Goal: Task Accomplishment & Management: Complete application form

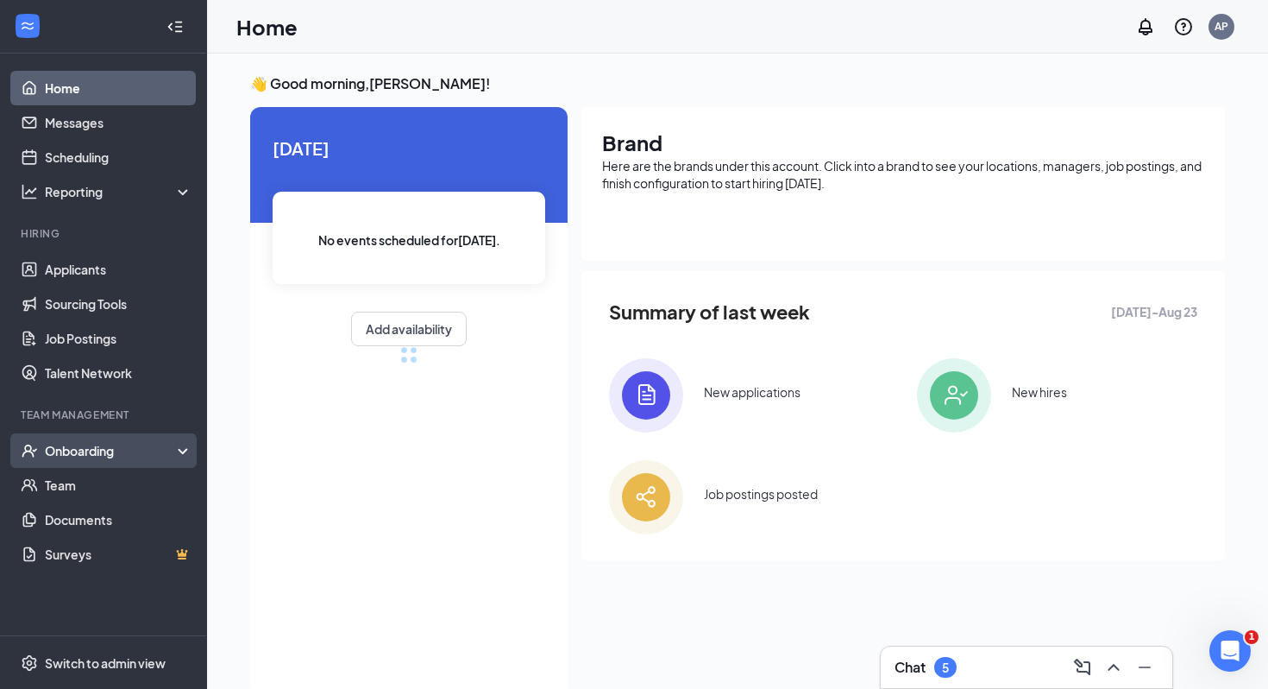
click at [121, 449] on div "Onboarding" at bounding box center [111, 450] width 133 height 17
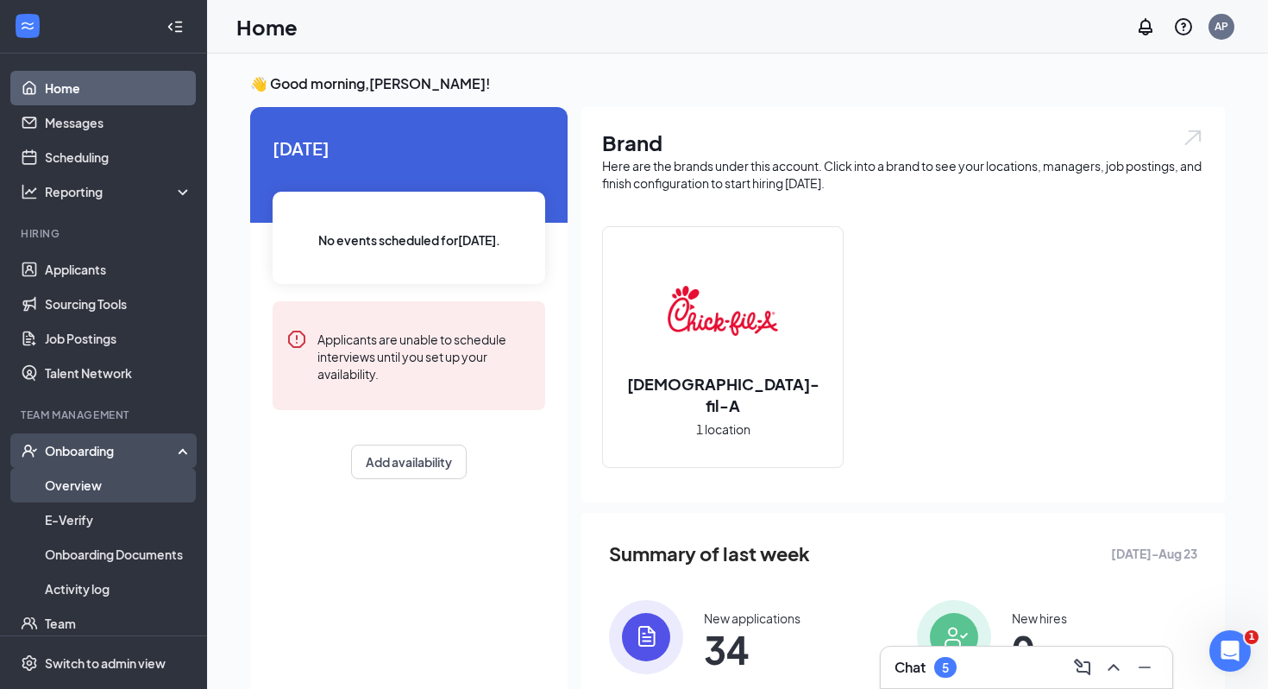
click at [122, 469] on link "Overview" at bounding box center [119, 485] width 148 height 35
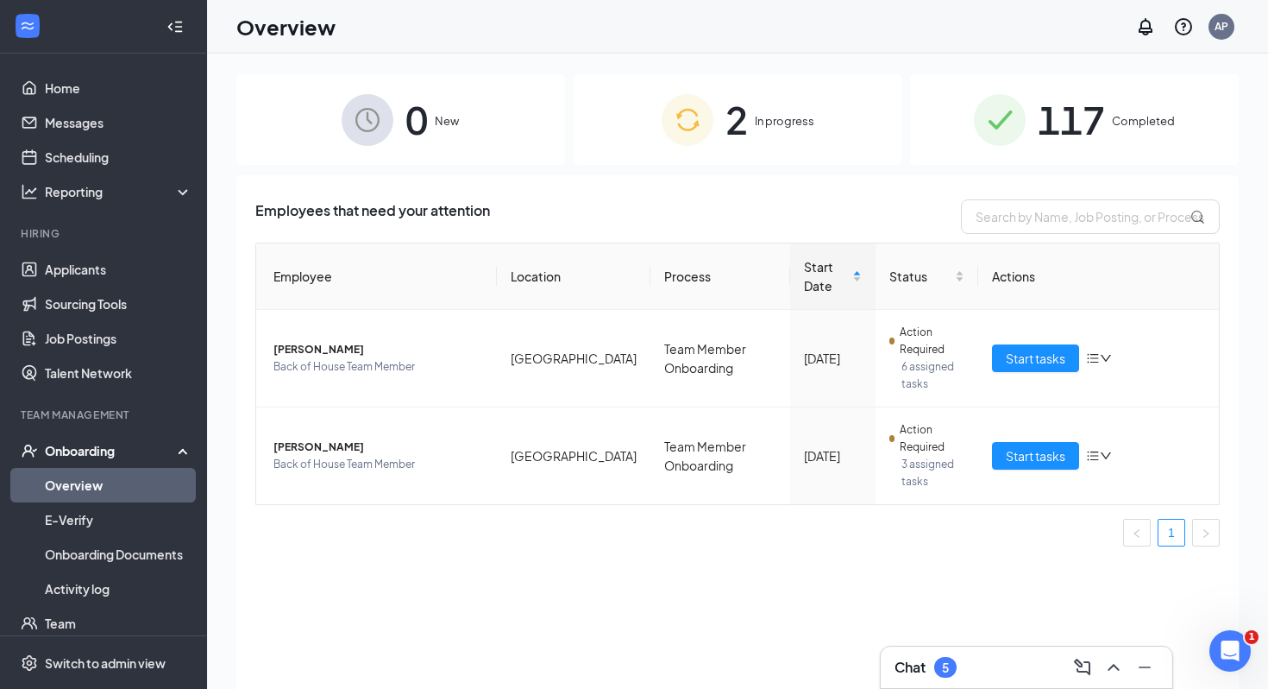
click at [726, 120] on span "2" at bounding box center [737, 120] width 22 height 60
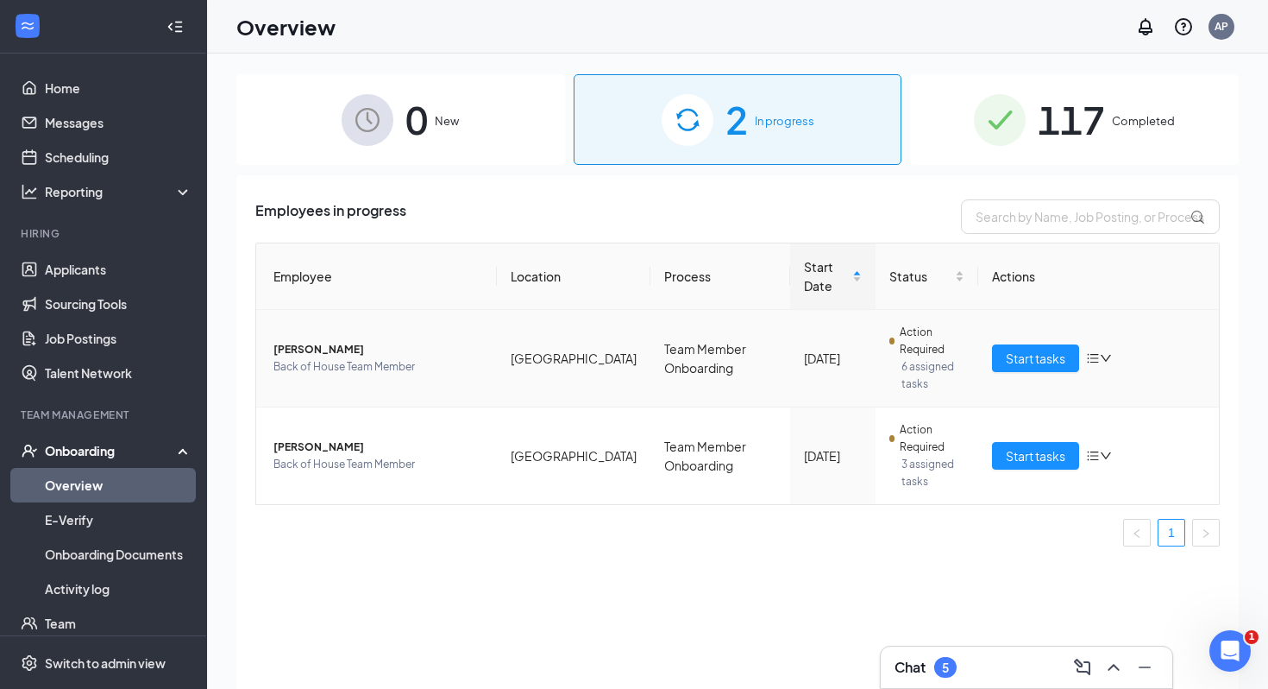
scroll to position [24, 0]
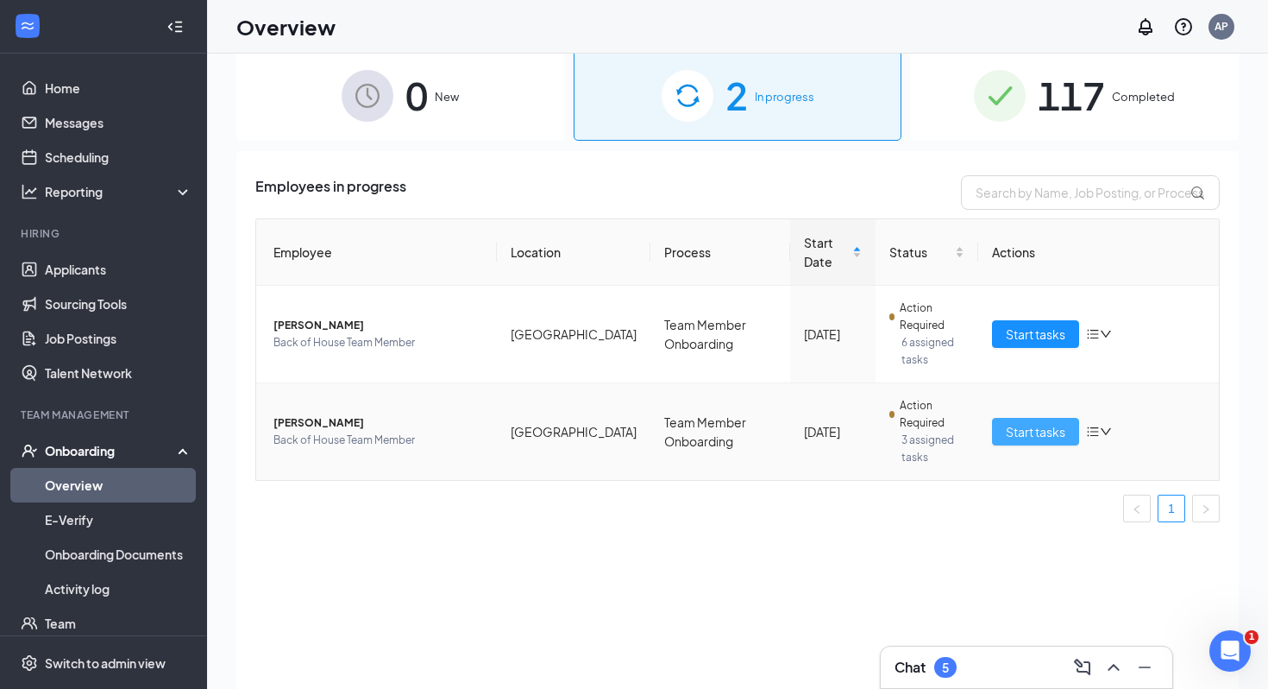
click at [958, 435] on span "Start tasks" at bounding box center [1036, 431] width 60 height 19
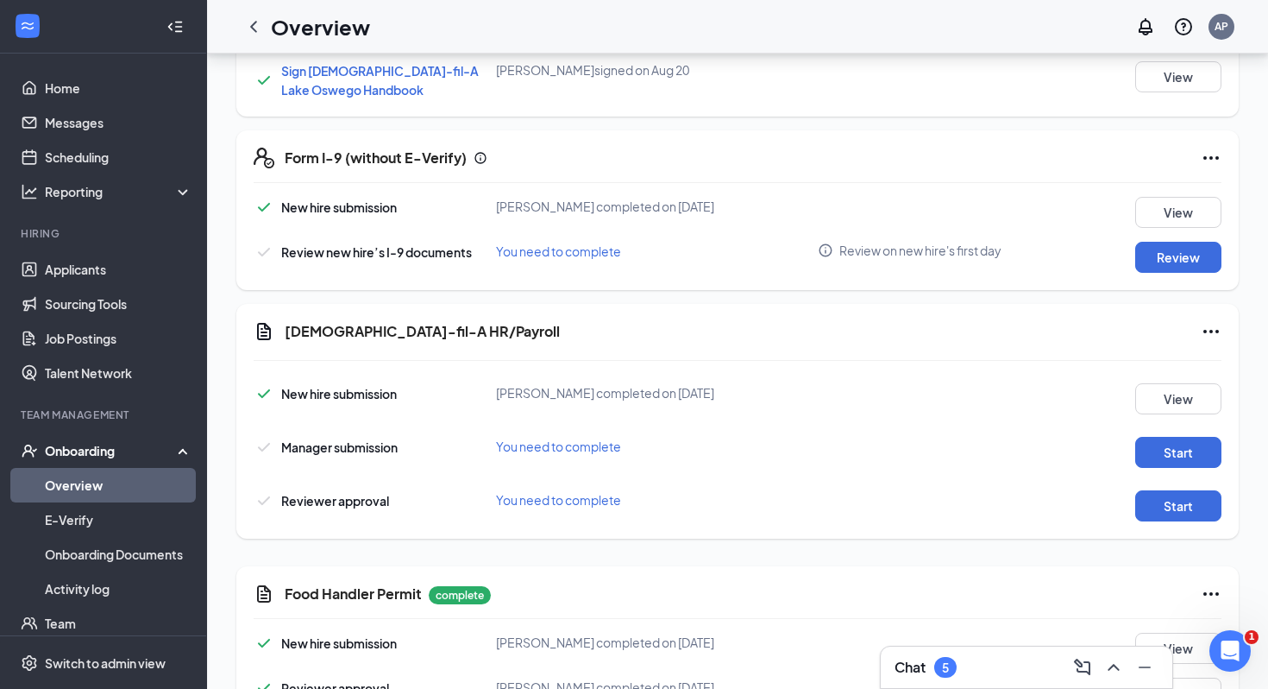
scroll to position [745, 0]
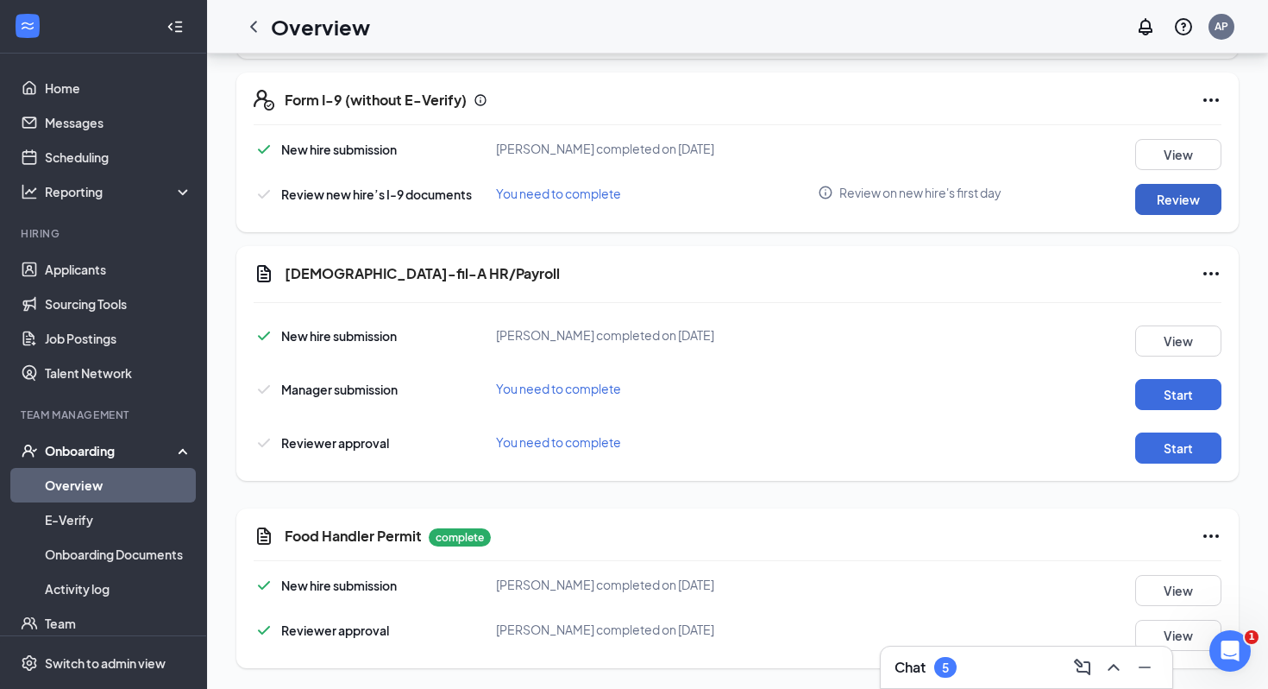
click at [958, 192] on button "Review" at bounding box center [1178, 199] width 86 height 31
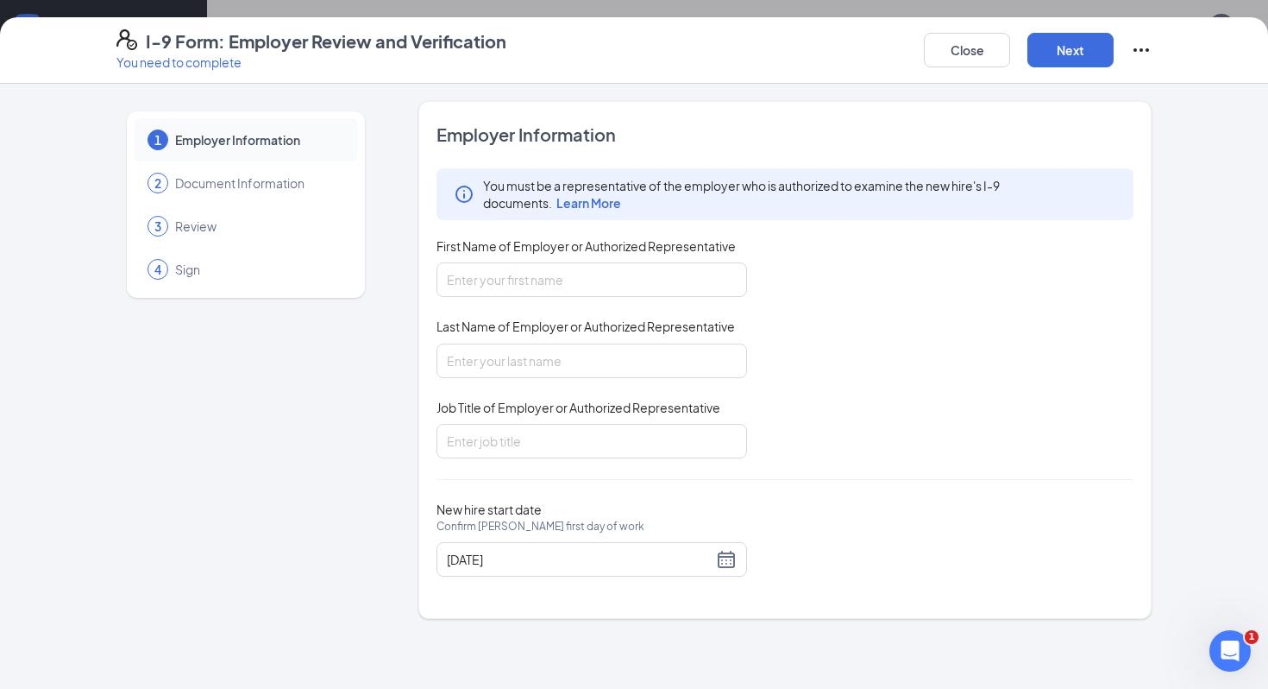
click at [585, 324] on span "Last Name of Employer or Authorized Representative" at bounding box center [586, 326] width 299 height 17
click at [585, 343] on input "Last Name of Employer or Authorized Representative" at bounding box center [592, 360] width 311 height 35
click at [584, 285] on input "First Name of Employer or Authorized Representative" at bounding box center [592, 279] width 311 height 35
type input "a"
type input "[PERSON_NAME]"
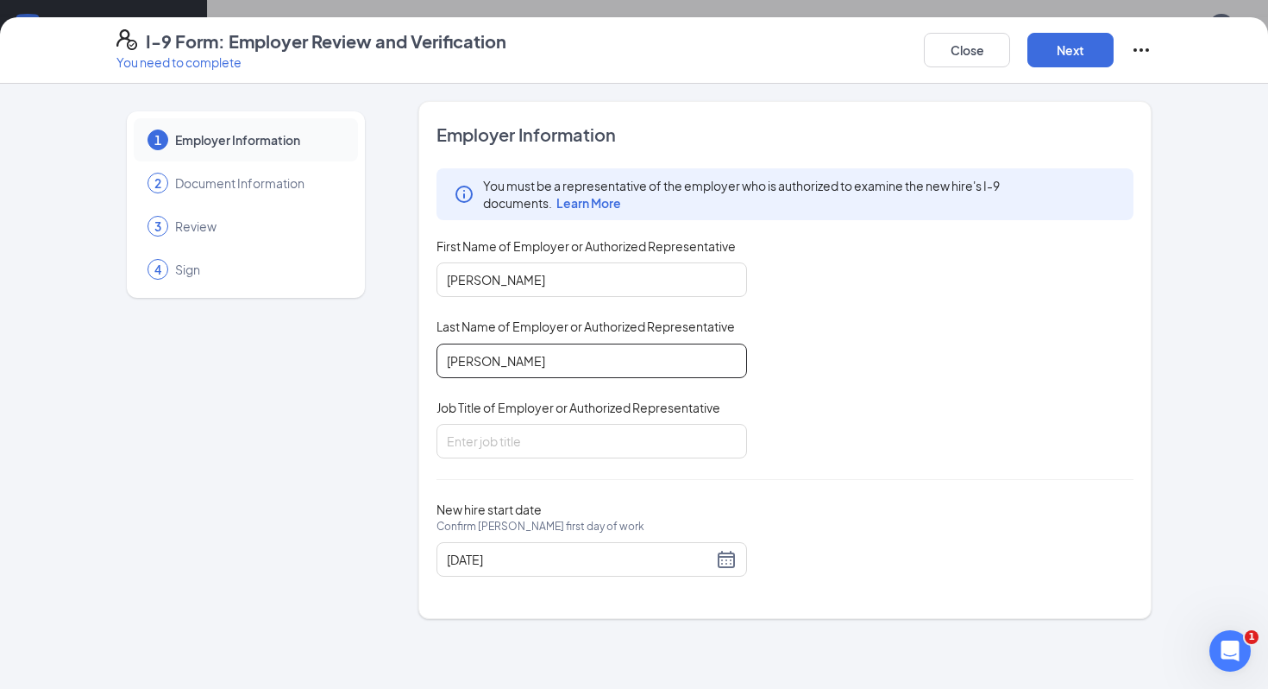
type input "[PERSON_NAME]"
click at [532, 477] on div "Employer Information You must be a representative of the employer who is author…" at bounding box center [785, 360] width 697 height 475
click at [532, 459] on div "Employer Information You must be a representative of the employer who is author…" at bounding box center [785, 360] width 697 height 475
click at [533, 448] on input "Job Title of Employer or Authorized Representative" at bounding box center [592, 441] width 311 height 35
type input "Executive Director"
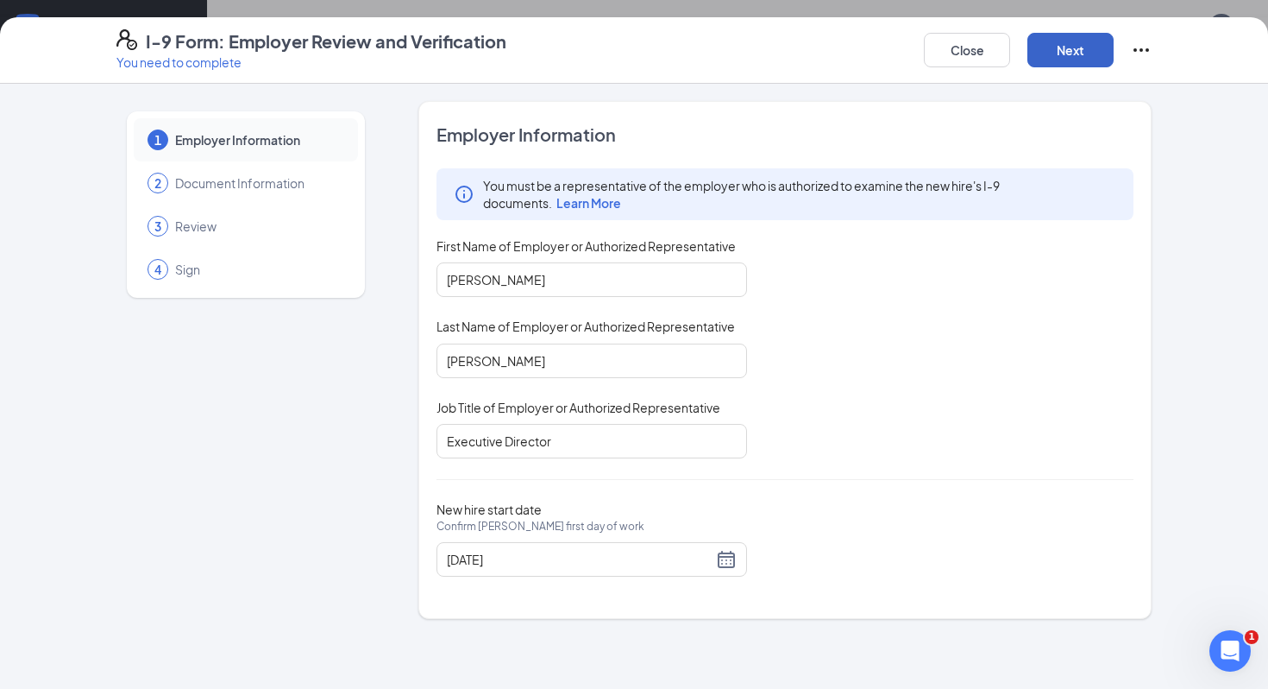
click at [958, 56] on button "Next" at bounding box center [1071, 50] width 86 height 35
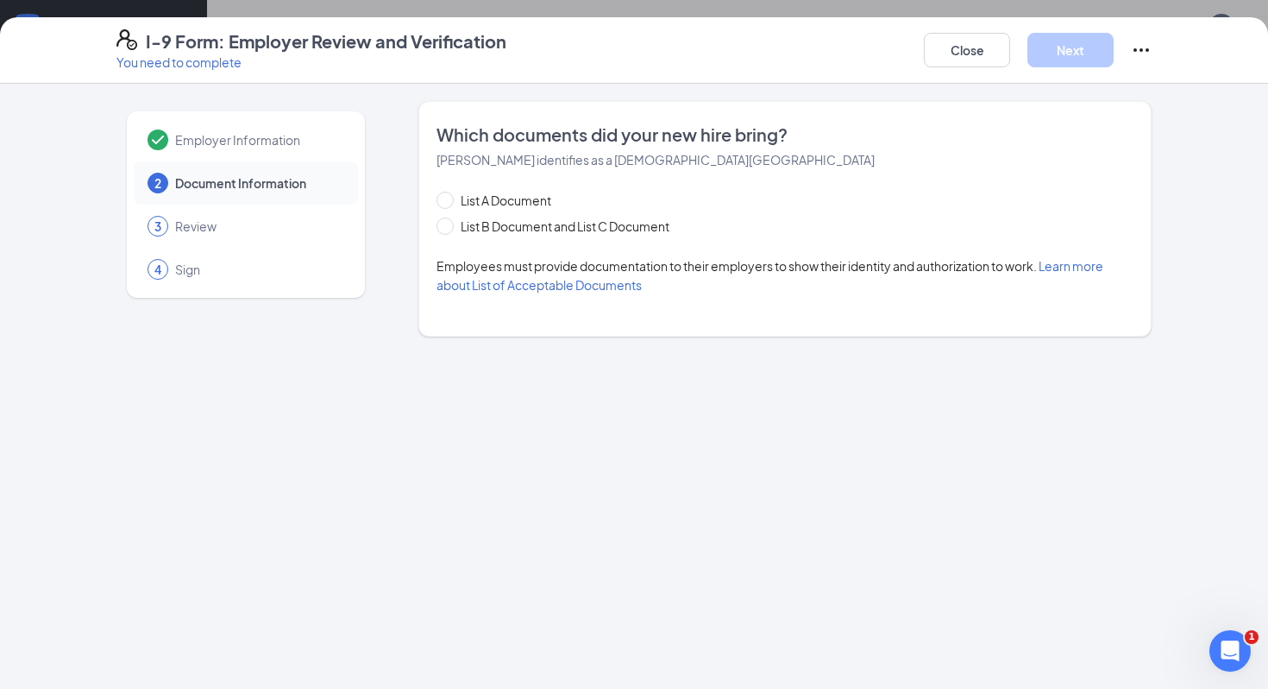
click at [531, 183] on div "Which documents did your new hire bring? [PERSON_NAME] identifies as a [DEMOGRA…" at bounding box center [785, 219] width 697 height 192
click at [531, 195] on span "List A Document" at bounding box center [506, 200] width 104 height 19
click at [449, 195] on input "List A Document" at bounding box center [443, 198] width 12 height 12
radio input "true"
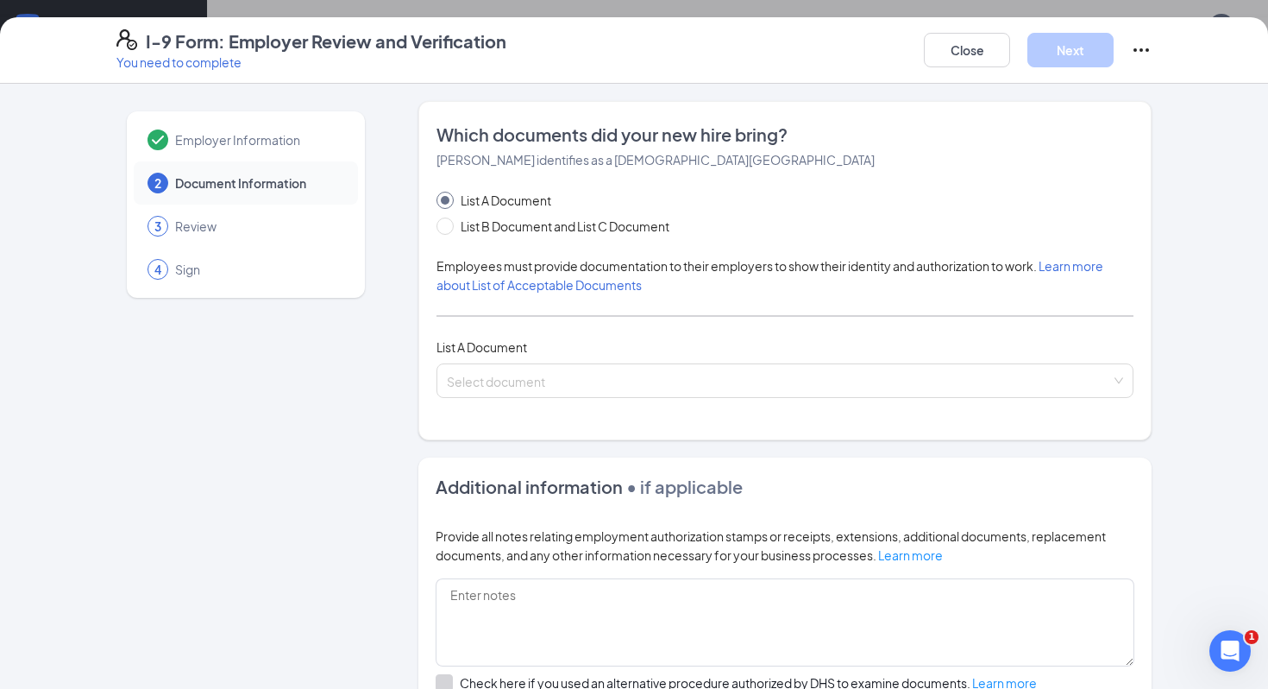
click at [525, 399] on div "Which documents did your new hire bring? [PERSON_NAME] identifies as a [DEMOGRA…" at bounding box center [785, 271] width 697 height 296
click at [533, 378] on input "search" at bounding box center [779, 377] width 664 height 26
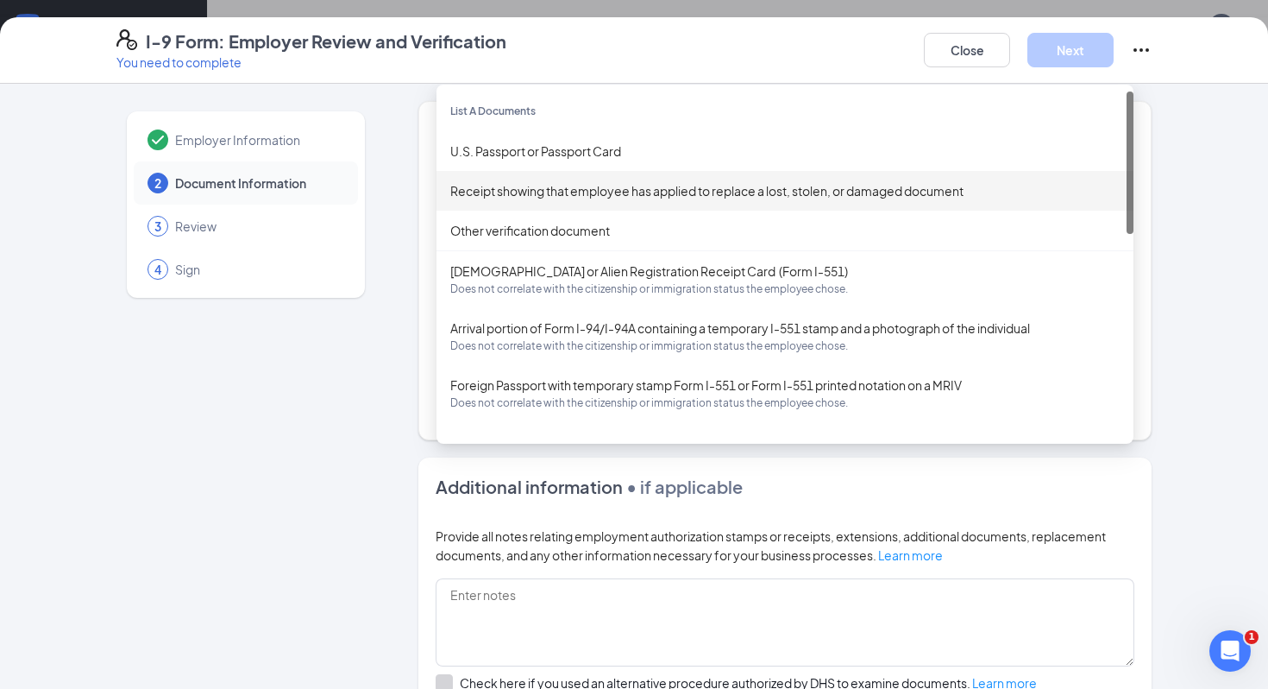
click at [598, 167] on div "U.S. Passport or Passport Card" at bounding box center [785, 151] width 697 height 40
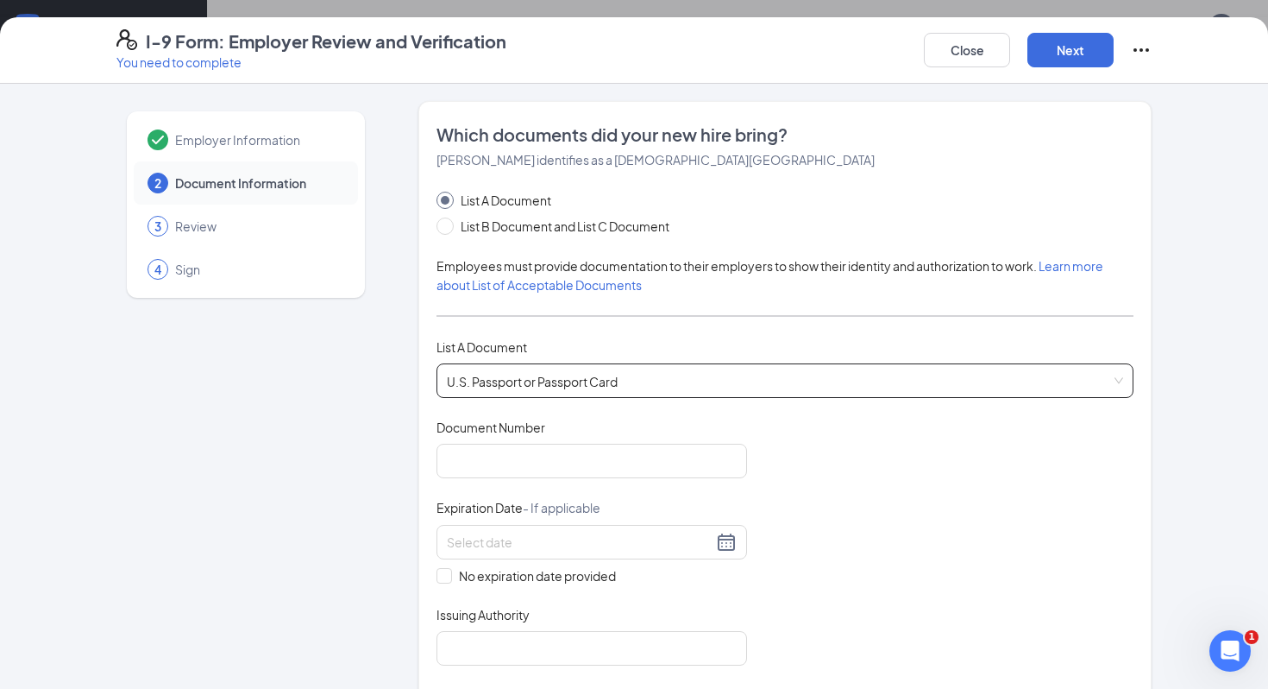
scroll to position [148, 0]
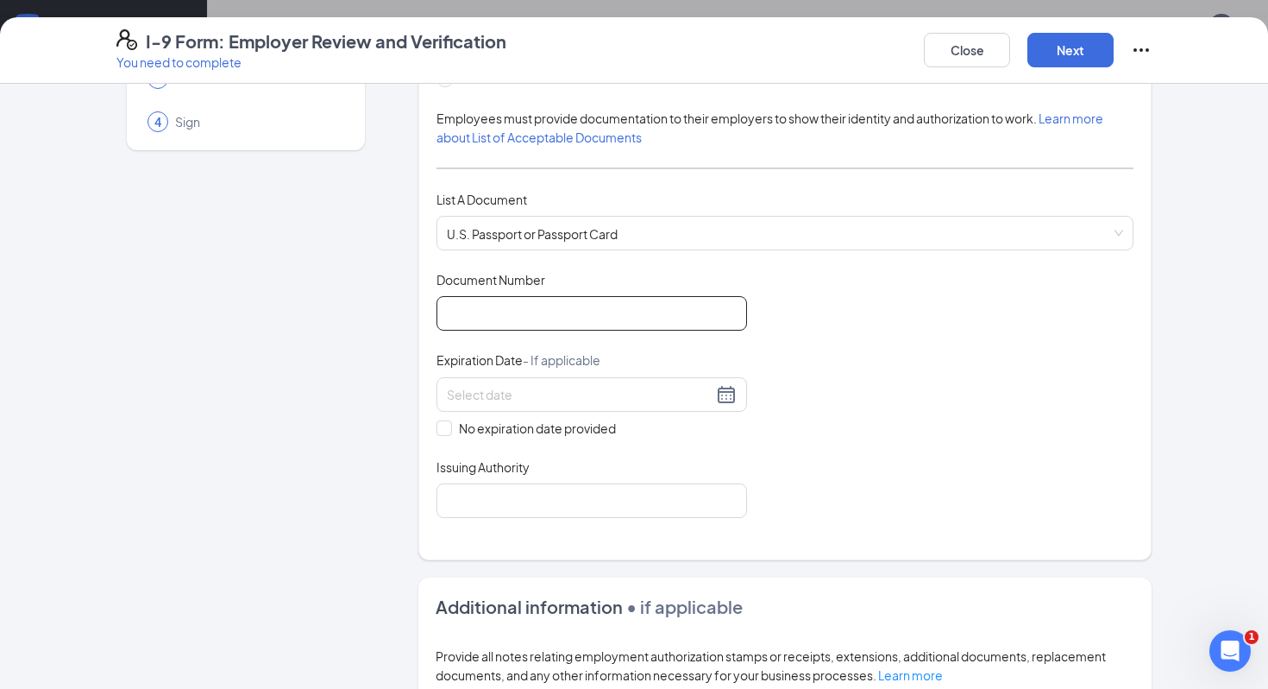
click at [546, 312] on input "Document Number" at bounding box center [592, 313] width 311 height 35
type input "664647200"
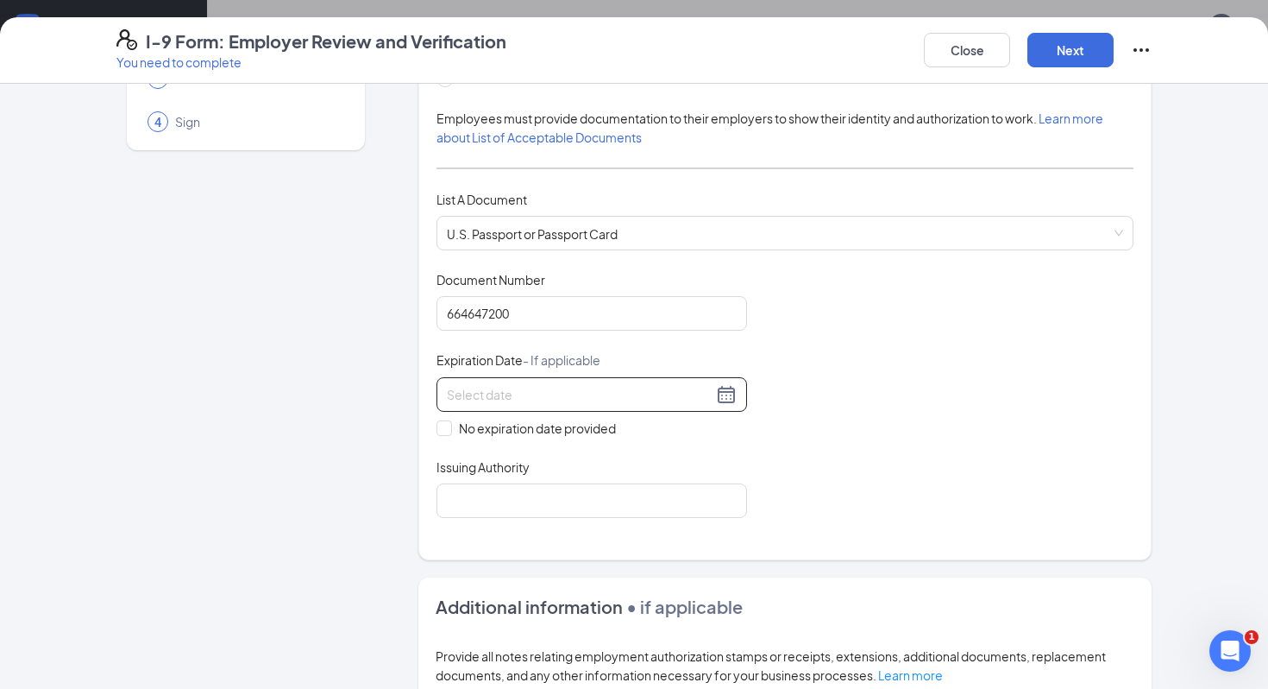
click at [519, 387] on input at bounding box center [580, 394] width 266 height 19
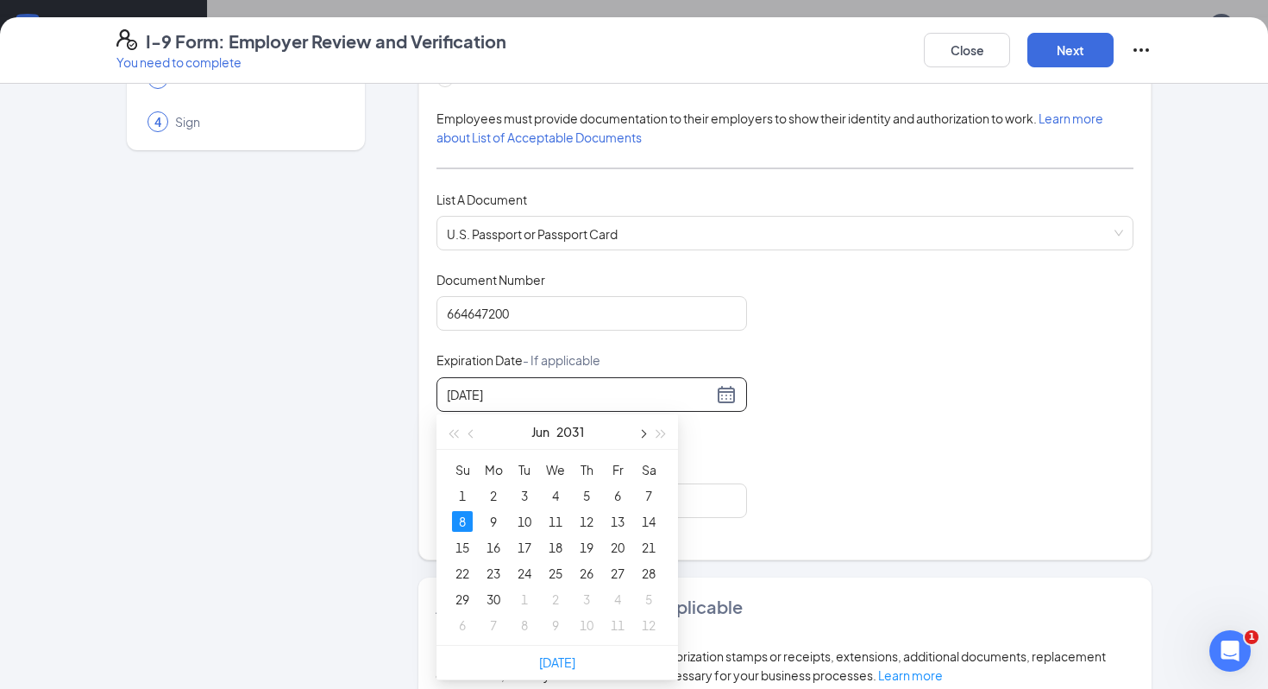
click at [643, 431] on span "button" at bounding box center [642, 433] width 9 height 9
click at [526, 518] on div "8" at bounding box center [524, 521] width 21 height 21
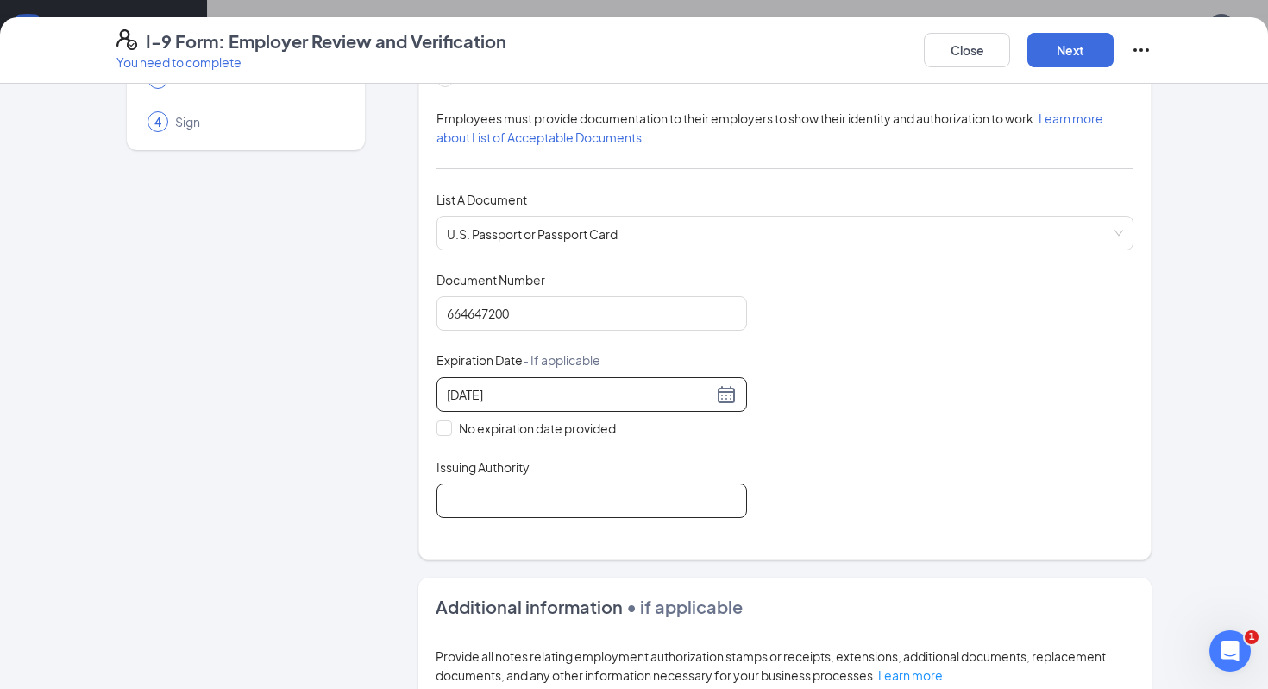
type input "[DATE]"
click at [500, 492] on input "Issuing Authority" at bounding box center [592, 500] width 311 height 35
type input "United States Department of State"
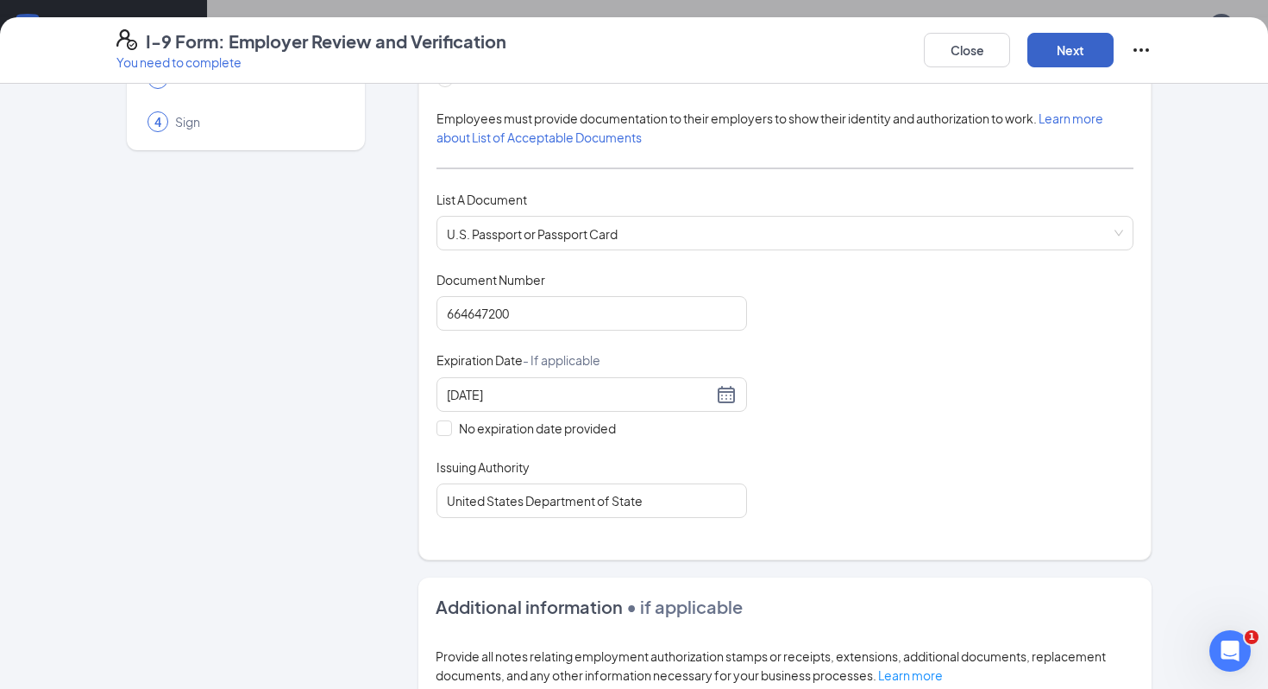
click at [958, 56] on button "Next" at bounding box center [1071, 50] width 86 height 35
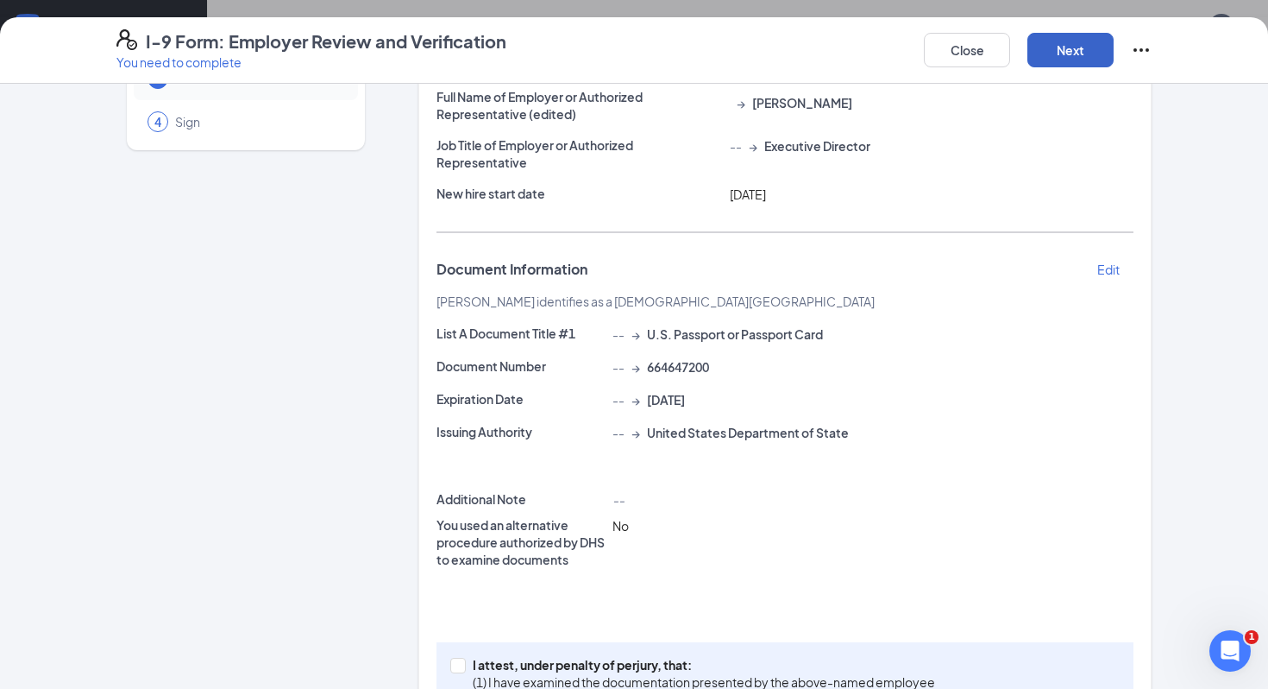
scroll to position [236, 0]
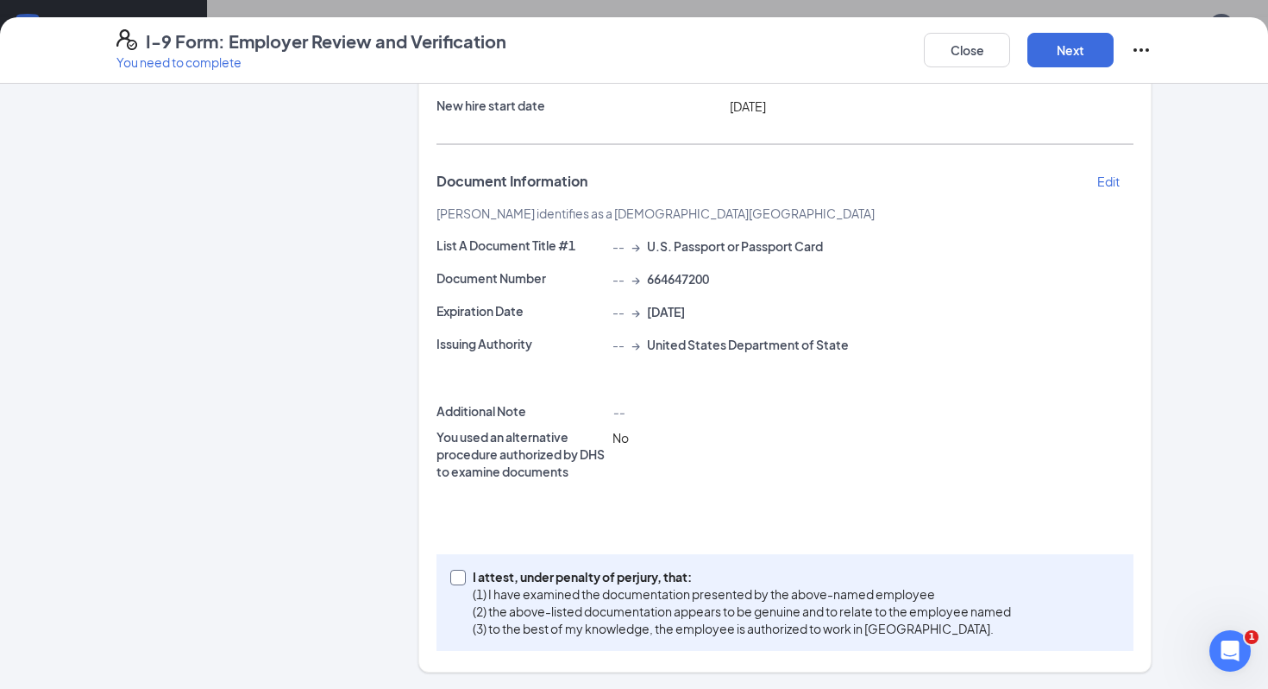
click at [572, 582] on p "I attest, under penalty of perjury, that:" at bounding box center [742, 576] width 538 height 17
click at [462, 582] on input "I attest, under penalty of [PERSON_NAME], that: (1) I have examined the documen…" at bounding box center [456, 575] width 12 height 12
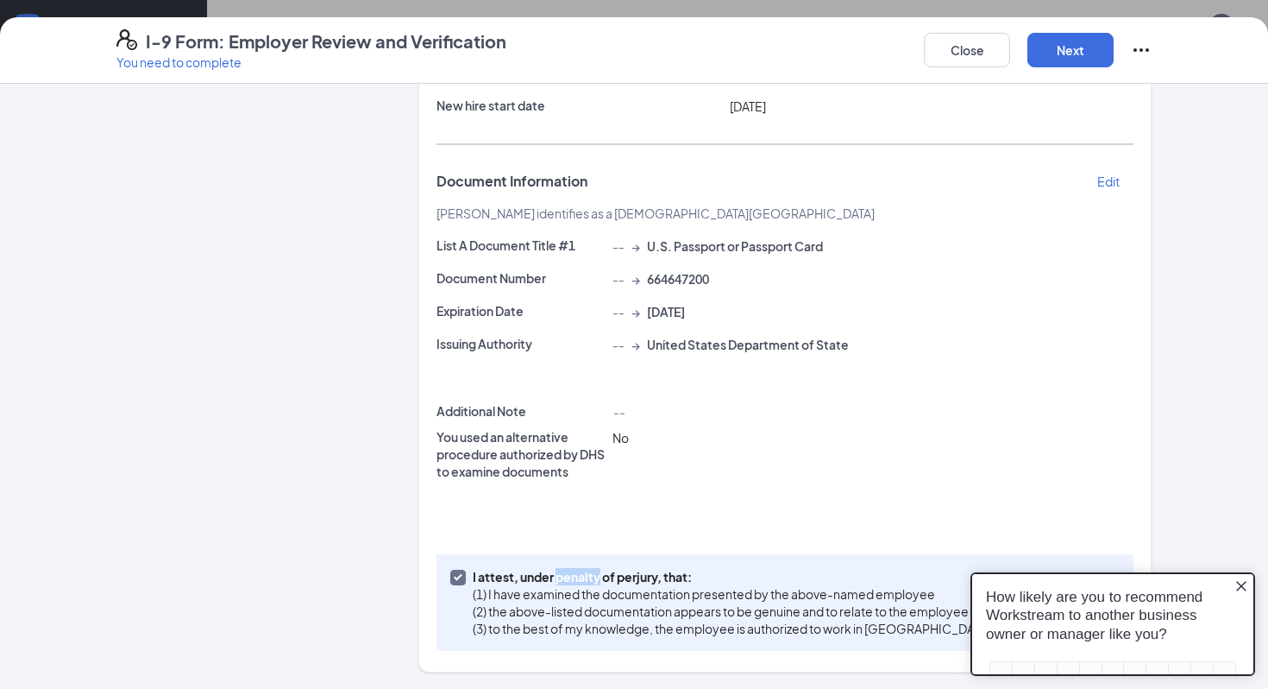
scroll to position [0, 0]
click at [572, 582] on p "I attest, under penalty of perjury, that:" at bounding box center [742, 576] width 538 height 17
click at [462, 582] on input "I attest, under penalty of [PERSON_NAME], that: (1) I have examined the documen…" at bounding box center [456, 575] width 12 height 12
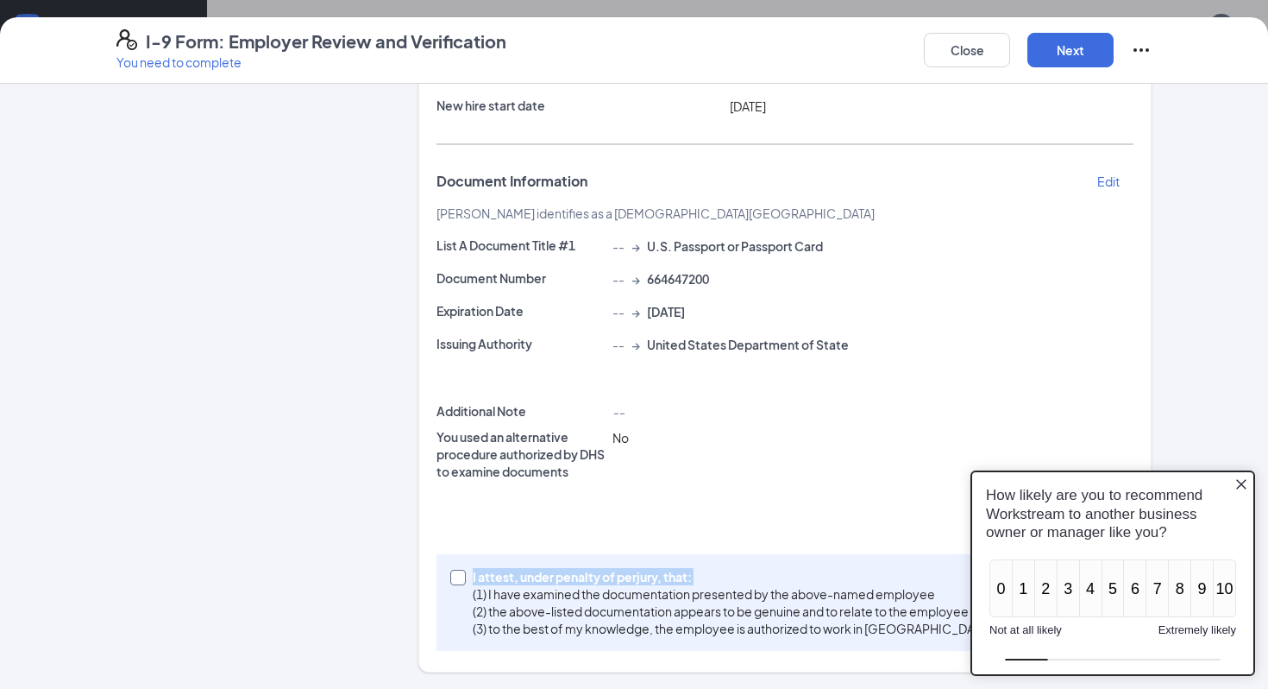
click at [572, 582] on p "I attest, under penalty of perjury, that:" at bounding box center [742, 576] width 538 height 17
click at [462, 582] on input "I attest, under penalty of [PERSON_NAME], that: (1) I have examined the documen…" at bounding box center [456, 575] width 12 height 12
checkbox input "true"
click at [958, 61] on button "Next" at bounding box center [1071, 50] width 86 height 35
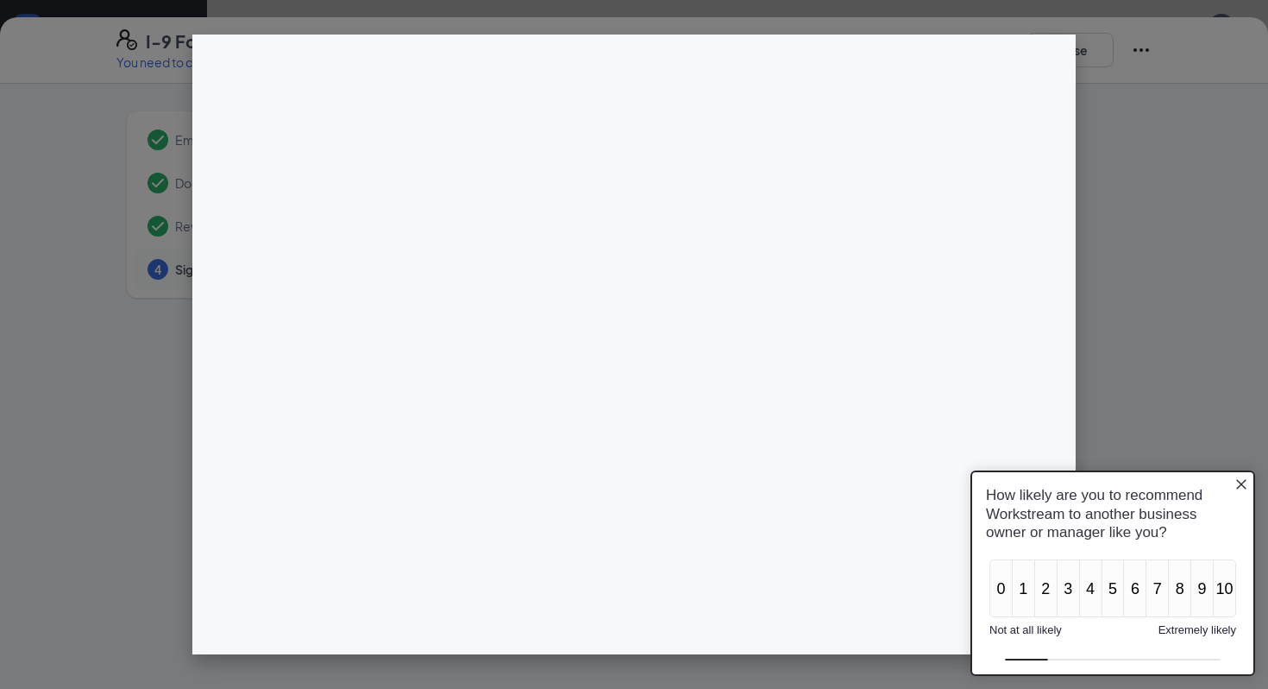
click at [958, 476] on div "How likely are you to recommend Workstream to another business owner or manager…" at bounding box center [1112, 513] width 281 height 83
click at [958, 483] on icon "Close button" at bounding box center [1242, 484] width 14 height 14
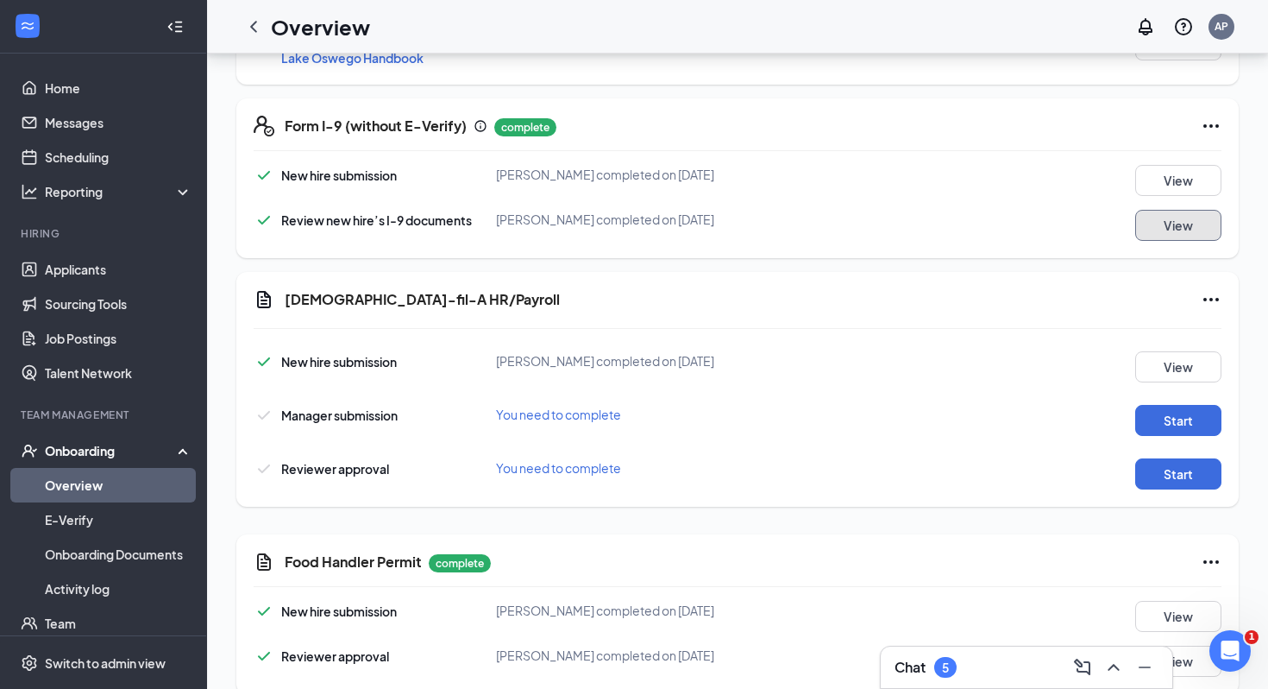
scroll to position [745, 0]
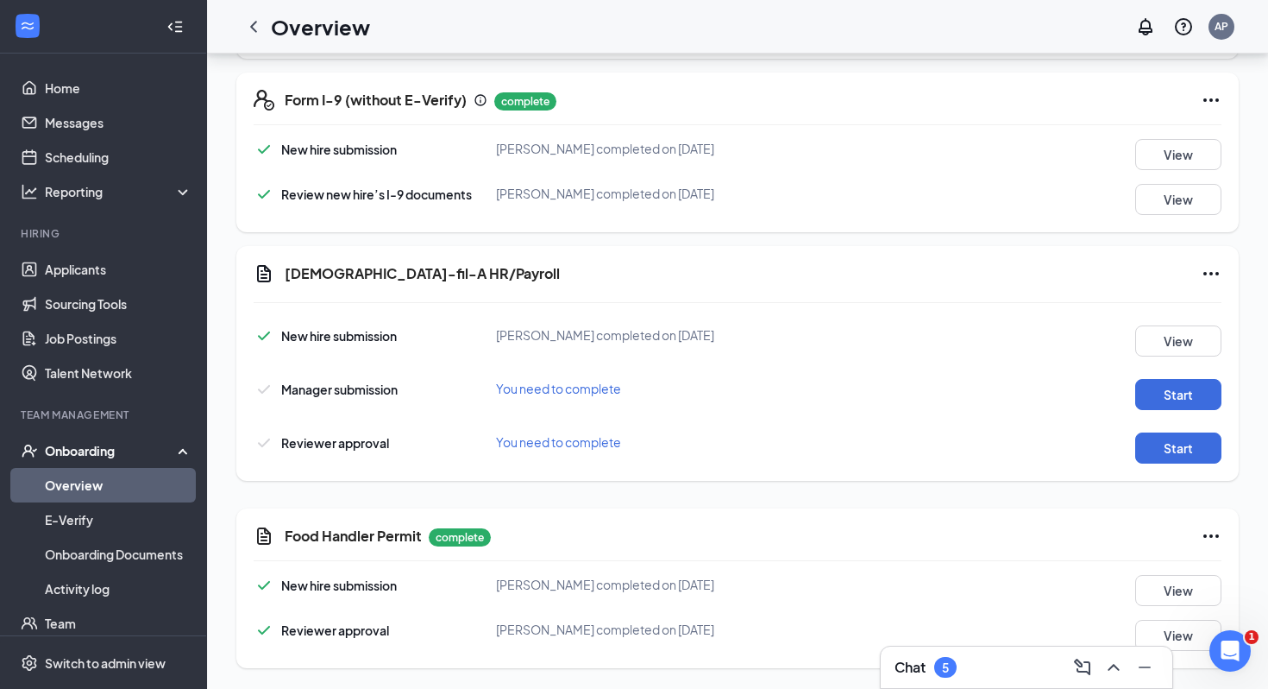
click at [958, 626] on div "Chat 5" at bounding box center [1027, 667] width 264 height 28
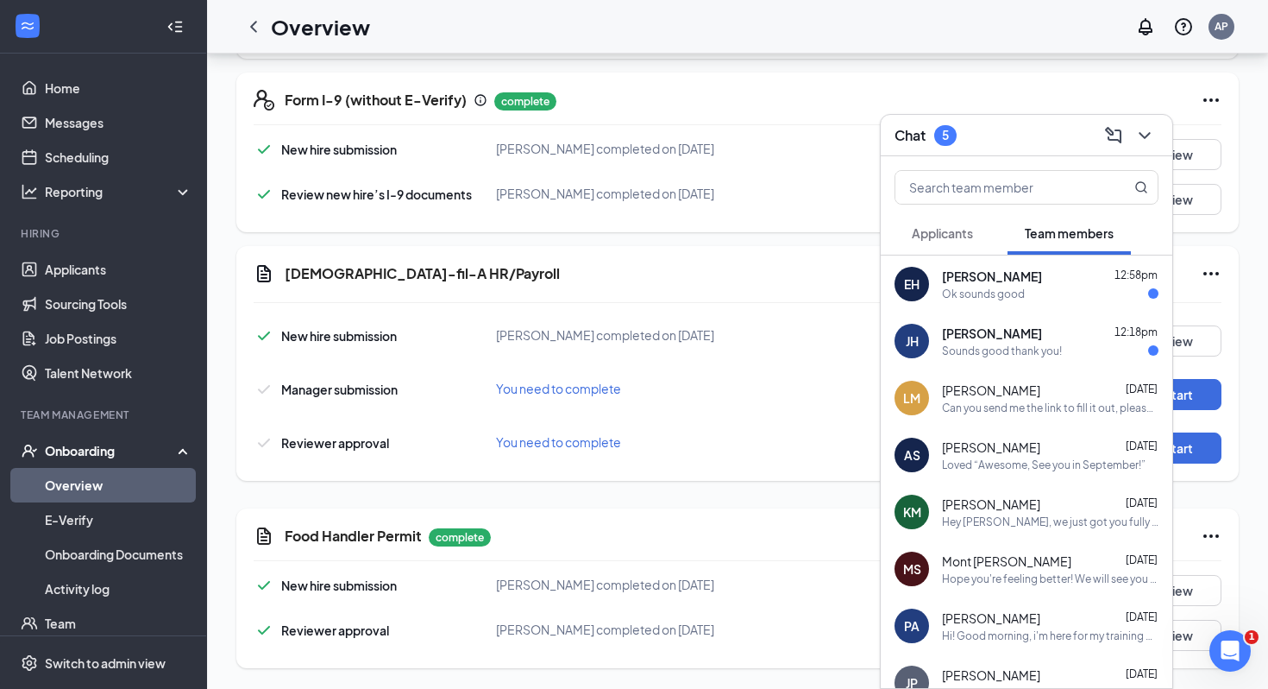
click at [958, 307] on div "EH [PERSON_NAME] 12:58pm Ok sounds good" at bounding box center [1027, 283] width 292 height 57
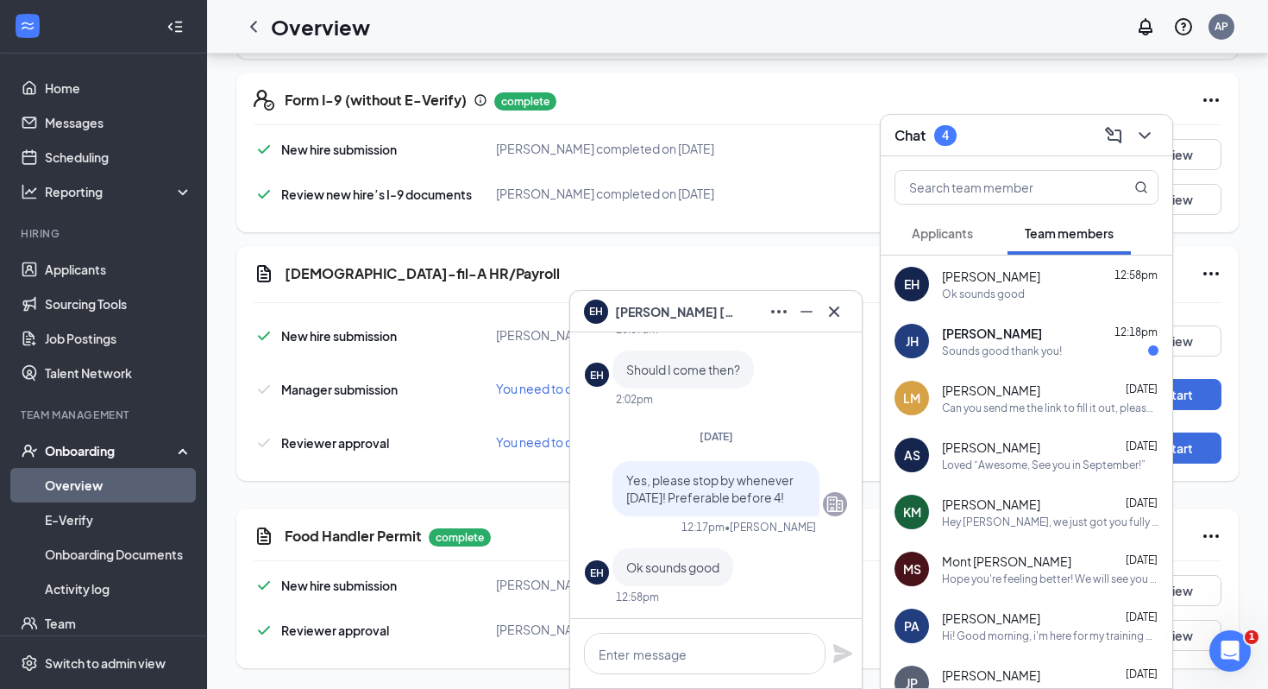
click at [958, 341] on span "[PERSON_NAME]" at bounding box center [992, 332] width 100 height 17
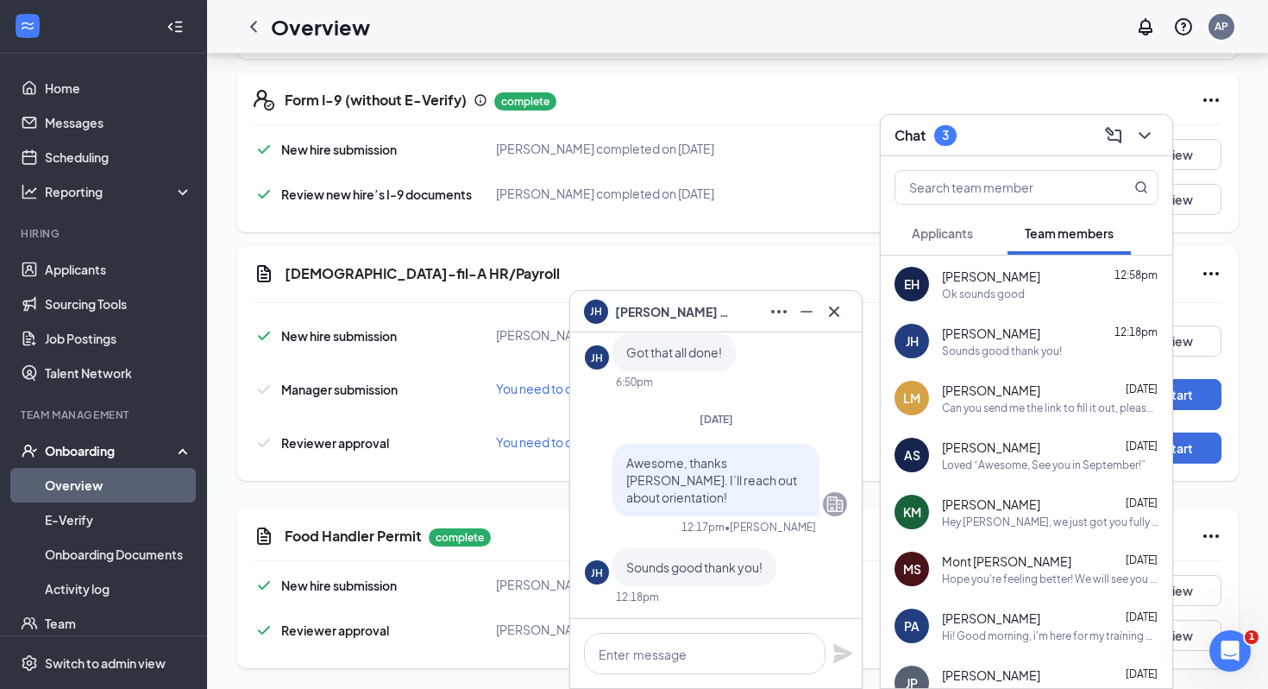
click at [833, 322] on button at bounding box center [835, 312] width 28 height 28
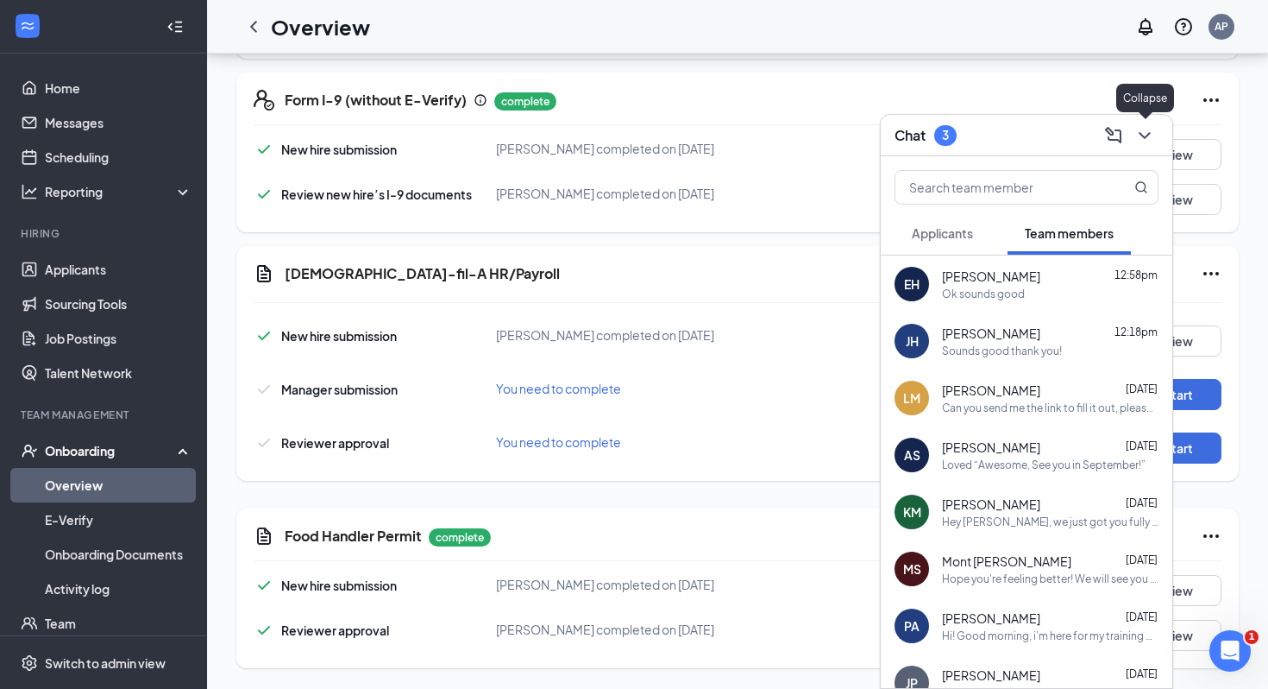
click at [958, 143] on icon "ChevronDown" at bounding box center [1145, 135] width 21 height 21
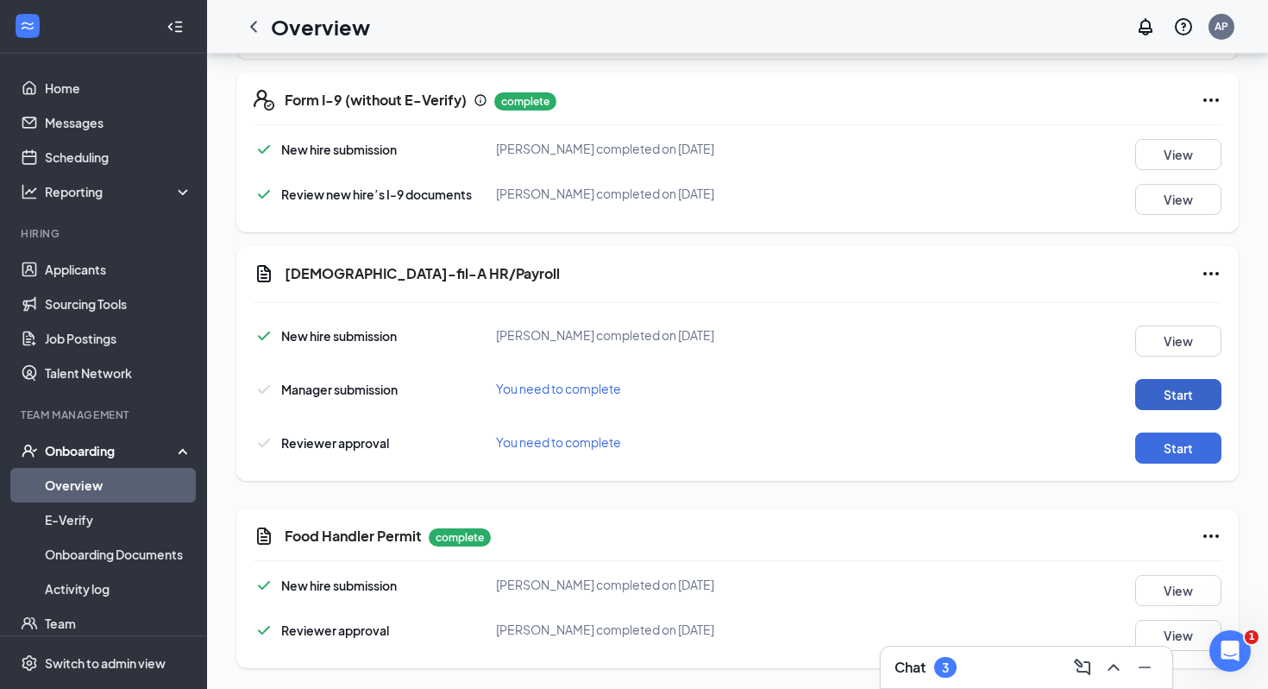
click at [958, 404] on button "Start" at bounding box center [1178, 394] width 86 height 31
click at [958, 626] on div "Chat 3" at bounding box center [1027, 666] width 292 height 41
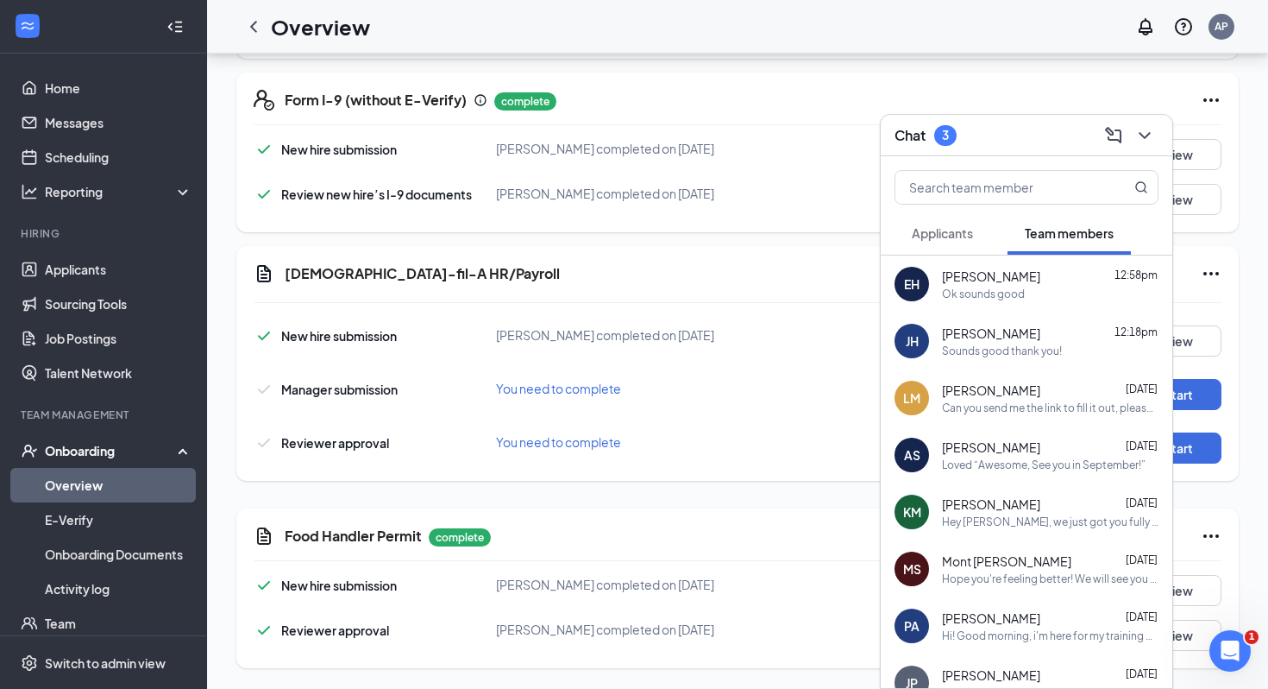
click at [958, 335] on span "[PERSON_NAME]" at bounding box center [991, 332] width 98 height 17
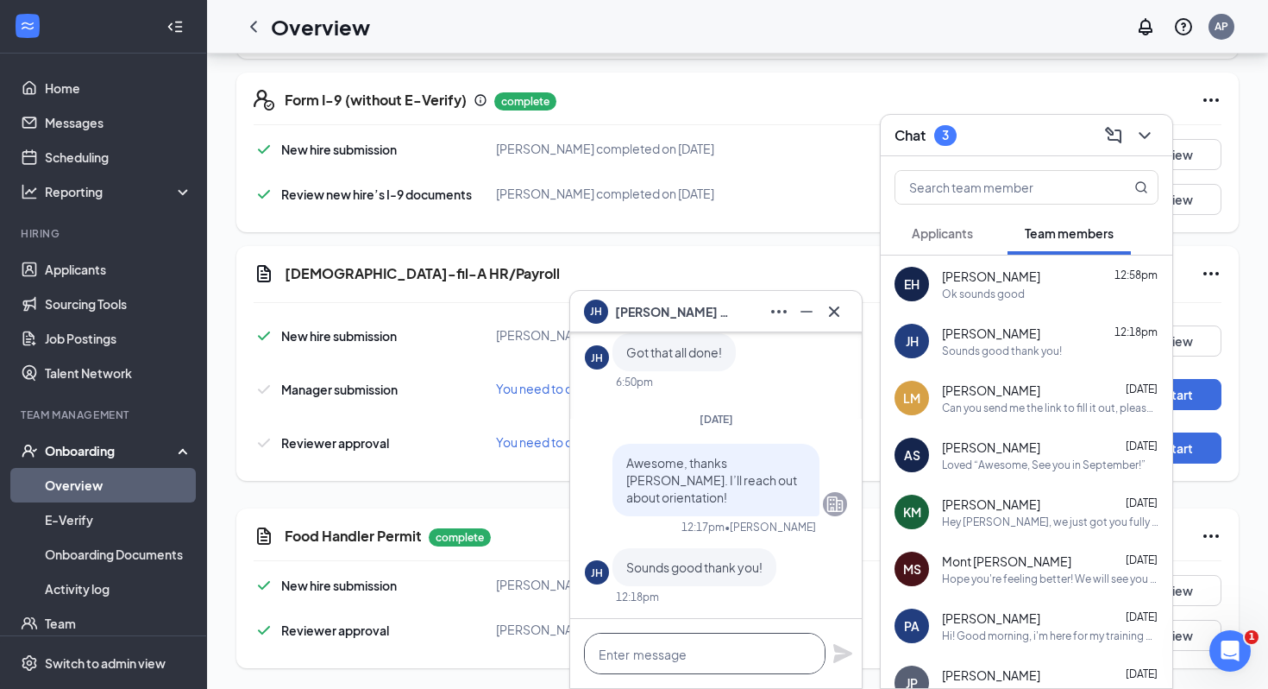
click at [672, 626] on textarea at bounding box center [705, 652] width 242 height 41
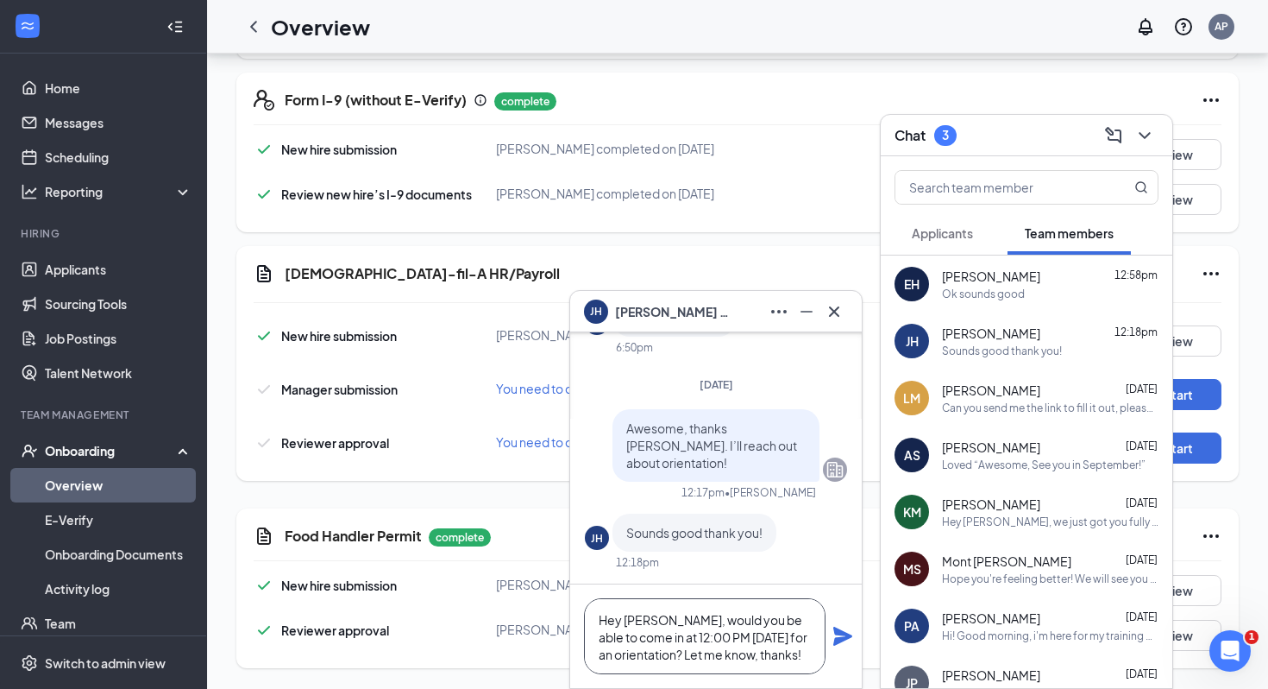
scroll to position [0, 0]
drag, startPoint x: 795, startPoint y: 656, endPoint x: 595, endPoint y: 607, distance: 205.3
click at [595, 607] on textarea "Hey [PERSON_NAME], would you be able to come in at 12:00 PM [DATE] for an orien…" at bounding box center [705, 636] width 242 height 76
type textarea "Hey [PERSON_NAME], would you be able to come in at 12:00 PM [DATE] for an orien…"
click at [847, 626] on icon "Plane" at bounding box center [842, 635] width 19 height 19
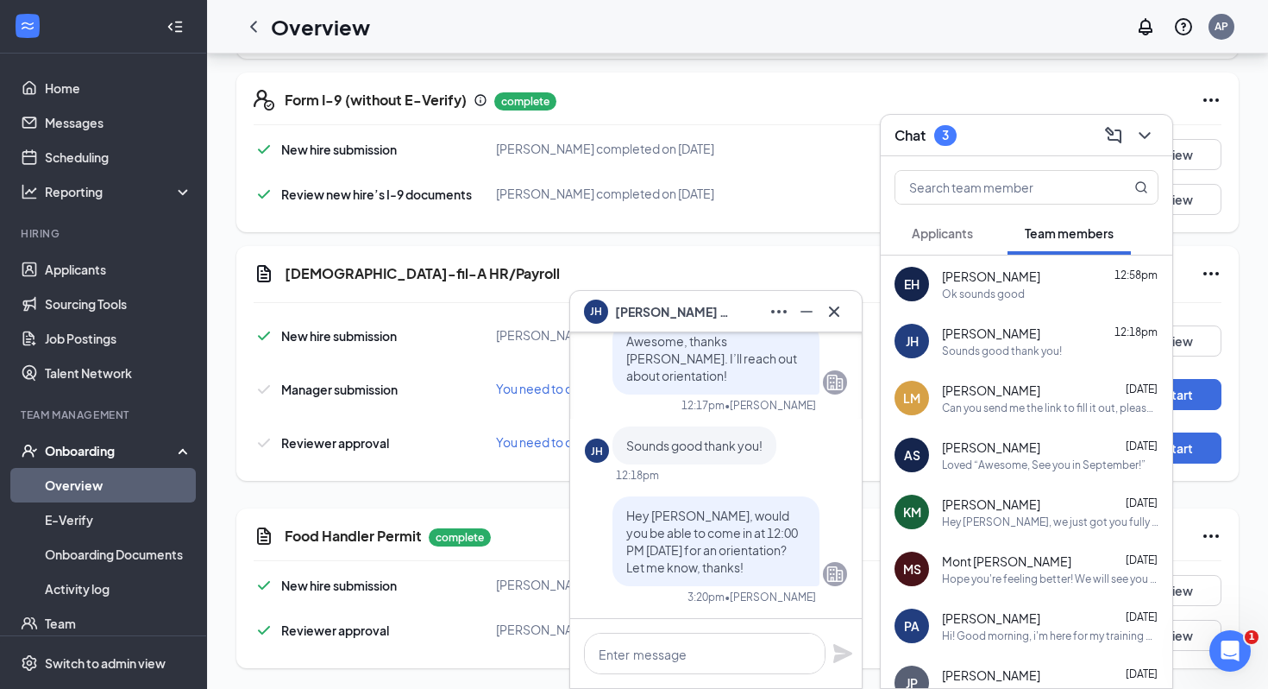
click at [958, 393] on span "[PERSON_NAME]" at bounding box center [991, 389] width 98 height 17
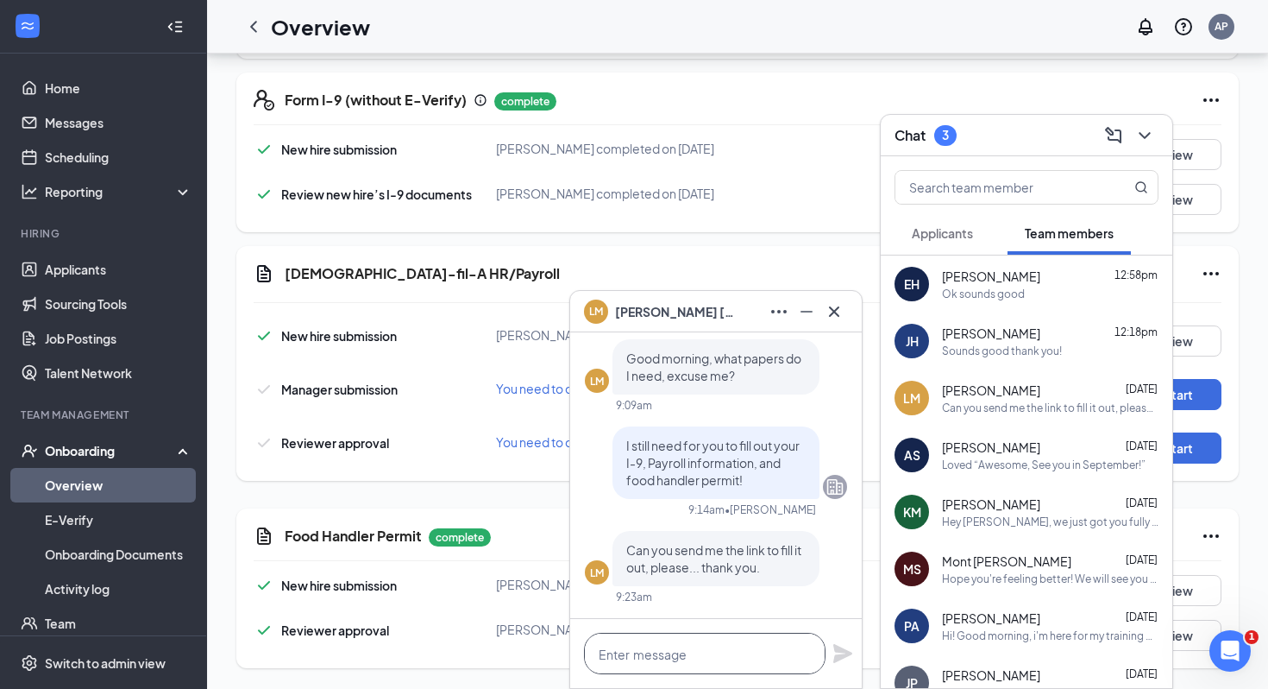
click at [634, 626] on textarea at bounding box center [705, 652] width 242 height 41
paste textarea "Hey [PERSON_NAME], would you be able to come in at 12:00 PM [DATE] for an orien…"
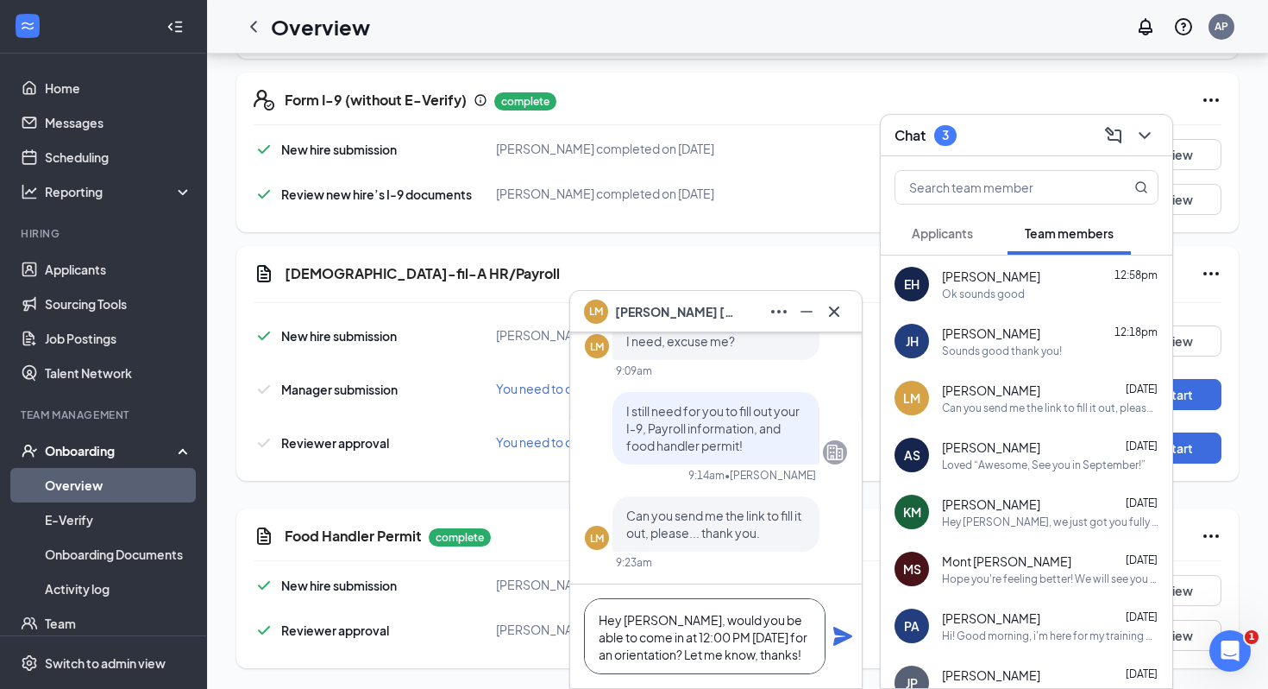
type textarea "Hey [PERSON_NAME], would you be able to come in at 12:00 PM [DATE] for an orien…"
click at [958, 299] on div "Ok sounds good" at bounding box center [1050, 293] width 217 height 15
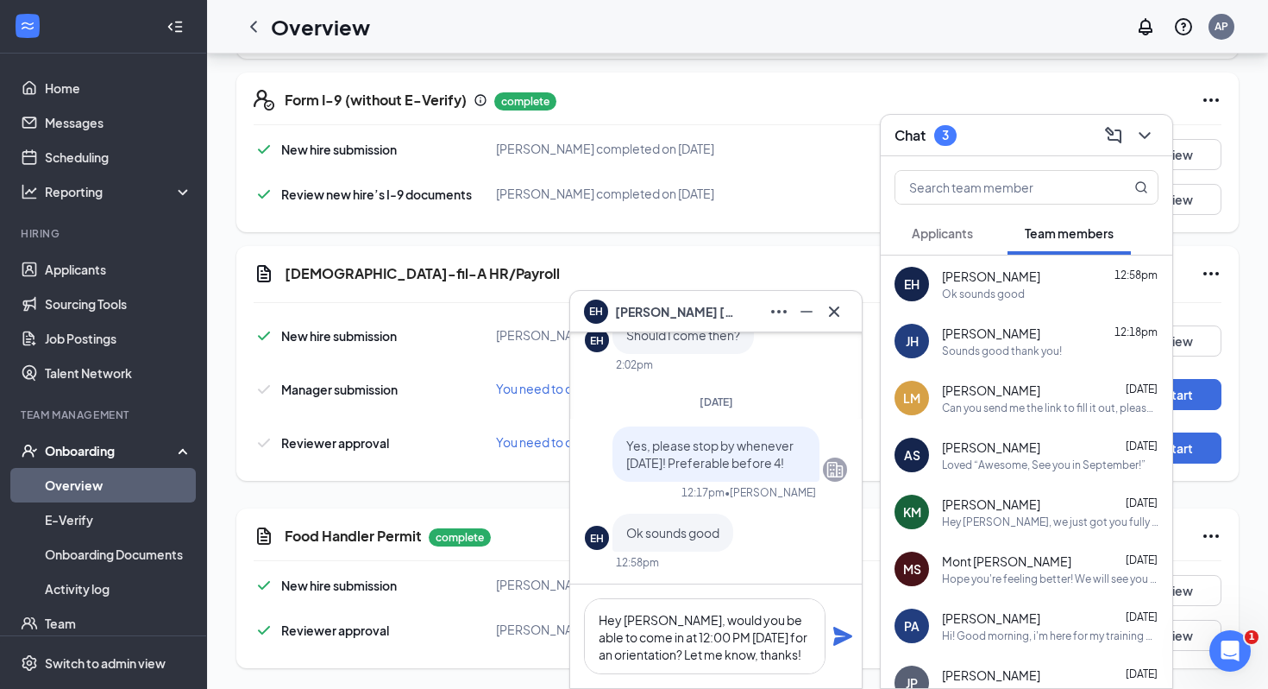
click at [958, 343] on div "Sounds good thank you!" at bounding box center [1002, 350] width 120 height 15
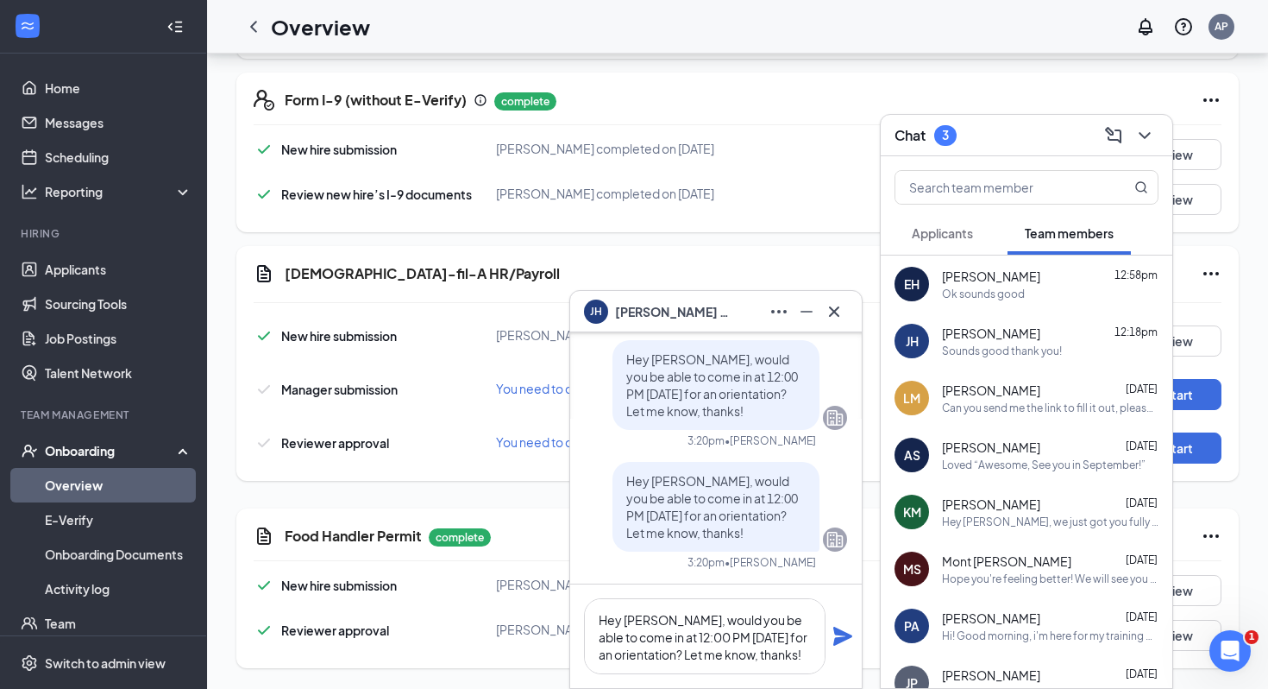
click at [840, 324] on div "[PERSON_NAME]" at bounding box center [716, 311] width 292 height 41
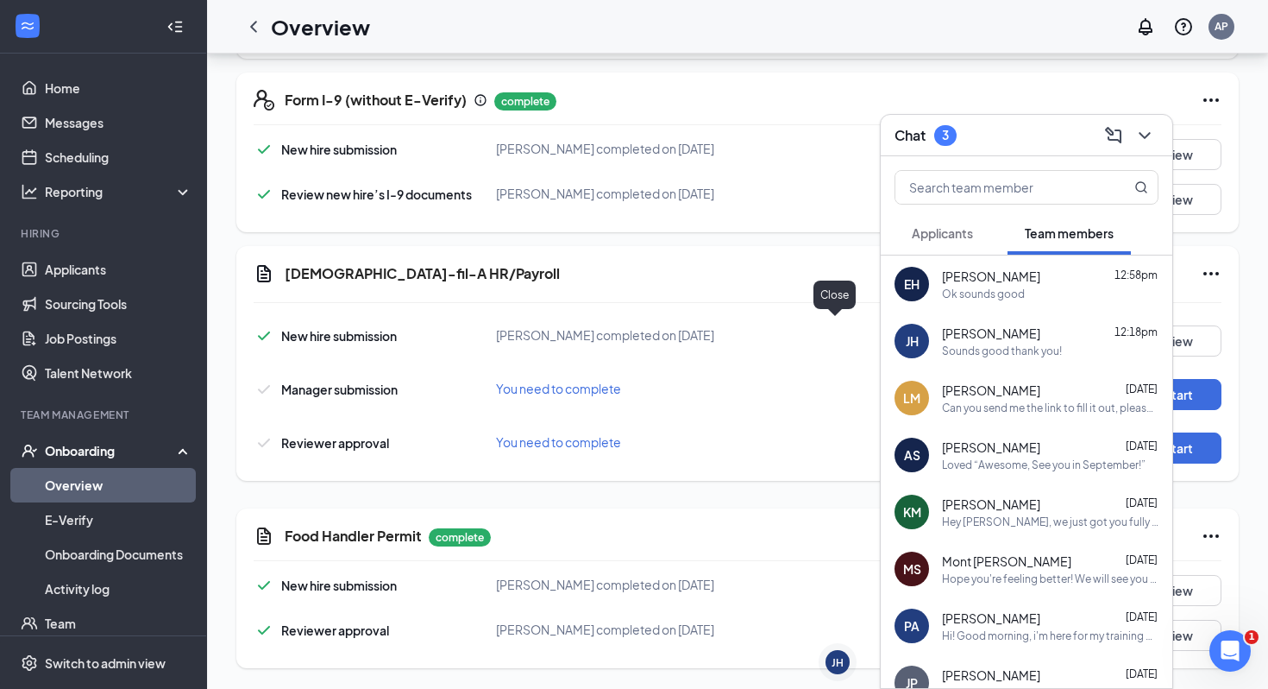
click at [958, 290] on div "Ok sounds good" at bounding box center [983, 293] width 83 height 15
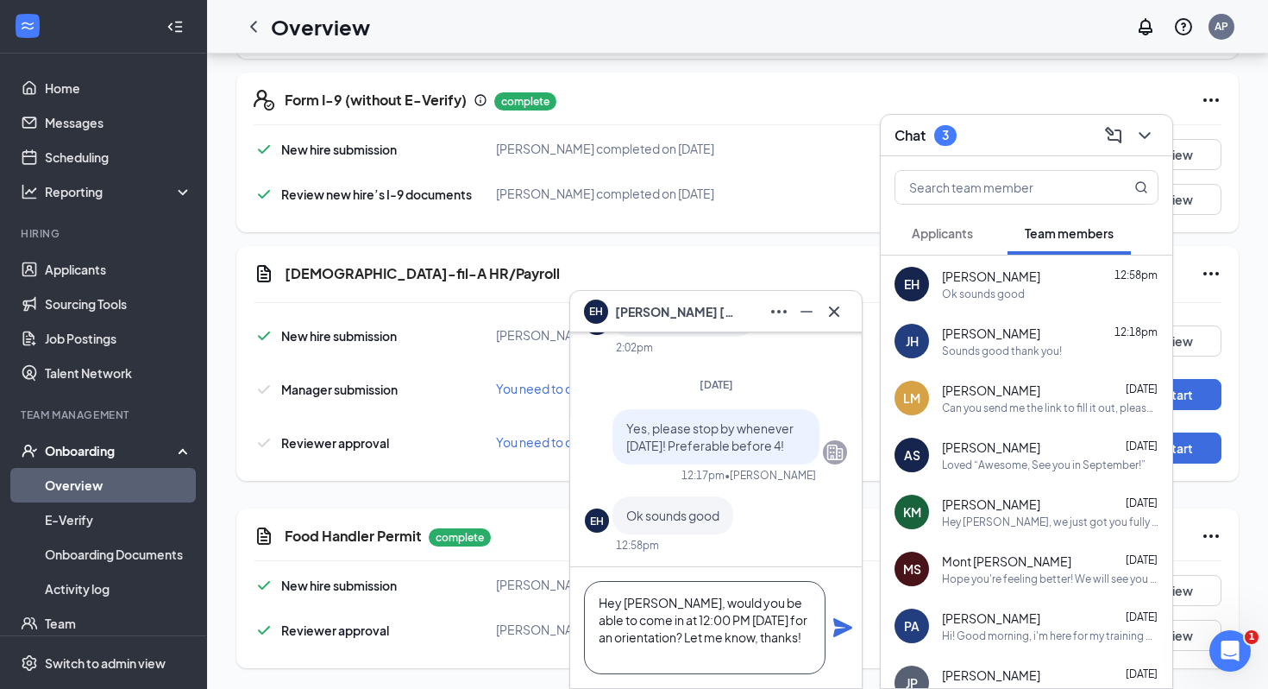
click at [709, 620] on textarea "Hey [PERSON_NAME], would you be able to come in at 12:00 PM [DATE] for an orien…" at bounding box center [705, 627] width 242 height 93
drag, startPoint x: 771, startPoint y: 640, endPoint x: 503, endPoint y: 612, distance: 269.8
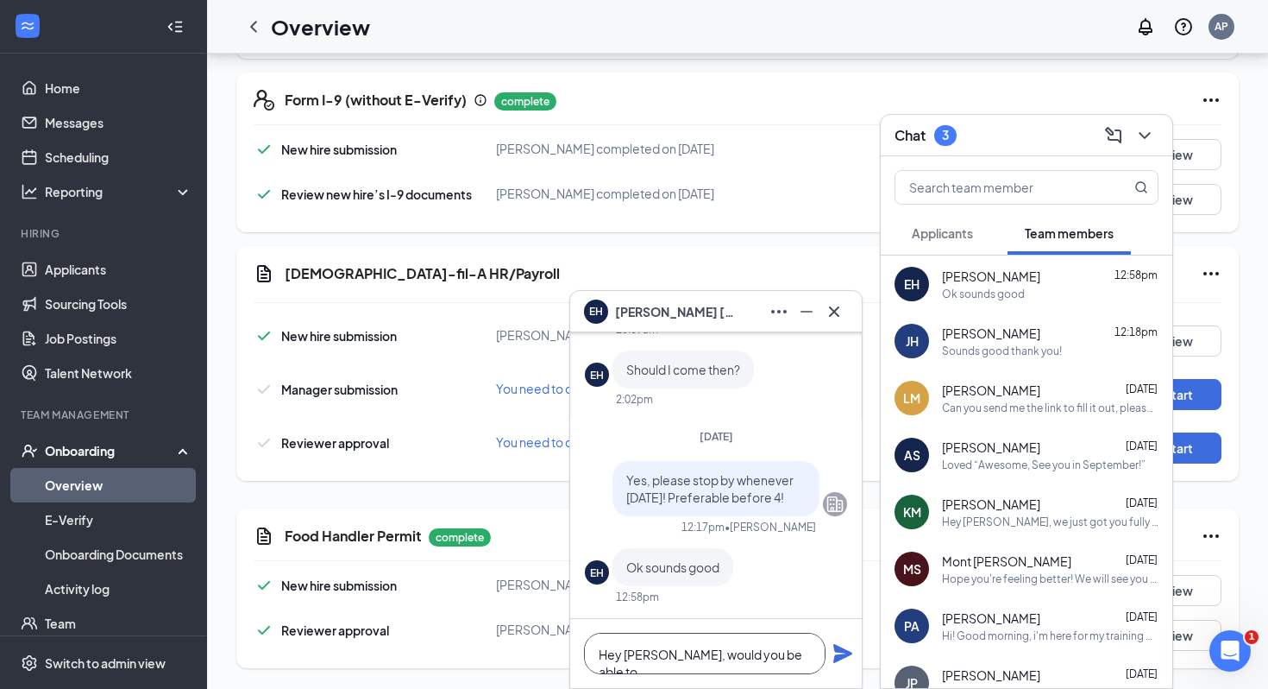
drag, startPoint x: 795, startPoint y: 650, endPoint x: 586, endPoint y: 650, distance: 208.8
click at [586, 626] on textarea "Hey [PERSON_NAME], would you be able to" at bounding box center [705, 652] width 242 height 41
paste textarea "come in at 12:00 PM [DATE] for an orientation? Let me know, thanks!"
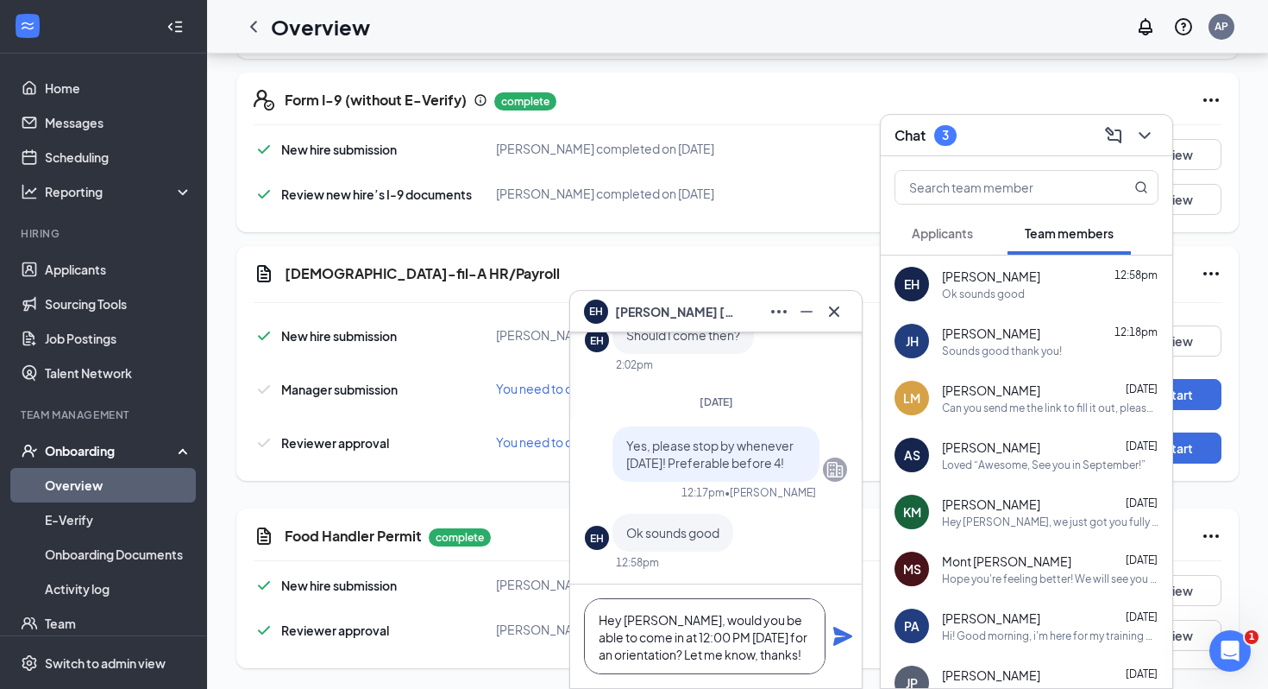
drag, startPoint x: 626, startPoint y: 617, endPoint x: 657, endPoint y: 617, distance: 31.1
click at [657, 617] on textarea "Hey [PERSON_NAME], would you be able to come in at 12:00 PM [DATE] for an orien…" at bounding box center [705, 636] width 242 height 76
type textarea "Hey [PERSON_NAME], would you be able to come in at 12:00 PM [DATE] for an orien…"
click at [841, 626] on icon "Plane" at bounding box center [842, 635] width 19 height 19
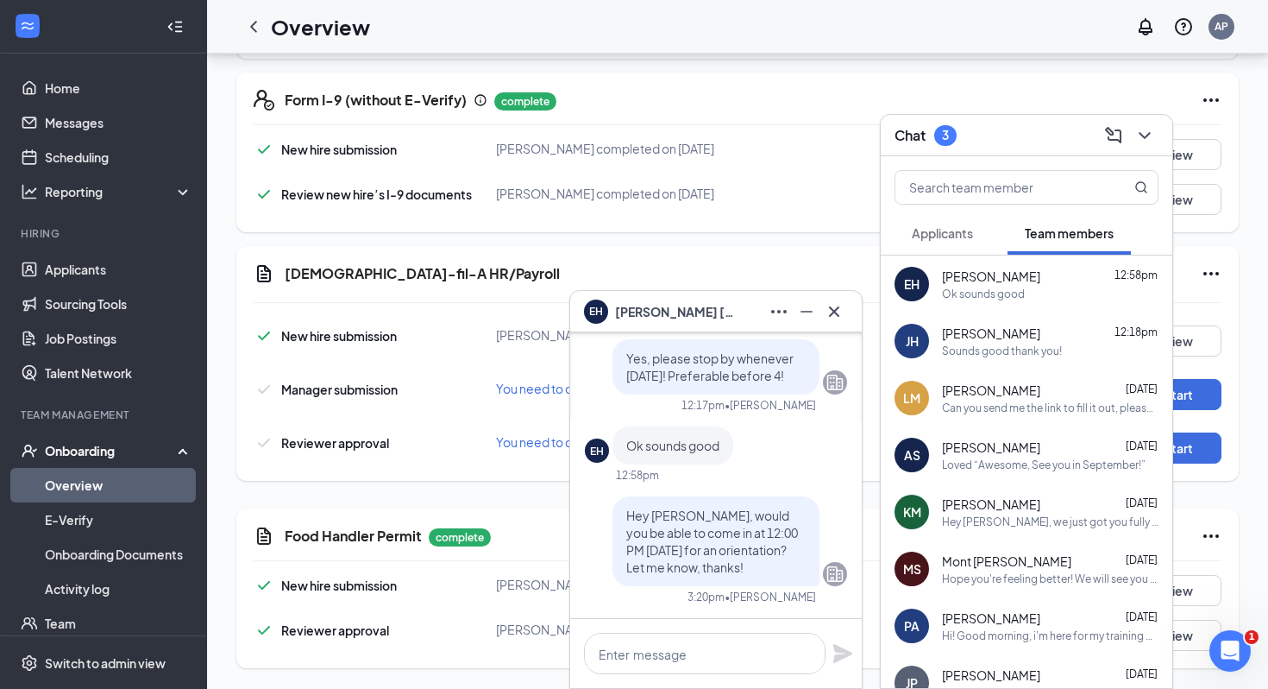
click at [953, 401] on div "Can you send me the link to fill it out, please... thank you." at bounding box center [1050, 407] width 217 height 15
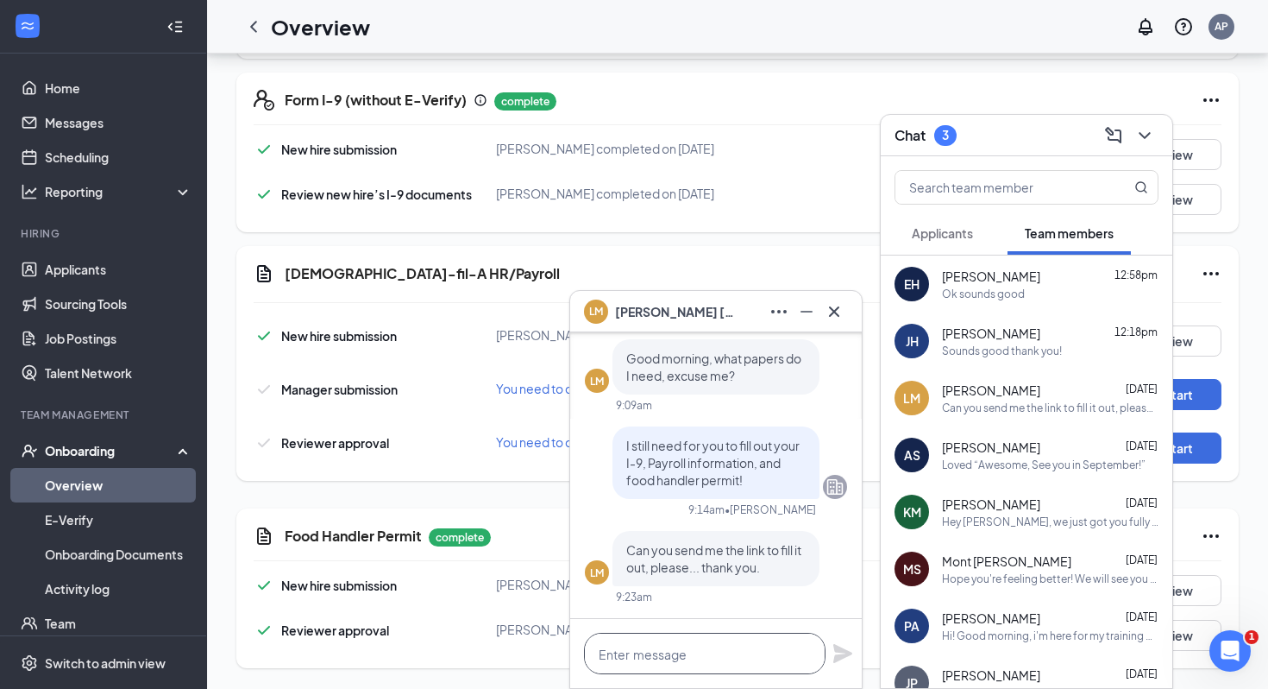
click at [674, 626] on textarea at bounding box center [705, 652] width 242 height 41
paste textarea "Hey [PERSON_NAME], would you be able to come in at 12:00 PM [DATE] for an orien…"
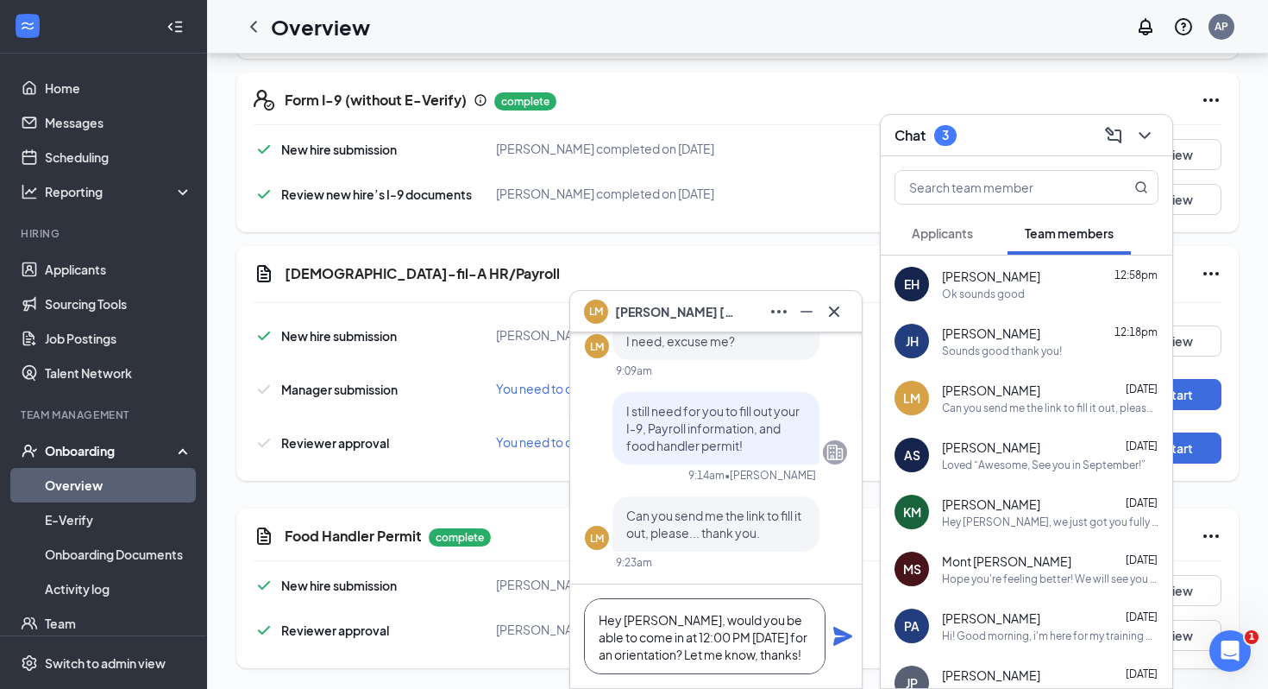
drag, startPoint x: 627, startPoint y: 613, endPoint x: 656, endPoint y: 616, distance: 28.6
click at [656, 616] on textarea "Hey [PERSON_NAME], would you be able to come in at 12:00 PM [DATE] for an orien…" at bounding box center [705, 636] width 242 height 76
type textarea "Hey [PERSON_NAME], would you be able to come in at 12:00 PM [DATE] for an orien…"
click at [833, 626] on icon "Plane" at bounding box center [842, 635] width 19 height 19
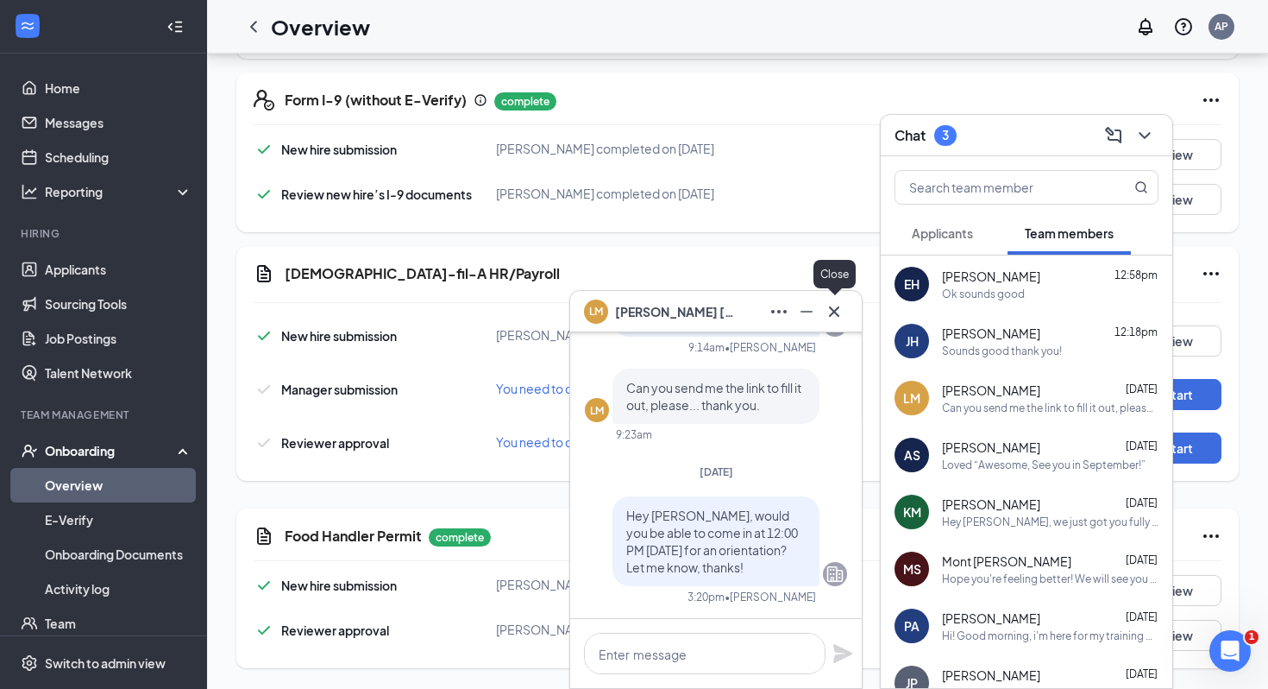
click at [821, 318] on button at bounding box center [835, 312] width 28 height 28
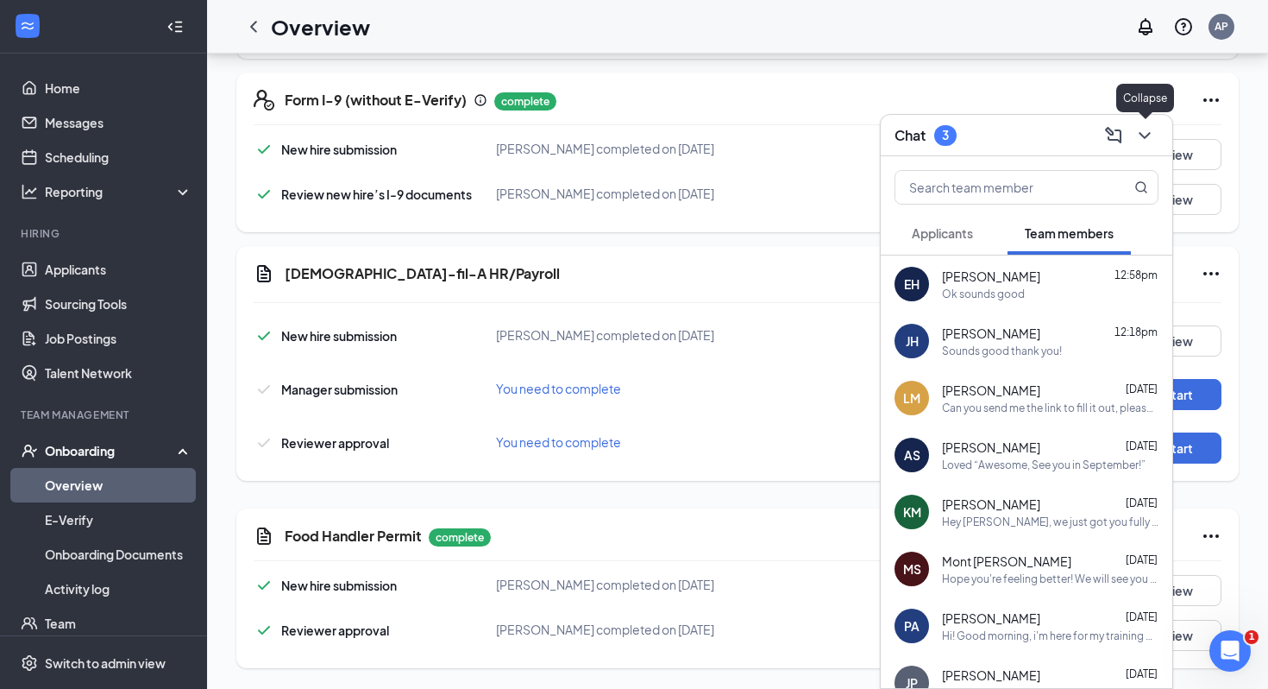
click at [958, 137] on icon "ChevronDown" at bounding box center [1144, 135] width 11 height 7
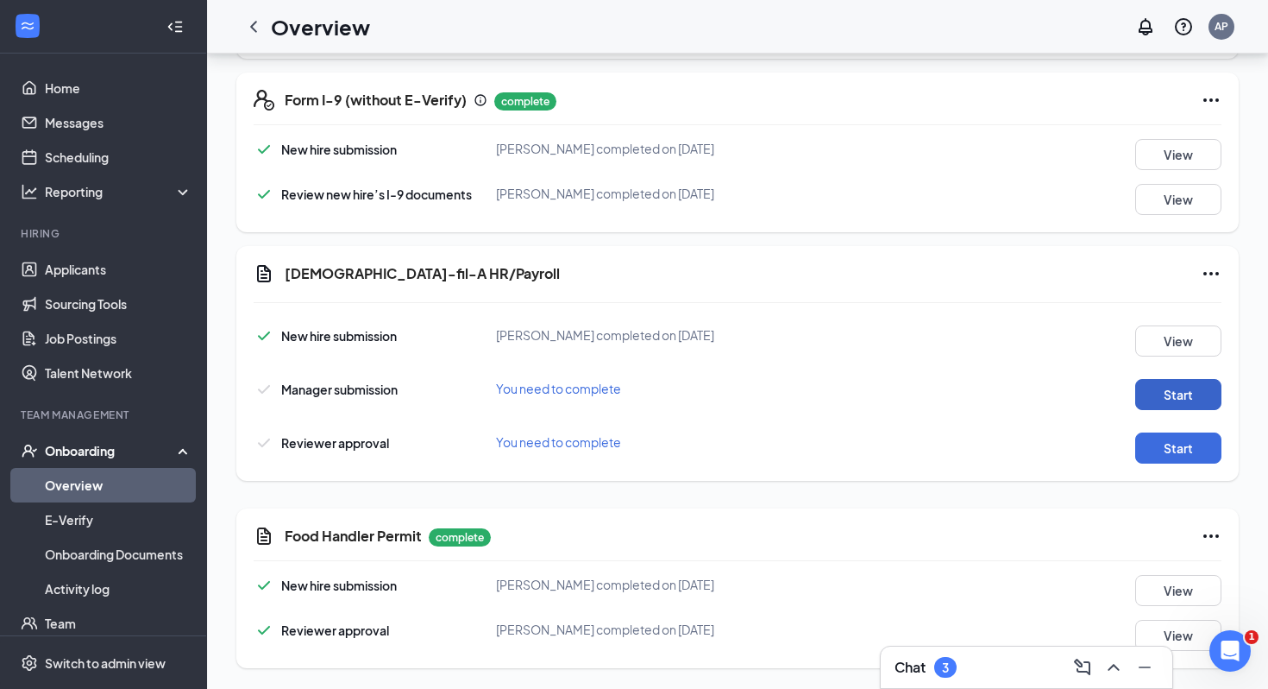
click at [958, 391] on button "Start" at bounding box center [1178, 394] width 86 height 31
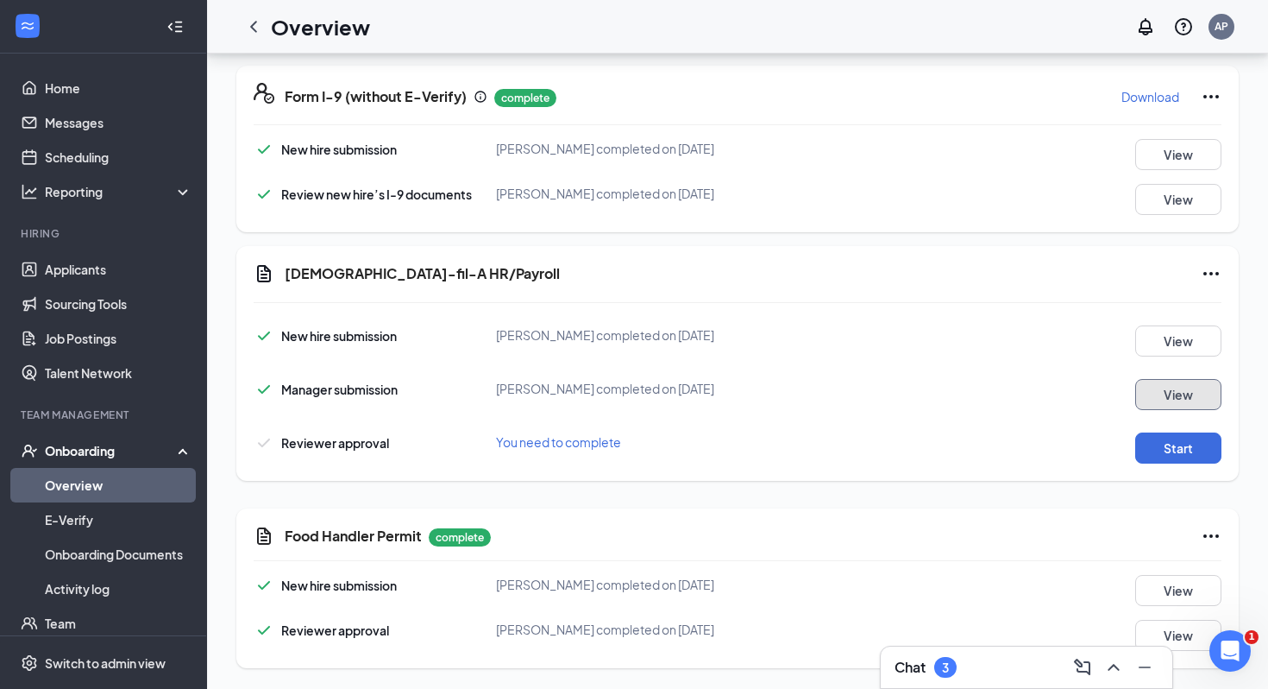
scroll to position [752, 0]
click at [958, 440] on button "Start" at bounding box center [1178, 448] width 86 height 31
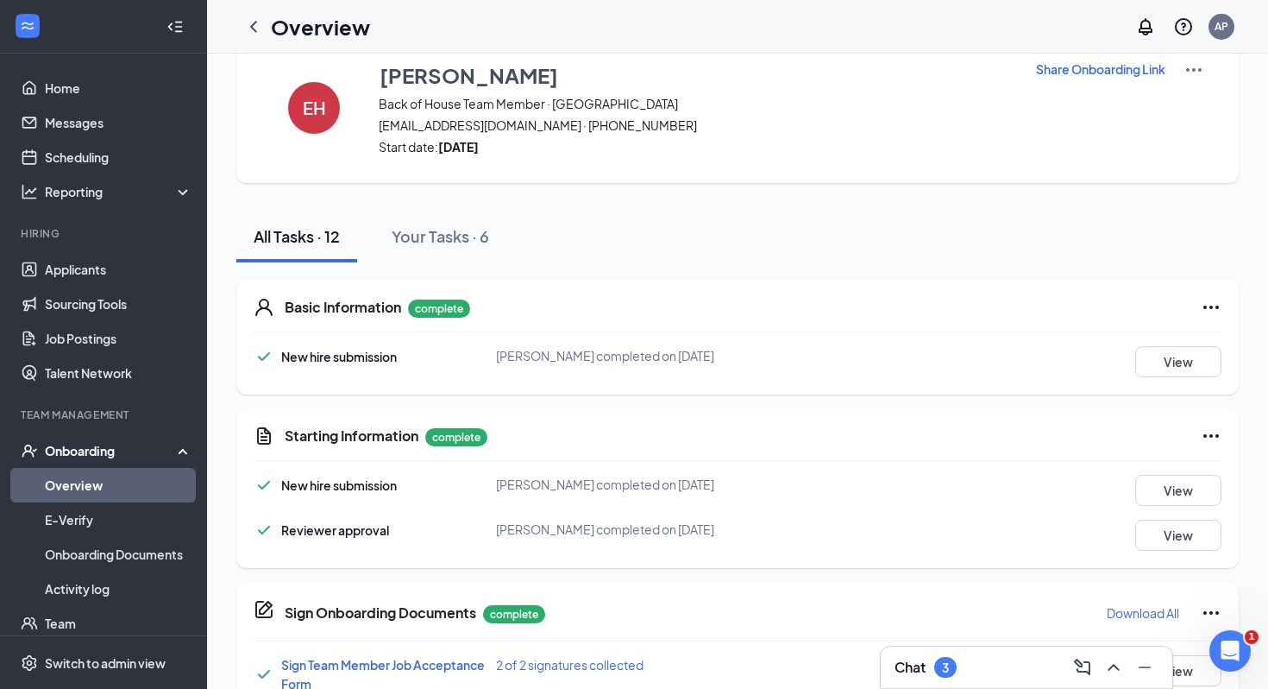
scroll to position [0, 0]
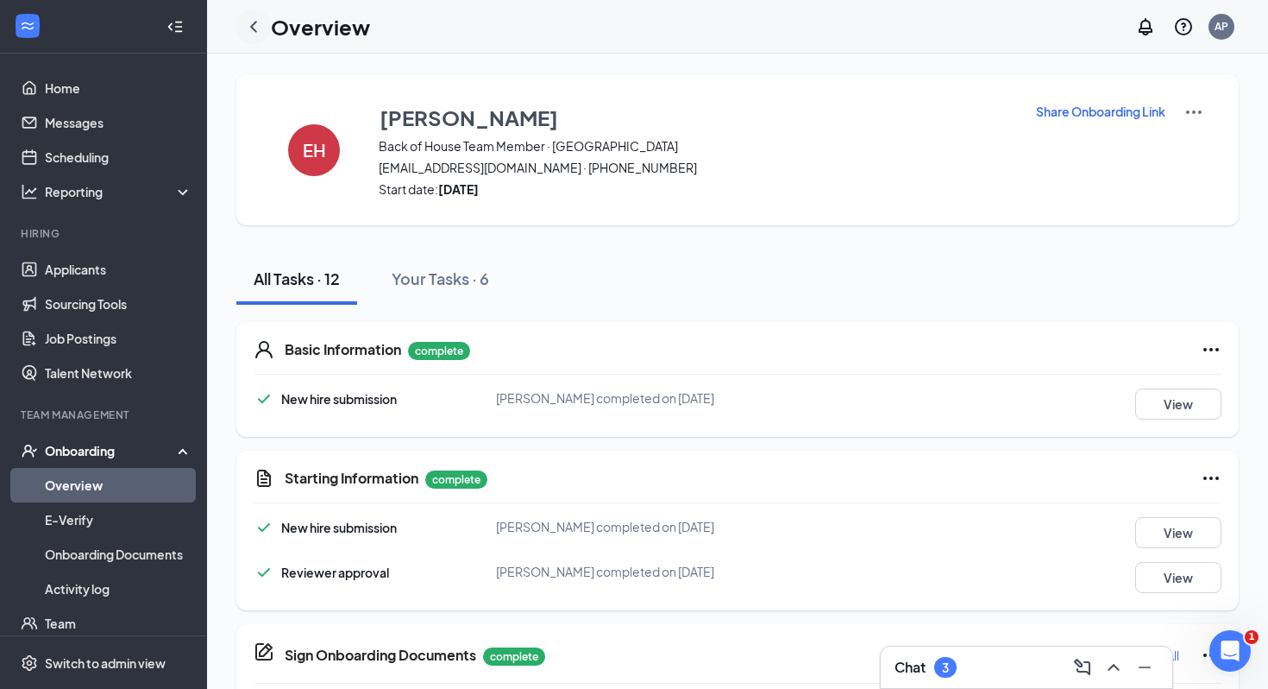
click at [253, 27] on icon "ChevronLeft" at bounding box center [253, 26] width 21 height 21
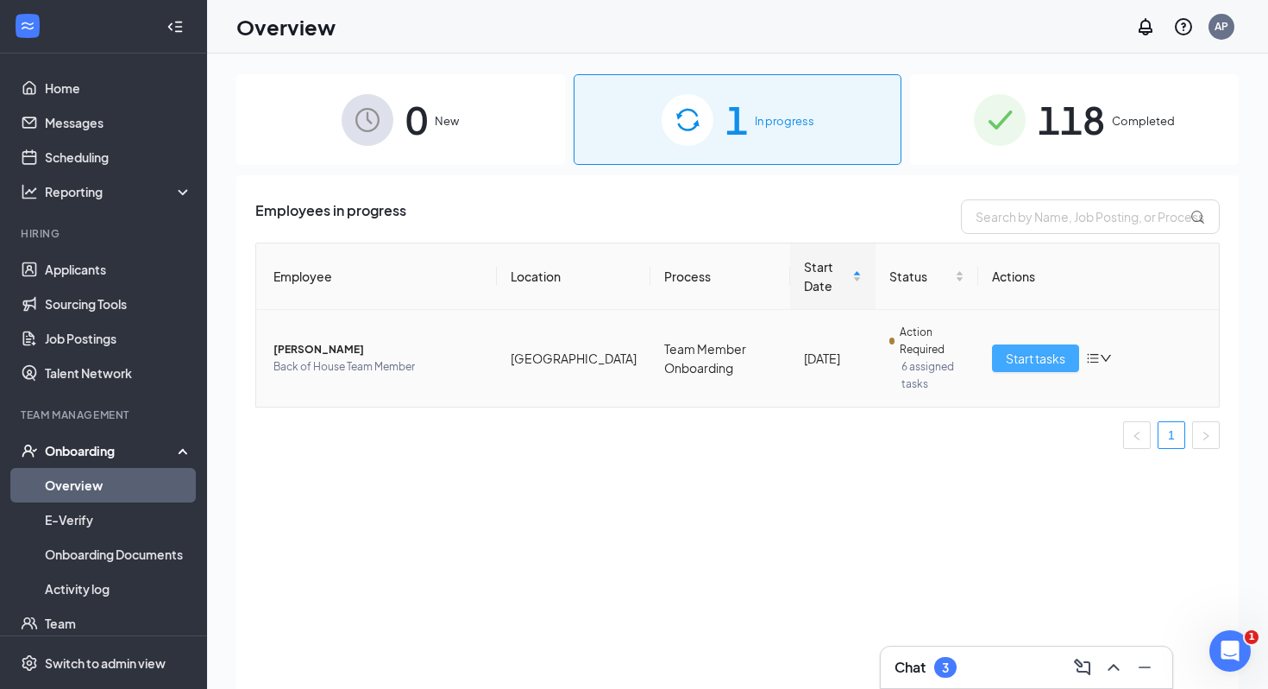
click at [958, 356] on span "Start tasks" at bounding box center [1036, 358] width 60 height 19
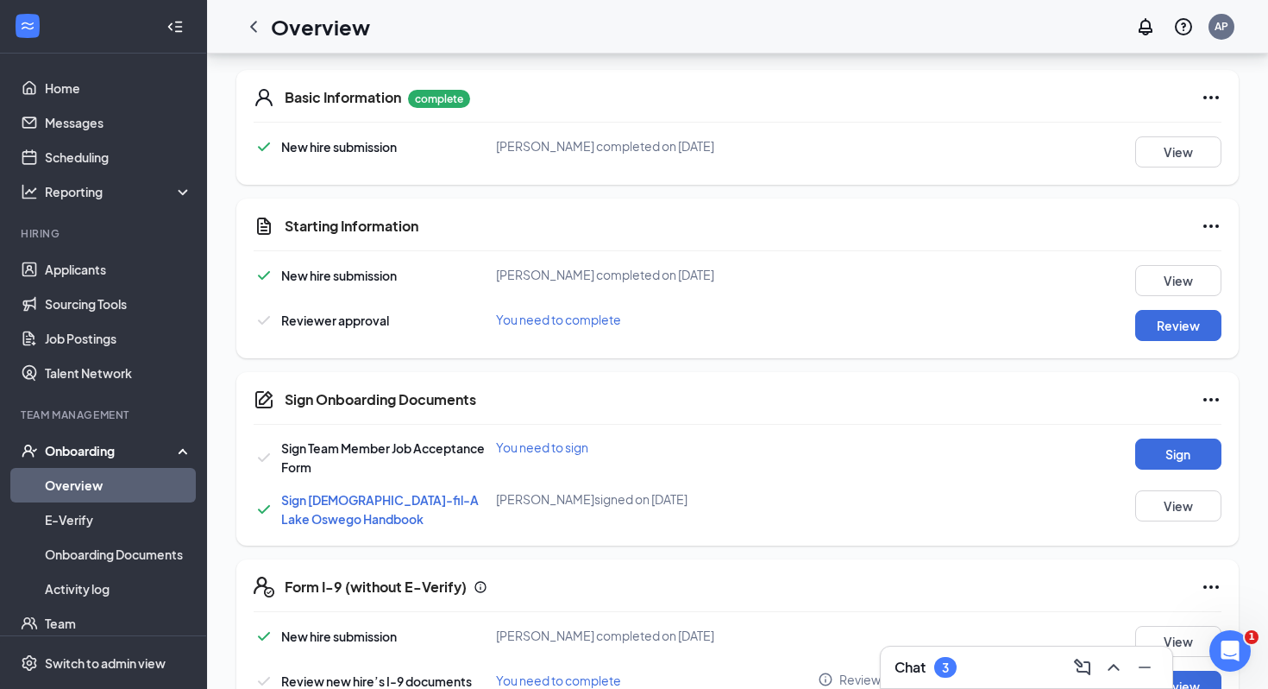
scroll to position [296, 0]
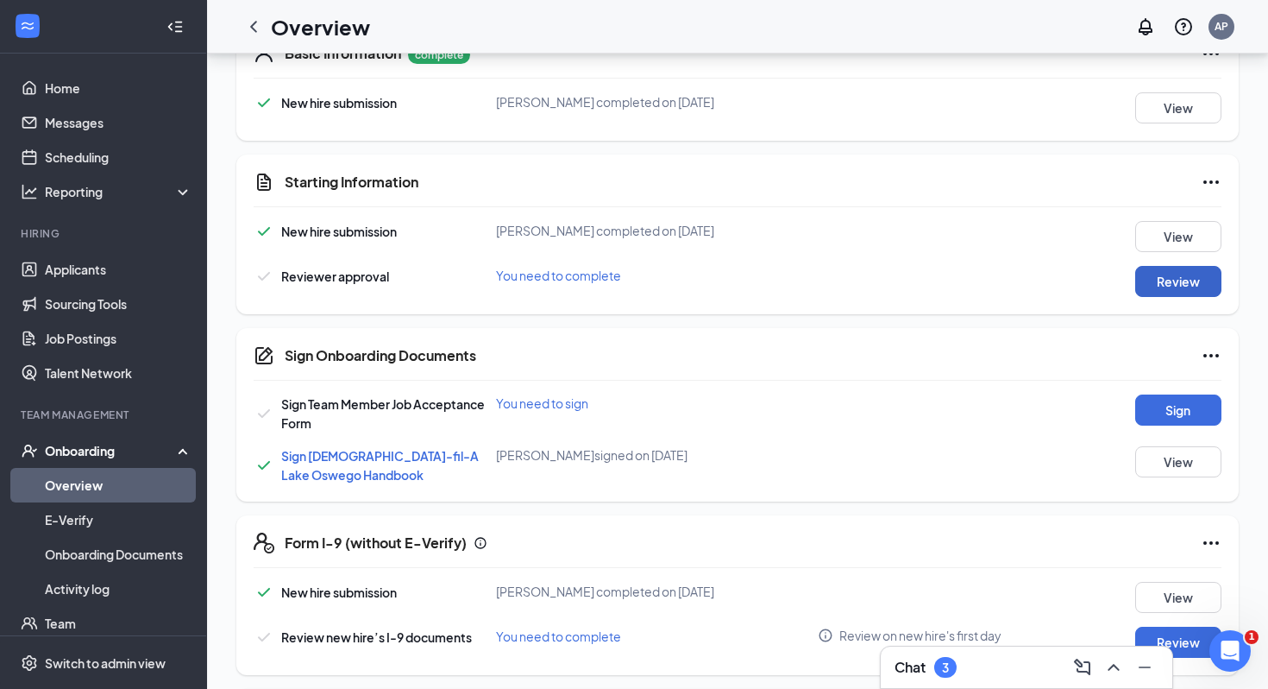
click at [958, 278] on button "Review" at bounding box center [1178, 281] width 86 height 31
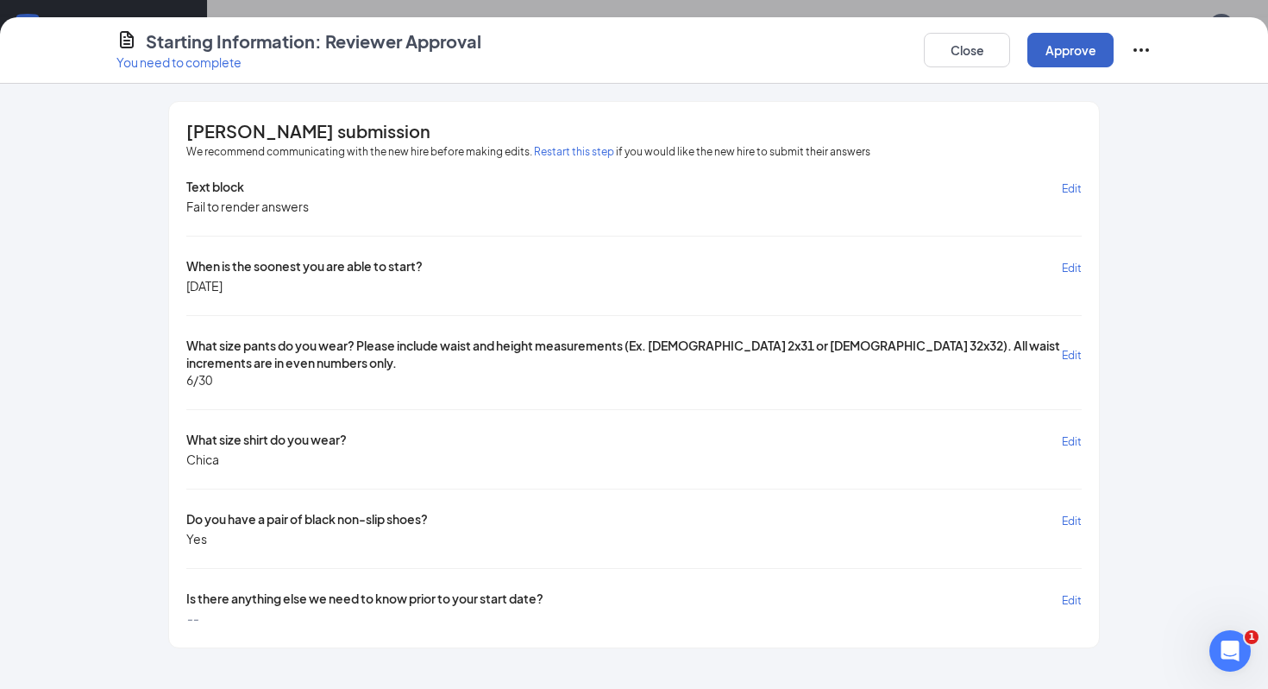
click at [958, 43] on button "Approve" at bounding box center [1071, 50] width 86 height 35
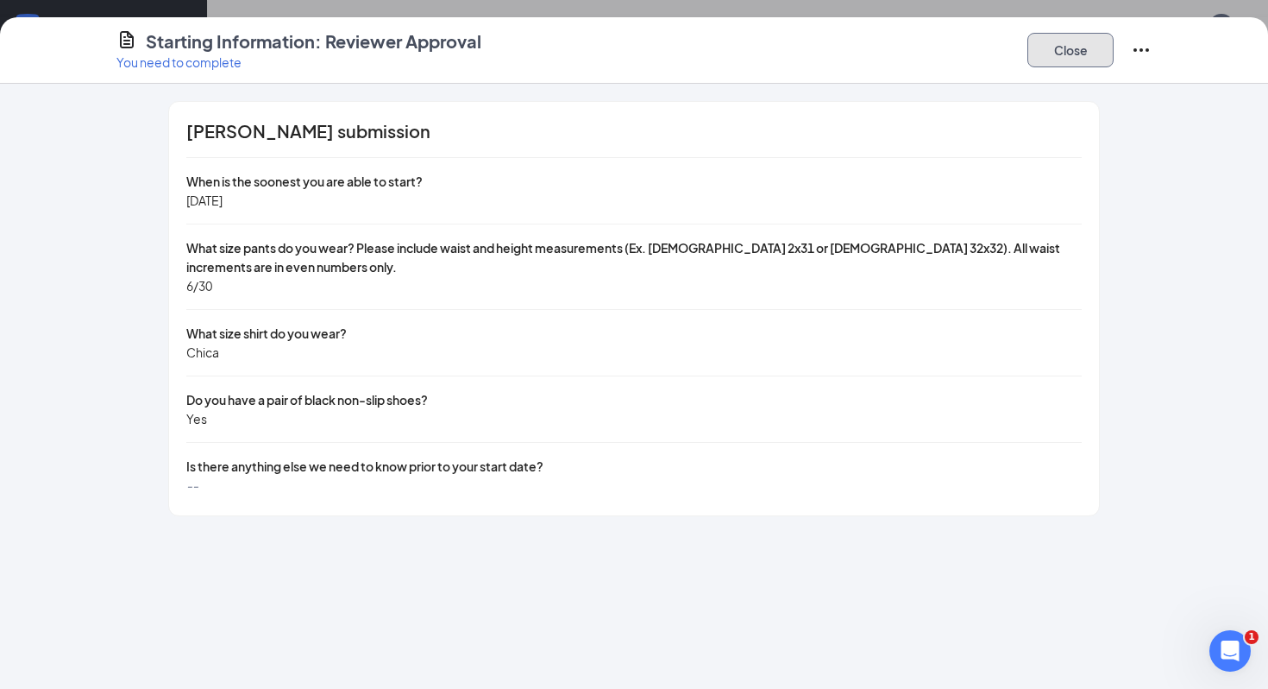
click at [958, 43] on button "Close" at bounding box center [1071, 50] width 86 height 35
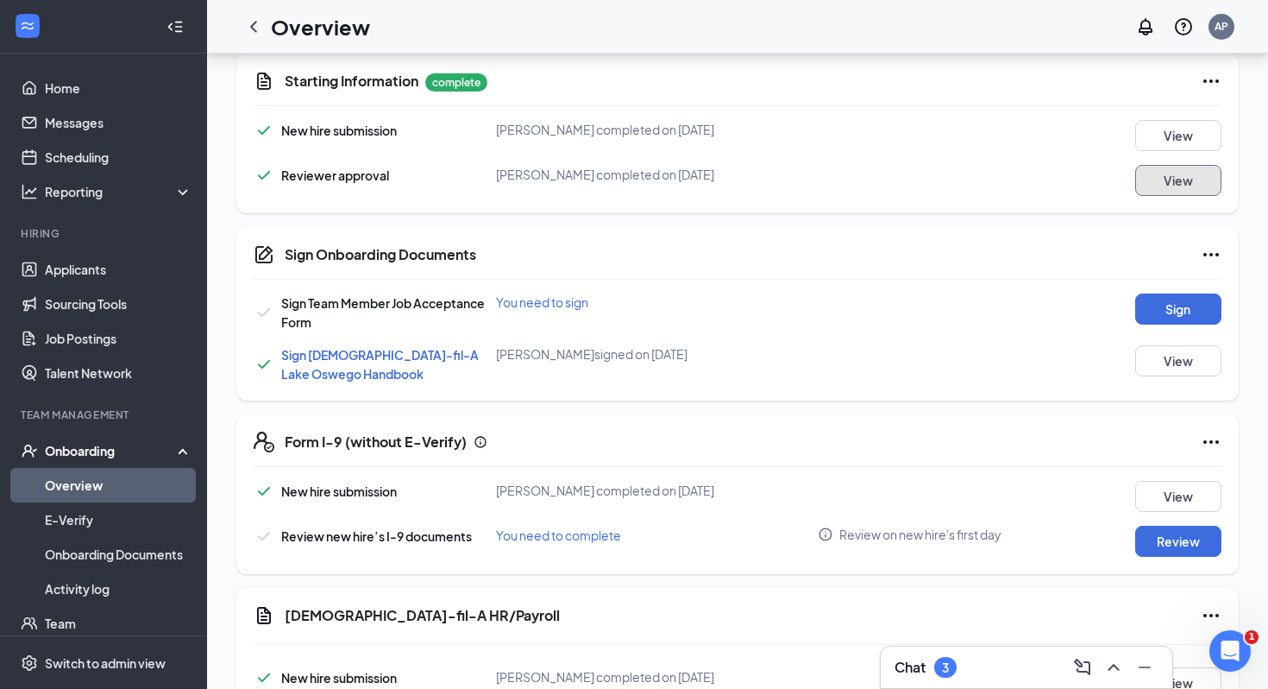
scroll to position [445, 0]
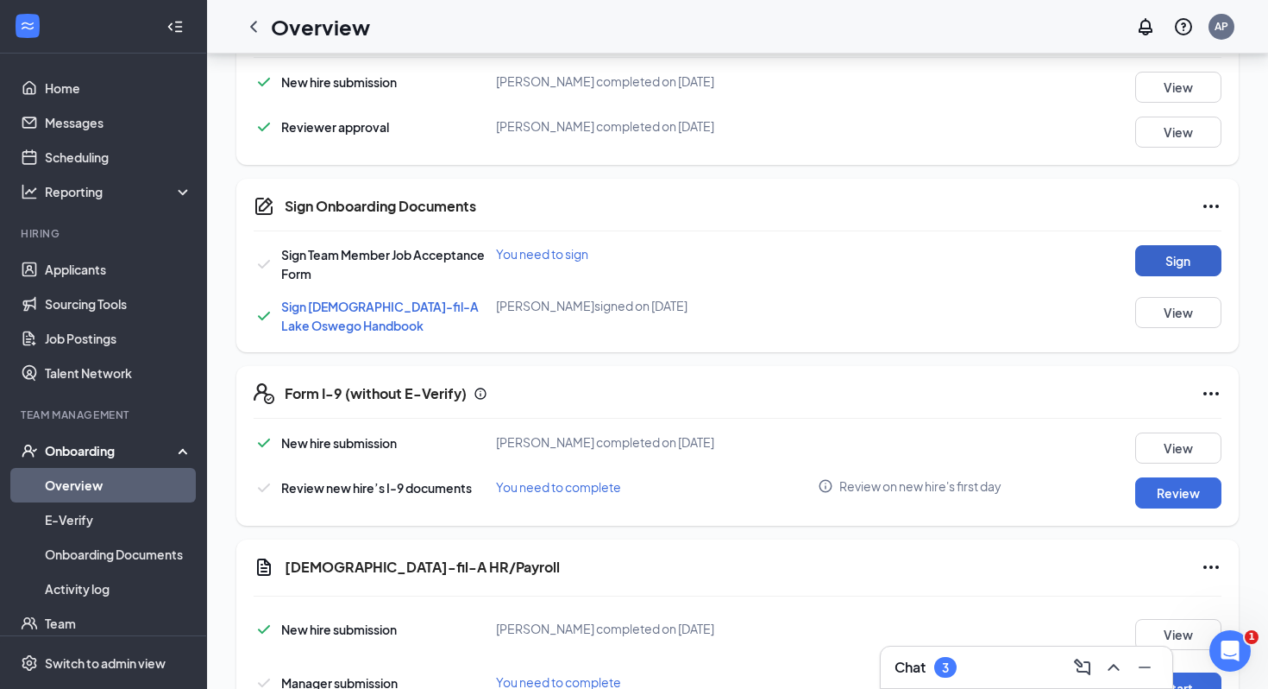
click at [958, 252] on button "Sign" at bounding box center [1178, 260] width 86 height 31
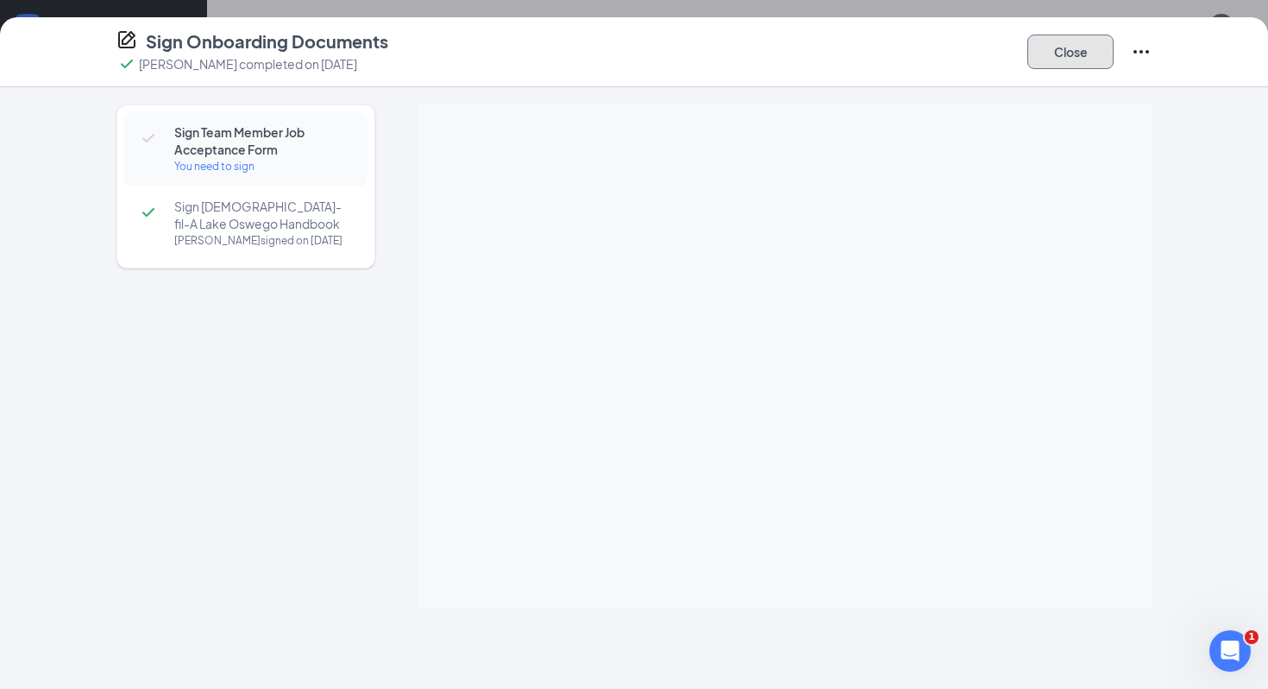
click at [958, 60] on button "Close" at bounding box center [1071, 52] width 86 height 35
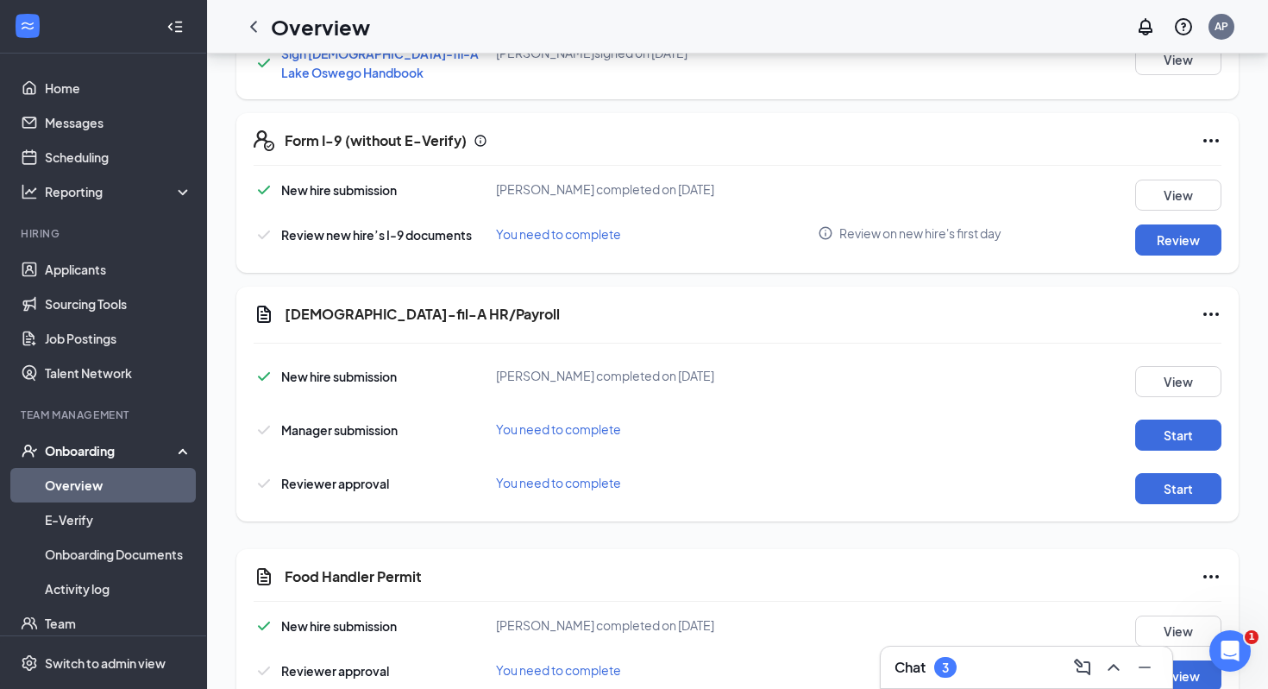
scroll to position [739, 0]
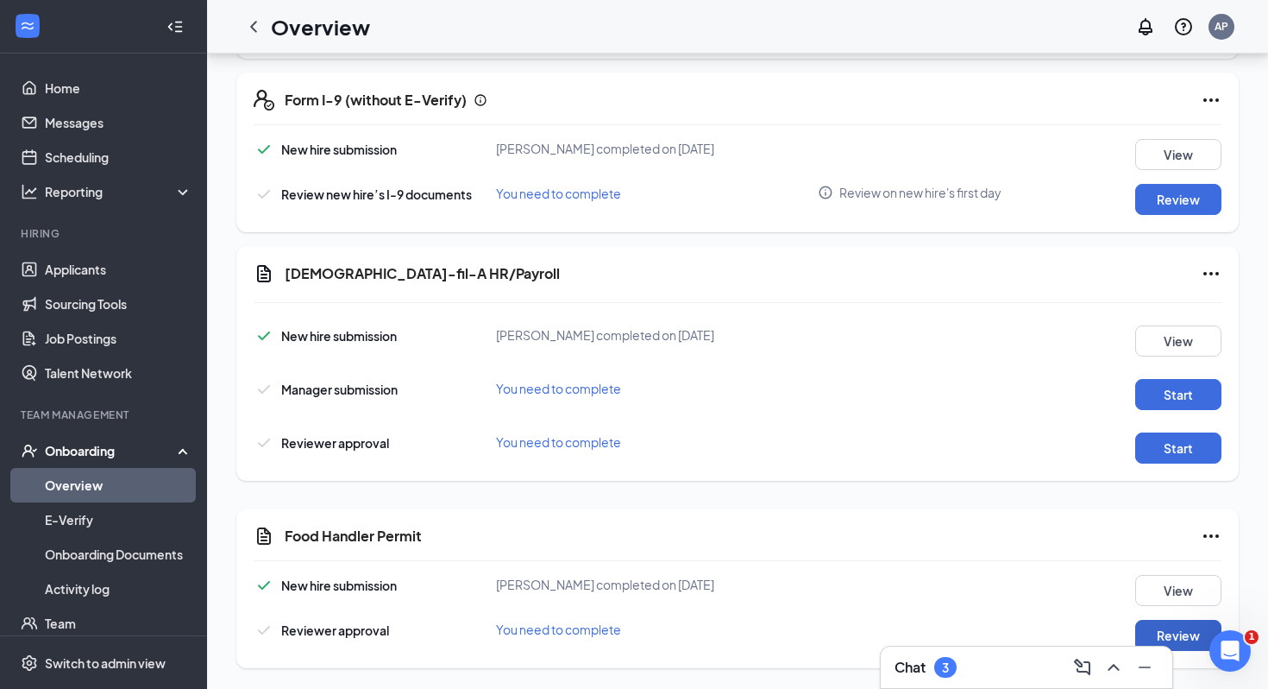
click at [958, 626] on button "Review" at bounding box center [1178, 635] width 86 height 31
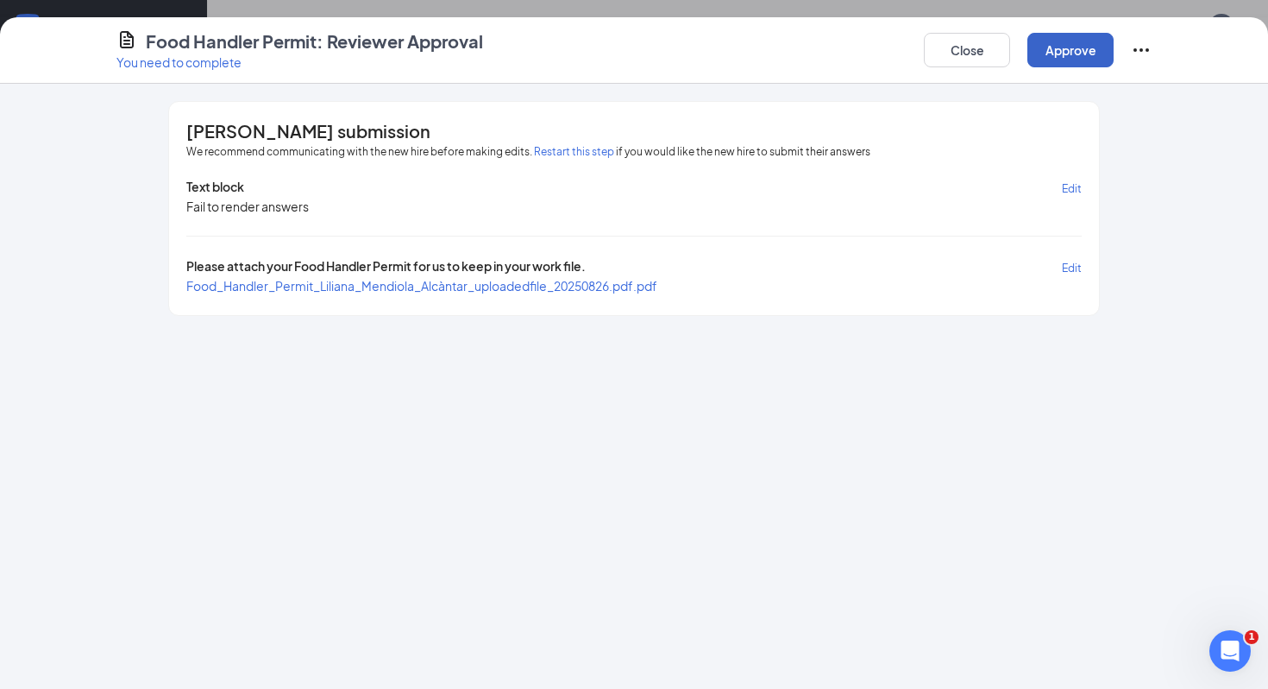
click at [958, 36] on button "Approve" at bounding box center [1071, 50] width 86 height 35
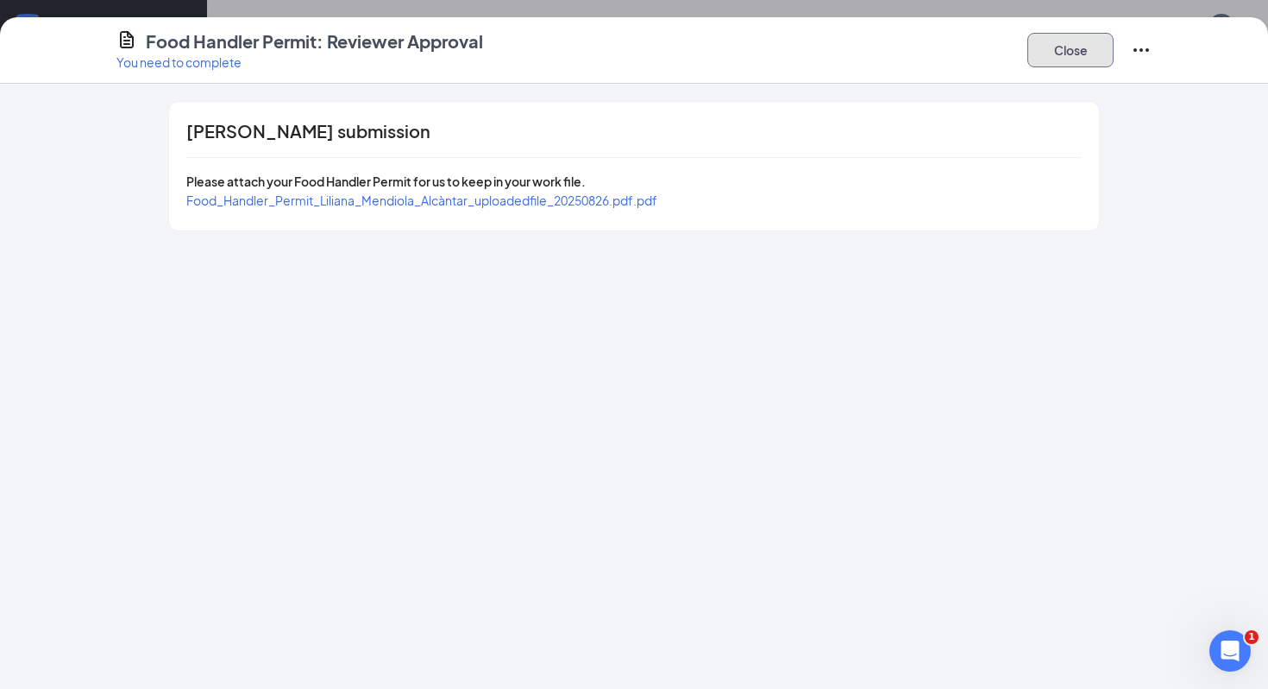
click at [958, 36] on button "Close" at bounding box center [1071, 50] width 86 height 35
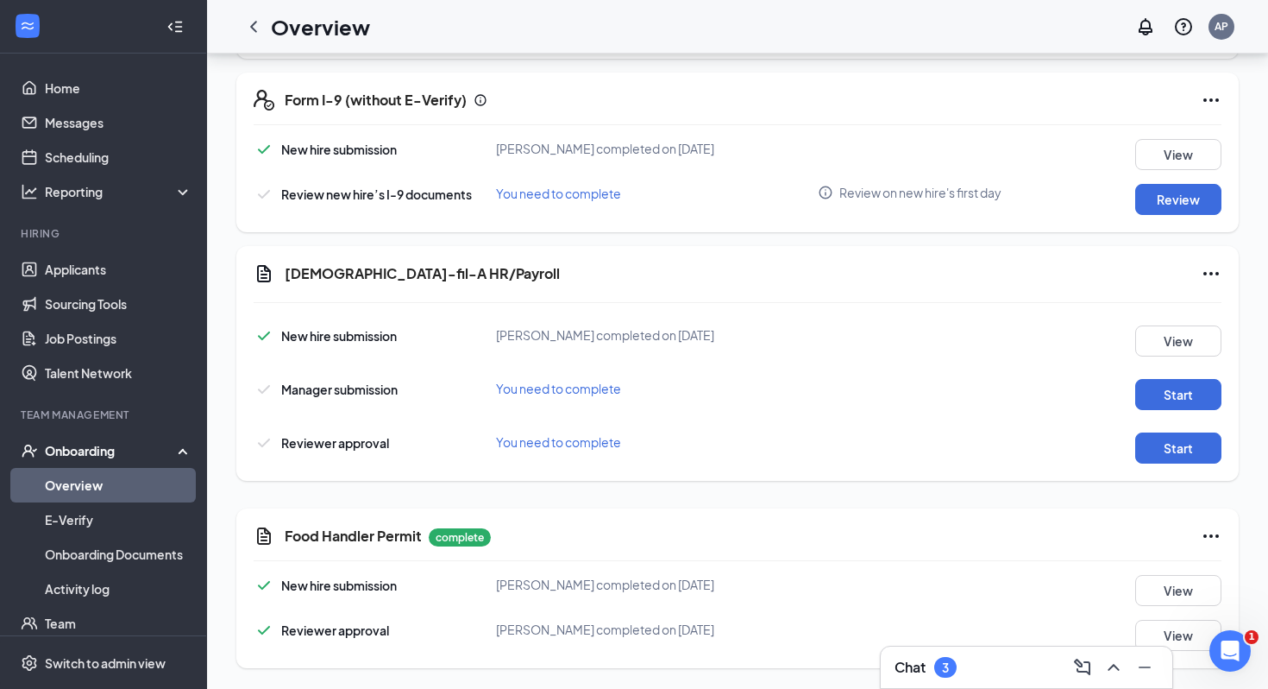
click at [955, 626] on div "3" at bounding box center [945, 667] width 22 height 21
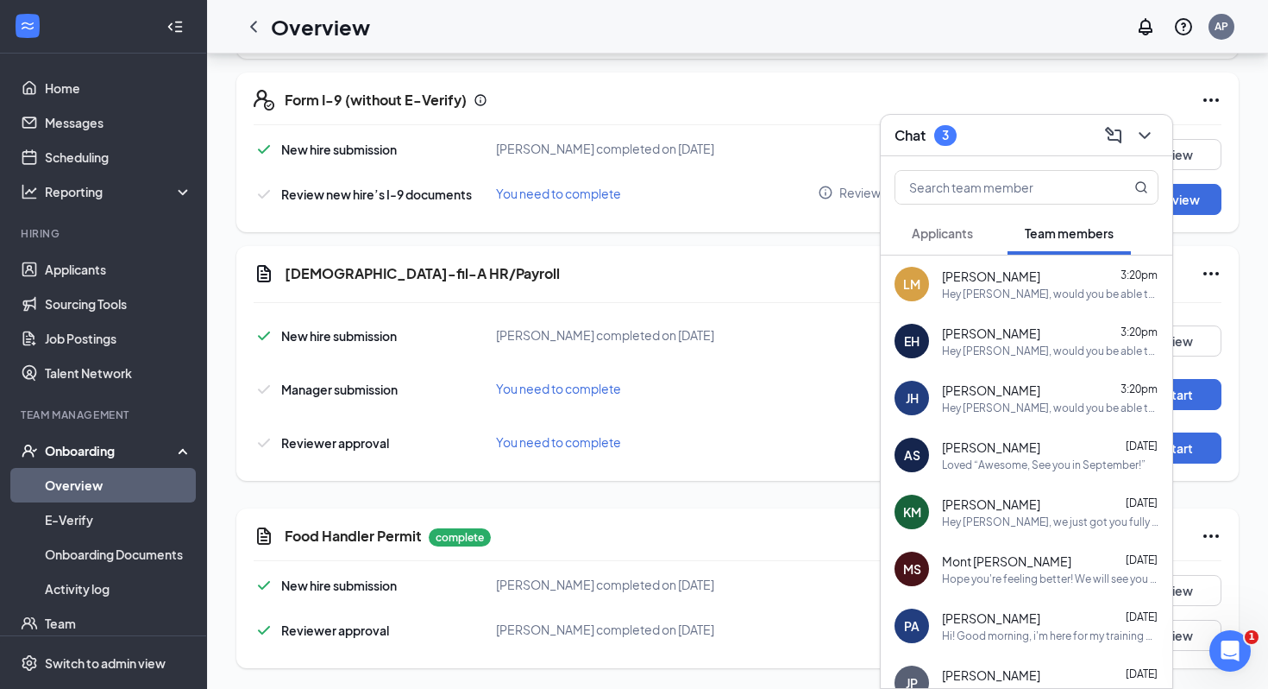
click at [958, 227] on span "Applicants" at bounding box center [942, 233] width 61 height 16
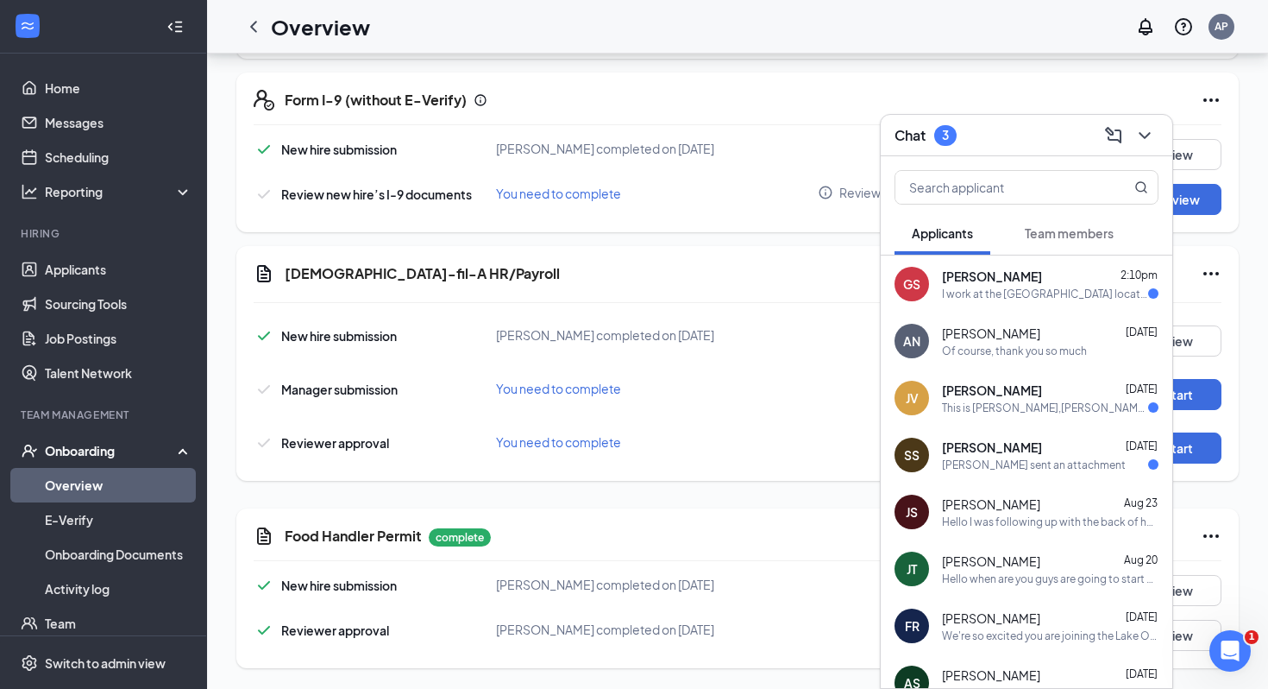
click at [958, 294] on div "I work at the [GEOGRAPHIC_DATA] location currently. Is there anything with my a…" at bounding box center [1045, 293] width 206 height 15
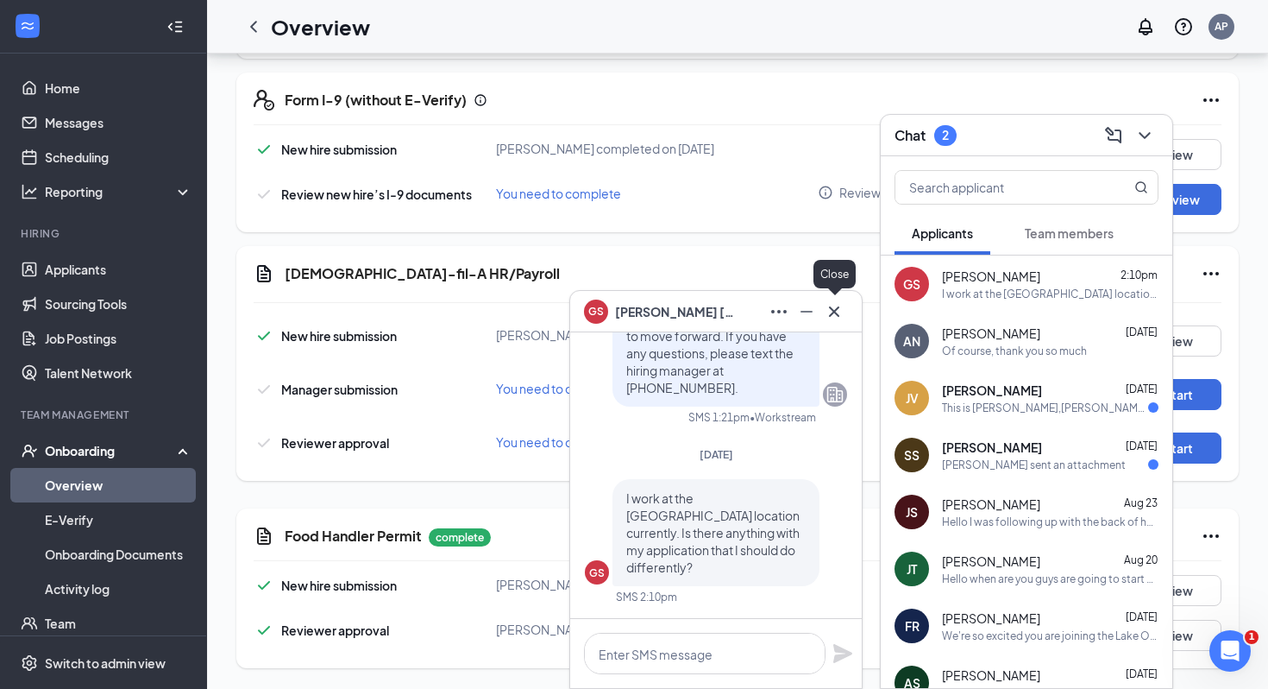
click at [837, 311] on icon "Cross" at bounding box center [834, 311] width 21 height 21
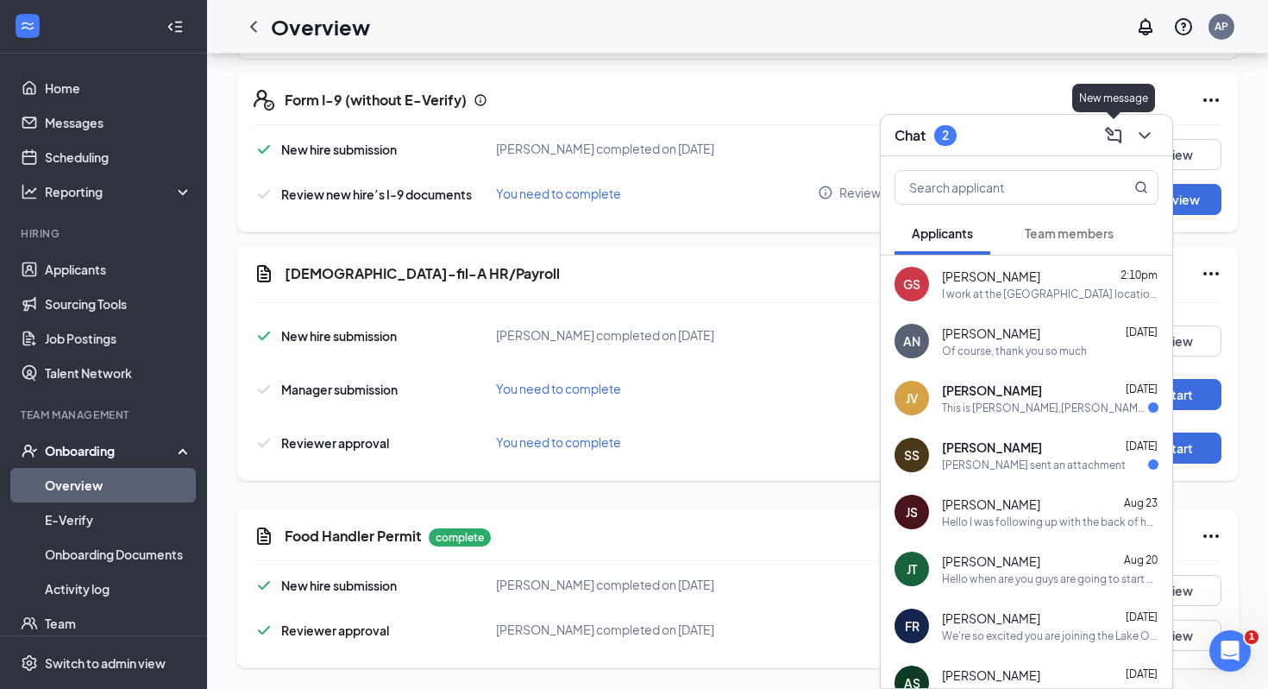
click at [958, 143] on div at bounding box center [1143, 136] width 31 height 28
click at [116, 267] on link "Applicants" at bounding box center [119, 269] width 148 height 35
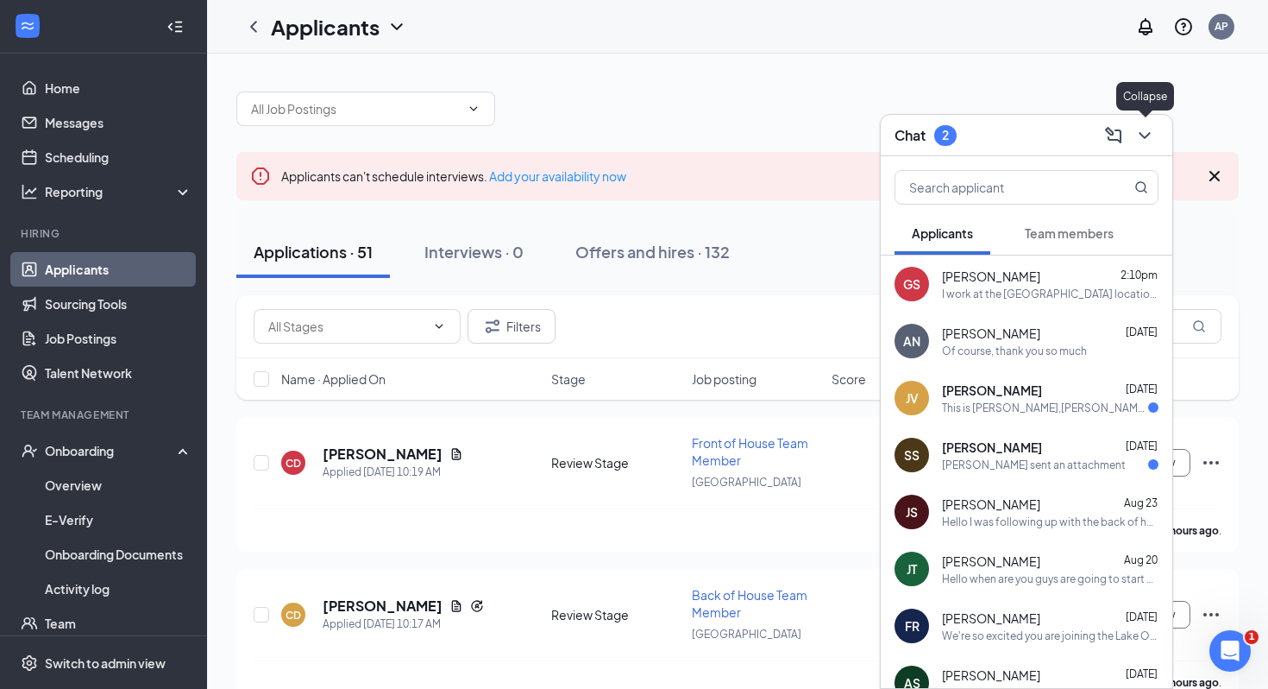
click at [958, 134] on icon "ChevronDown" at bounding box center [1145, 135] width 21 height 21
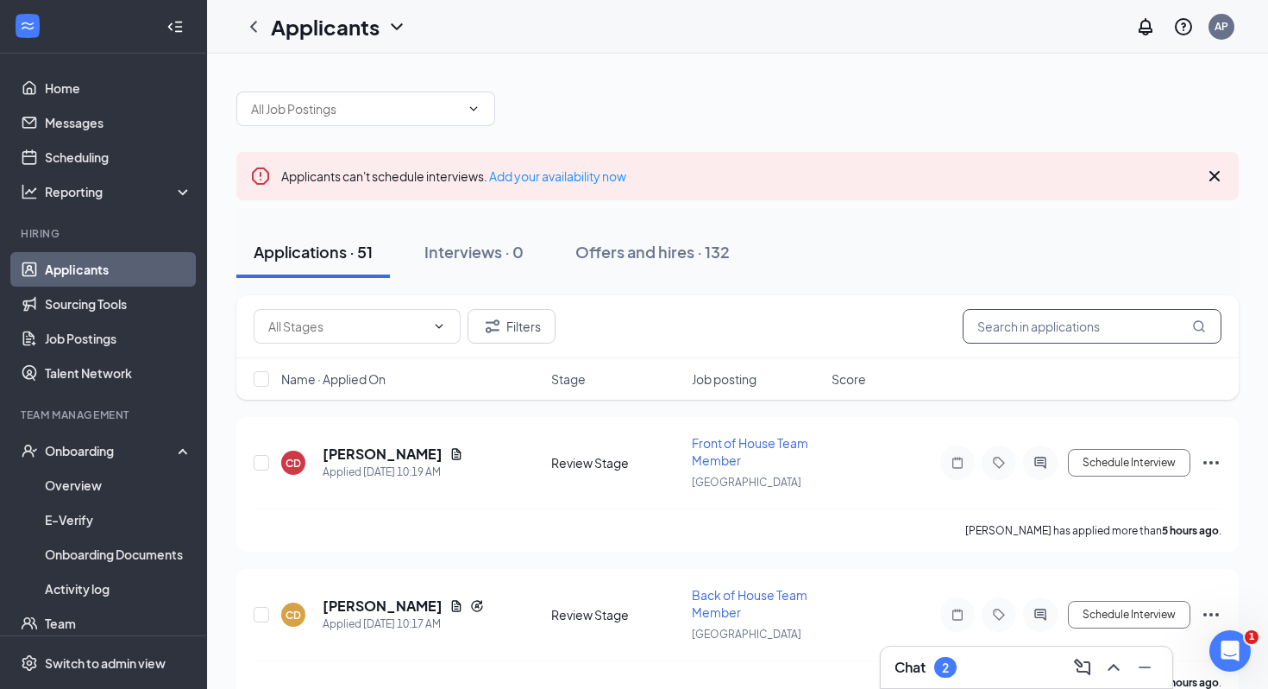
click at [958, 324] on input "text" at bounding box center [1092, 326] width 259 height 35
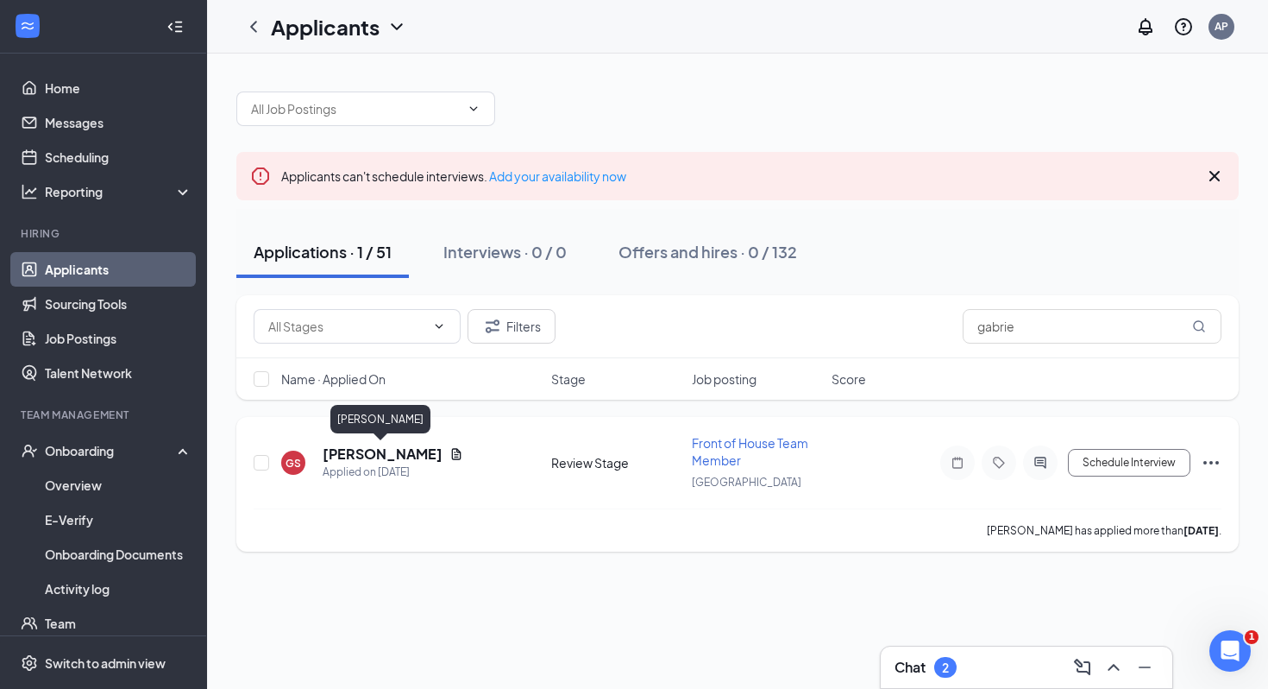
click at [412, 456] on h5 "[PERSON_NAME]" at bounding box center [383, 453] width 120 height 19
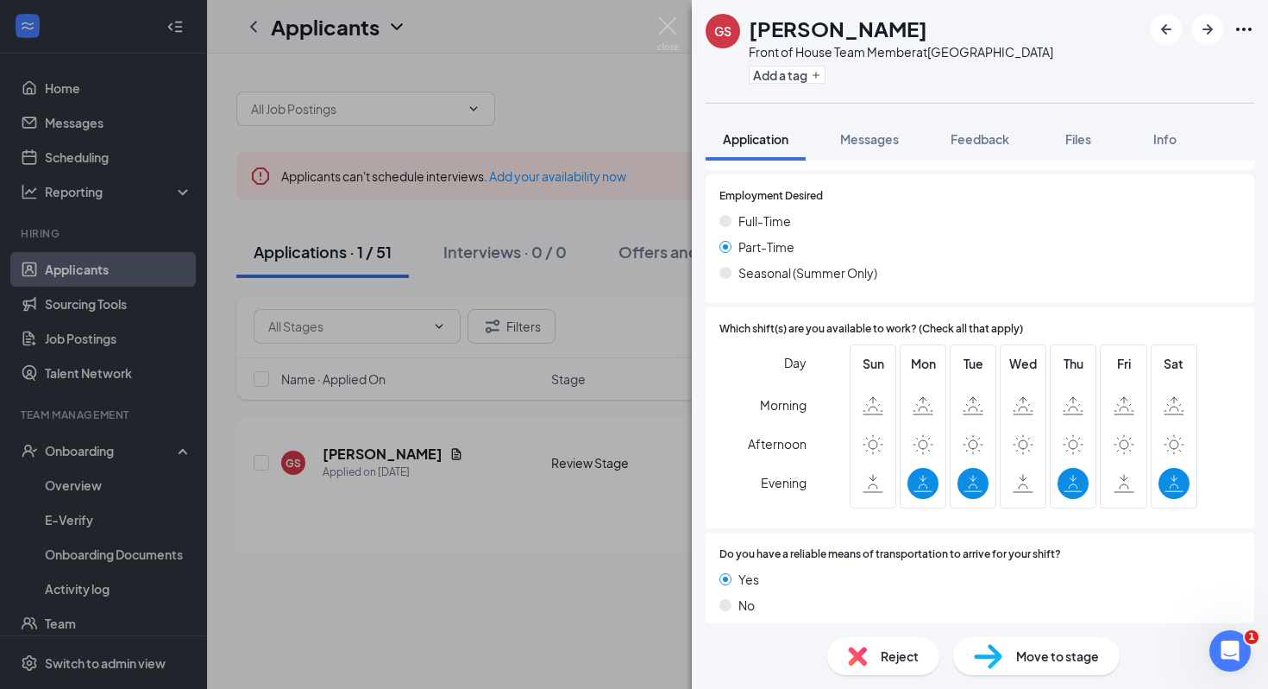
scroll to position [1098, 0]
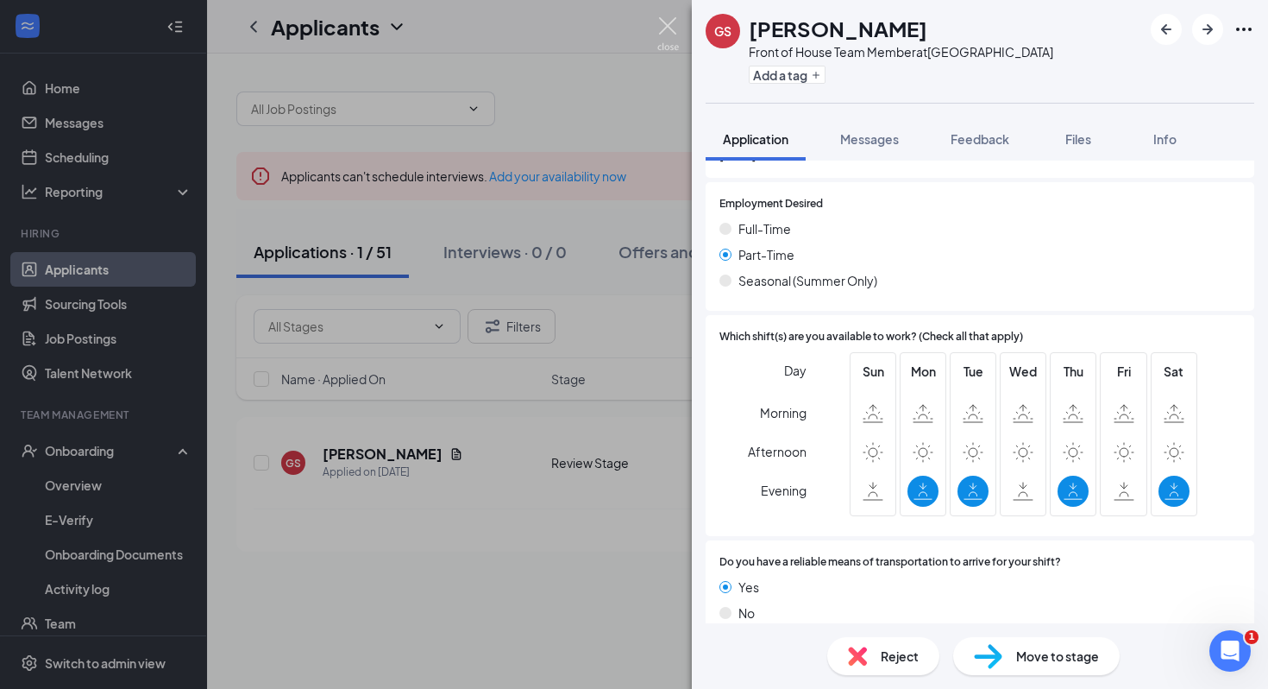
click at [667, 22] on img at bounding box center [668, 34] width 22 height 34
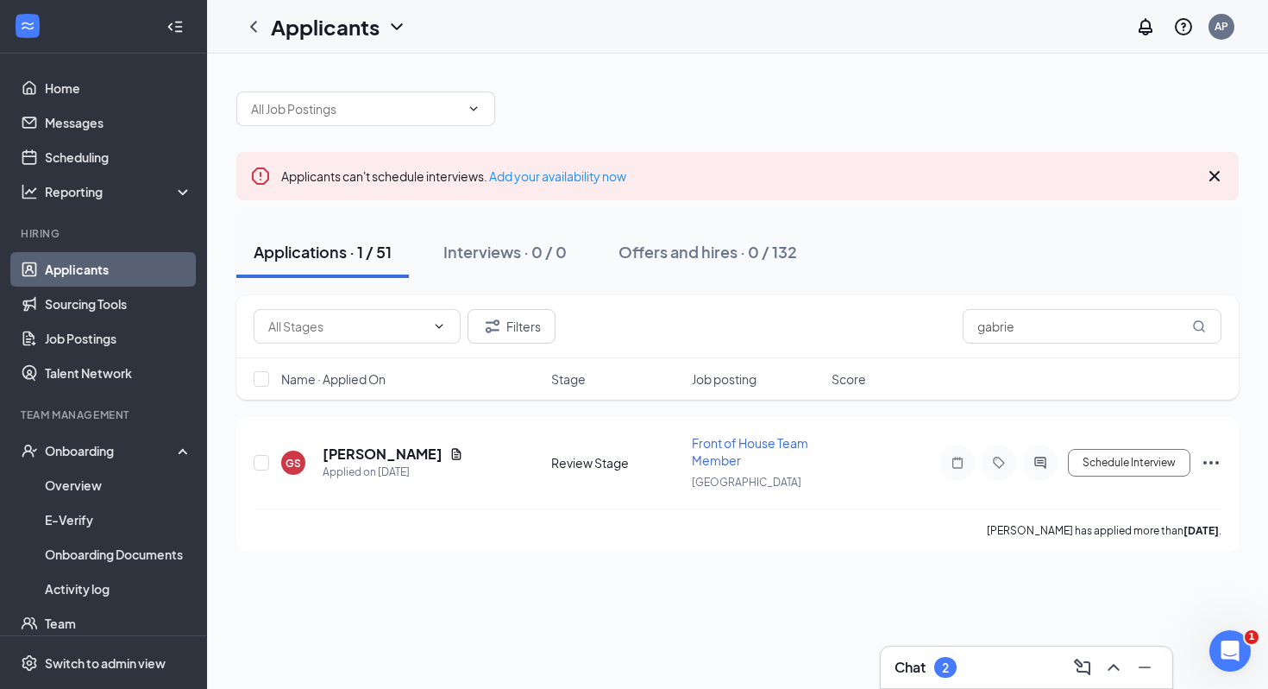
click at [922, 626] on div "Chat 2" at bounding box center [1027, 666] width 292 height 41
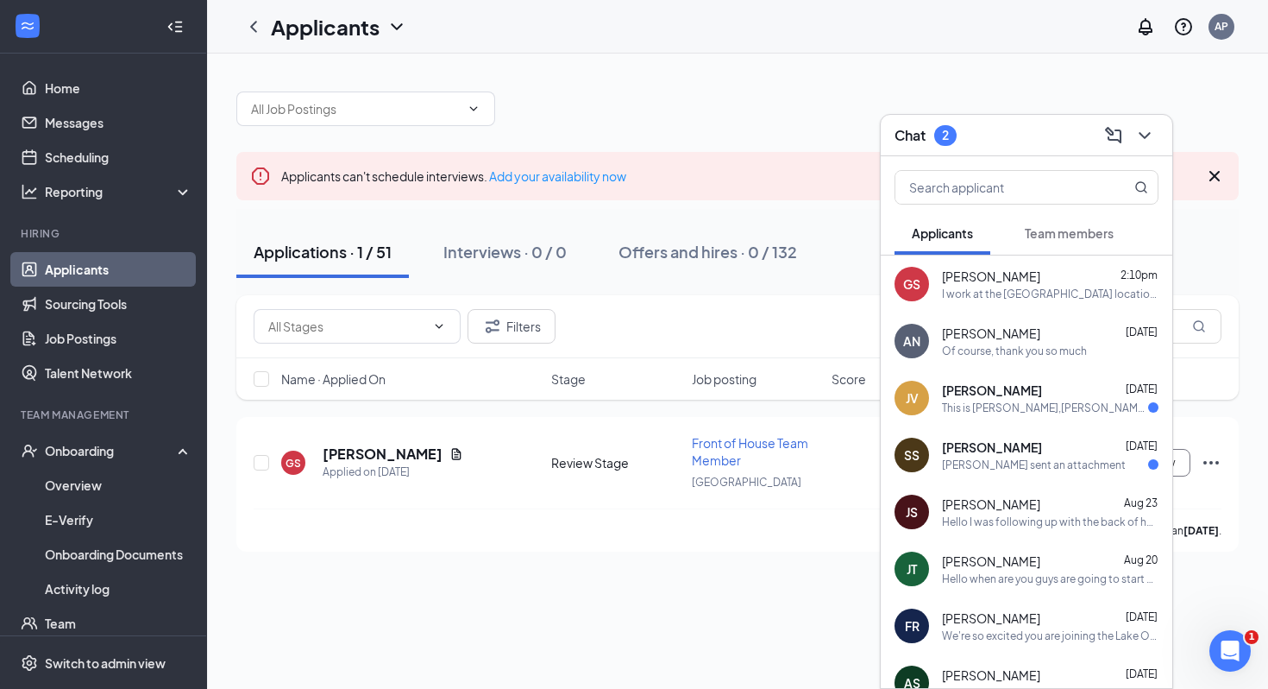
click at [958, 387] on span "[PERSON_NAME]" at bounding box center [992, 389] width 100 height 17
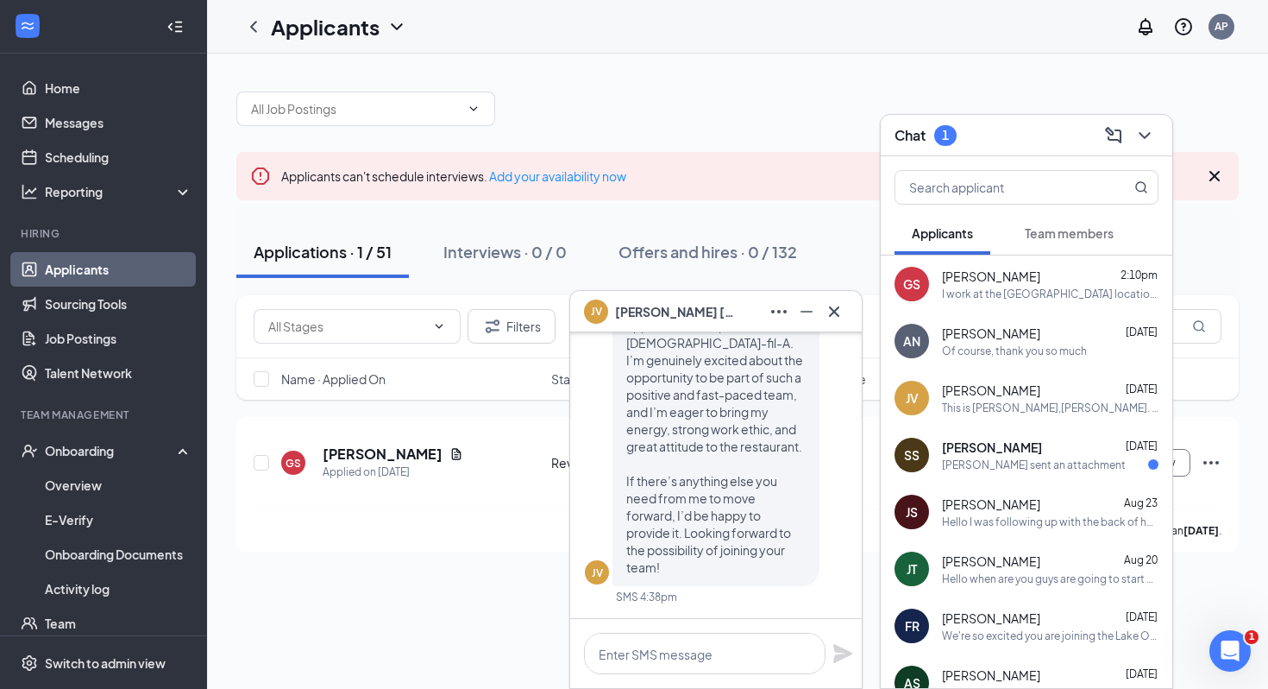
scroll to position [-1, 0]
click at [830, 313] on icon "Cross" at bounding box center [834, 310] width 10 height 10
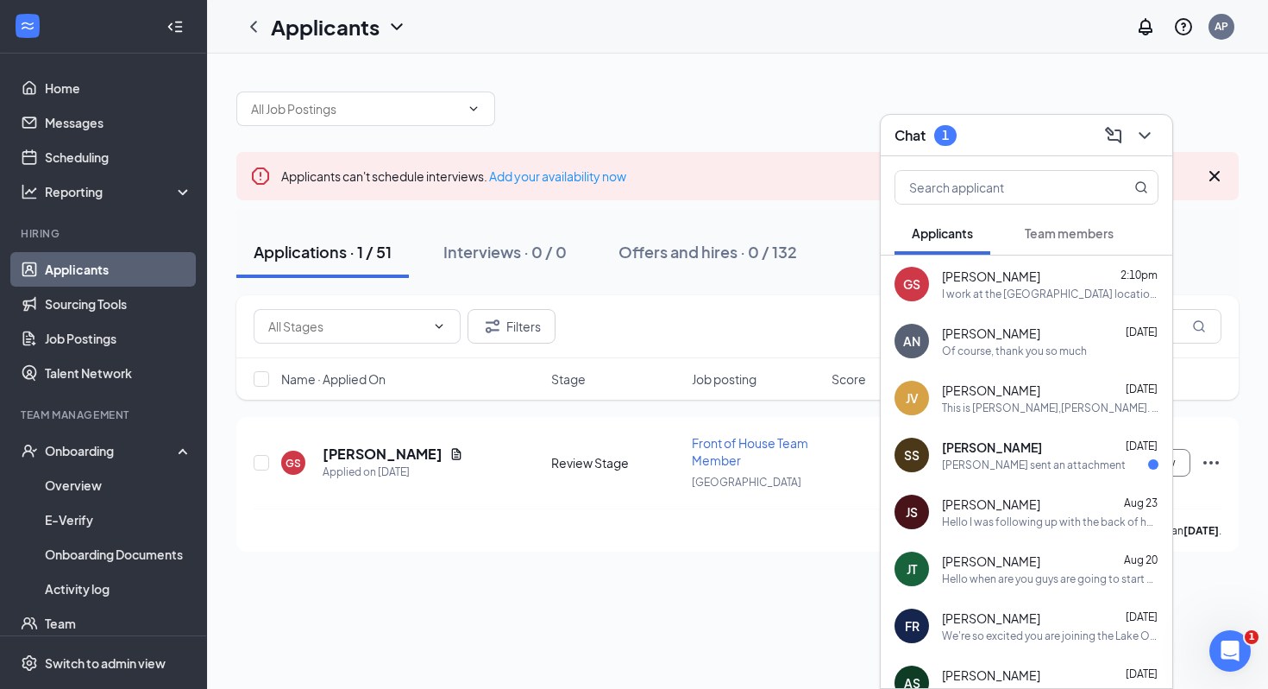
click at [958, 447] on span "[PERSON_NAME]" at bounding box center [992, 446] width 100 height 17
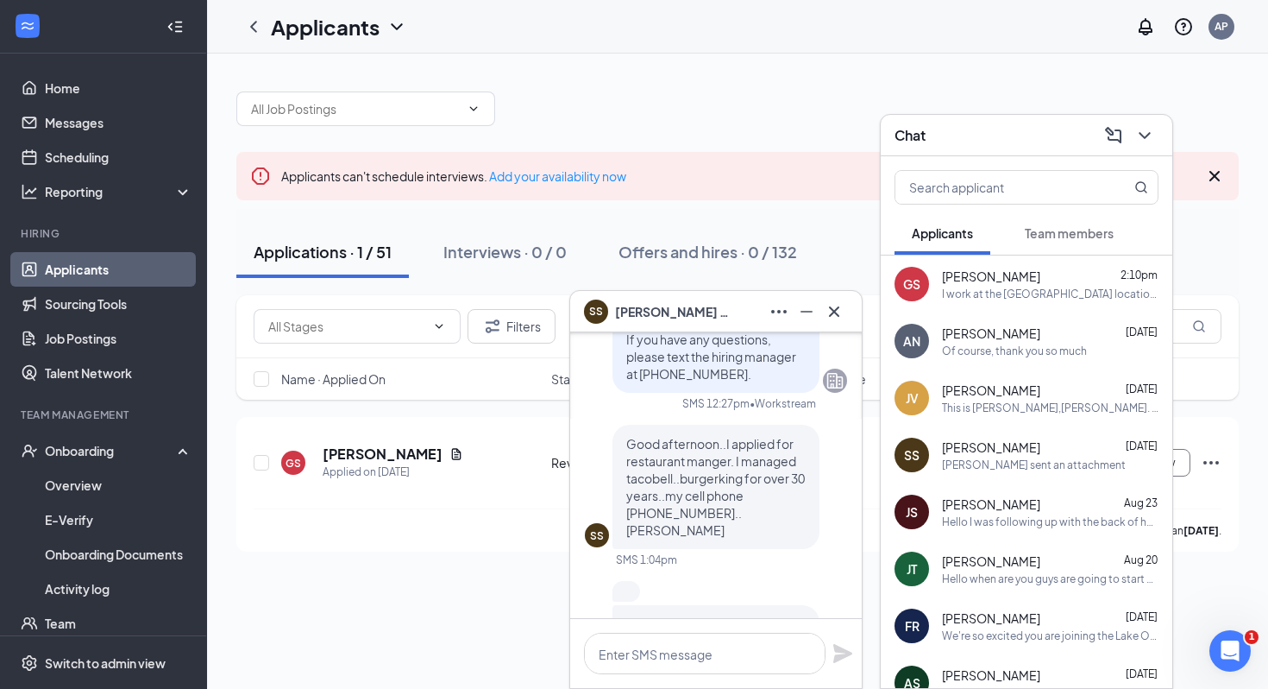
scroll to position [-129, 0]
click at [836, 319] on icon "Cross" at bounding box center [834, 311] width 21 height 21
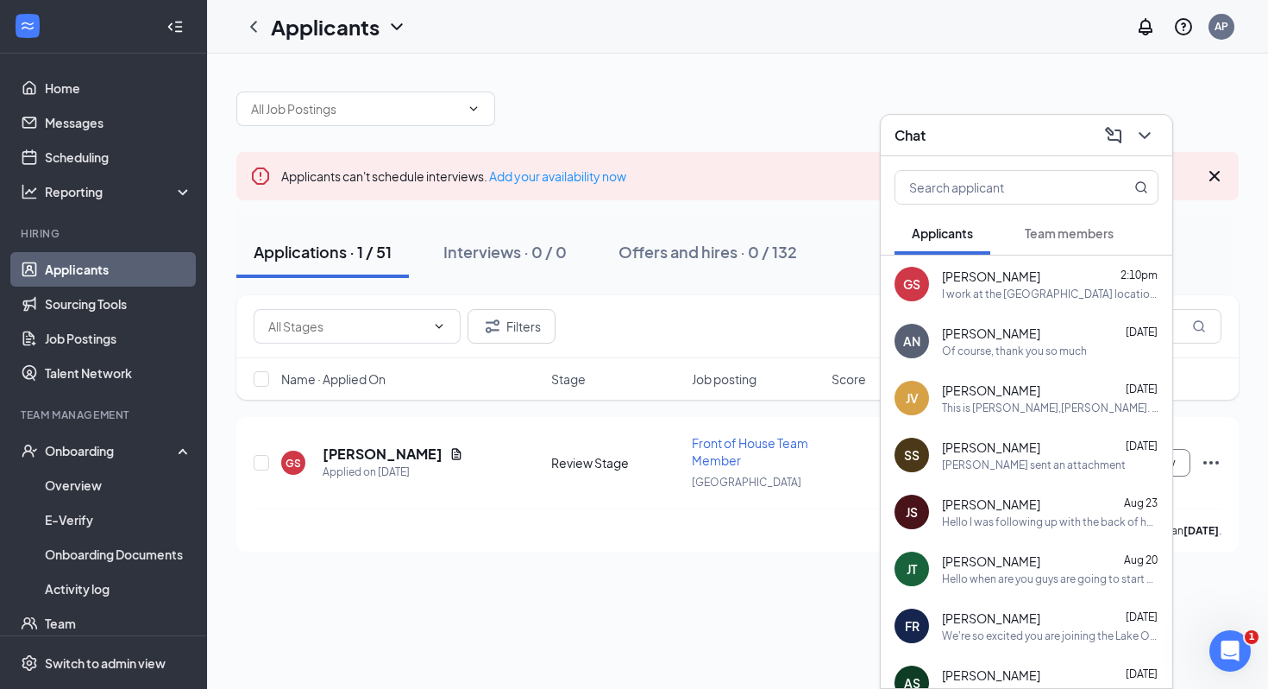
click at [958, 137] on icon "ChevronDown" at bounding box center [1145, 135] width 21 height 21
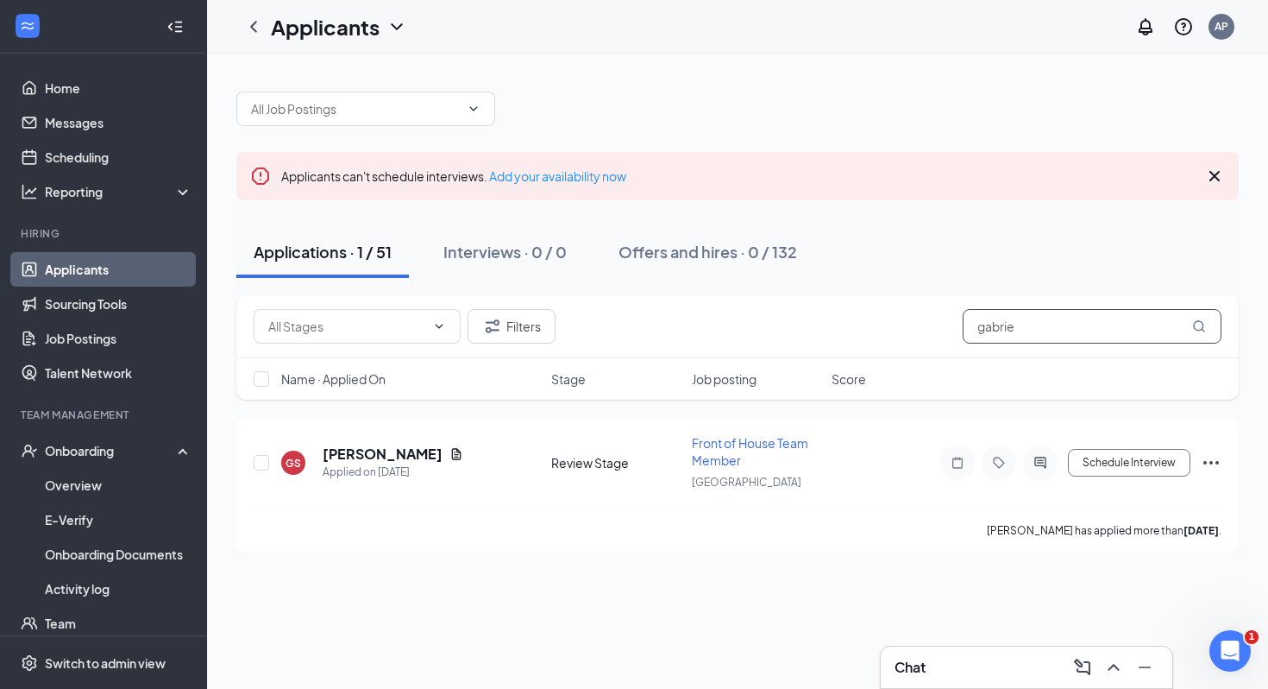
drag, startPoint x: 1041, startPoint y: 338, endPoint x: 927, endPoint y: 334, distance: 114.8
click at [927, 334] on div "Filters gabrie" at bounding box center [738, 326] width 968 height 35
type input "g"
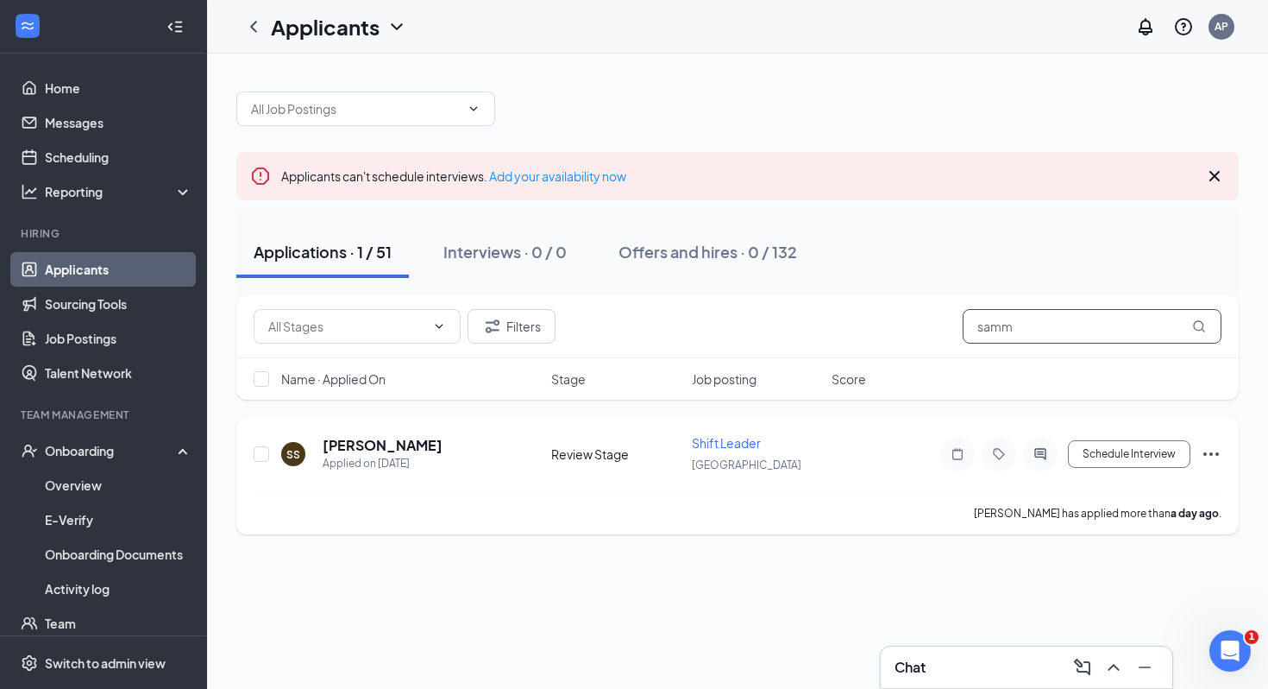
type input "samm"
click at [958, 449] on icon "Ellipses" at bounding box center [1211, 453] width 21 height 21
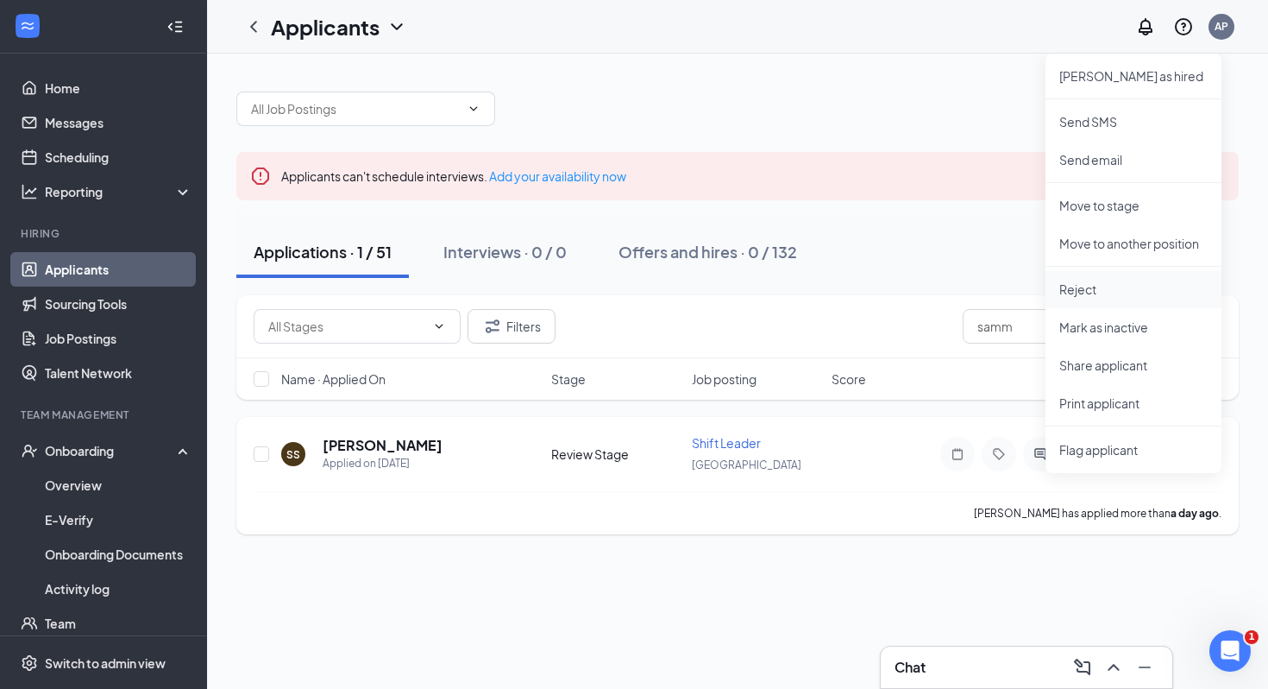
click at [958, 292] on p "Reject" at bounding box center [1134, 288] width 148 height 17
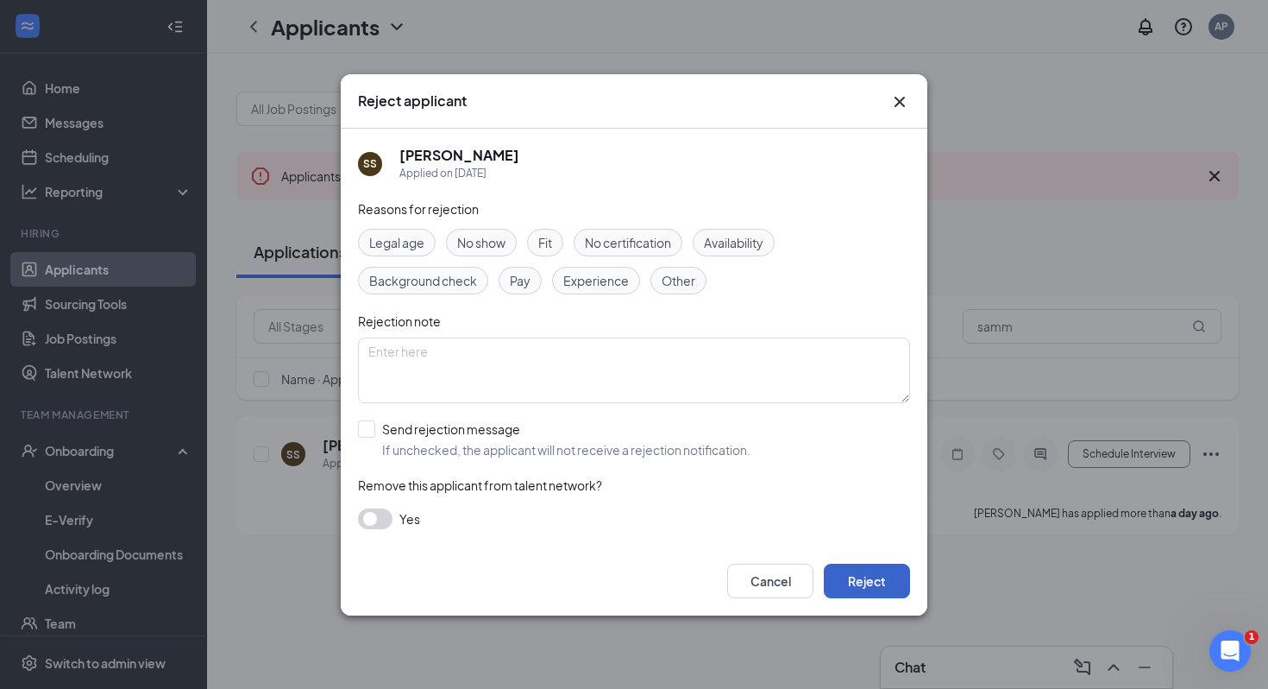
click at [863, 580] on button "Reject" at bounding box center [867, 580] width 86 height 35
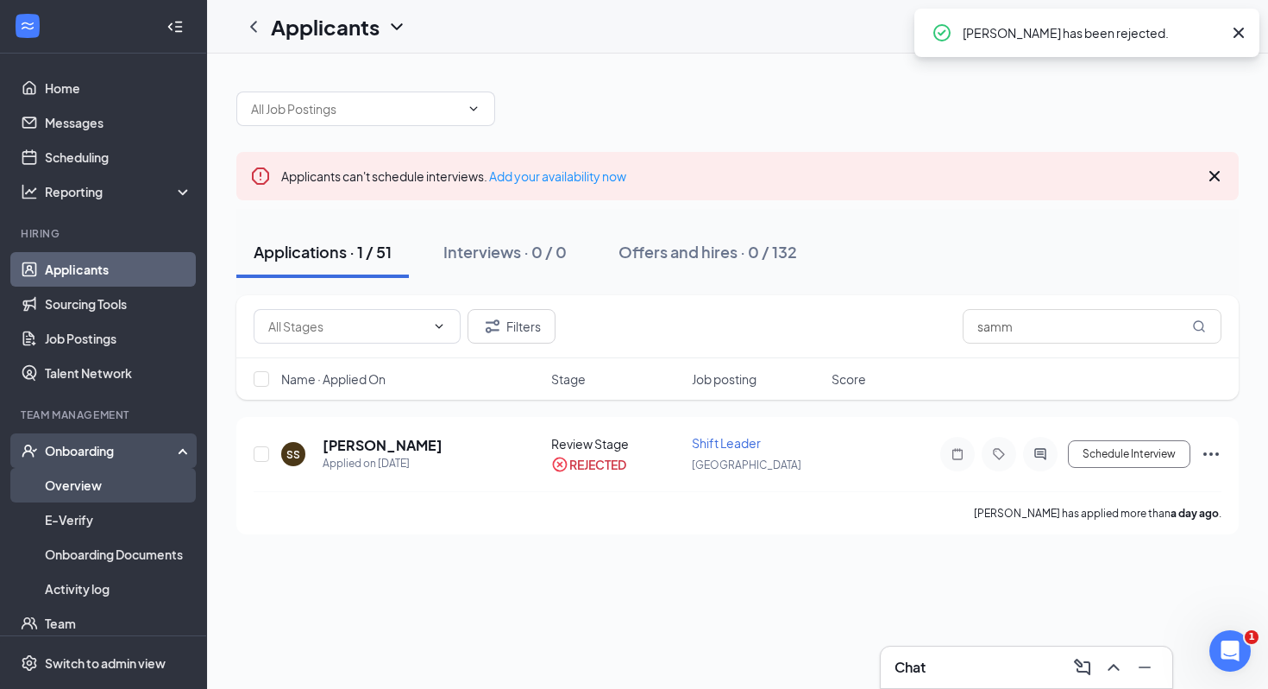
click at [97, 490] on link "Overview" at bounding box center [119, 485] width 148 height 35
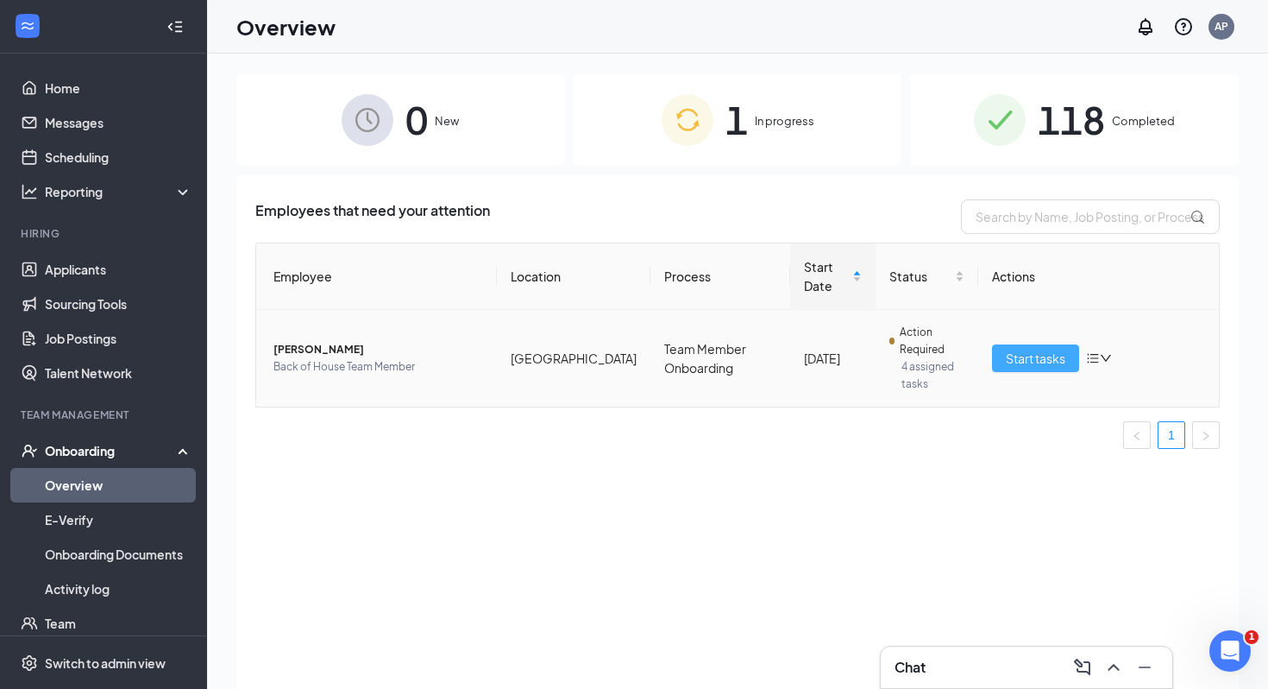
click at [958, 364] on span "Start tasks" at bounding box center [1036, 358] width 60 height 19
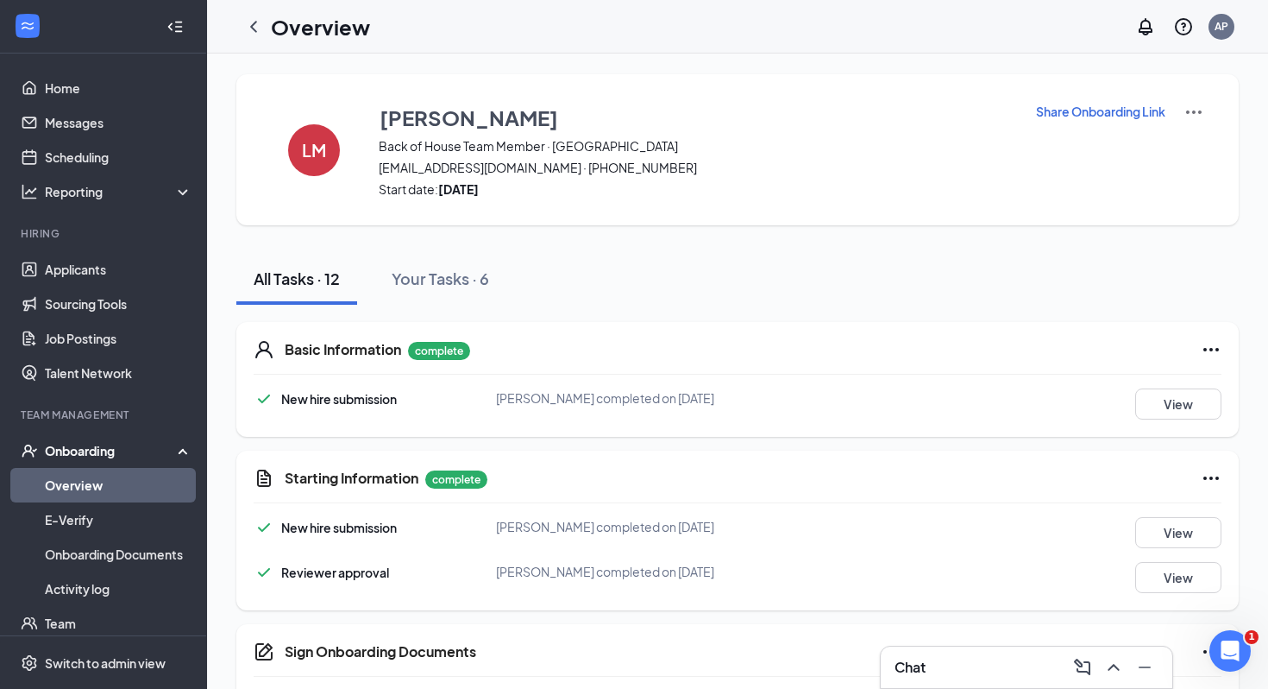
click at [929, 626] on div "Sign Onboarding Documents" at bounding box center [753, 651] width 937 height 21
click at [929, 626] on div "Chat" at bounding box center [1027, 667] width 264 height 28
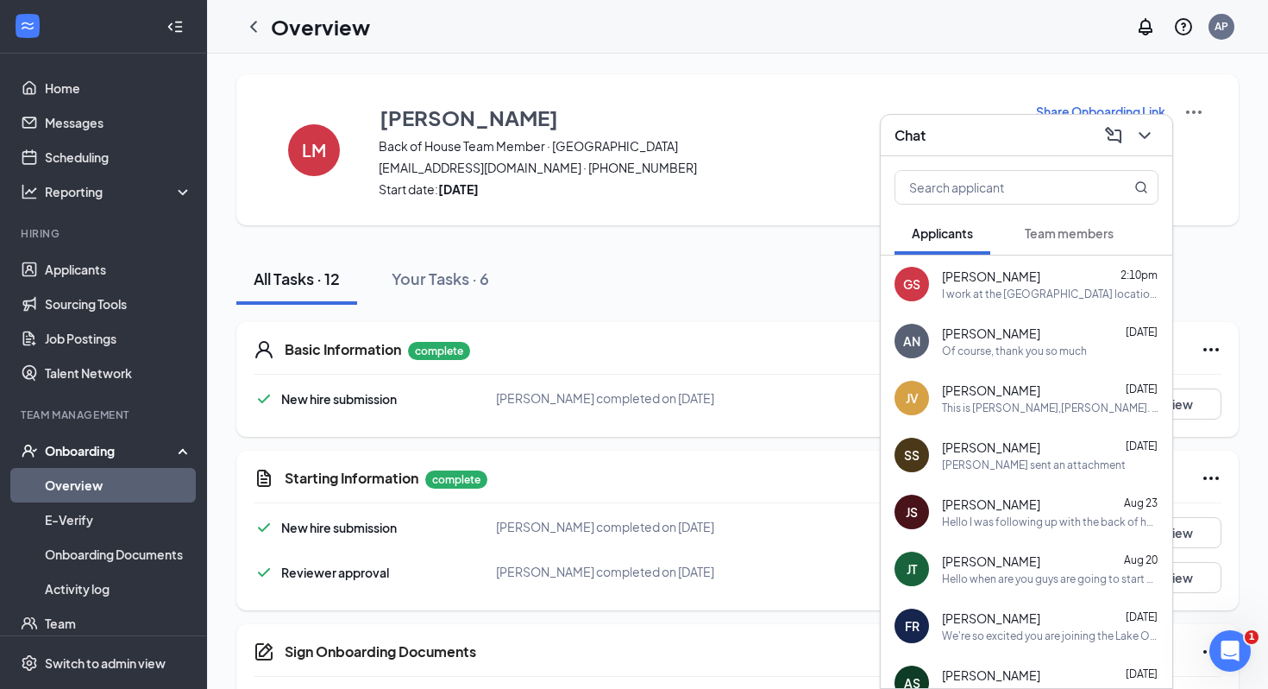
click at [958, 219] on button "Team members" at bounding box center [1069, 232] width 123 height 43
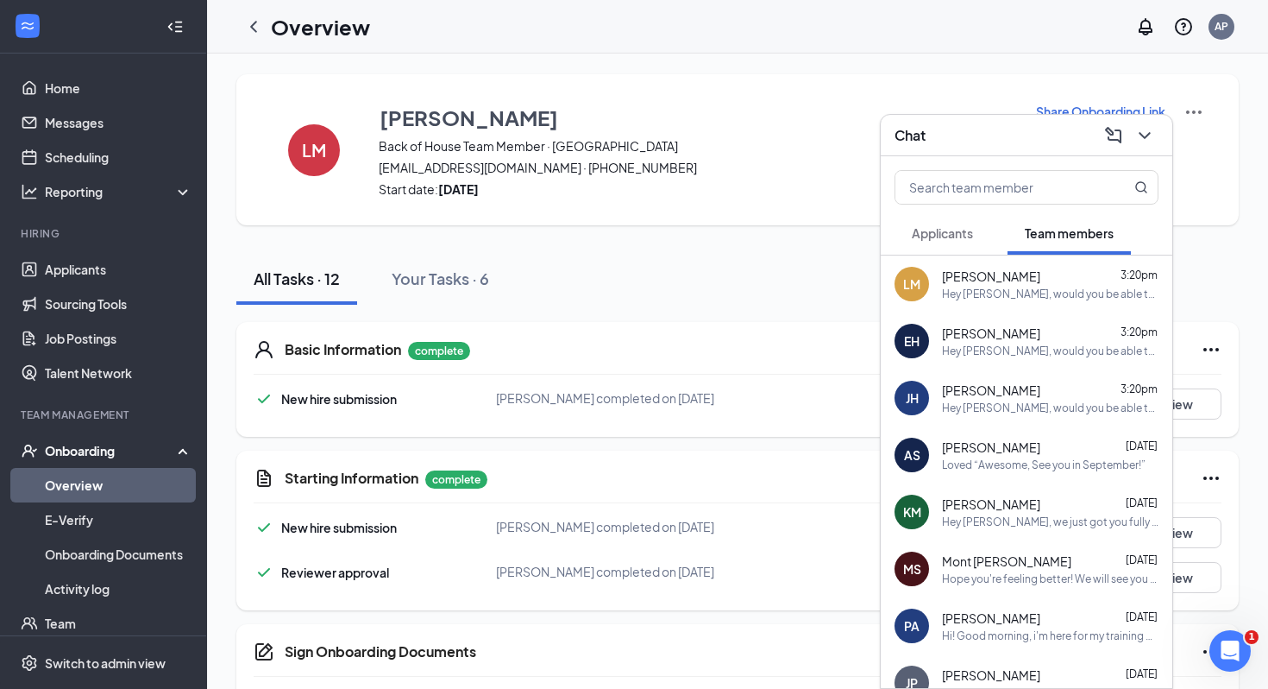
click at [958, 296] on div "Hey [PERSON_NAME], would you be able to come in at 12:00 PM [DATE] for an orien…" at bounding box center [1050, 293] width 217 height 15
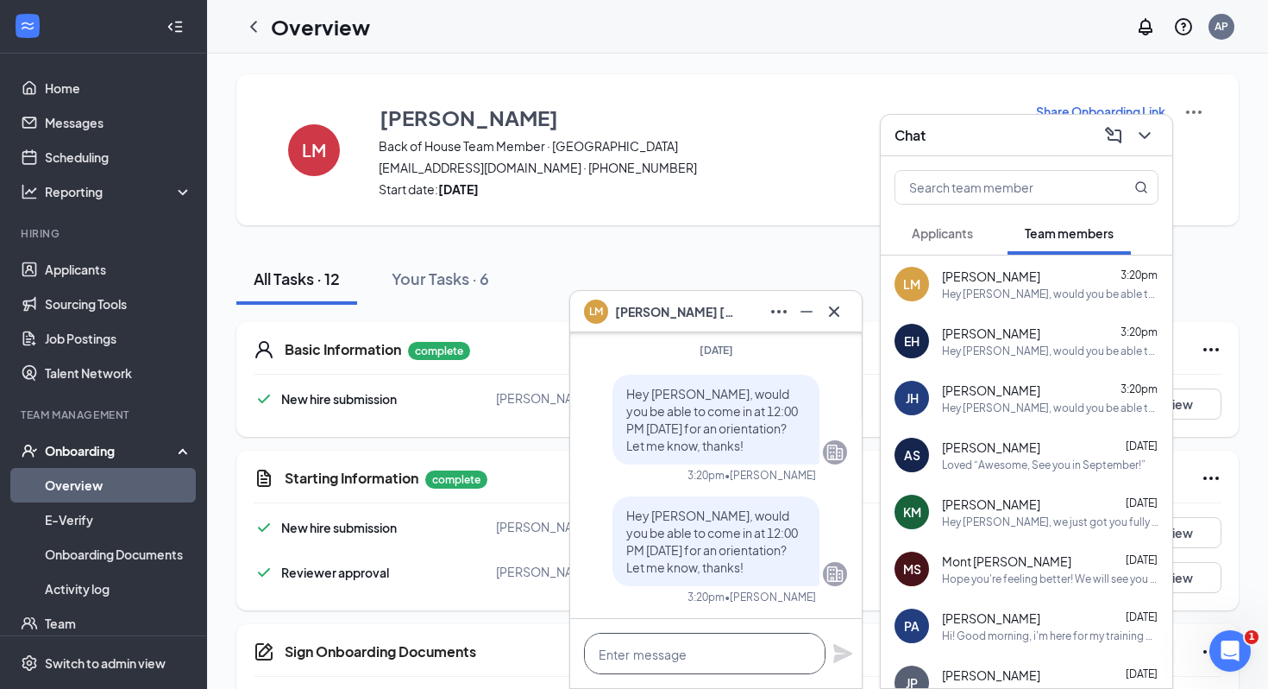
click at [699, 626] on textarea at bounding box center [705, 652] width 242 height 41
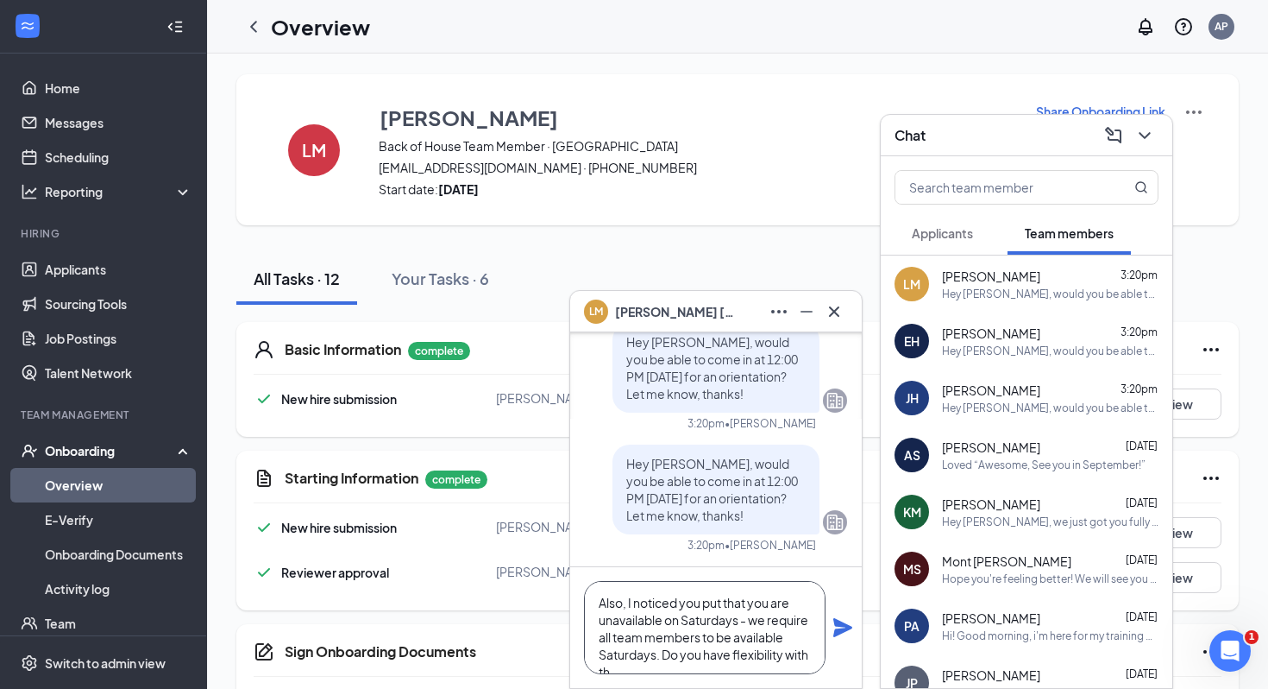
scroll to position [17, 0]
type textarea "Also, I noticed you put that you are unavailable on Saturdays - we require all …"
click at [846, 626] on icon "Plane" at bounding box center [843, 627] width 21 height 21
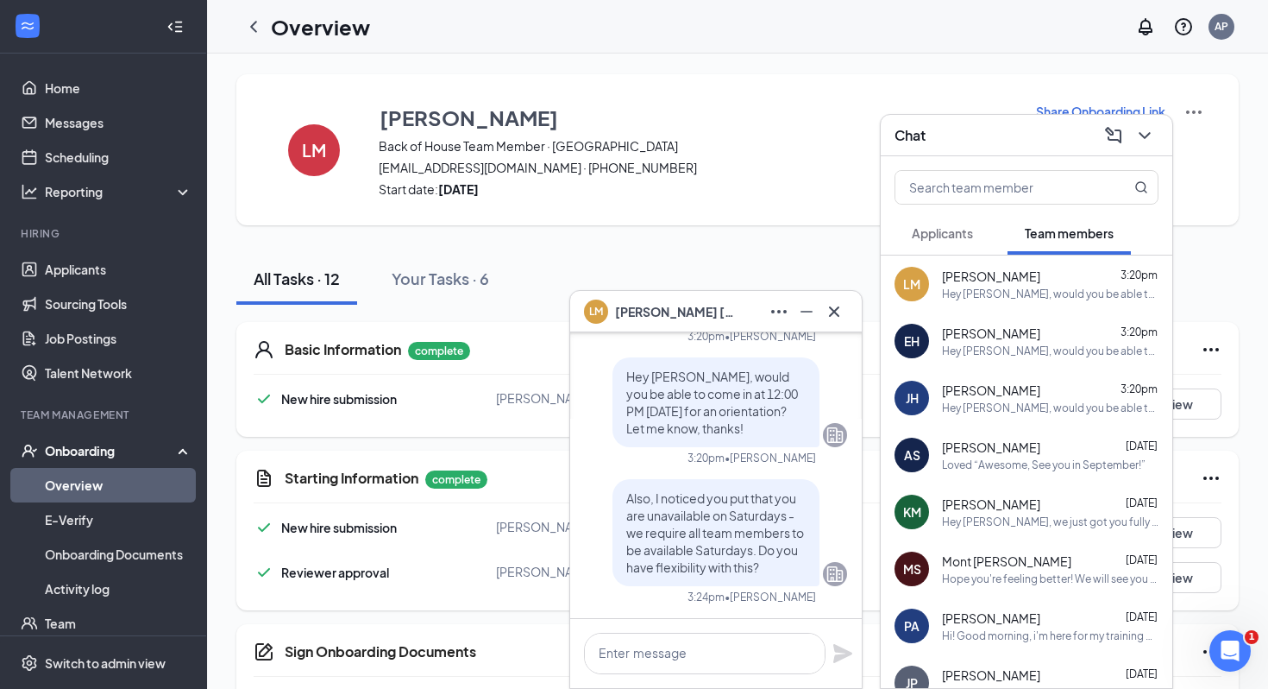
scroll to position [0, 0]
click at [841, 321] on icon "Cross" at bounding box center [834, 311] width 21 height 21
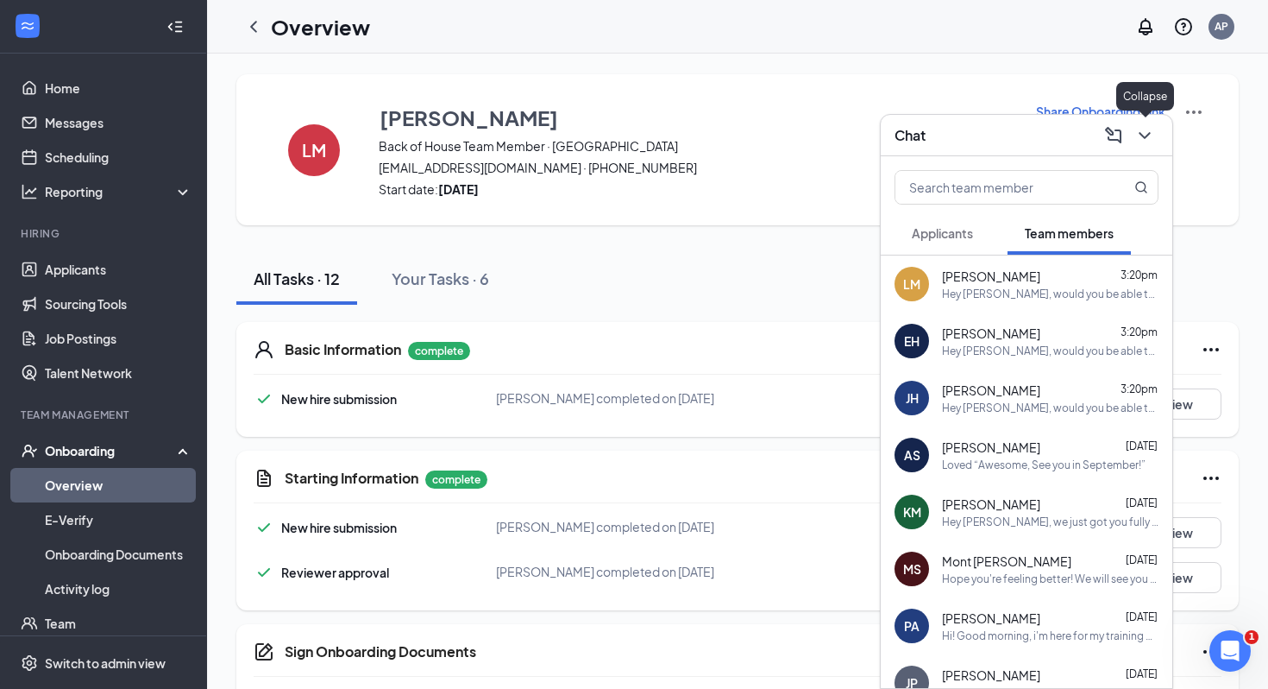
click at [958, 145] on icon "ChevronDown" at bounding box center [1145, 135] width 21 height 21
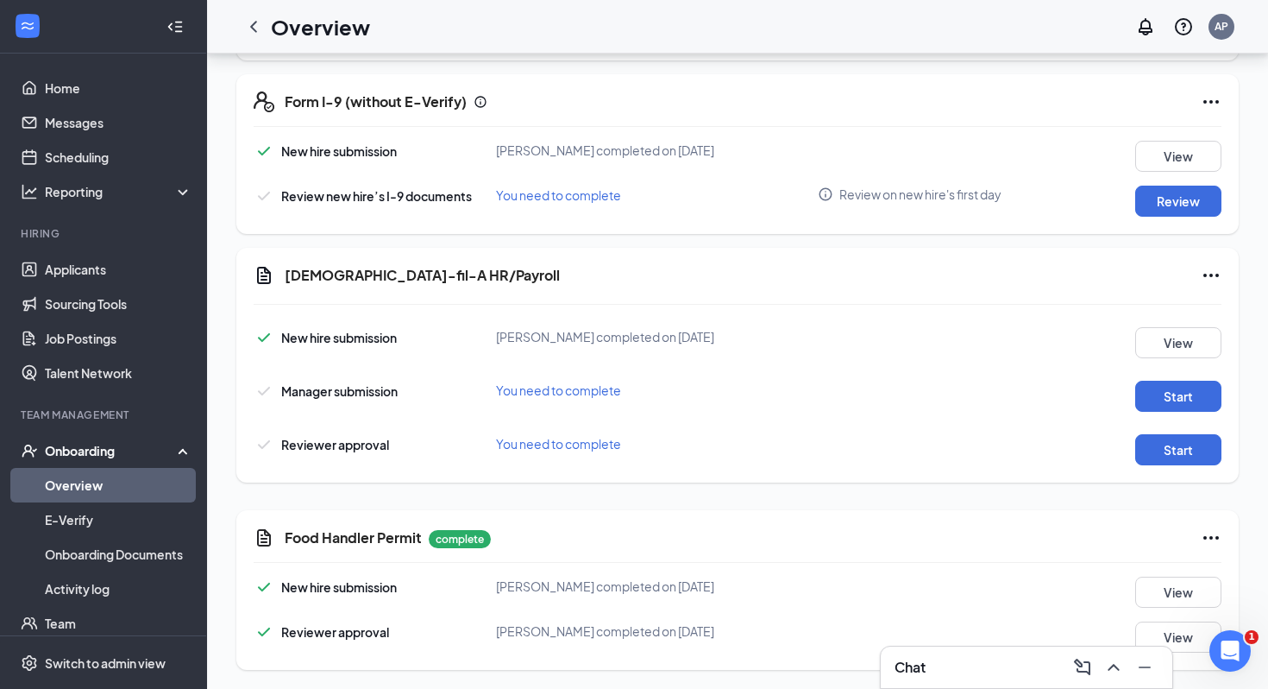
scroll to position [739, 0]
click at [958, 215] on div "Form I-9 (without E-Verify) New hire submission [PERSON_NAME] completed on [DAT…" at bounding box center [737, 152] width 1003 height 160
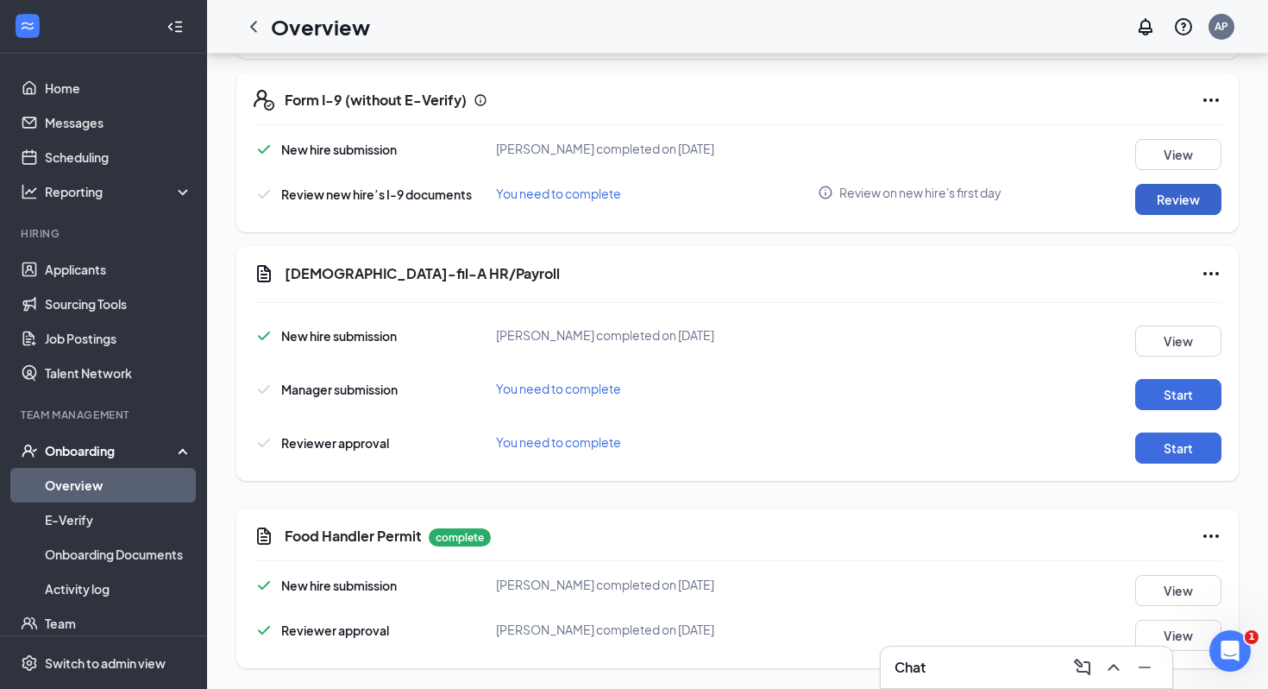
click at [958, 208] on button "Review" at bounding box center [1178, 199] width 86 height 31
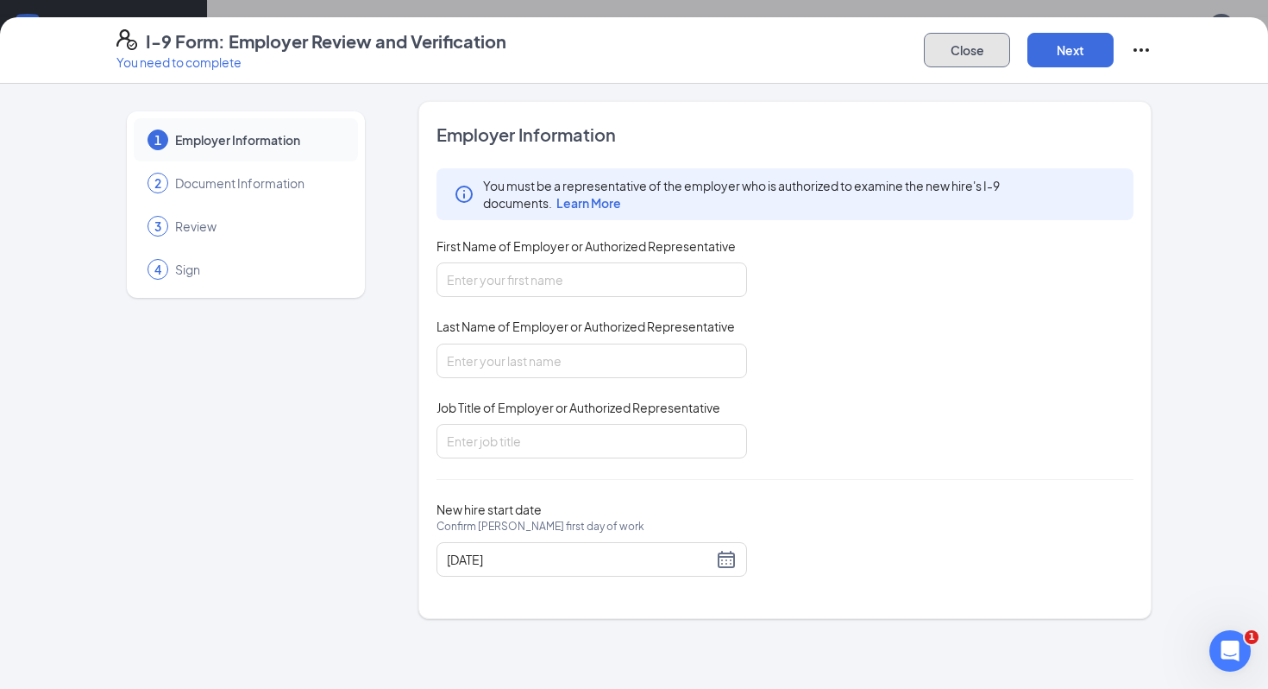
click at [958, 56] on button "Close" at bounding box center [967, 50] width 86 height 35
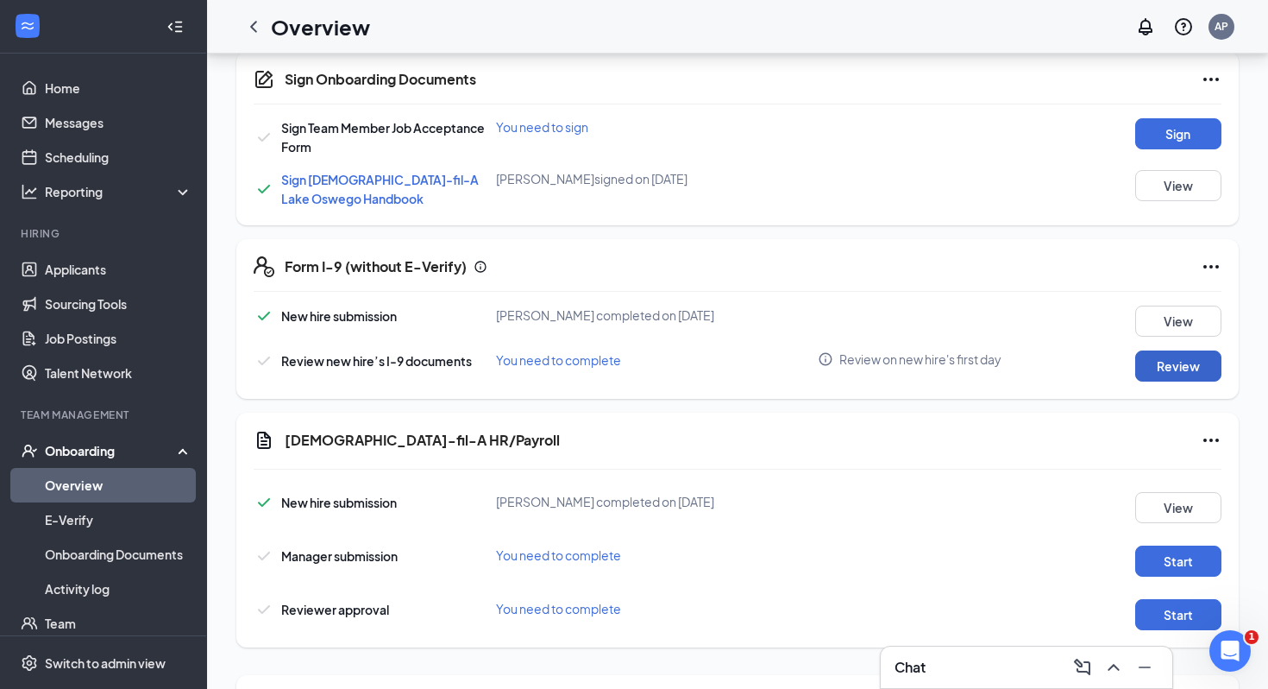
scroll to position [530, 0]
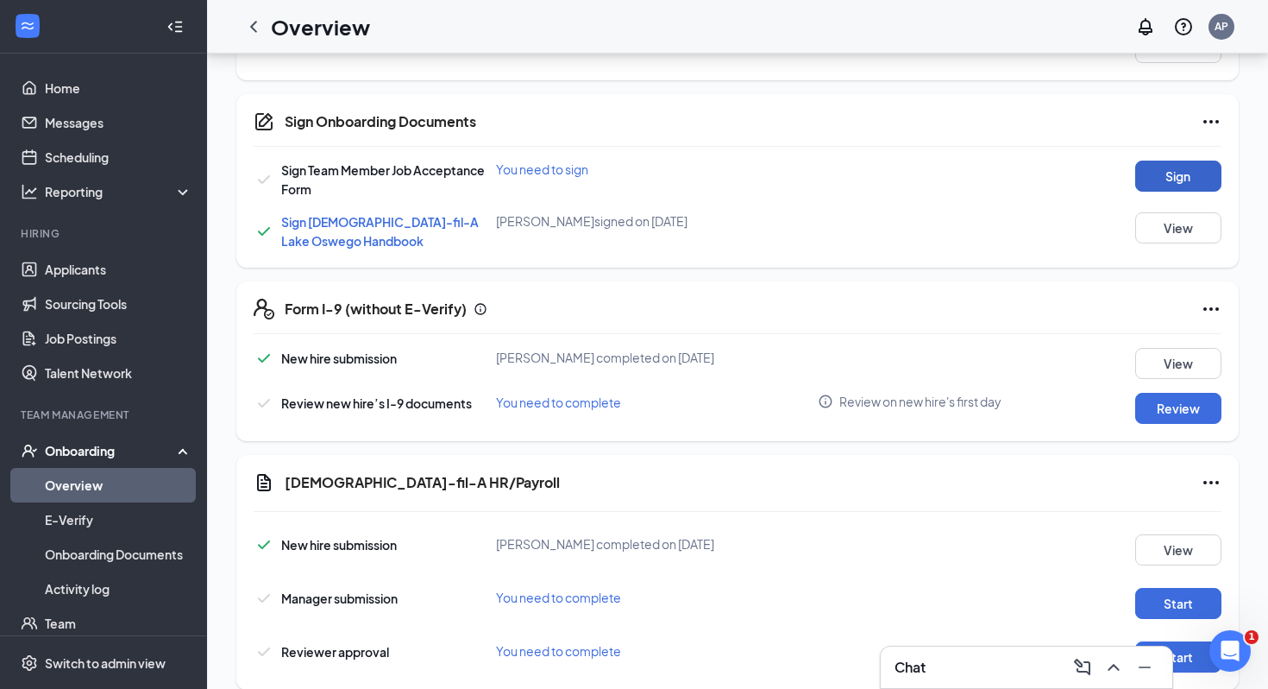
click at [958, 166] on button "Sign" at bounding box center [1178, 175] width 86 height 31
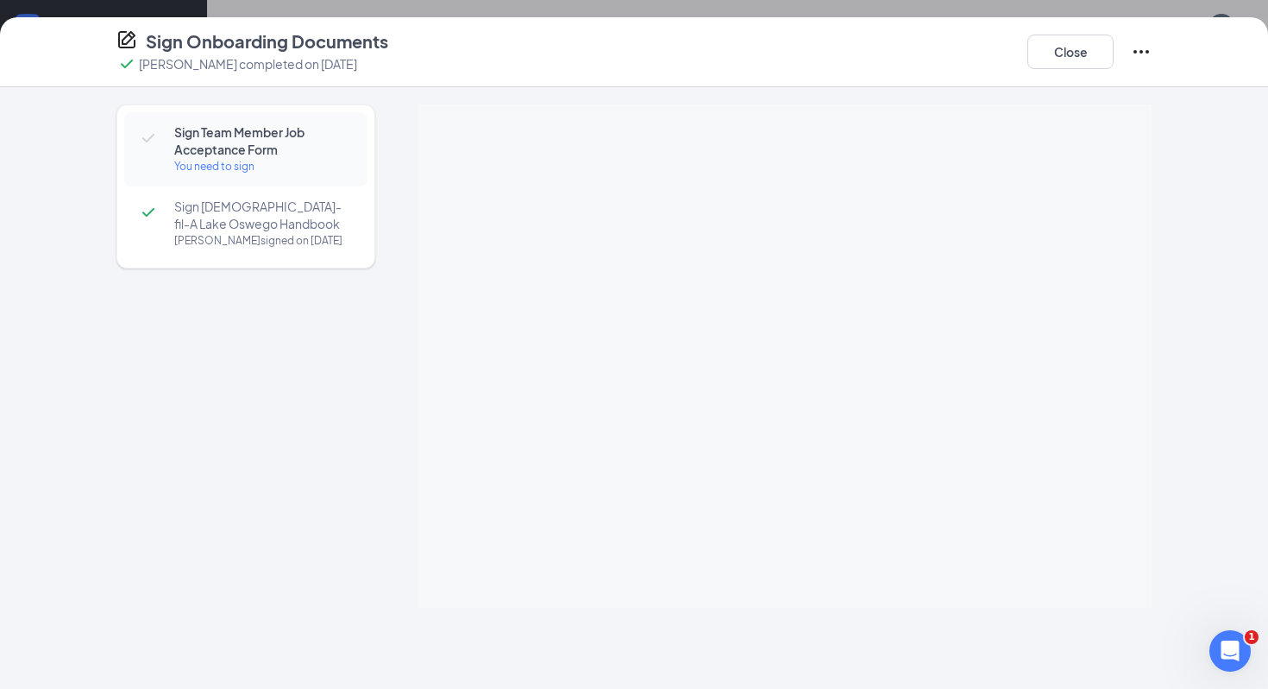
click at [958, 73] on div "Close" at bounding box center [1090, 51] width 124 height 45
click at [958, 60] on button "Close" at bounding box center [1071, 52] width 86 height 35
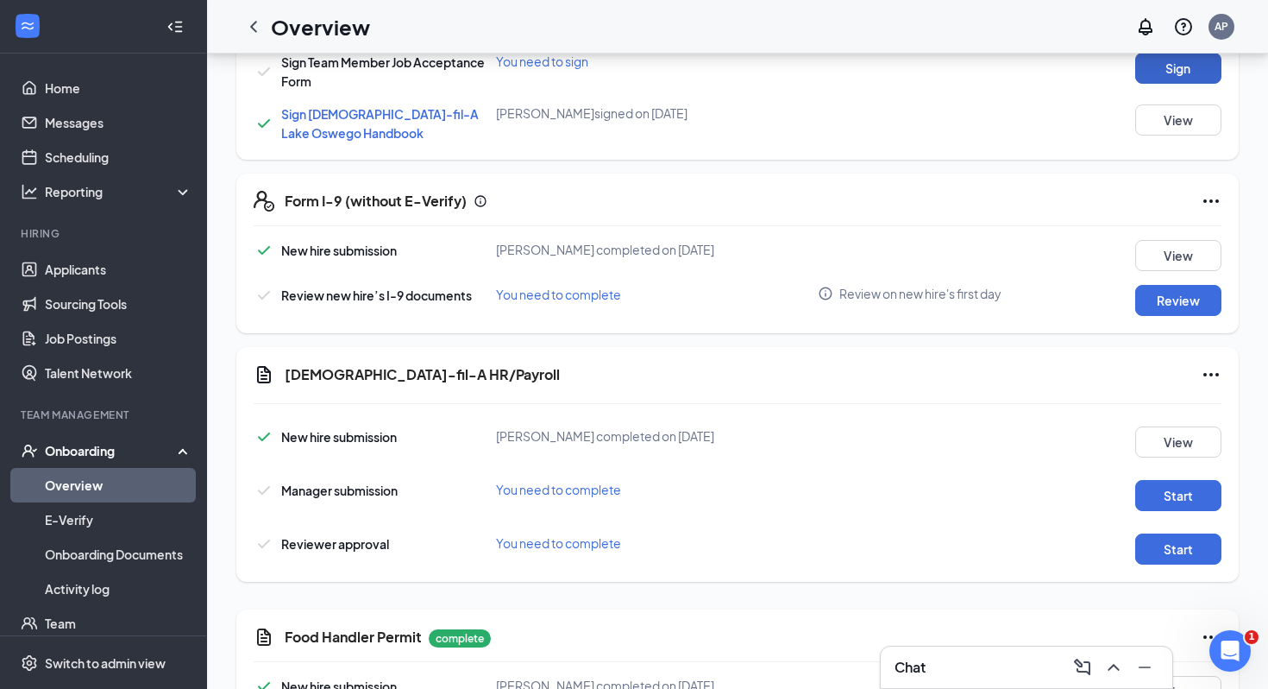
scroll to position [739, 0]
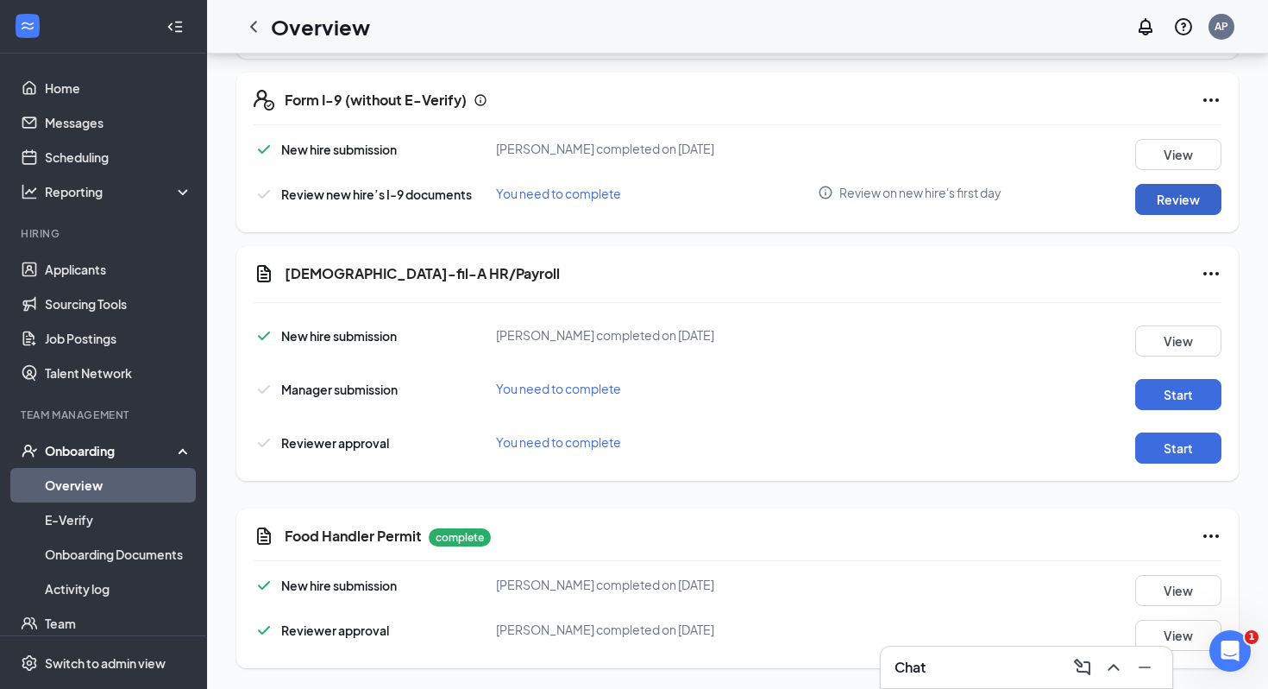
click at [958, 191] on button "Review" at bounding box center [1178, 199] width 86 height 31
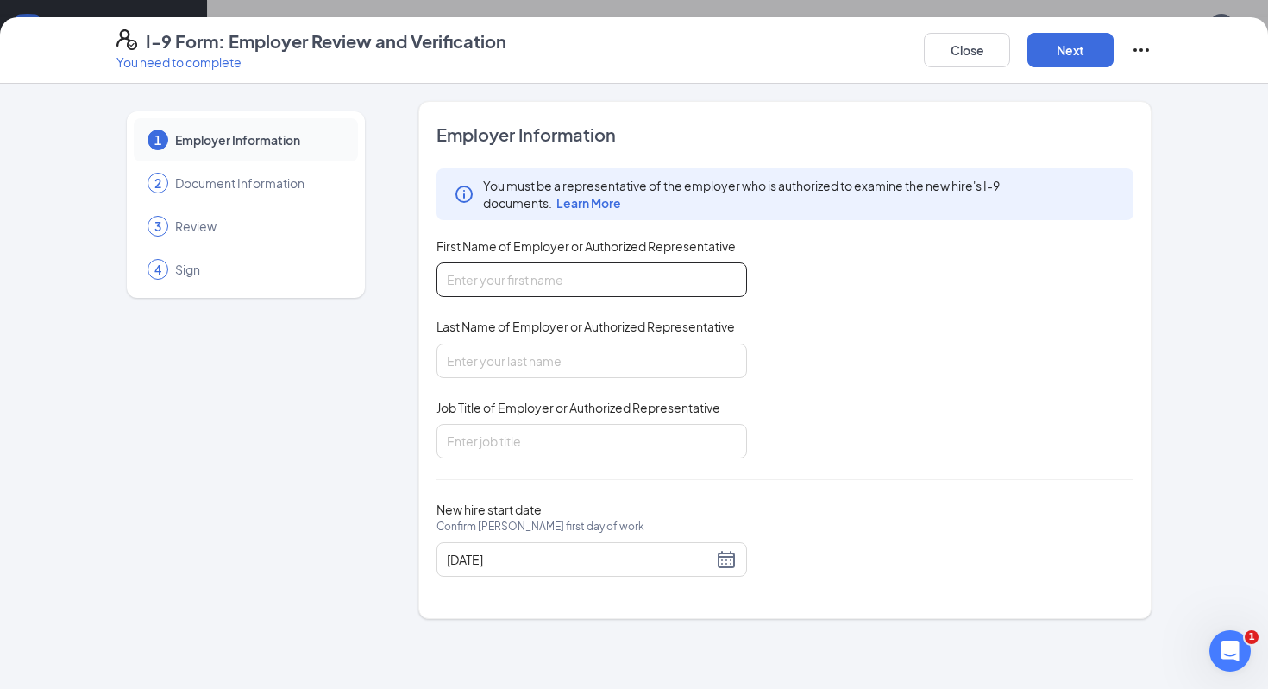
click at [593, 281] on input "First Name of Employer or Authorized Representative" at bounding box center [592, 279] width 311 height 35
type input "[PERSON_NAME]"
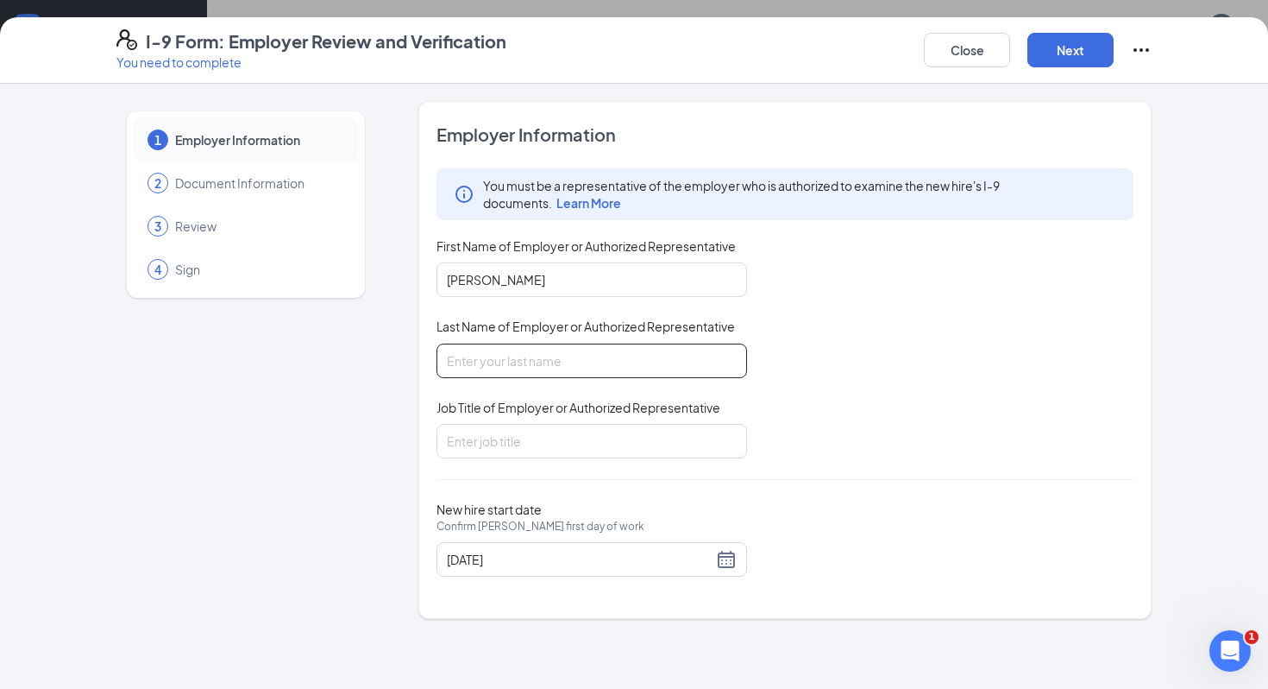
click at [544, 356] on input "Last Name of Employer or Authorized Representative" at bounding box center [592, 360] width 311 height 35
type input "[PERSON_NAME]"
click at [519, 431] on input "Job Title of Employer or Authorized Representative" at bounding box center [592, 441] width 311 height 35
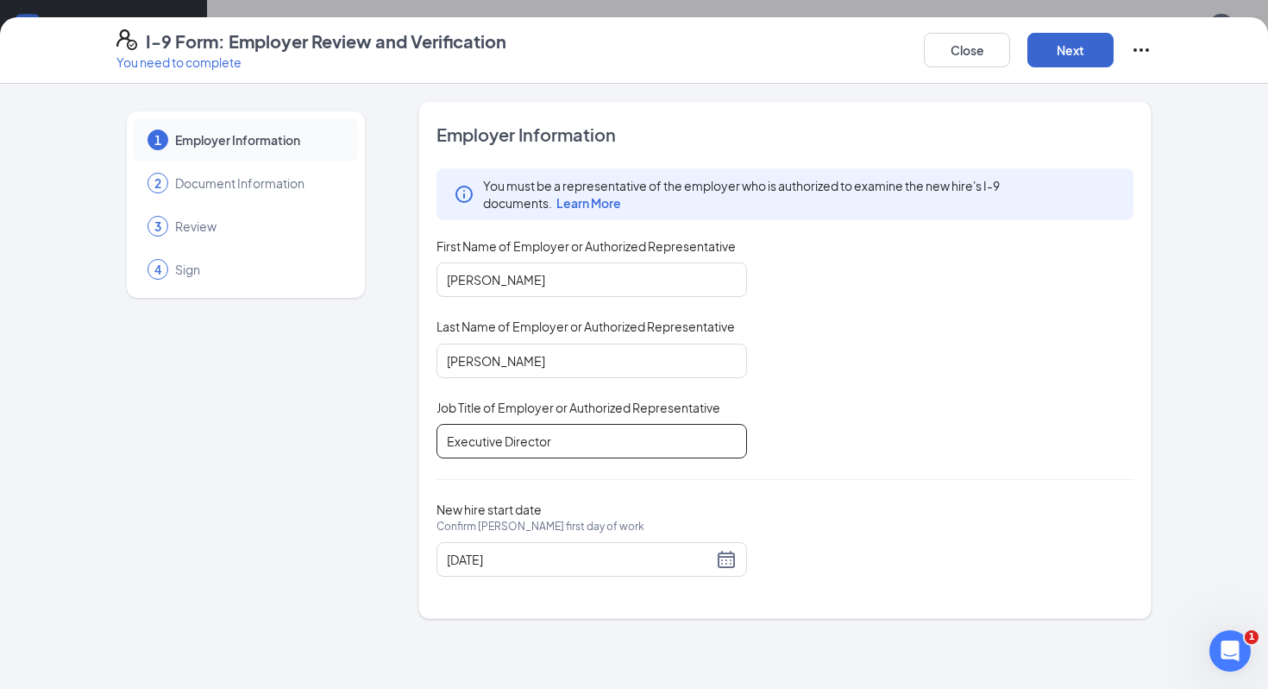
type input "Executive Director"
click at [958, 43] on button "Next" at bounding box center [1071, 50] width 86 height 35
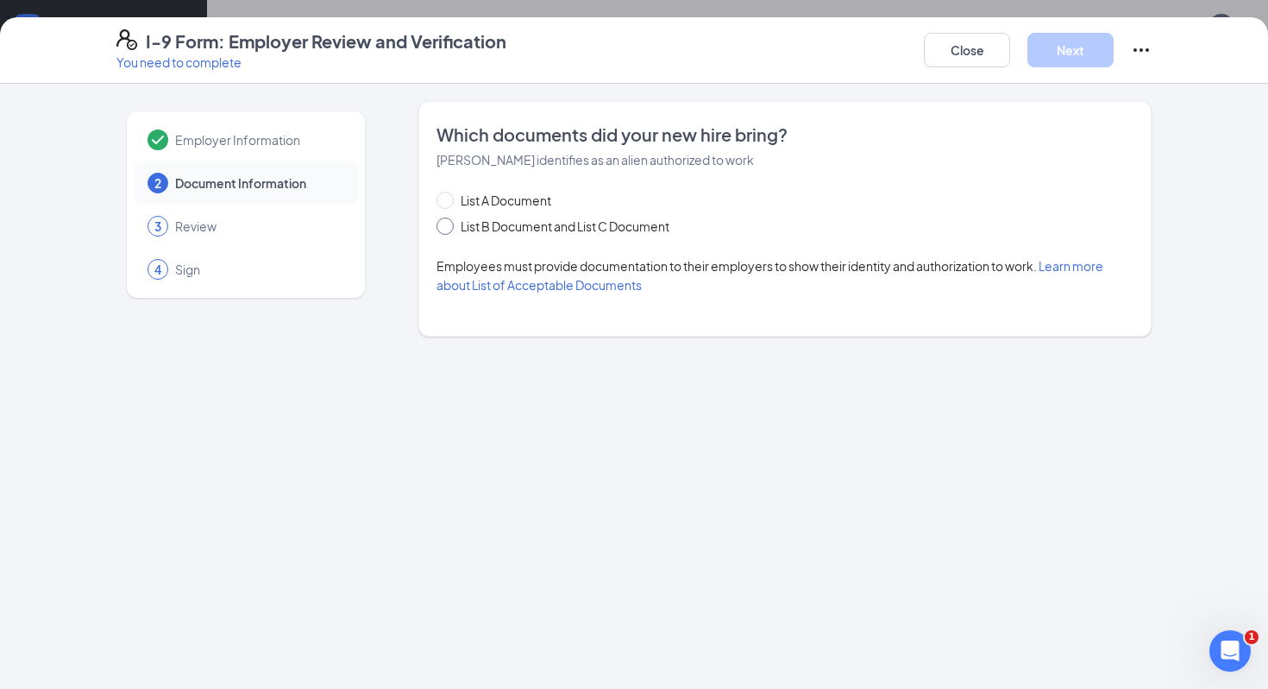
click at [540, 223] on span "List B Document and List C Document" at bounding box center [565, 226] width 223 height 19
click at [449, 223] on input "List B Document and List C Document" at bounding box center [443, 223] width 12 height 12
radio input "true"
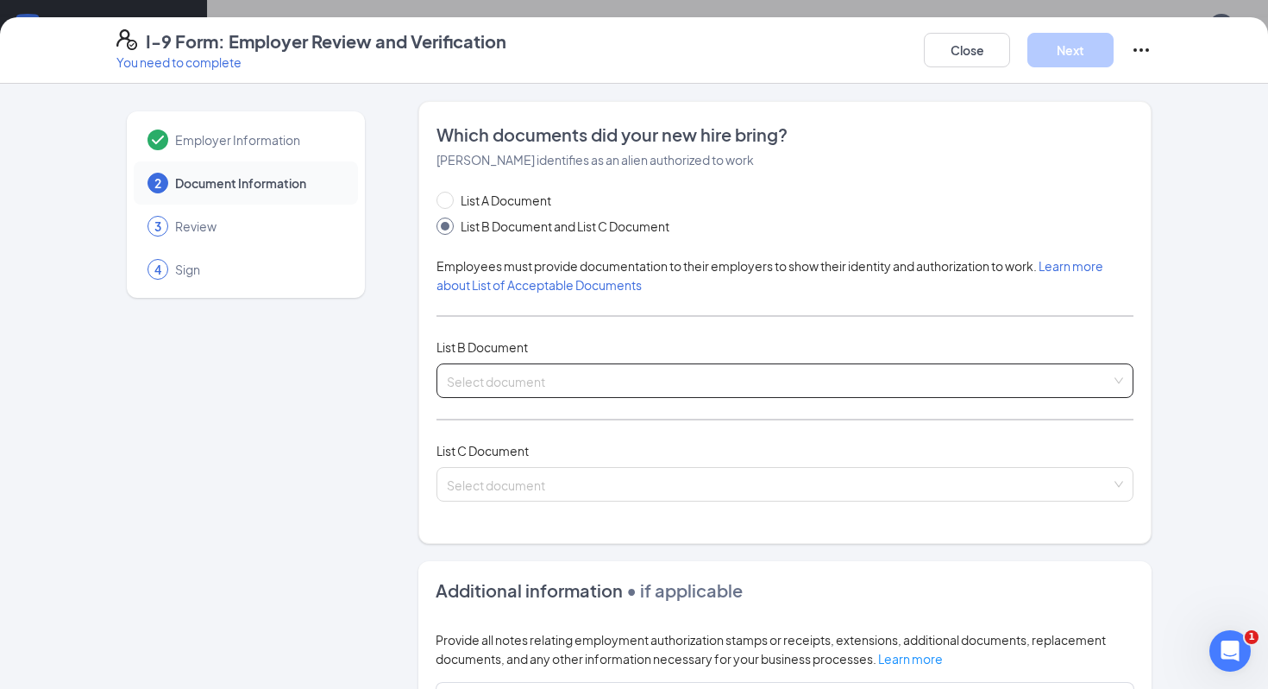
click at [486, 372] on div "Select document List B Documents Driver’s License issued by U.S State or outlyi…" at bounding box center [785, 380] width 697 height 35
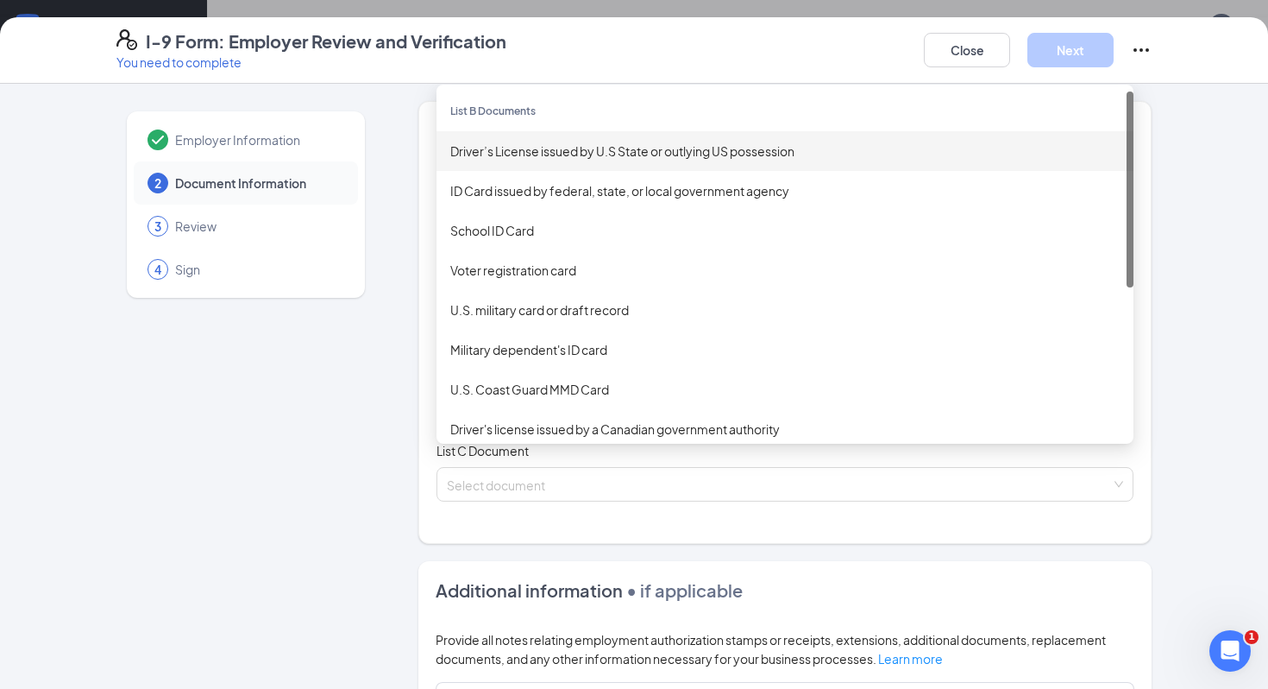
click at [612, 142] on div "Driver’s License issued by U.S State or outlying US possession" at bounding box center [785, 151] width 670 height 19
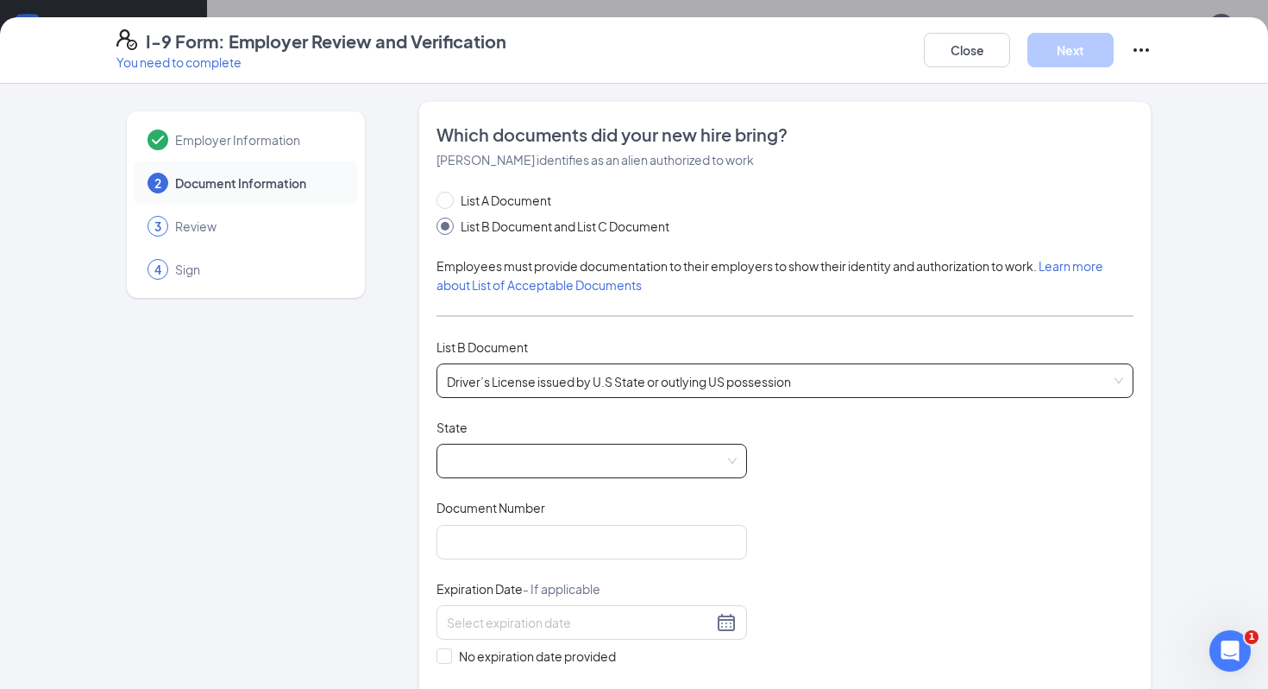
click at [482, 456] on span at bounding box center [592, 460] width 290 height 33
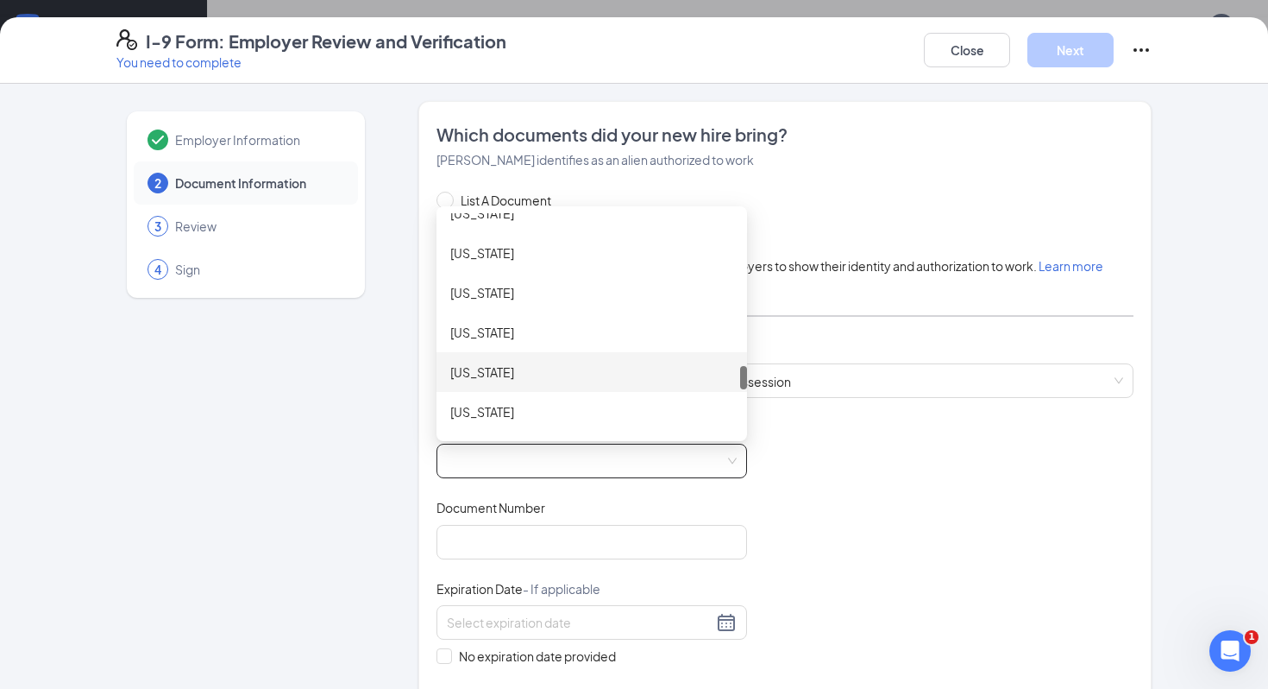
scroll to position [1431, 0]
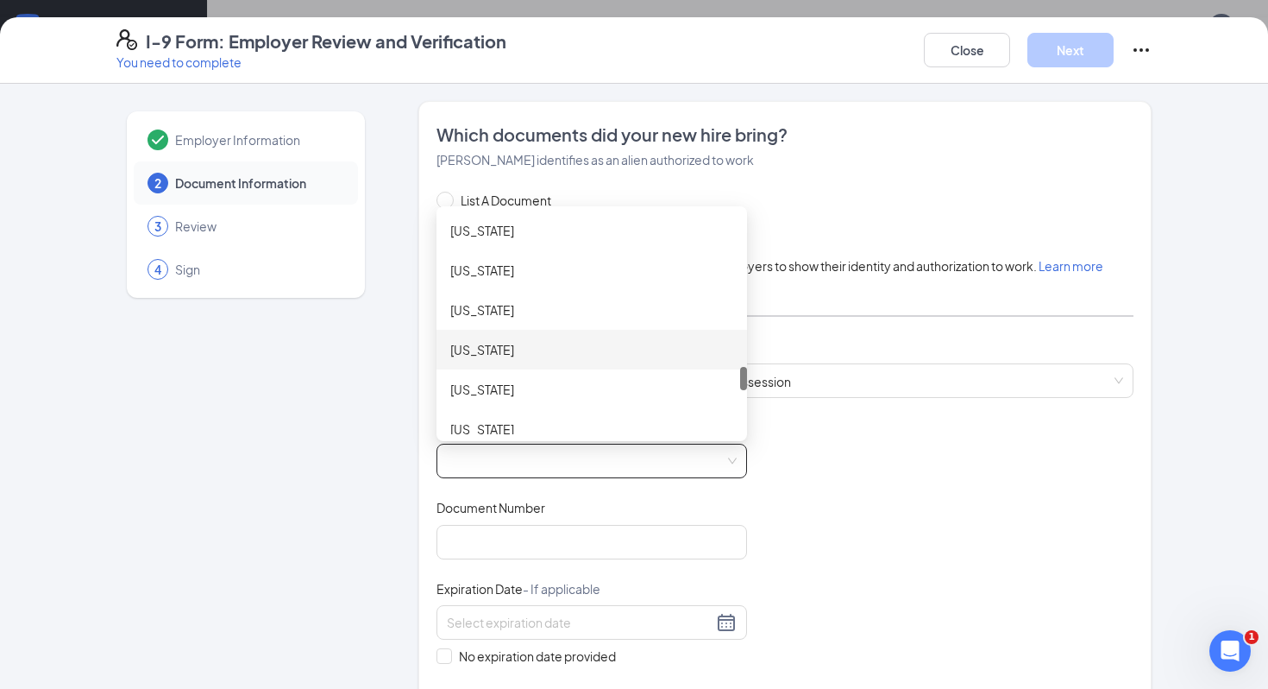
click at [543, 389] on div "[US_STATE]" at bounding box center [591, 389] width 283 height 19
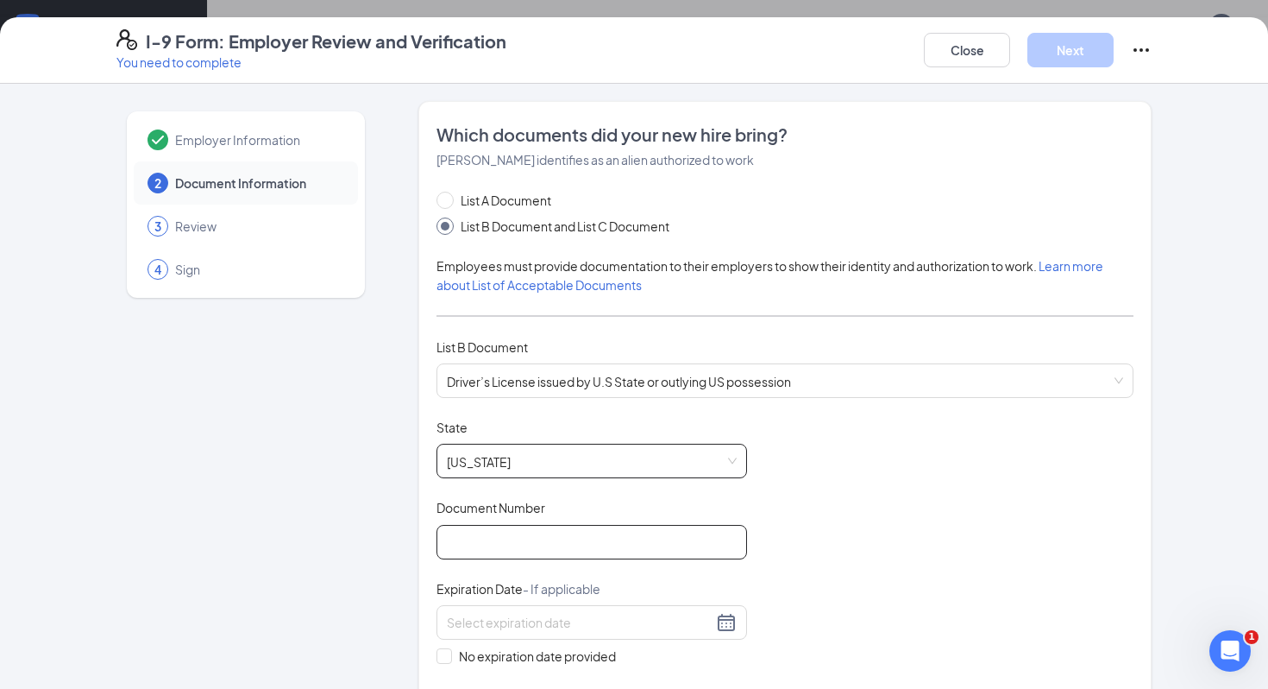
click at [536, 538] on input "Document Number" at bounding box center [592, 542] width 311 height 35
type input "486597916"
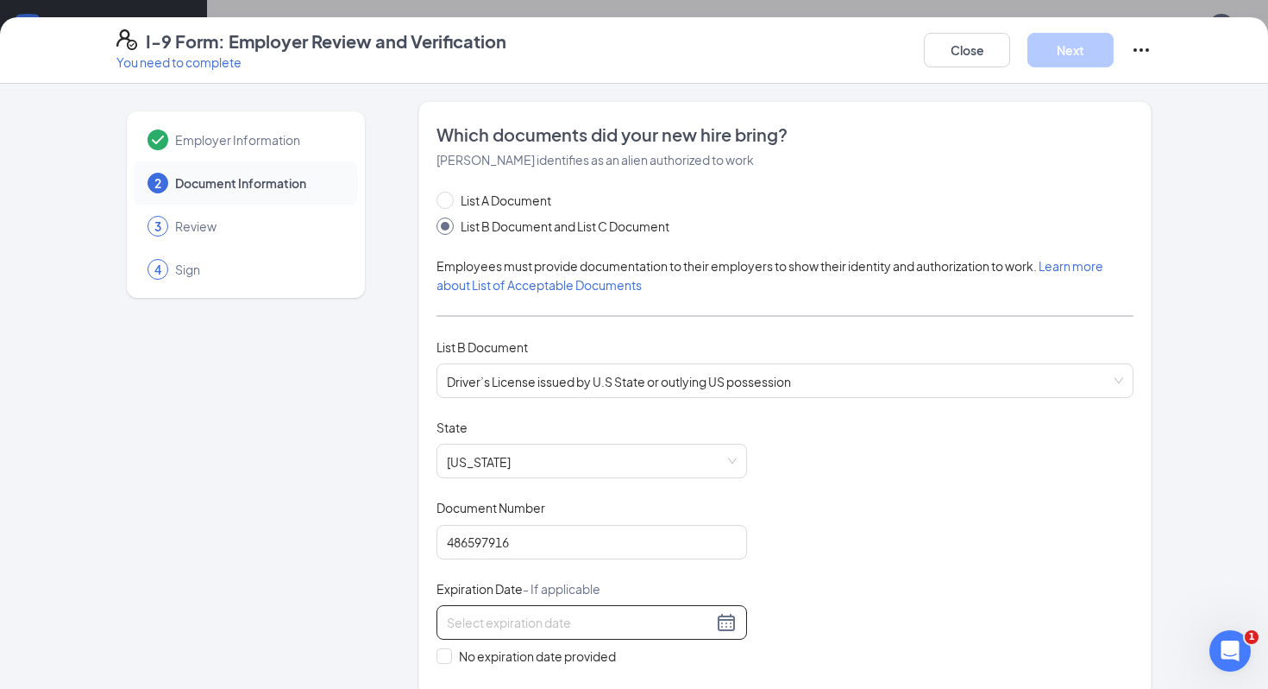
click at [557, 616] on input at bounding box center [580, 622] width 266 height 19
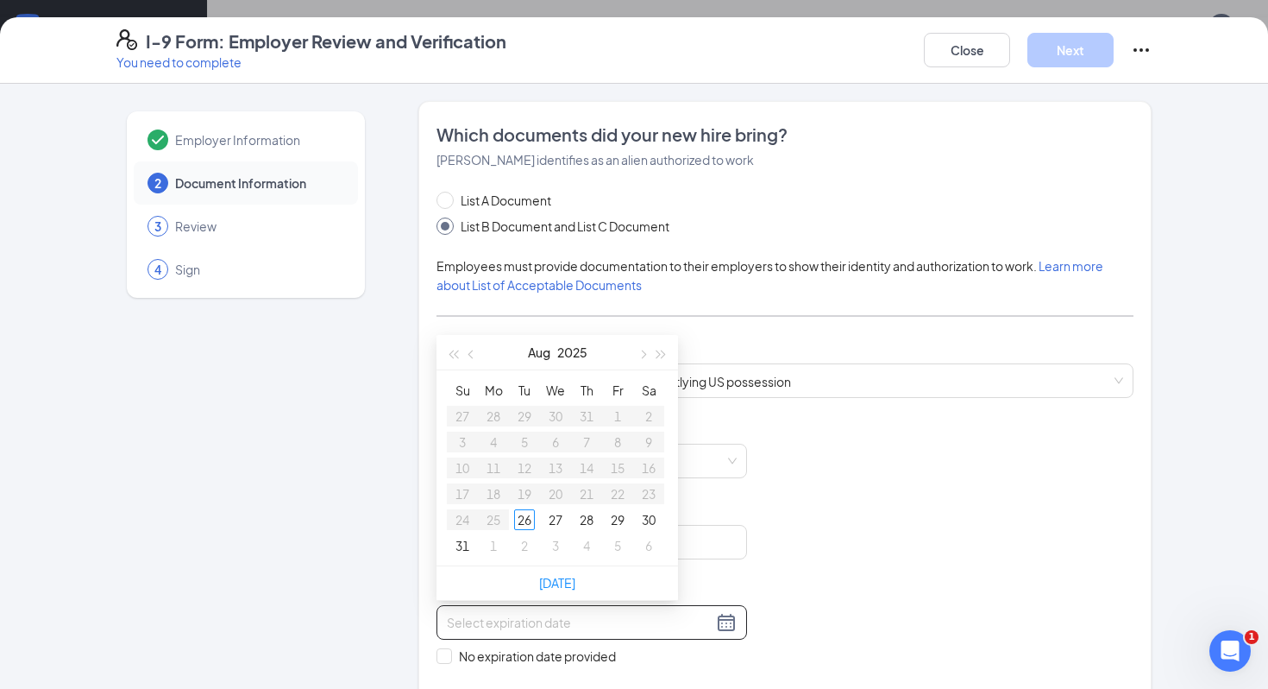
type input "[DATE]"
click at [852, 464] on div "Document Title Driver’s License issued by U.S State or outlying US possession S…" at bounding box center [785, 582] width 697 height 328
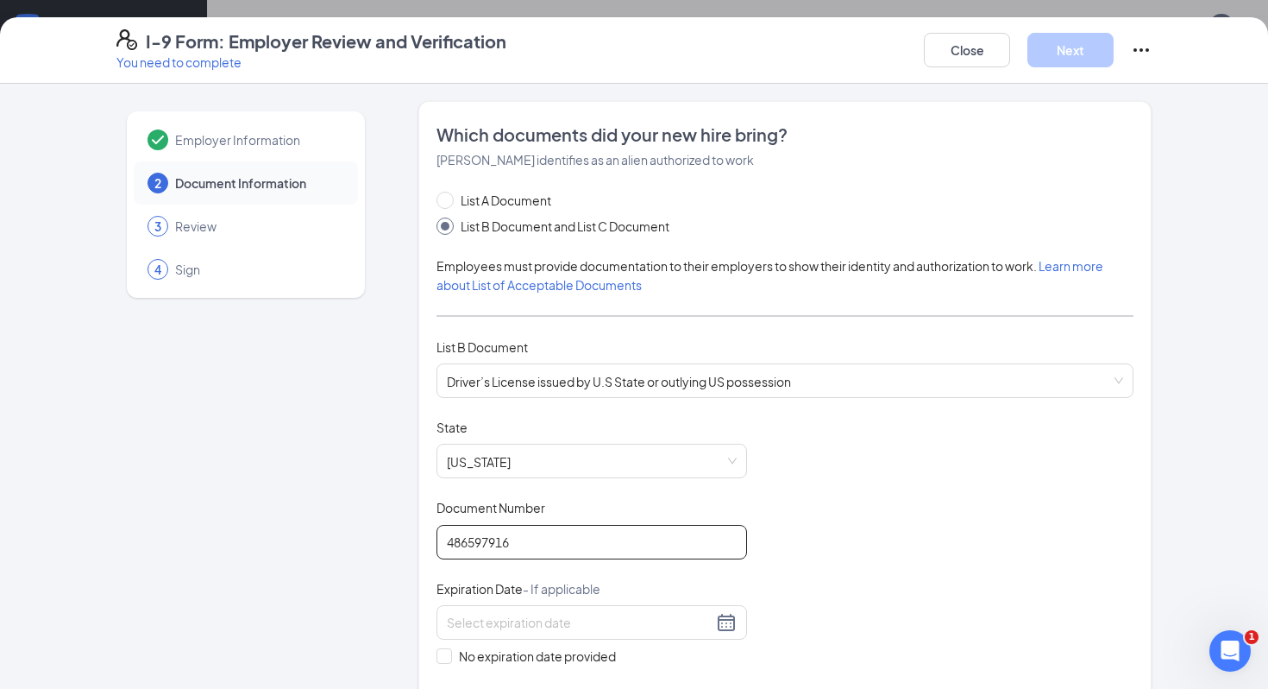
drag, startPoint x: 581, startPoint y: 546, endPoint x: 319, endPoint y: 524, distance: 262.4
type input "C818787"
click at [506, 626] on div at bounding box center [592, 622] width 290 height 21
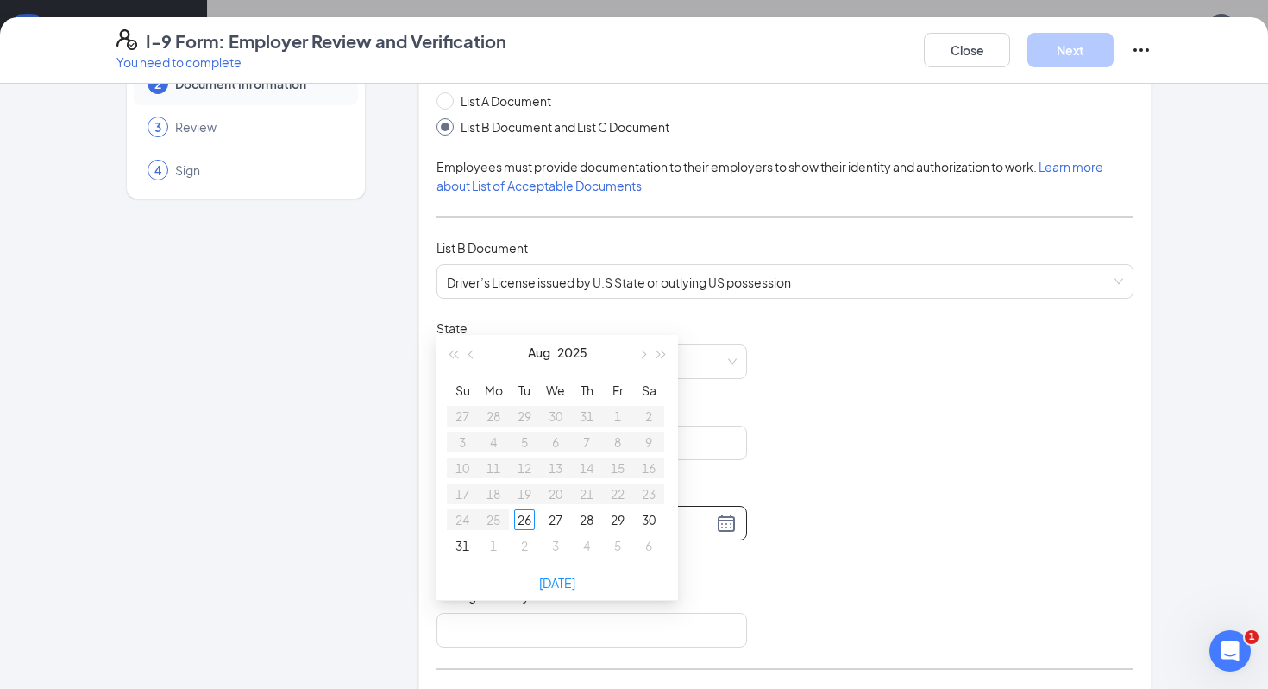
scroll to position [101, 0]
click at [723, 518] on div "09/12" at bounding box center [592, 521] width 290 height 21
click at [698, 512] on input "09/12" at bounding box center [580, 521] width 266 height 19
type input "09/12"
click at [781, 448] on div "Document Title Driver’s License issued by U.S State or outlying US possession S…" at bounding box center [785, 482] width 697 height 328
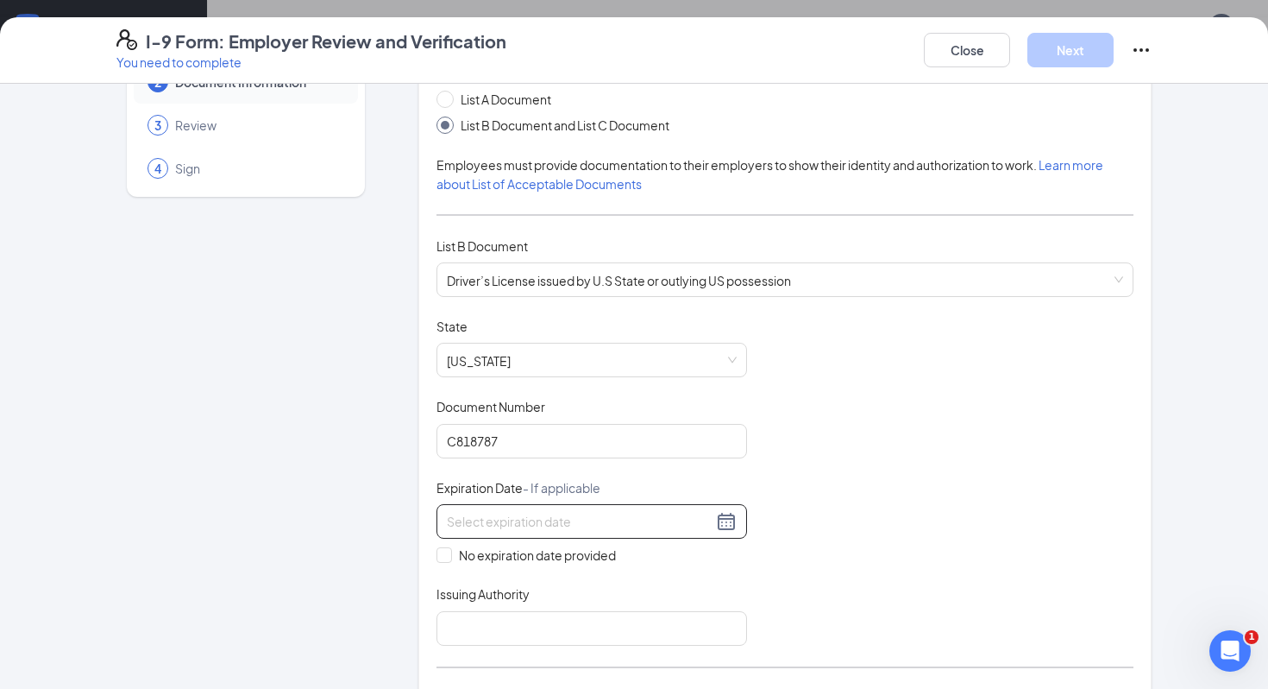
click at [570, 519] on input at bounding box center [580, 521] width 266 height 19
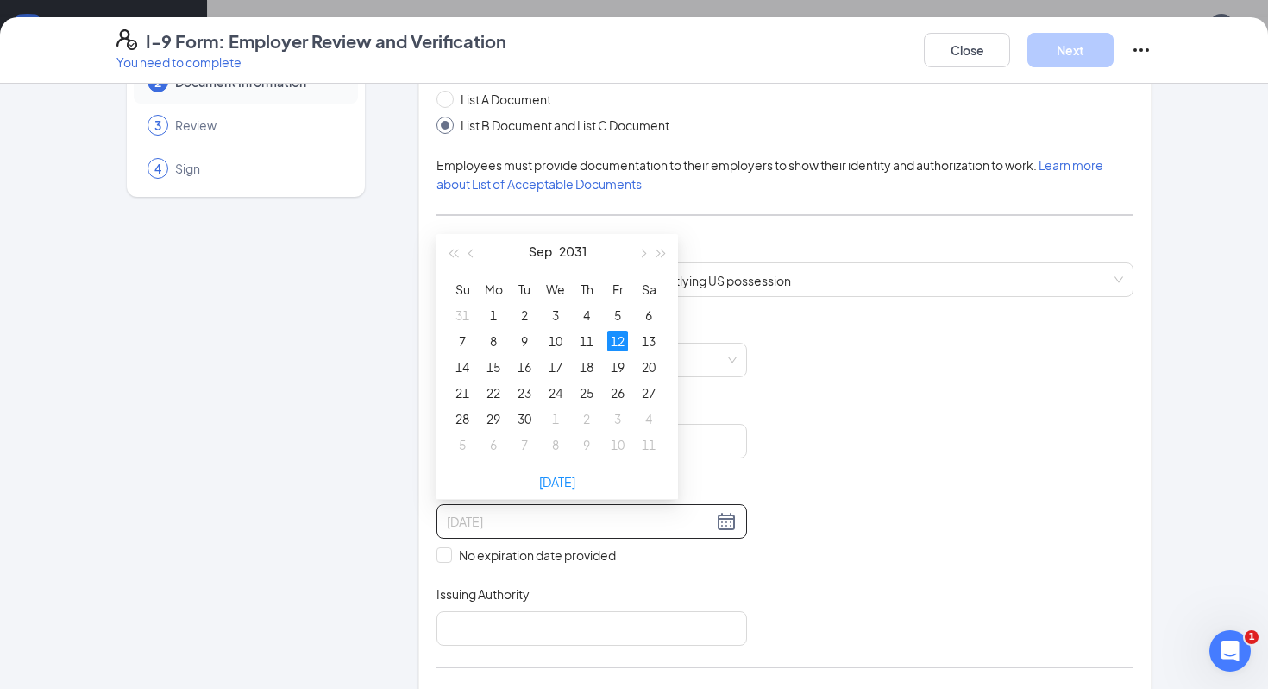
click at [616, 345] on div "12" at bounding box center [617, 340] width 21 height 21
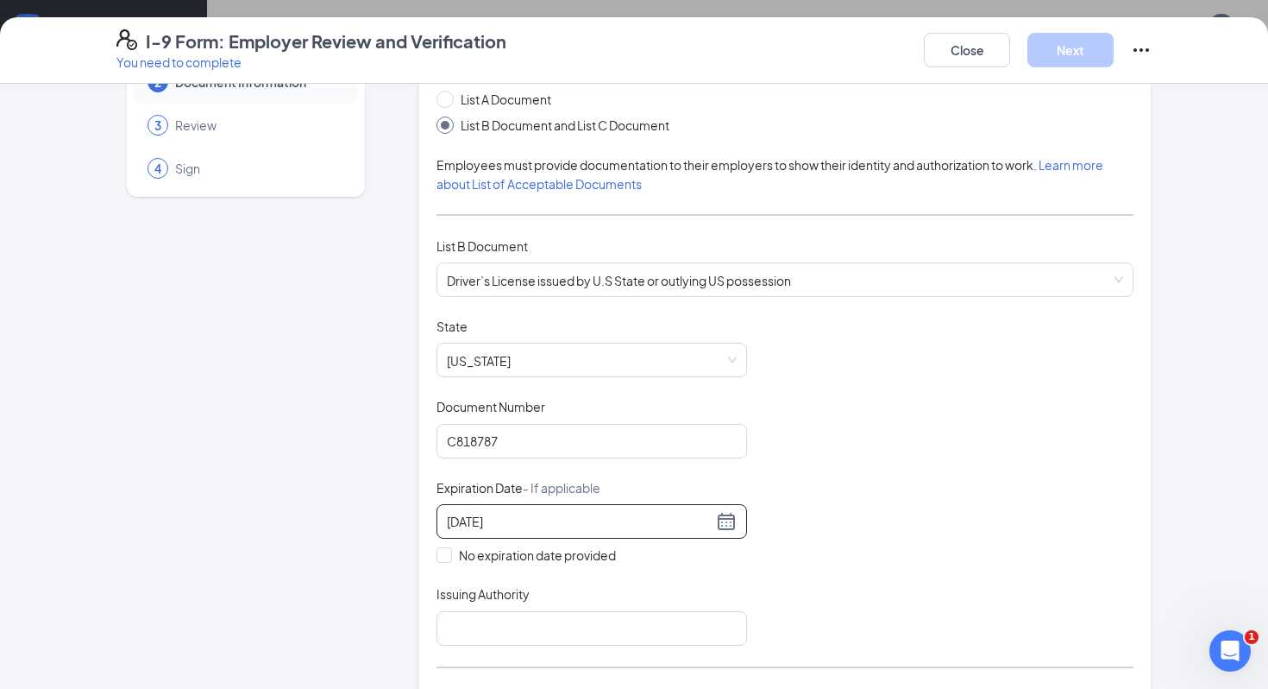
scroll to position [324, 0]
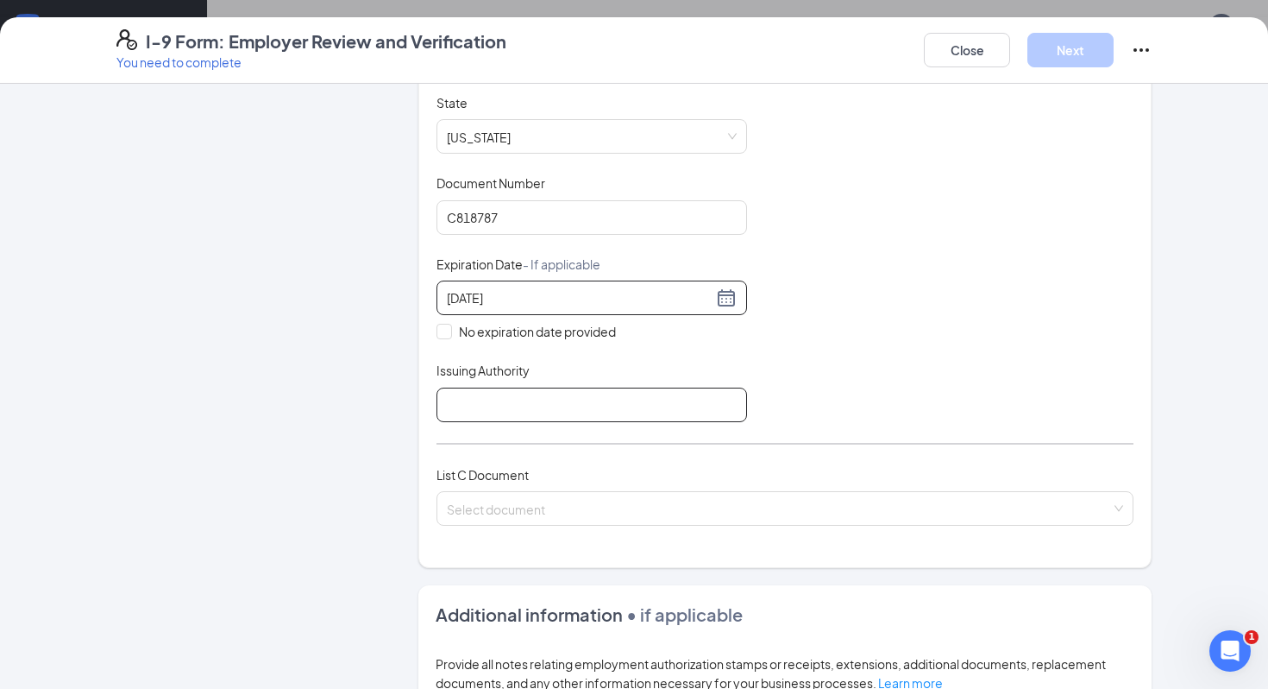
type input "[DATE]"
click at [514, 388] on input "Issuing Authority" at bounding box center [592, 404] width 311 height 35
type input "State of [US_STATE]"
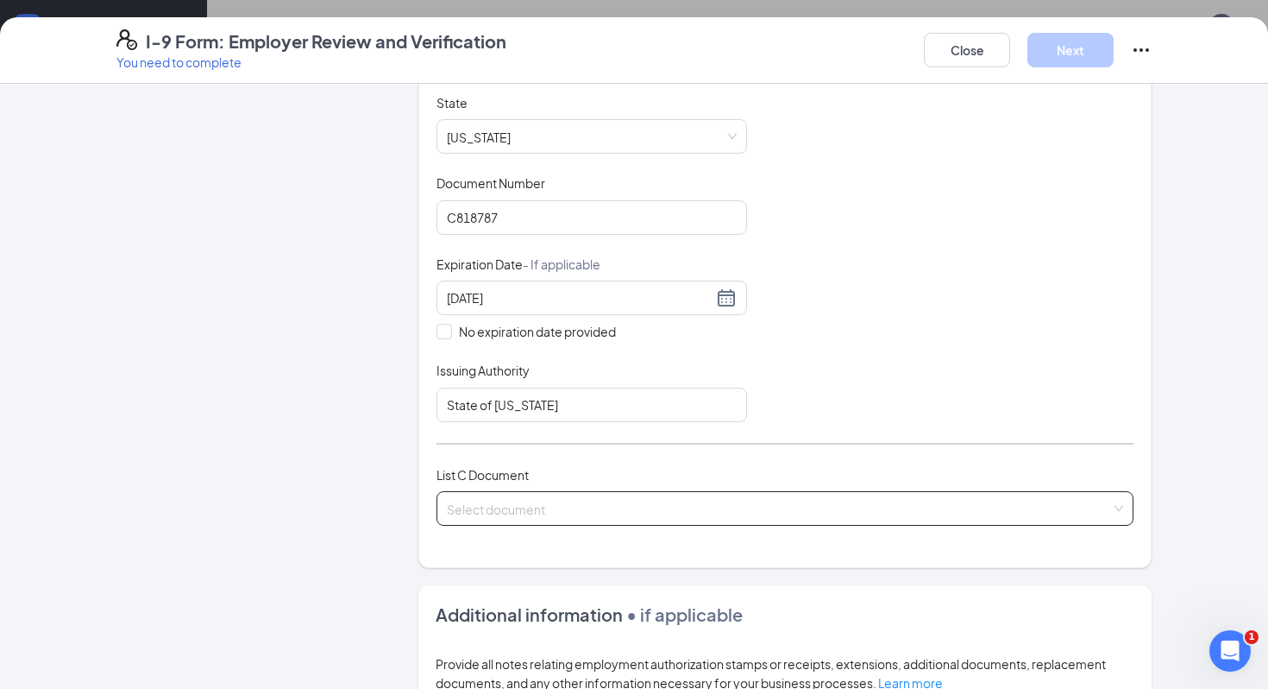
click at [515, 497] on input "search" at bounding box center [779, 505] width 664 height 26
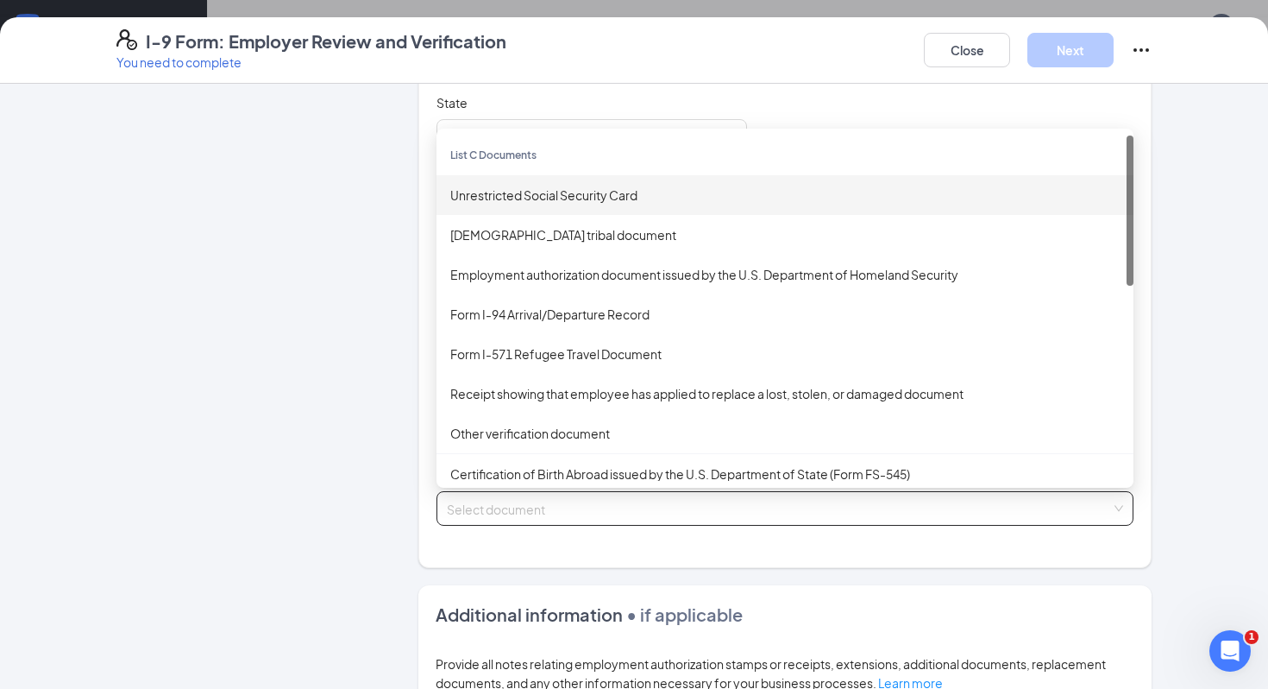
click at [562, 175] on div "Unrestricted Social Security Card" at bounding box center [785, 195] width 697 height 40
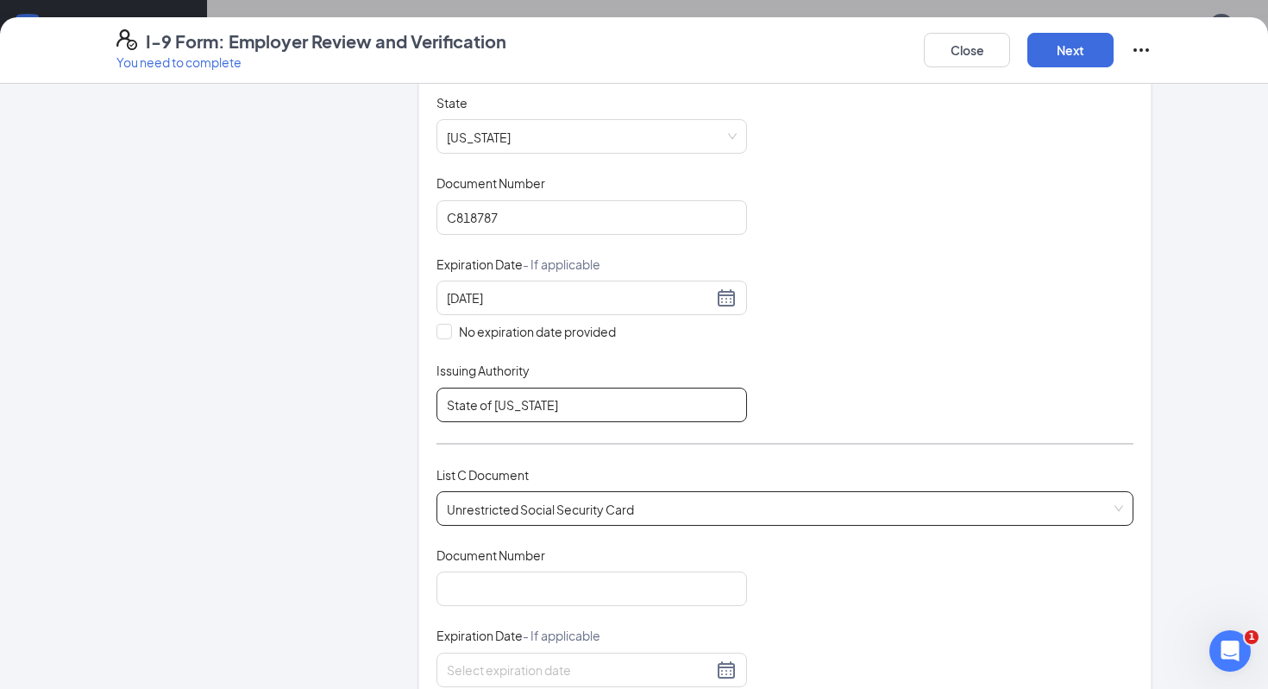
scroll to position [614, 0]
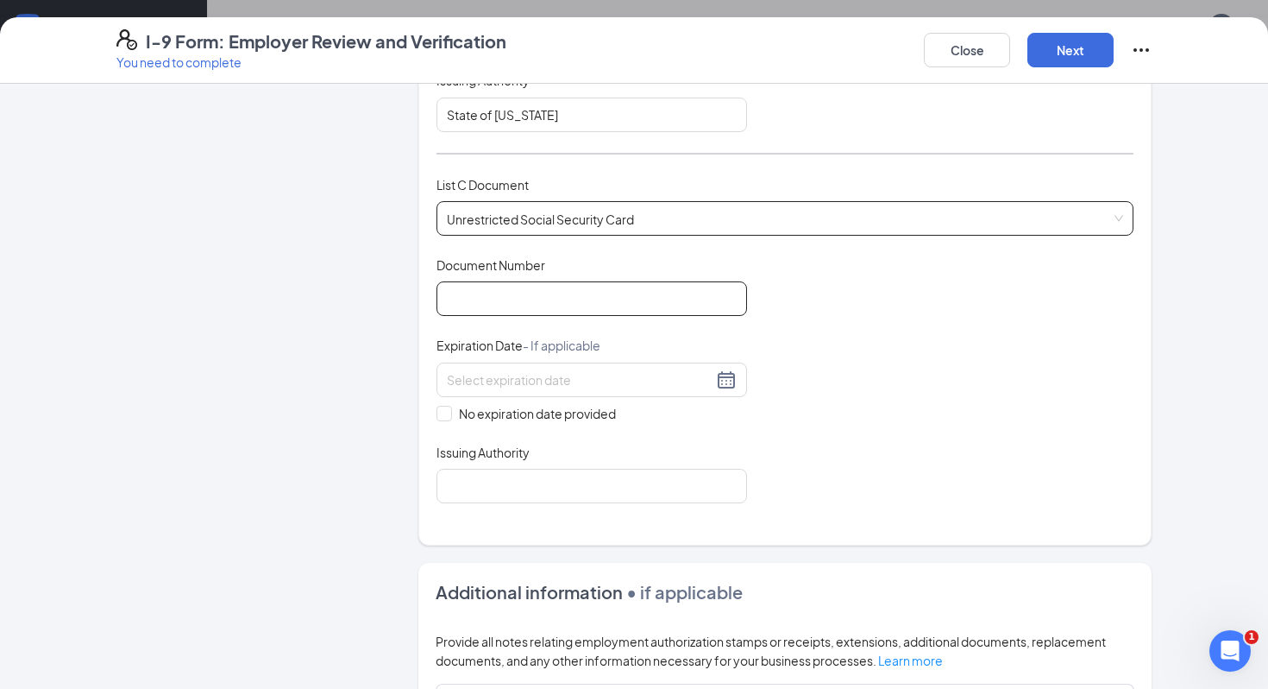
click at [492, 292] on input "Document Number" at bounding box center [592, 298] width 311 height 35
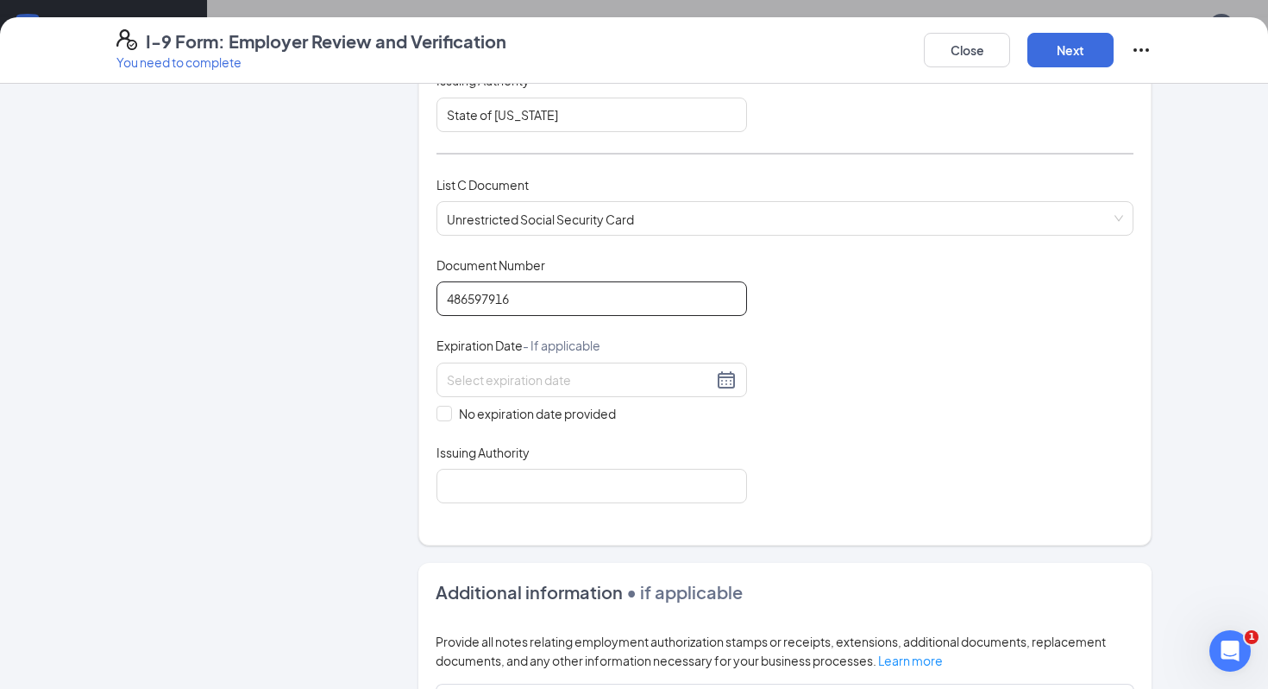
type input "486597916"
click at [471, 423] on div "Document Title Unrestricted Social Security Card Document Number 486597916 Expi…" at bounding box center [785, 379] width 697 height 247
click at [481, 417] on span "No expiration date provided" at bounding box center [537, 413] width 171 height 19
click at [449, 417] on input "No expiration date provided" at bounding box center [443, 412] width 12 height 12
checkbox input "true"
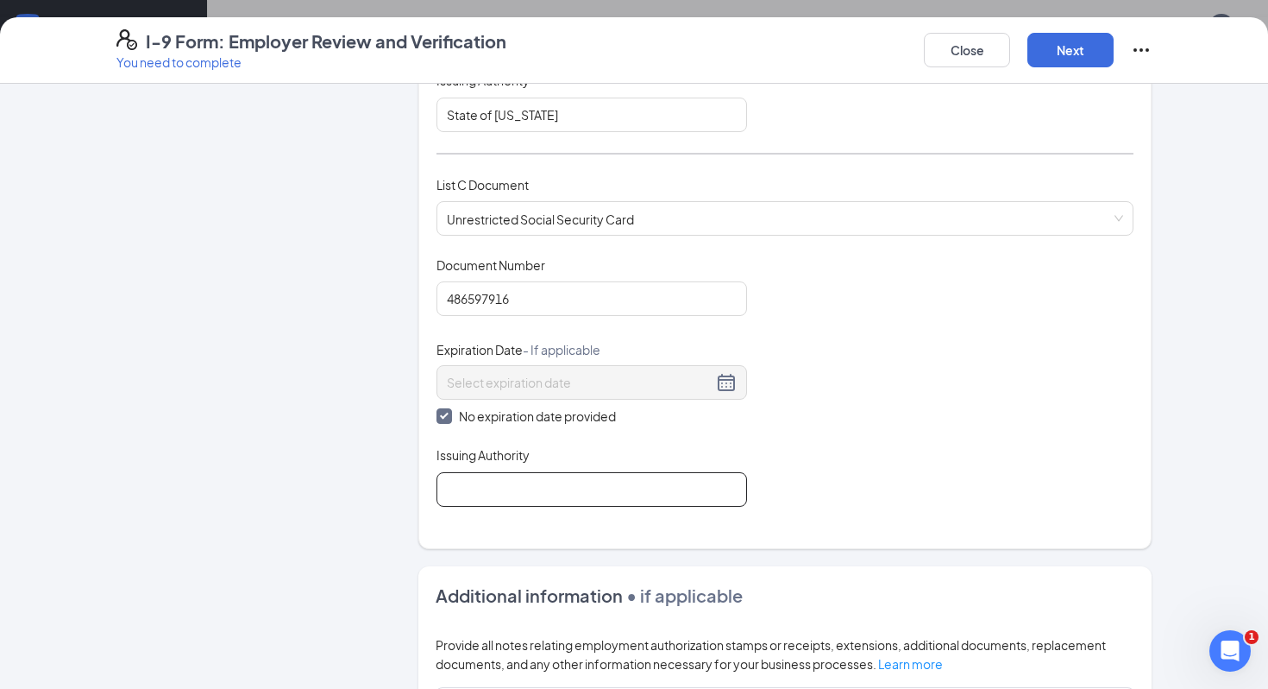
click at [481, 484] on input "Issuing Authority" at bounding box center [592, 489] width 311 height 35
type input "Social Security Administration"
click at [958, 49] on button "Next" at bounding box center [1071, 50] width 86 height 35
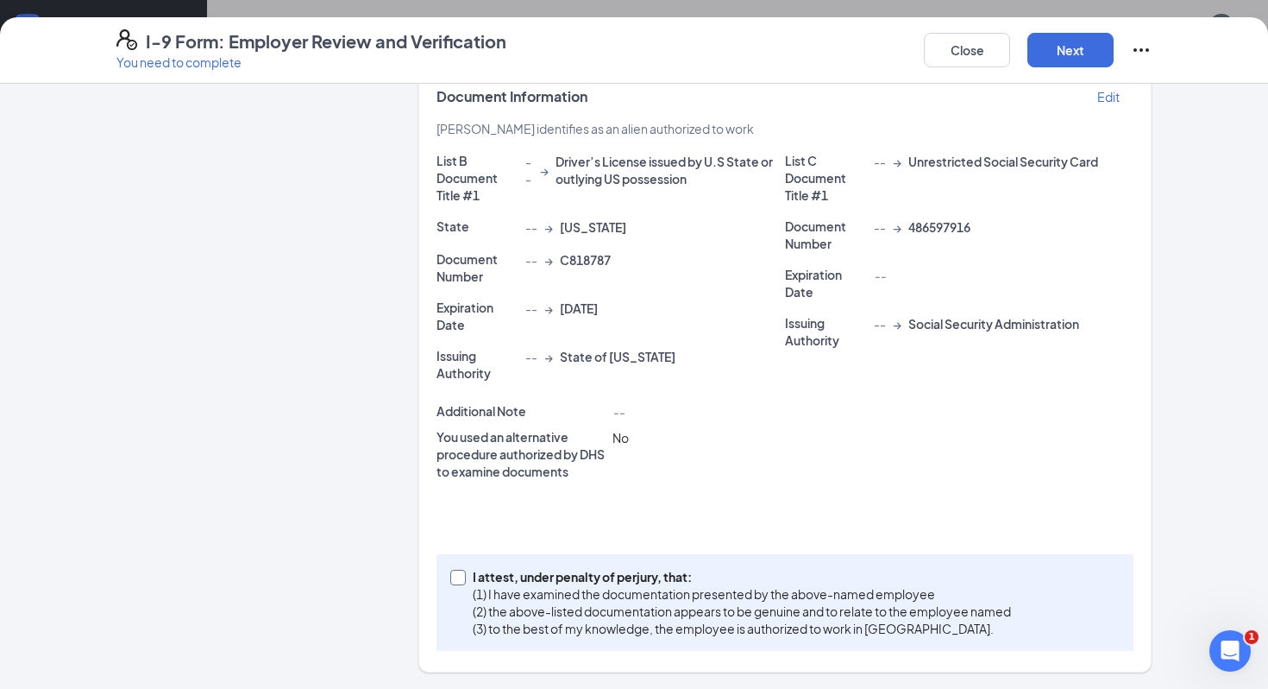
click at [618, 622] on p "(3) to the best of my knowledge, the employee is authorized to work in [GEOGRAP…" at bounding box center [742, 628] width 538 height 17
click at [462, 582] on input "I attest, under penalty of [PERSON_NAME], that: (1) I have examined the documen…" at bounding box center [456, 575] width 12 height 12
checkbox input "true"
click at [958, 53] on button "Next" at bounding box center [1071, 50] width 86 height 35
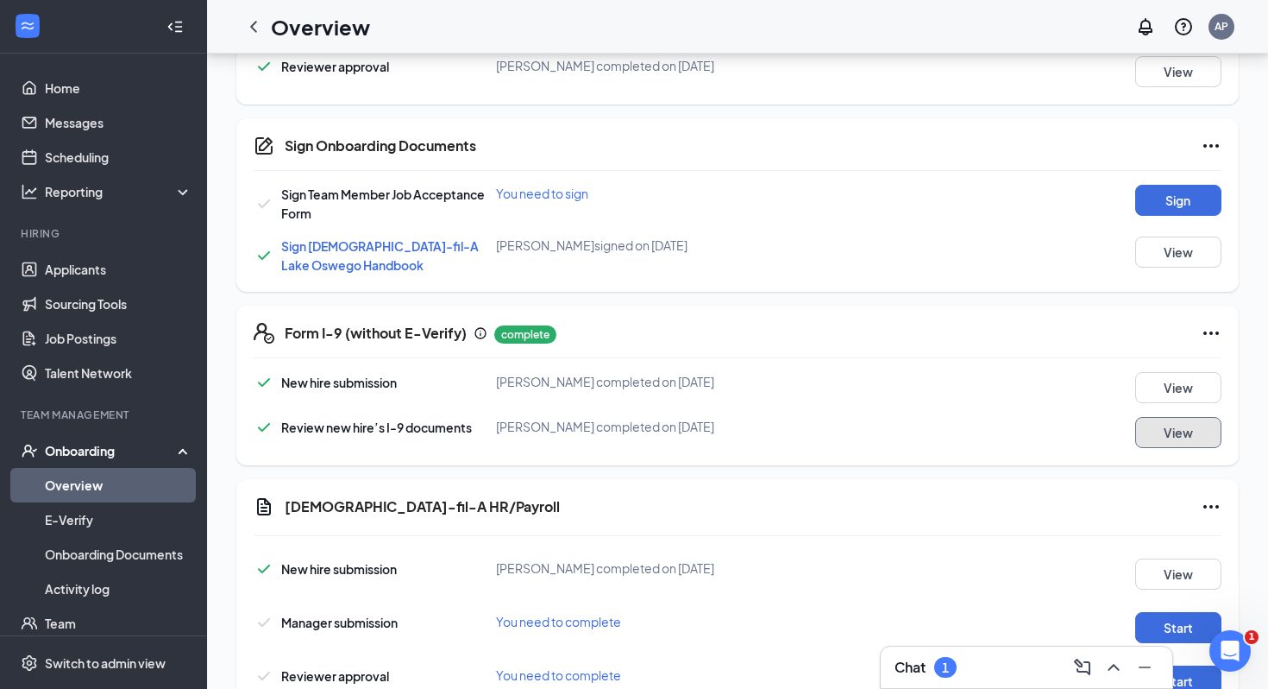
scroll to position [594, 0]
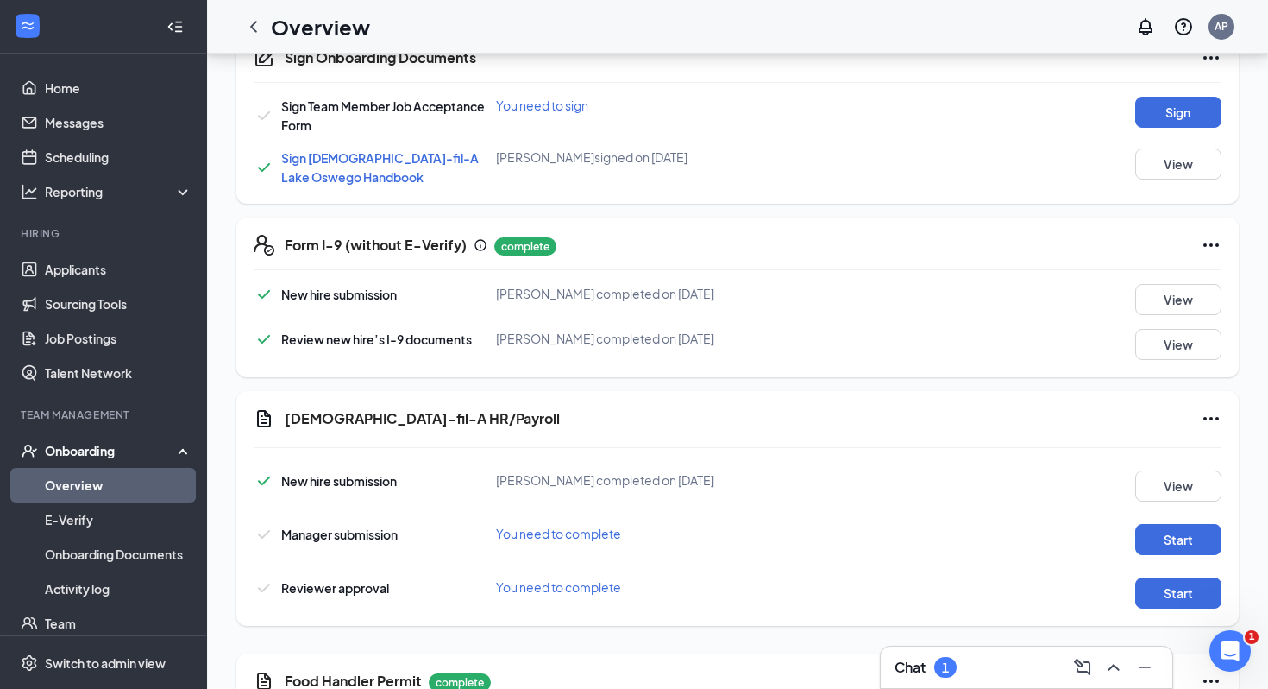
click at [915, 626] on div "Chat 1" at bounding box center [1026, 666] width 293 height 43
click at [928, 626] on div "Chat 1" at bounding box center [926, 667] width 62 height 21
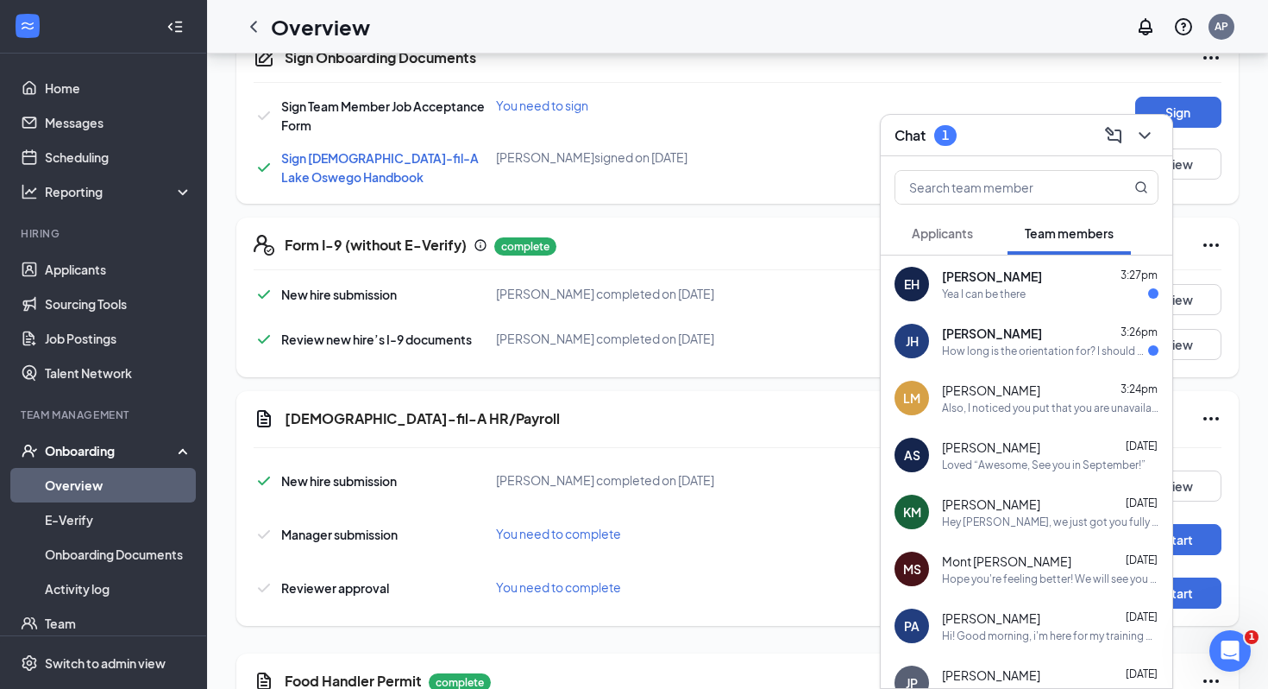
click at [958, 334] on span "[PERSON_NAME]" at bounding box center [992, 332] width 100 height 17
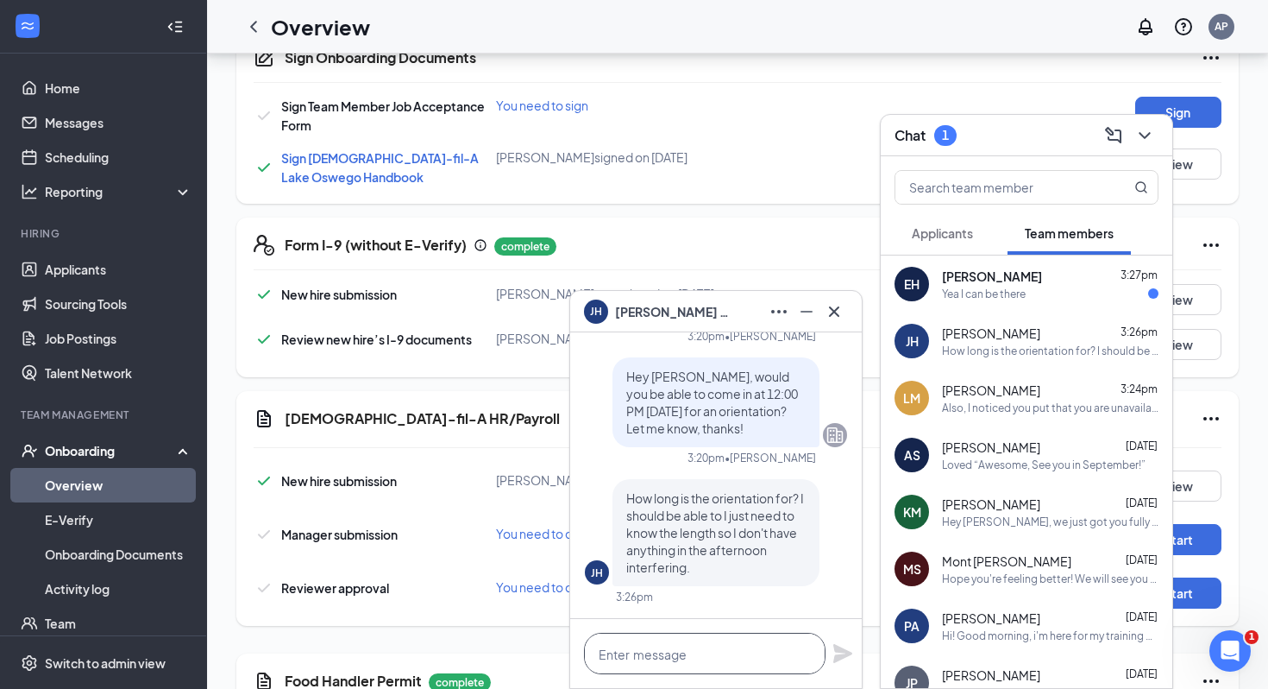
click at [703, 626] on textarea at bounding box center [705, 652] width 242 height 41
type textarea "It would be about an hour!"
click at [839, 626] on icon "Plane" at bounding box center [842, 653] width 19 height 19
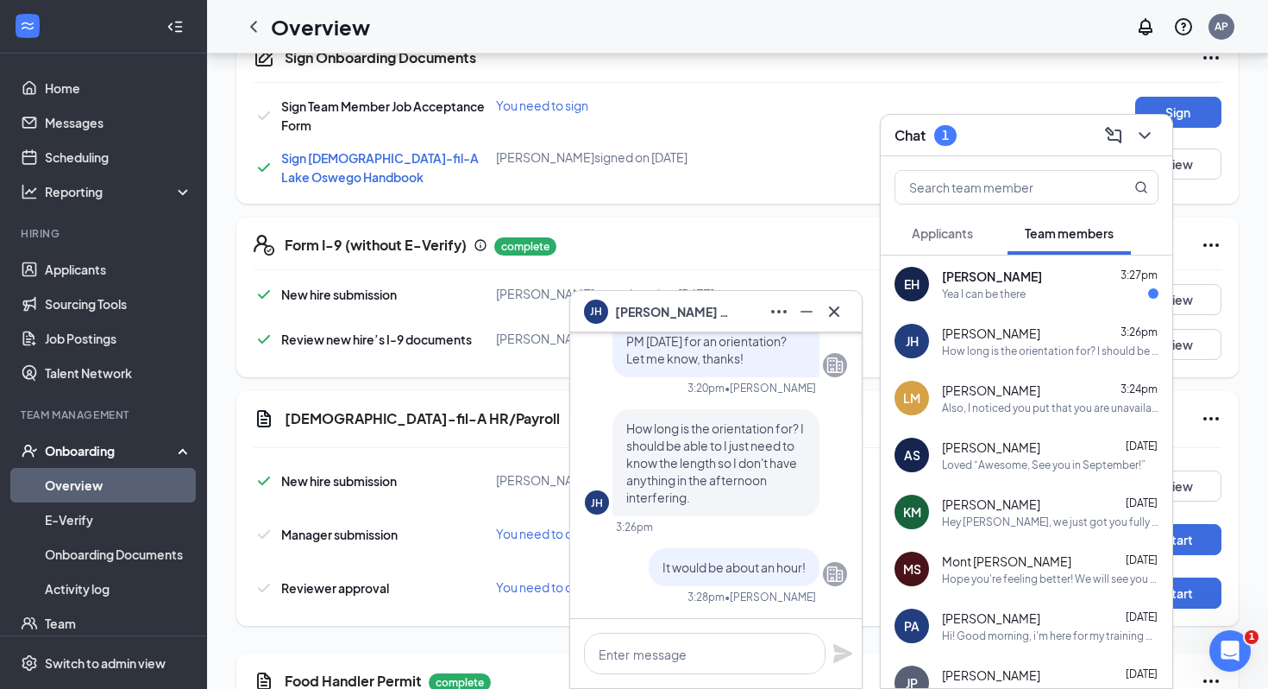
click at [958, 282] on span "[PERSON_NAME]" at bounding box center [992, 275] width 100 height 17
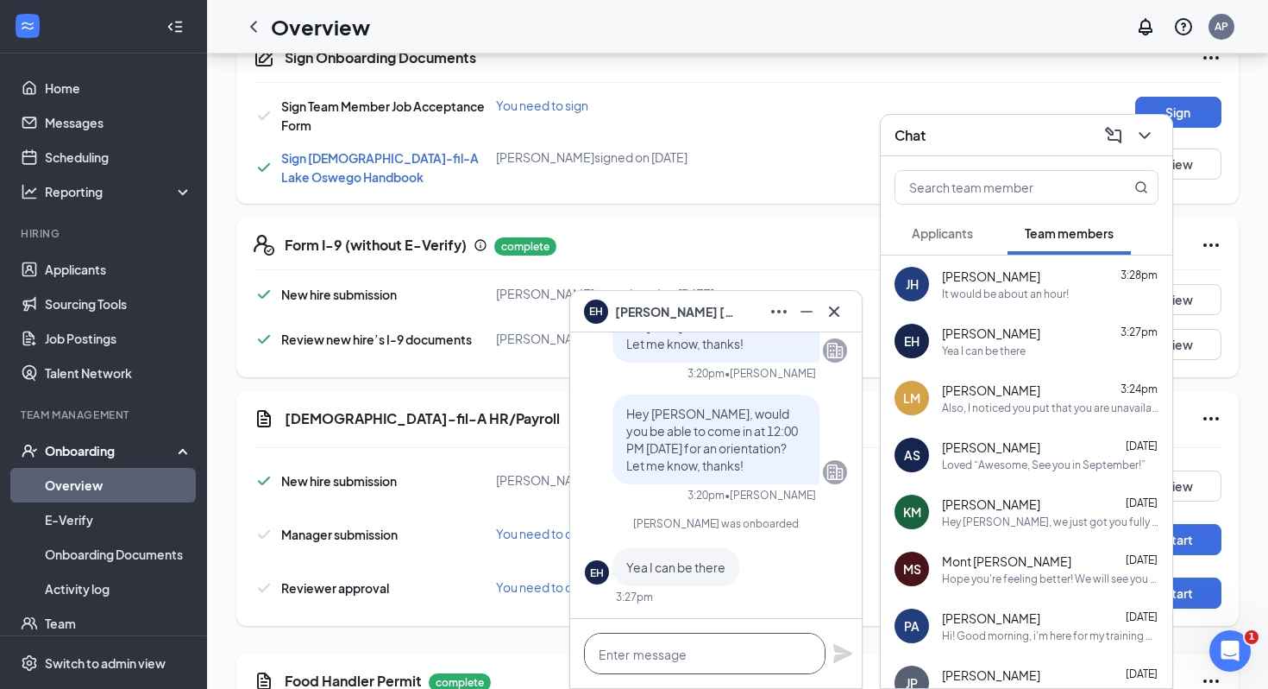
click at [671, 626] on textarea at bounding box center [705, 652] width 242 height 41
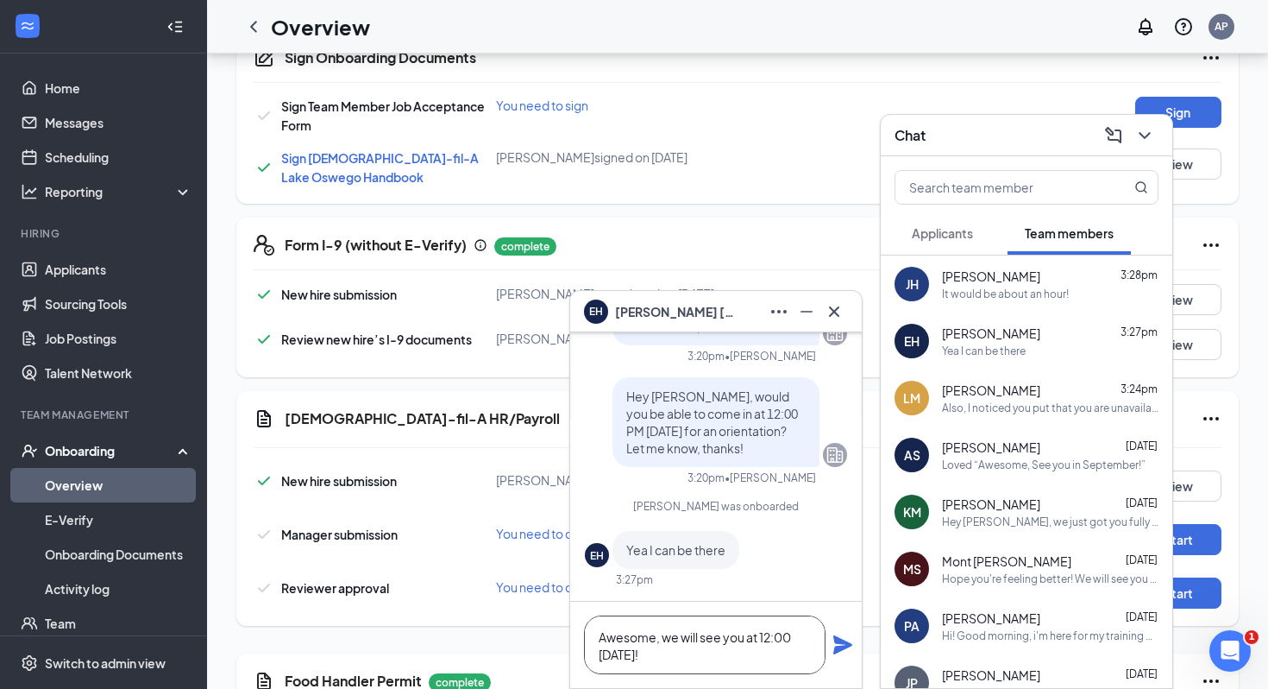
type textarea "Awesome, we will see you at 12:00 [DATE]!"
click at [852, 626] on div "Awesome, we will see you at 12:00 [DATE]!" at bounding box center [716, 644] width 292 height 86
click at [842, 626] on icon "Plane" at bounding box center [842, 644] width 19 height 19
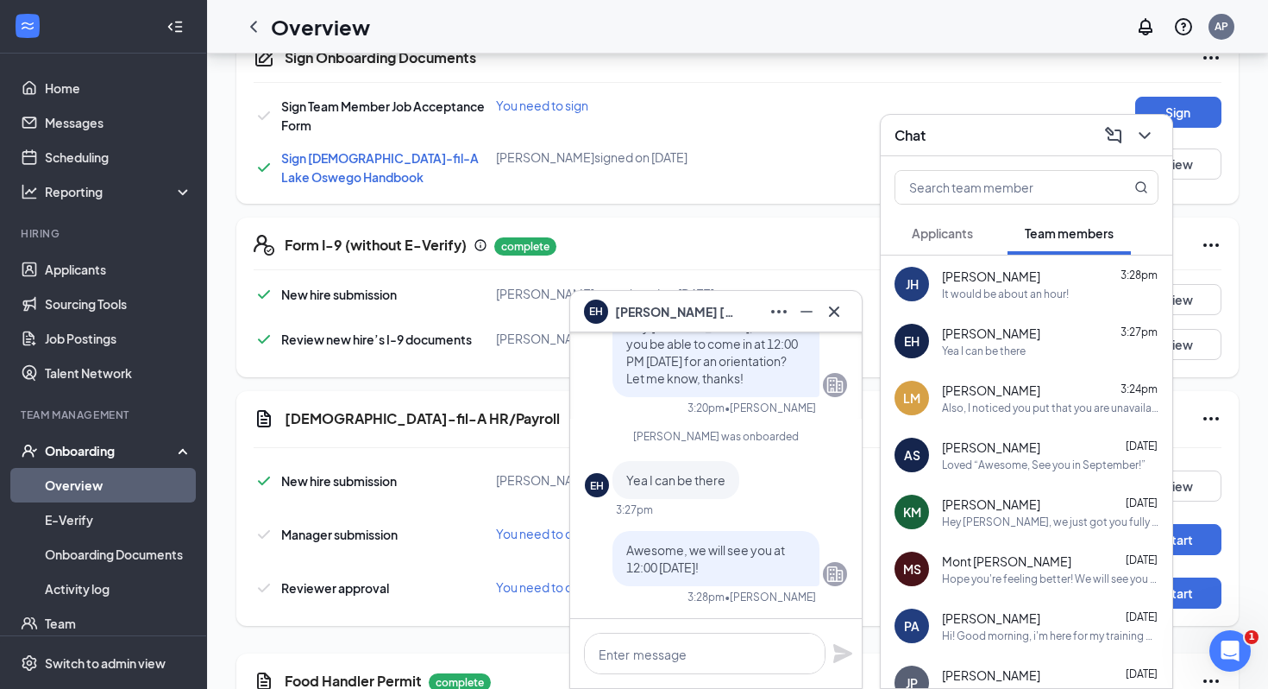
click at [838, 301] on icon "Cross" at bounding box center [834, 311] width 21 height 21
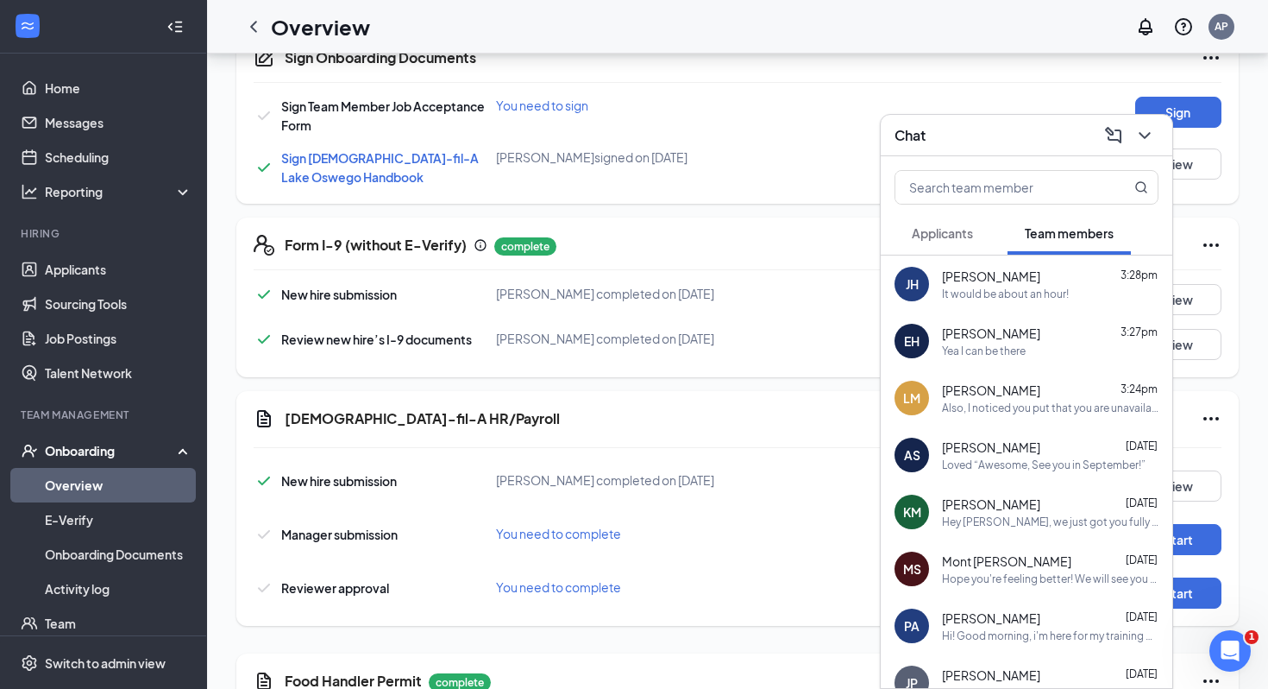
click at [958, 138] on icon "ChevronDown" at bounding box center [1145, 135] width 21 height 21
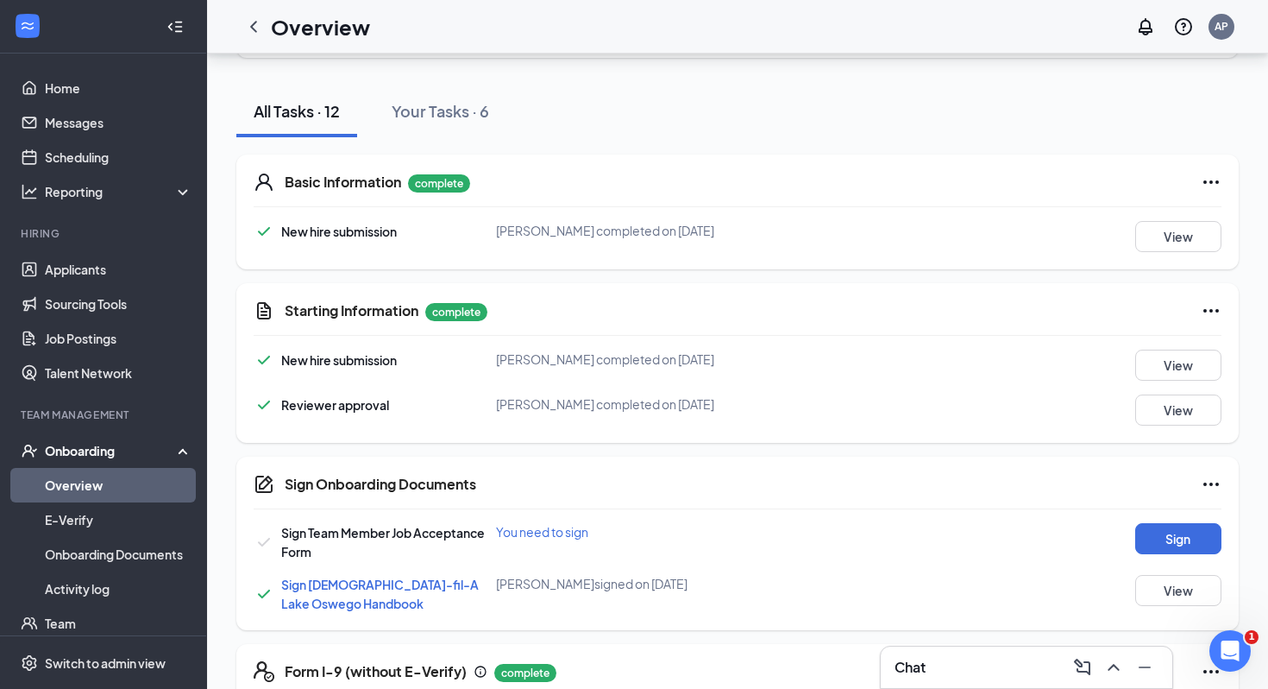
scroll to position [739, 0]
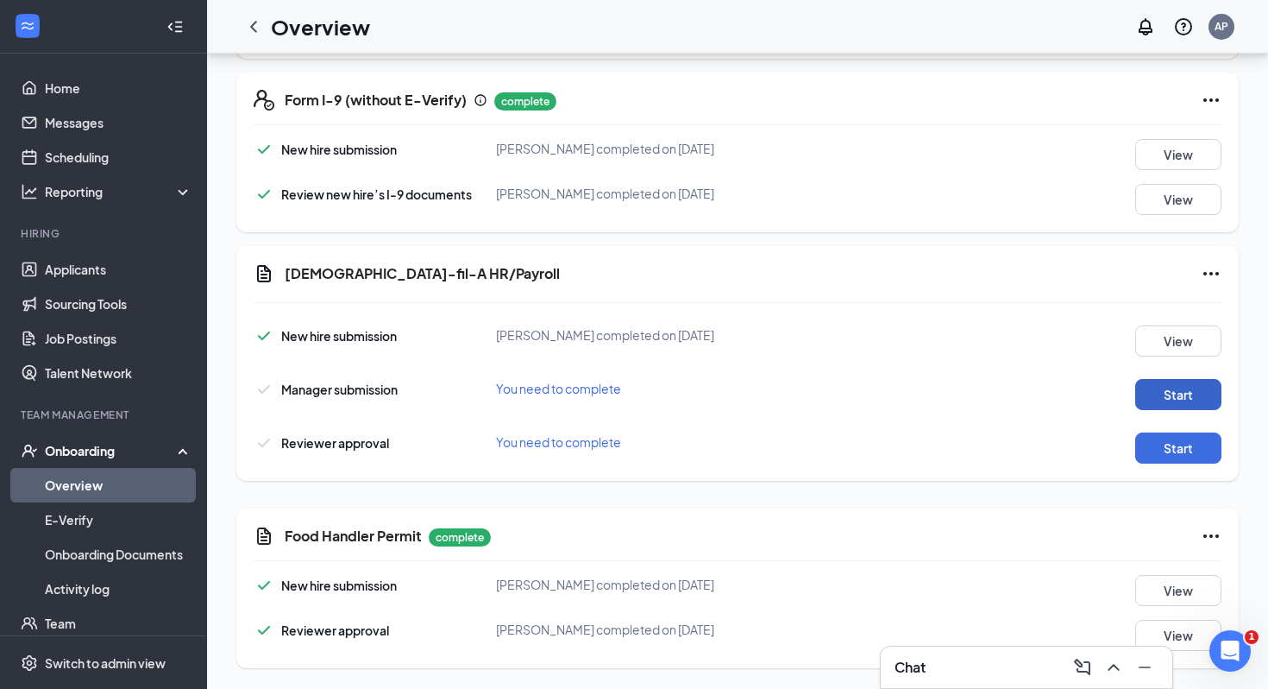
click at [958, 380] on button "Start" at bounding box center [1178, 394] width 86 height 31
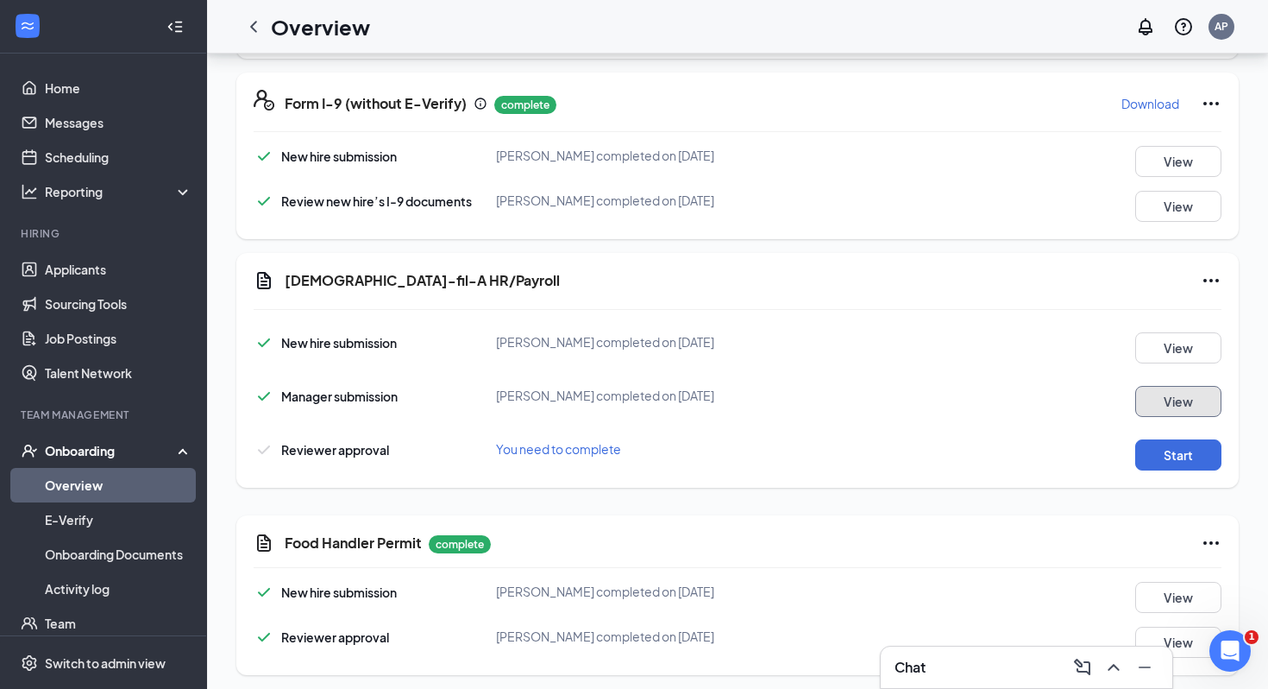
scroll to position [745, 0]
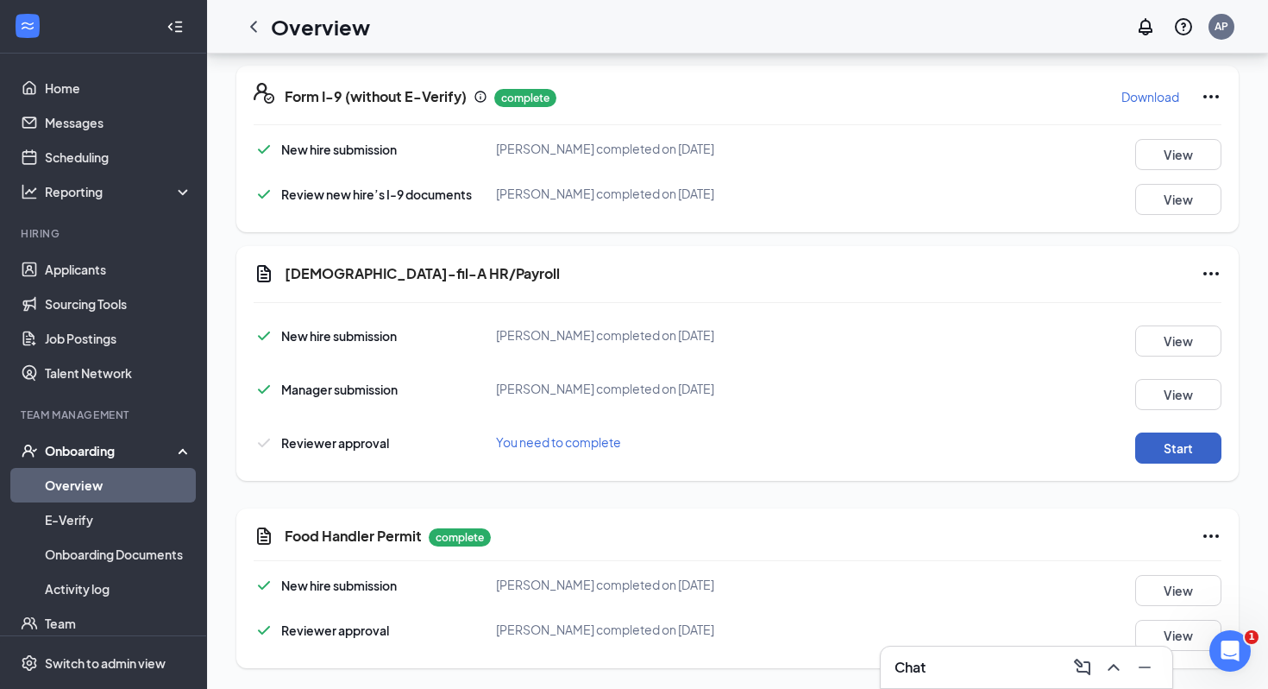
click at [958, 441] on button "Start" at bounding box center [1178, 447] width 86 height 31
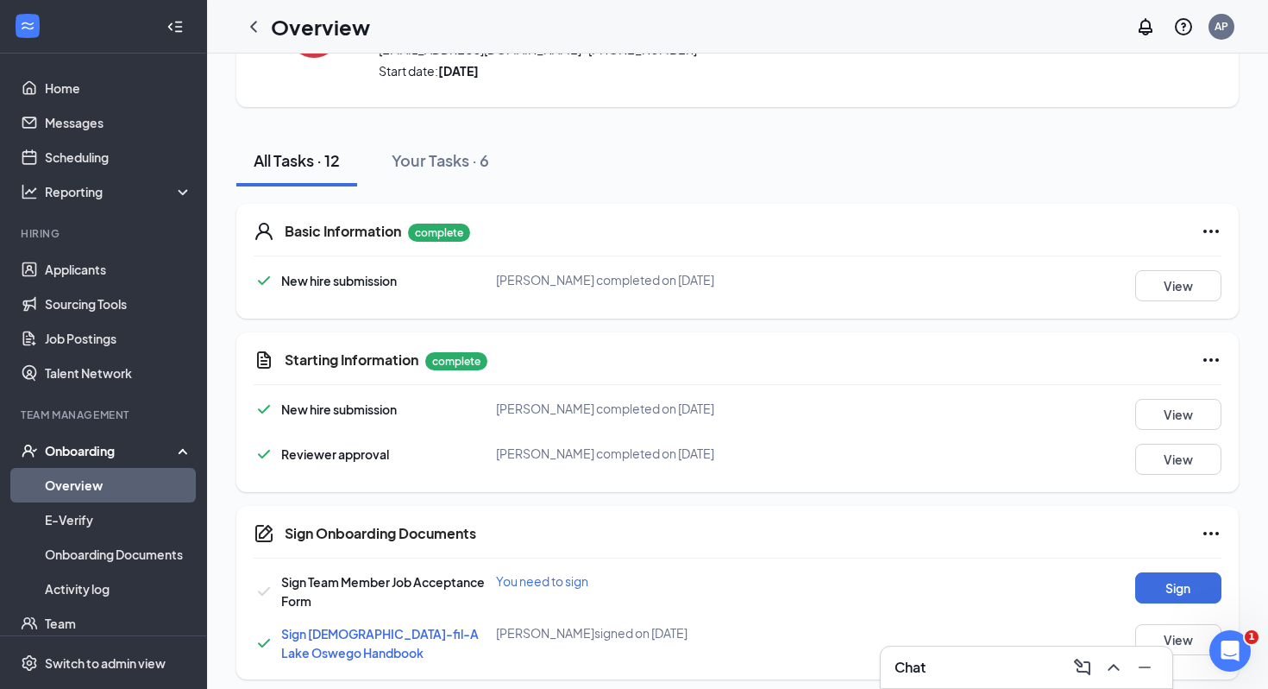
scroll to position [0, 0]
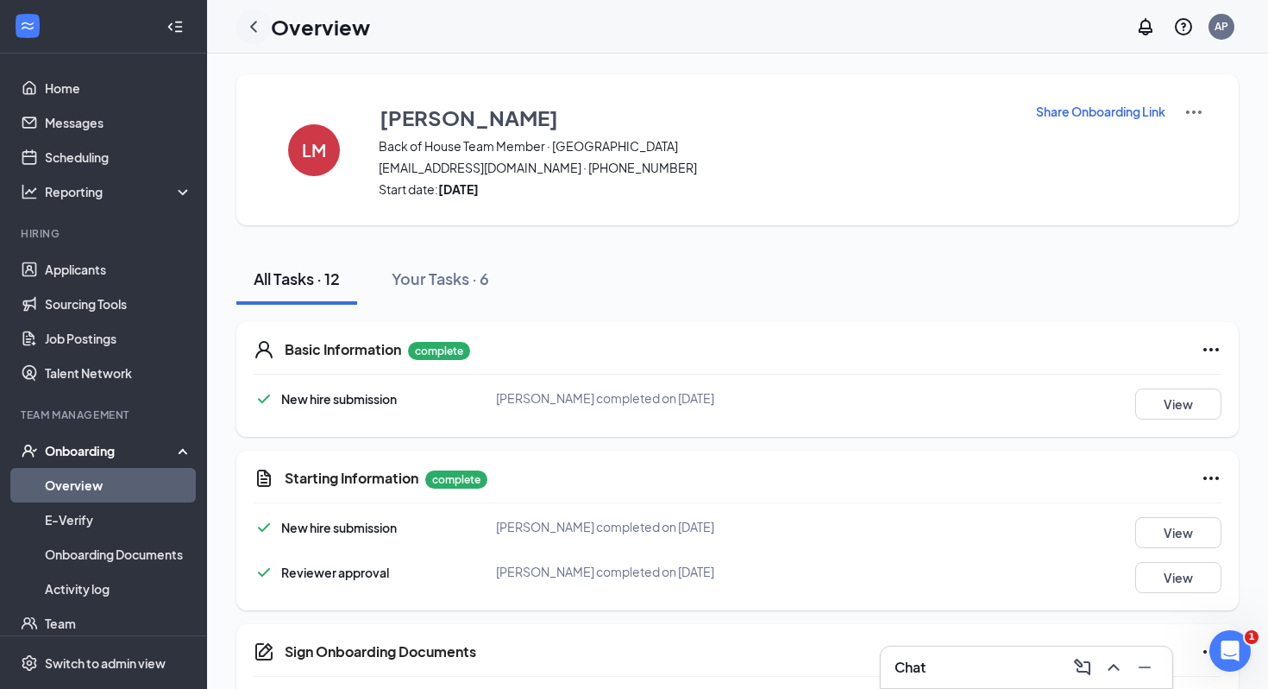
click at [255, 26] on icon "ChevronLeft" at bounding box center [253, 26] width 21 height 21
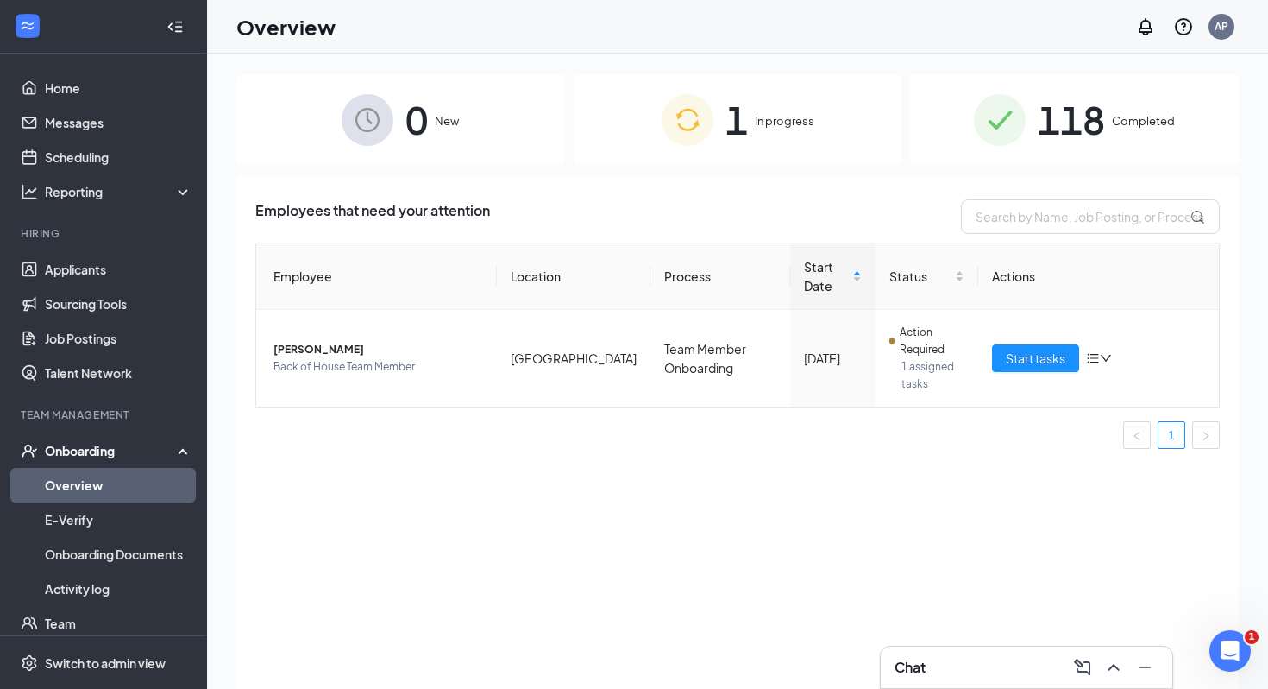
click at [758, 148] on div "1 In progress" at bounding box center [738, 119] width 329 height 91
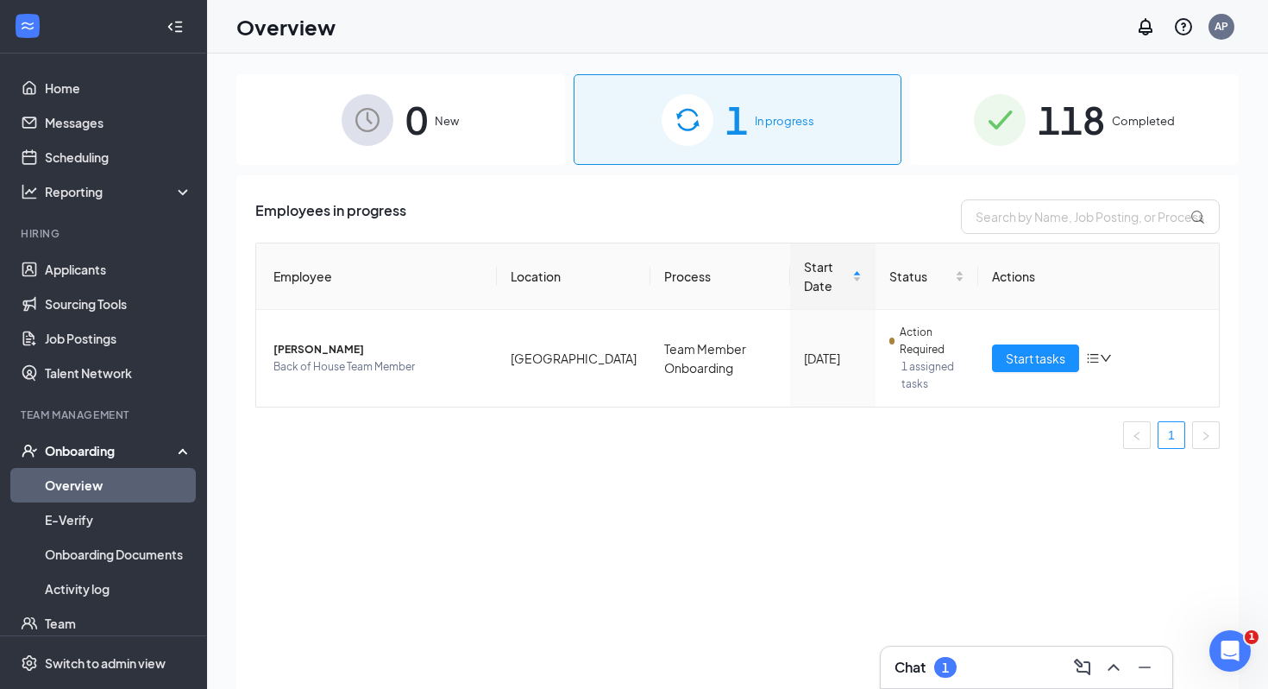
click at [958, 626] on div "Chat 1" at bounding box center [1027, 666] width 292 height 41
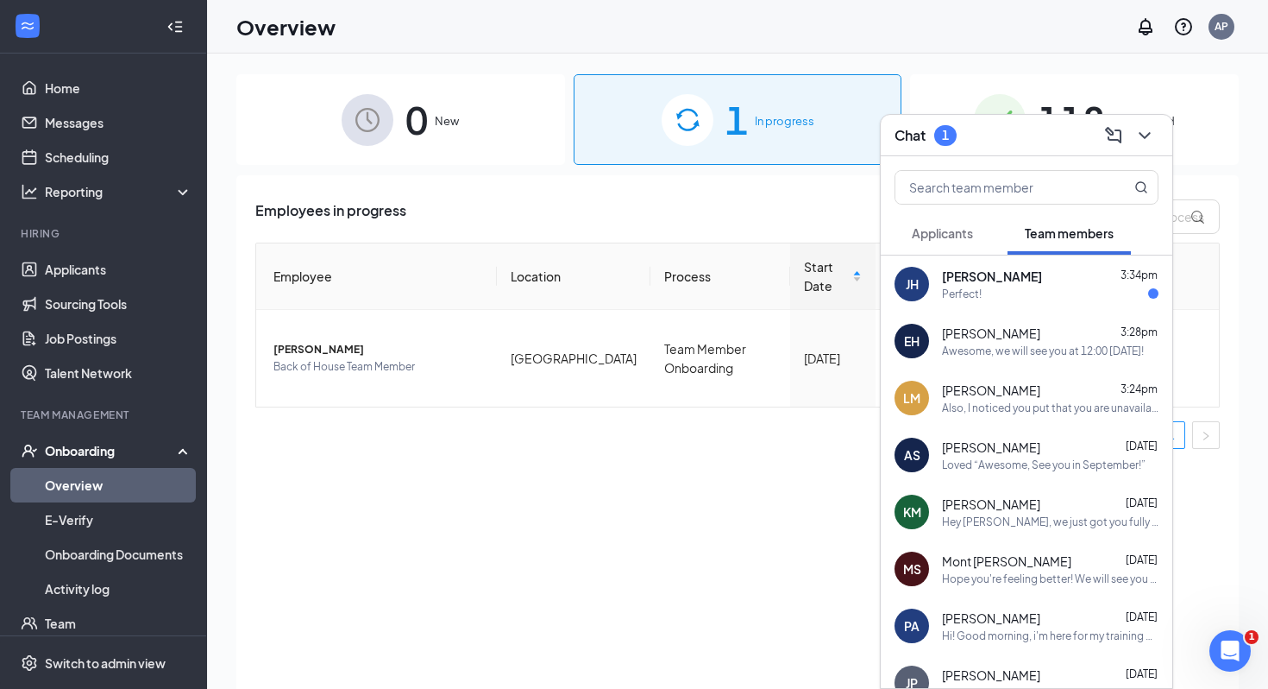
click at [958, 276] on span "[PERSON_NAME]" at bounding box center [992, 275] width 100 height 17
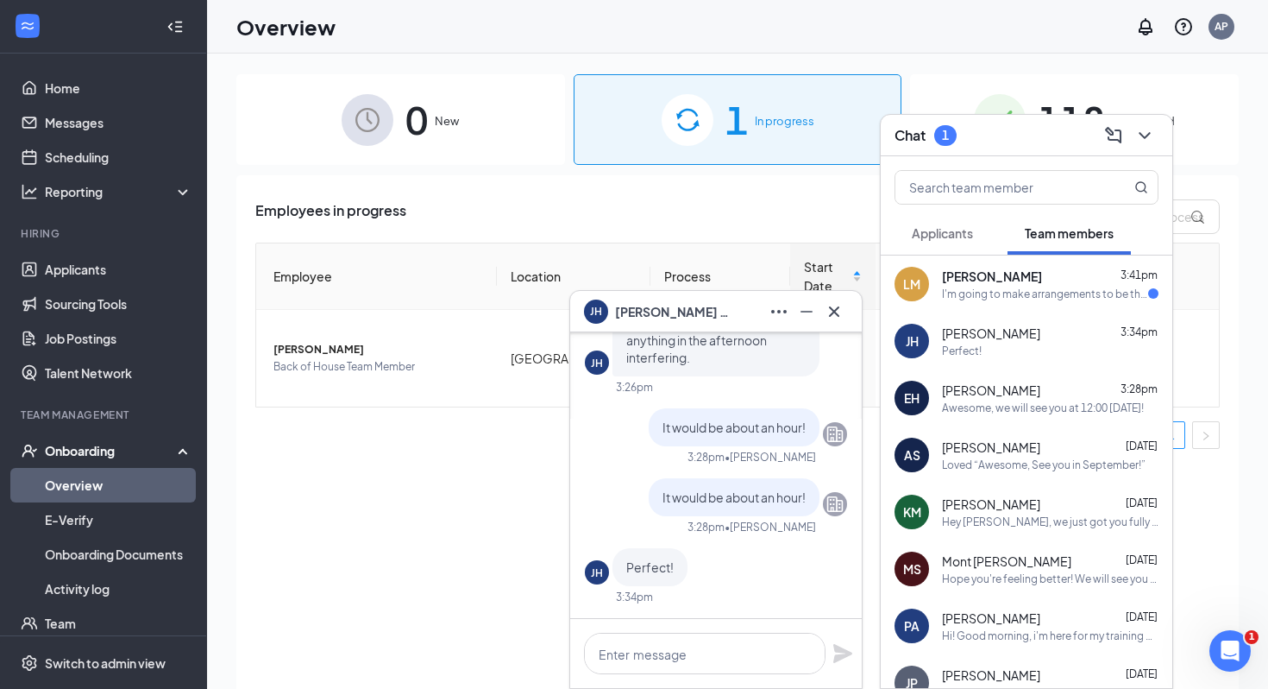
click at [958, 266] on div "LM [PERSON_NAME] 3:41pm I'm going to make arrangements to be there on Saturdays…" at bounding box center [1027, 283] width 292 height 57
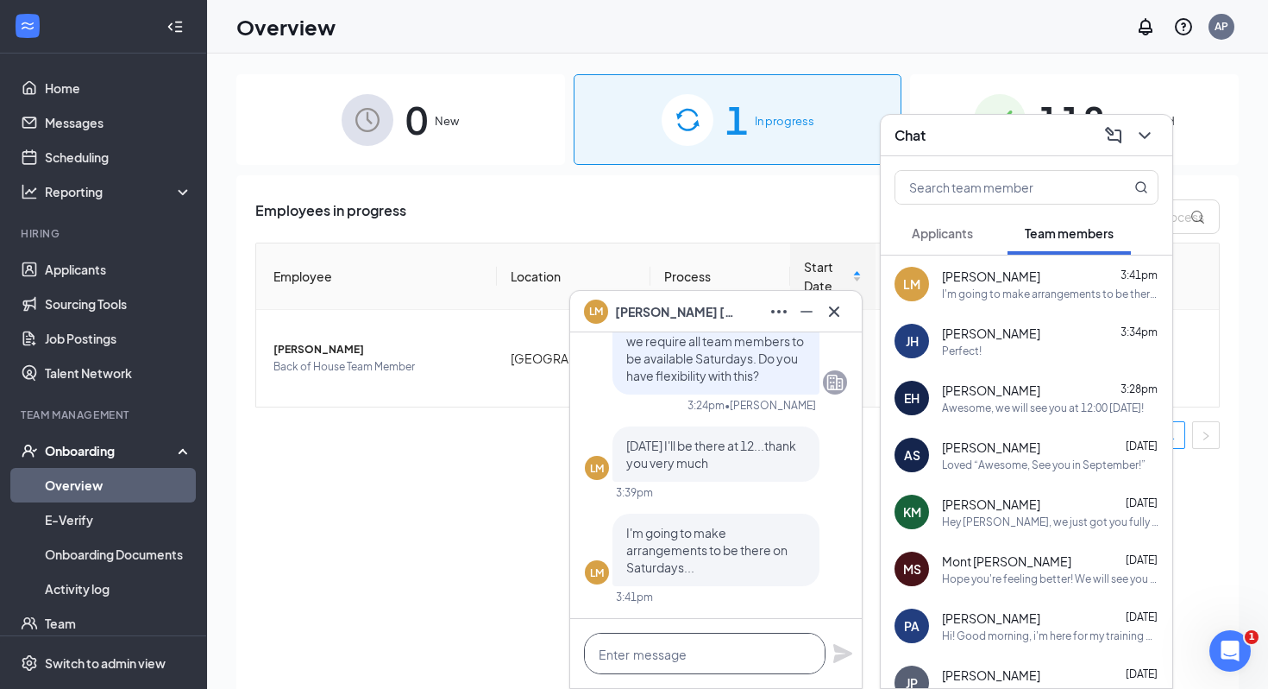
click at [701, 626] on textarea at bounding box center [705, 652] width 242 height 41
type textarea "Awesome, see you [DATE] at 12!"
click at [833, 626] on icon "Plane" at bounding box center [843, 653] width 21 height 21
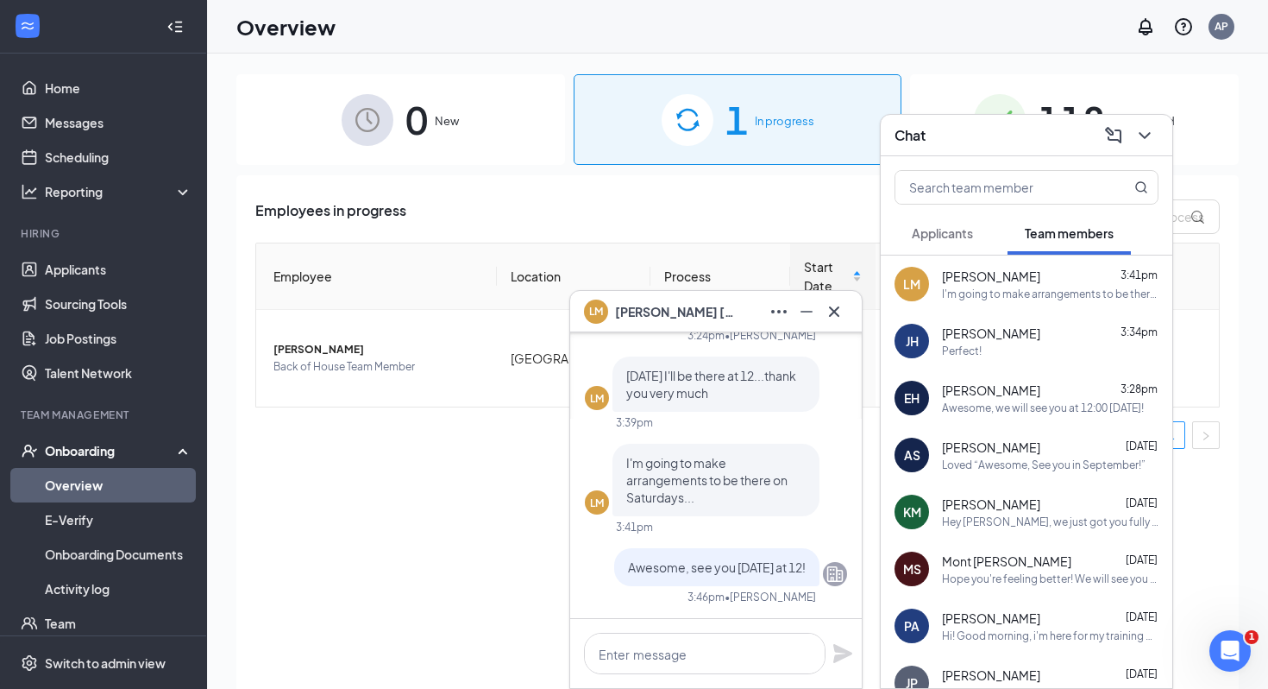
click at [828, 324] on div at bounding box center [835, 312] width 28 height 28
click at [958, 137] on button at bounding box center [1145, 136] width 28 height 28
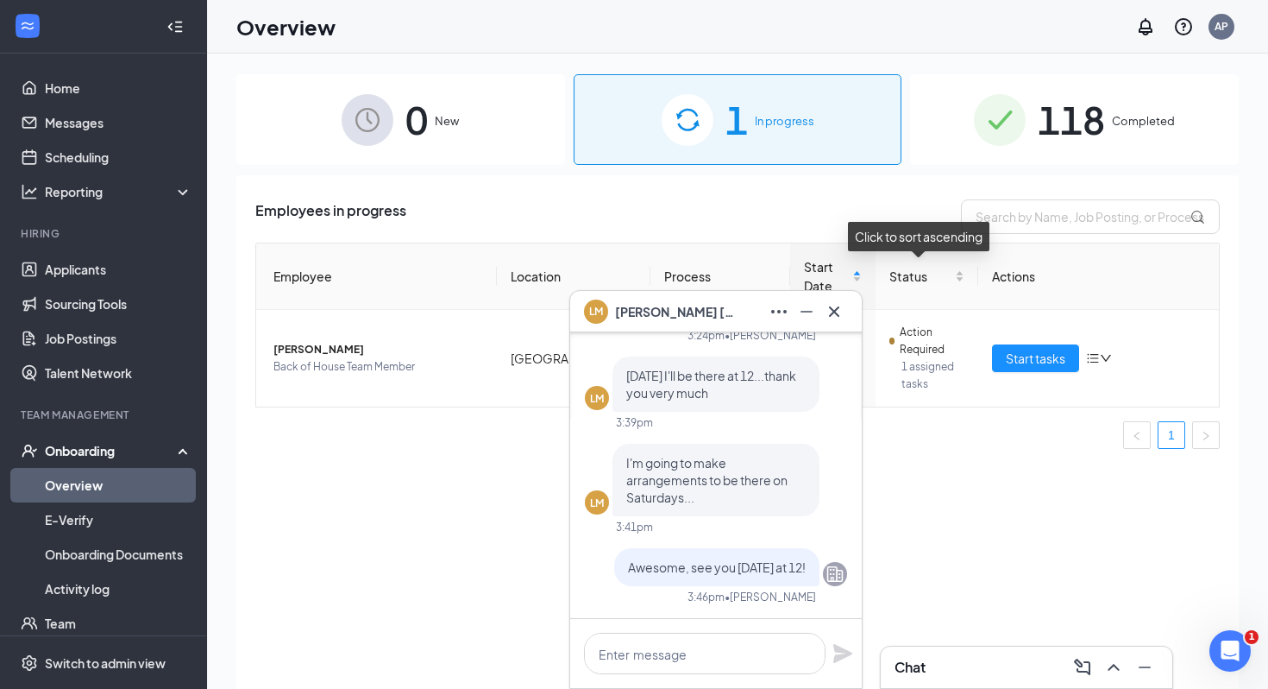
click at [840, 304] on icon "Cross" at bounding box center [834, 311] width 21 height 21
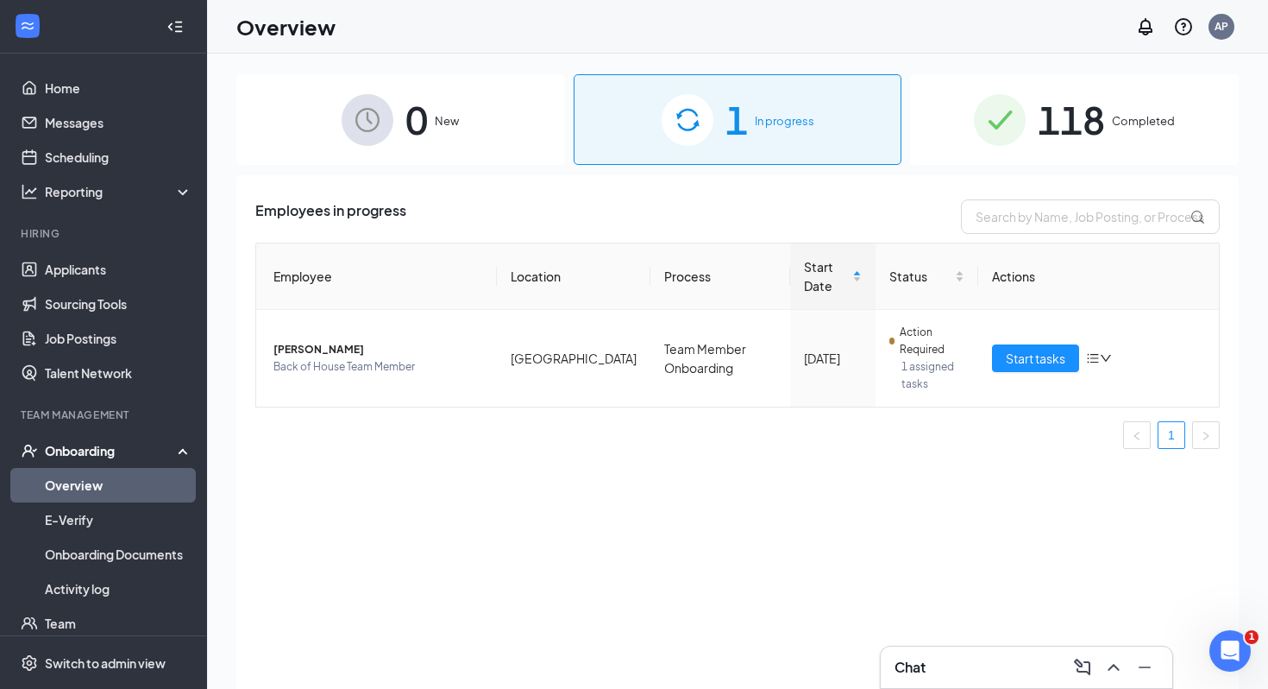
click at [142, 447] on div "Onboarding" at bounding box center [111, 450] width 133 height 17
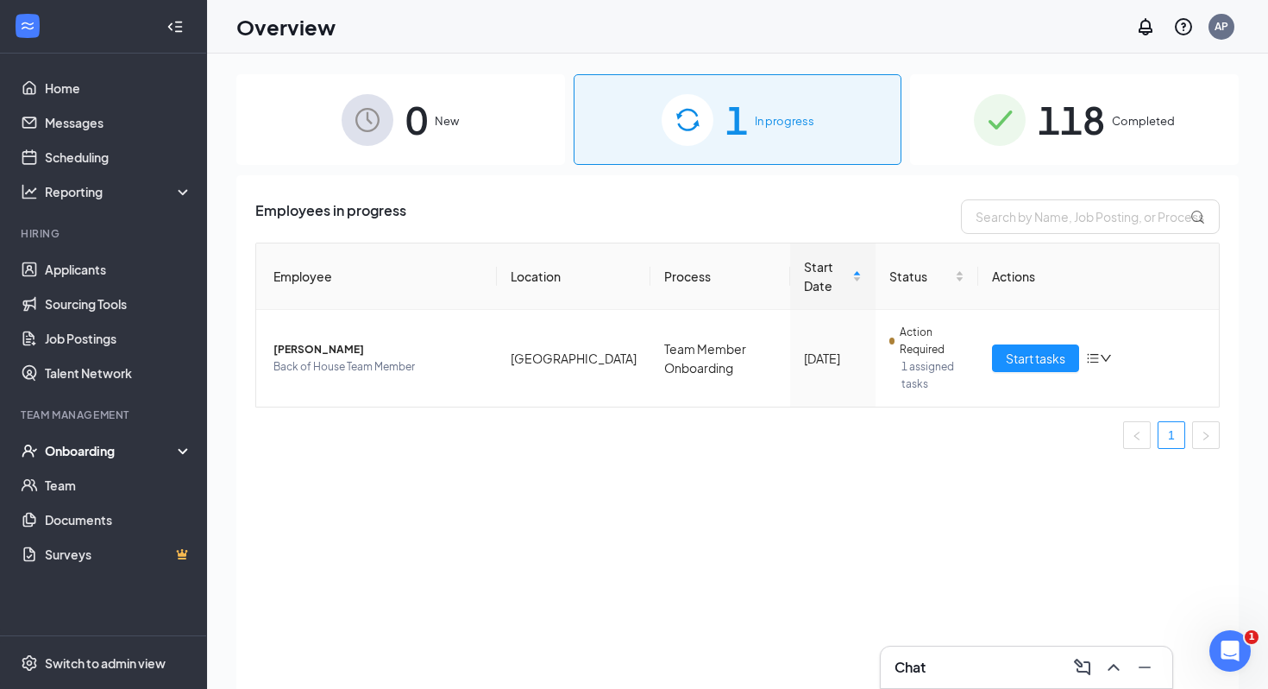
click at [142, 447] on div "Onboarding" at bounding box center [111, 450] width 133 height 17
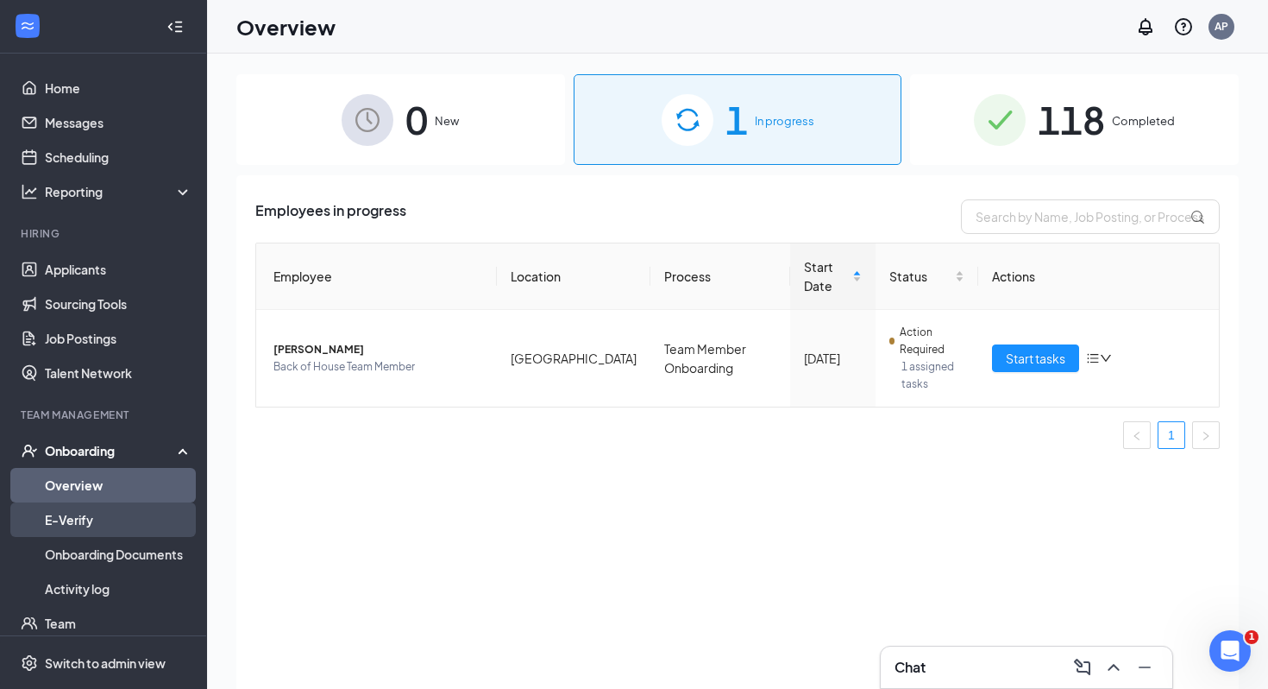
click at [142, 503] on link "E-Verify" at bounding box center [119, 519] width 148 height 35
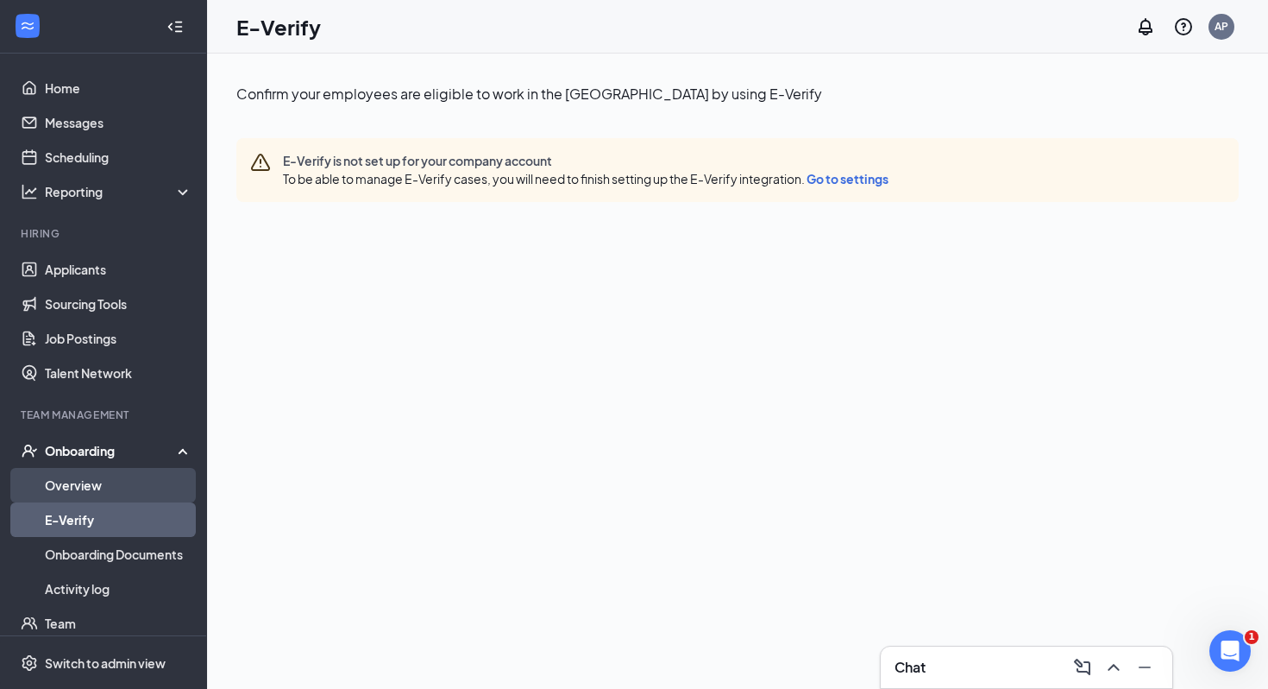
click at [144, 490] on link "Overview" at bounding box center [119, 485] width 148 height 35
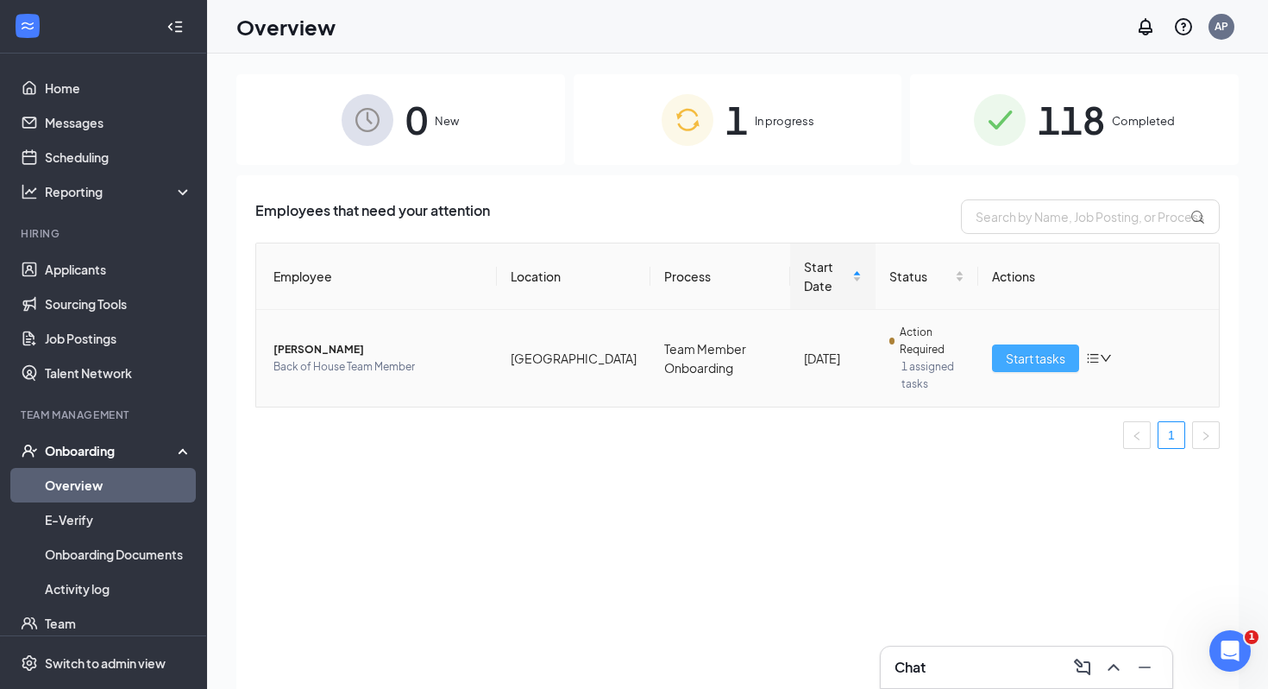
click at [958, 360] on span "Start tasks" at bounding box center [1036, 358] width 60 height 19
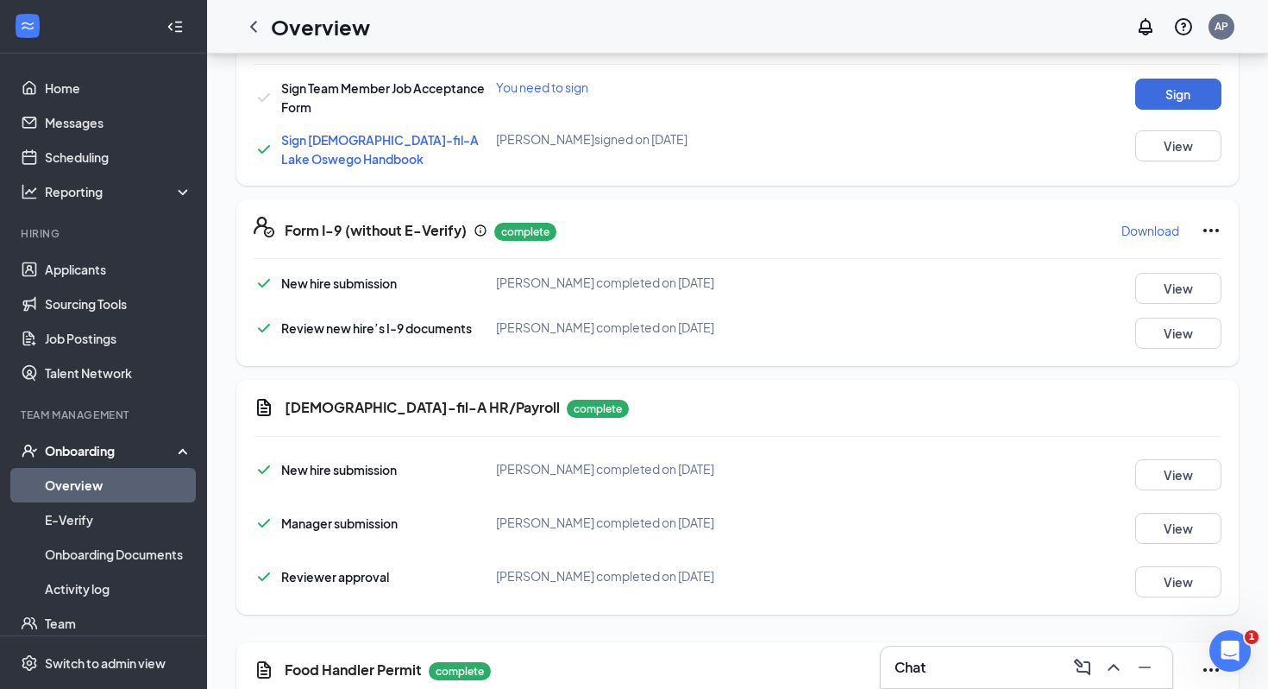
scroll to position [449, 0]
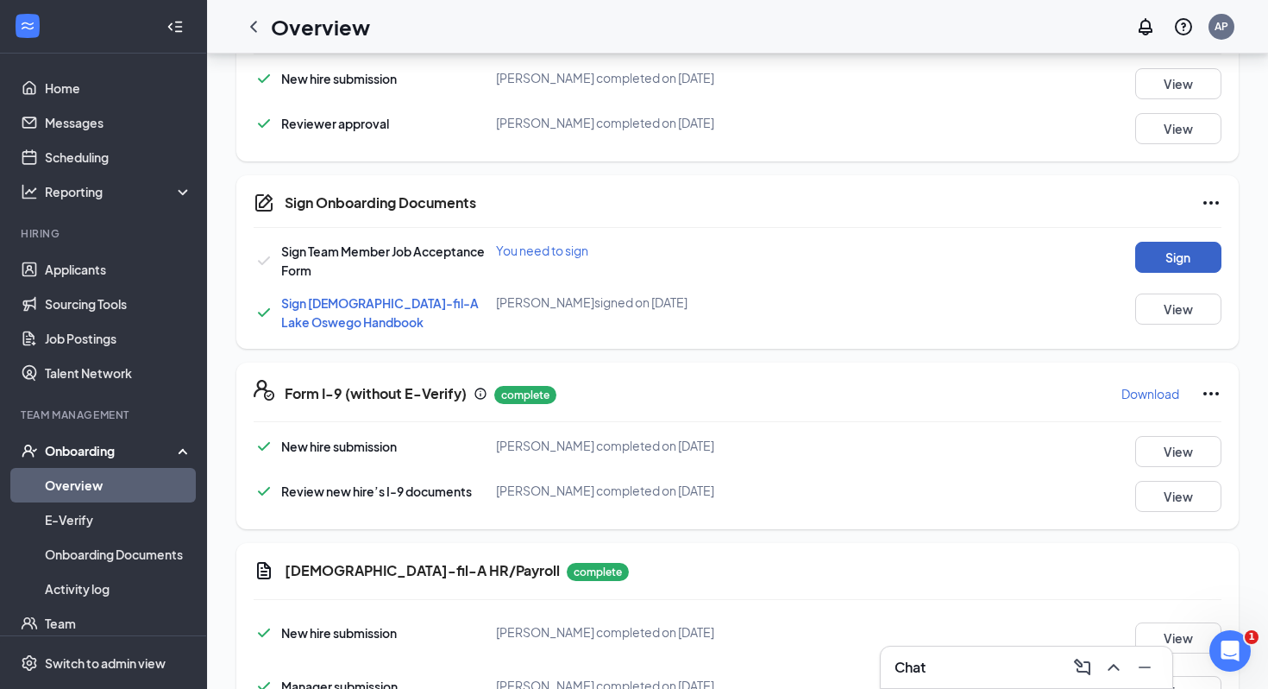
click at [958, 271] on button "Sign" at bounding box center [1178, 257] width 86 height 31
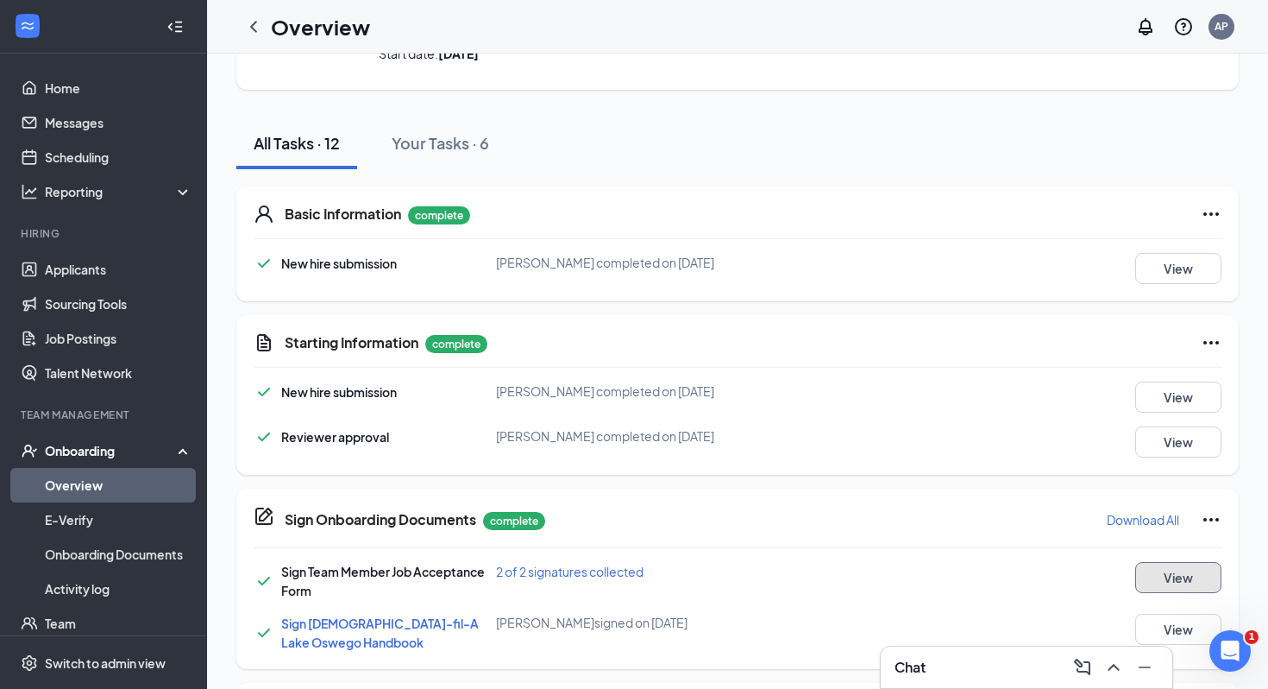
scroll to position [0, 0]
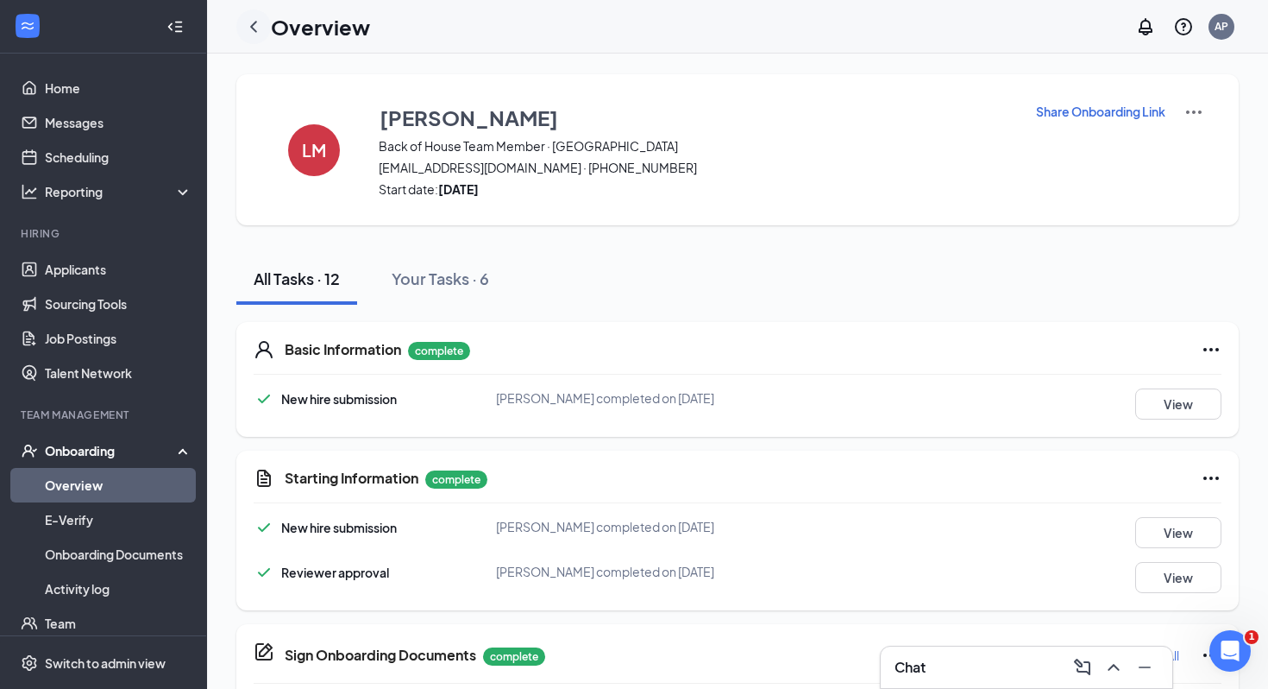
click at [257, 28] on icon "ChevronLeft" at bounding box center [253, 26] width 21 height 21
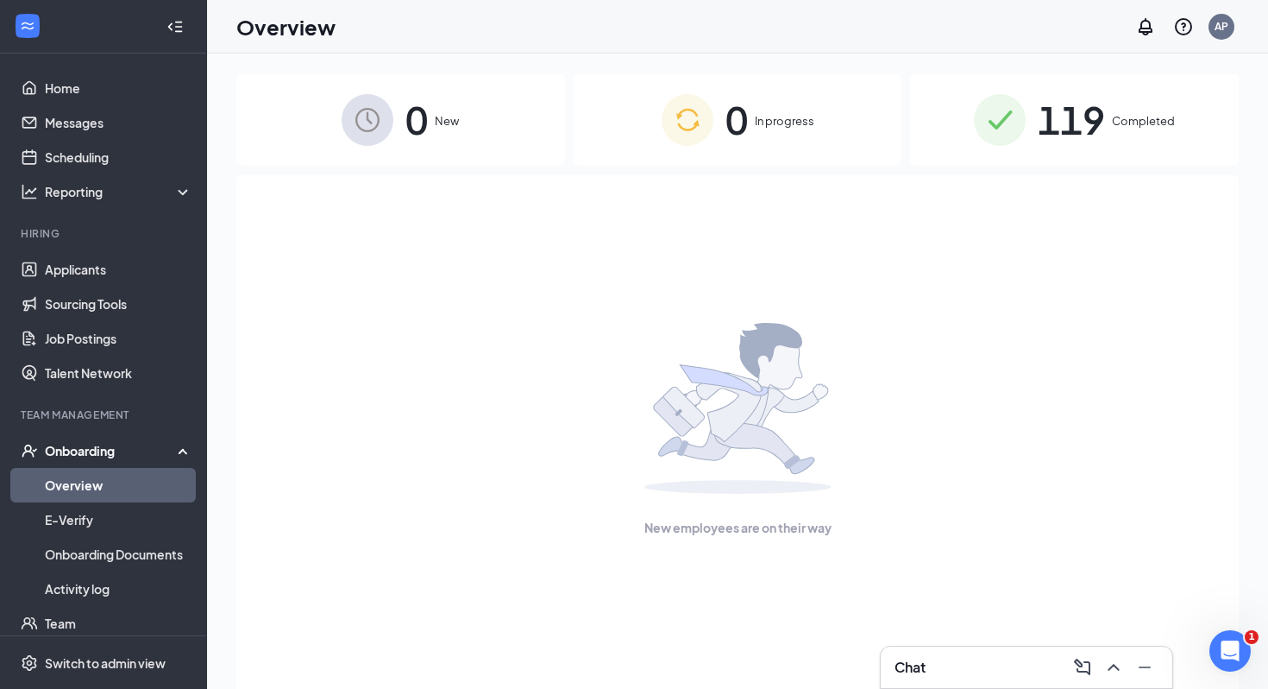
click at [140, 495] on link "Overview" at bounding box center [119, 485] width 148 height 35
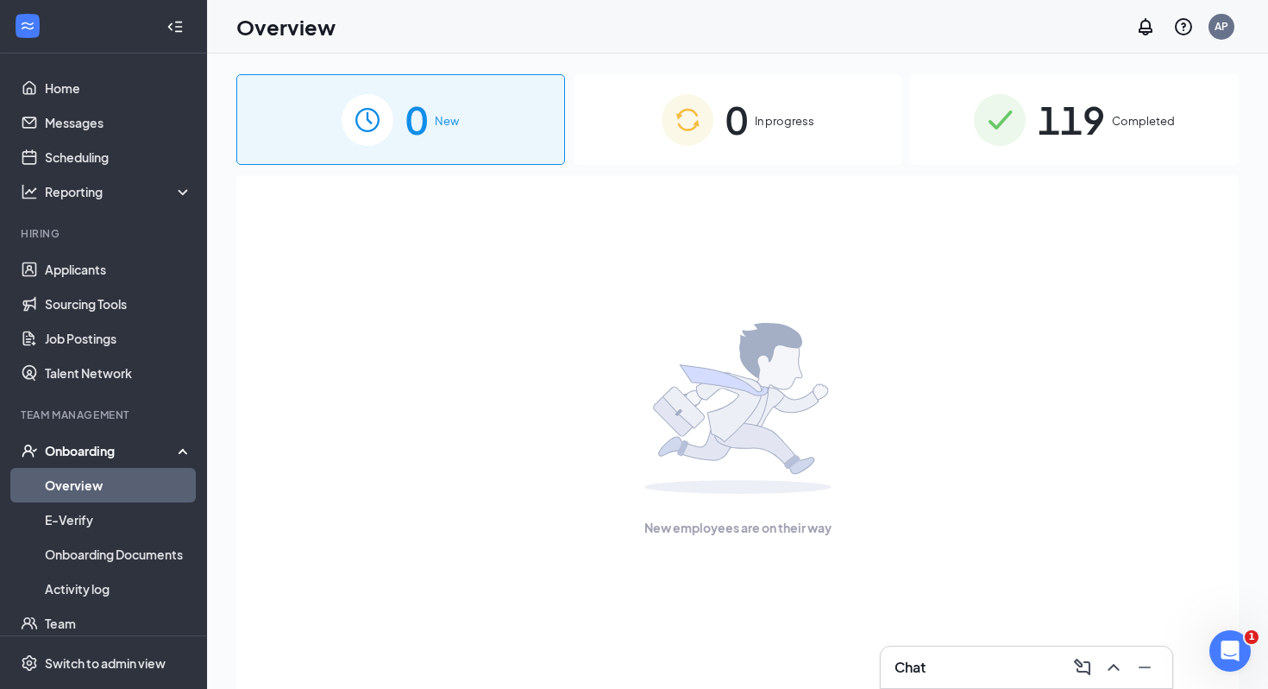
click at [958, 113] on div "119 Completed" at bounding box center [1074, 119] width 329 height 91
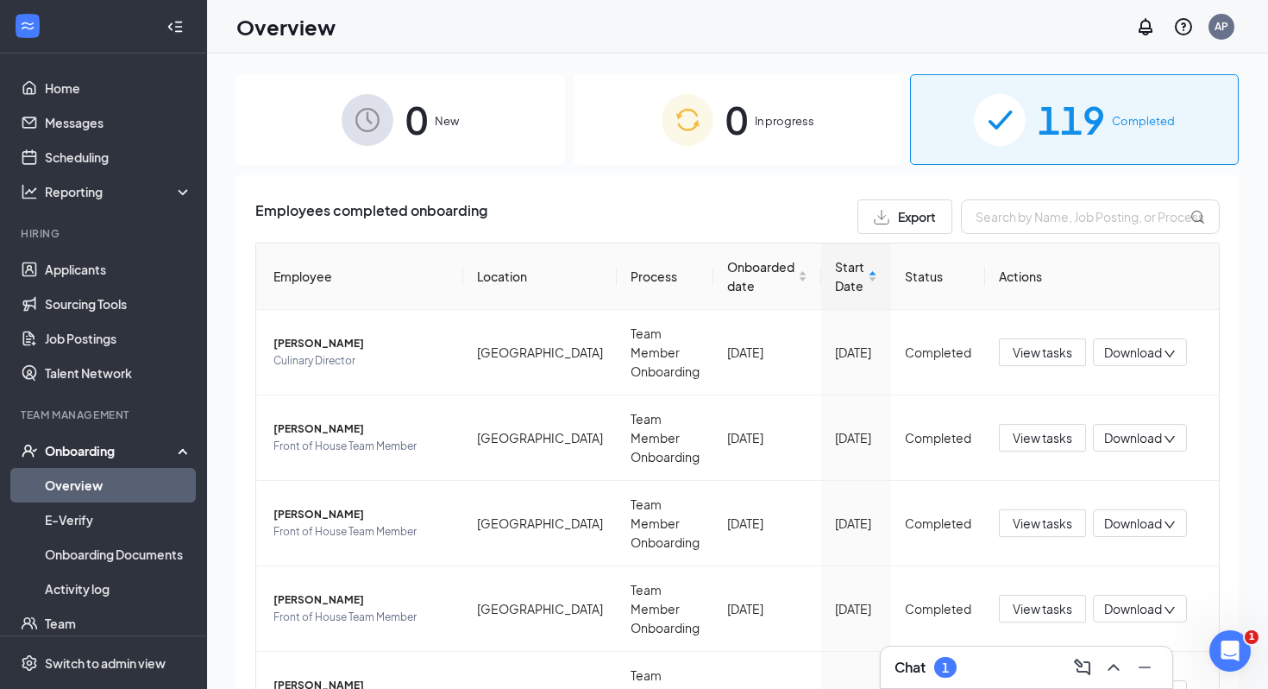
click at [956, 626] on div "1" at bounding box center [945, 667] width 22 height 21
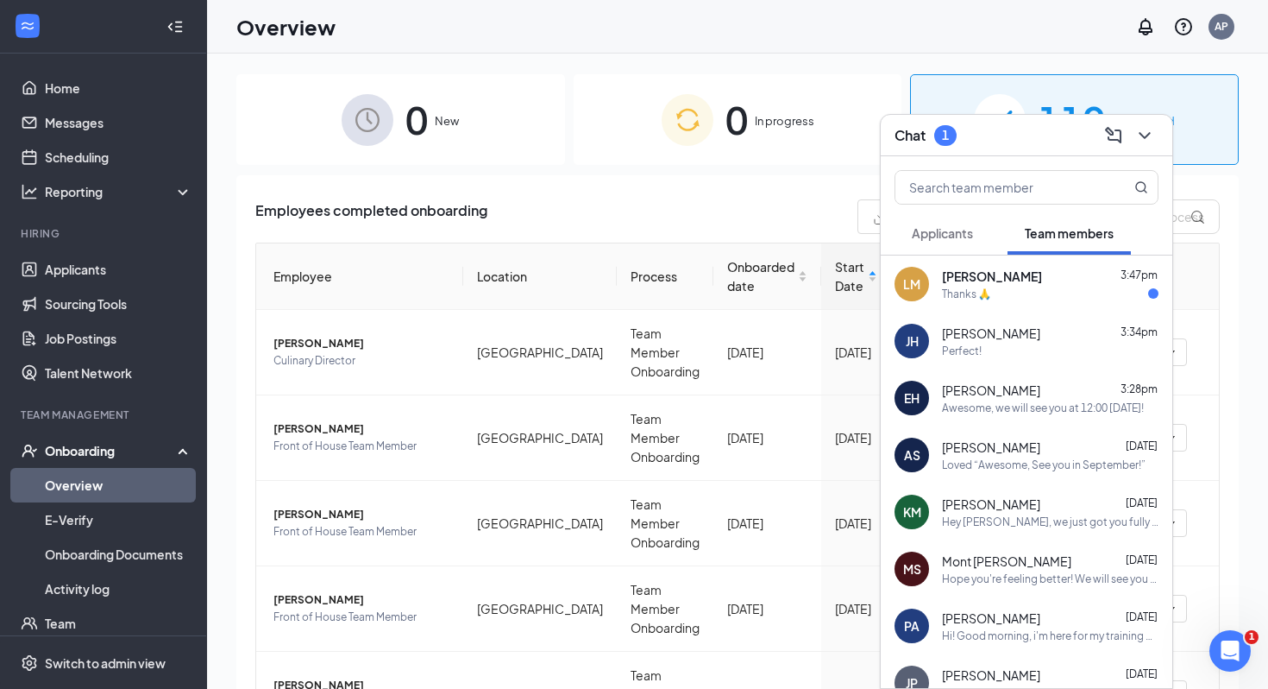
click at [958, 294] on div "Thanks 🙏" at bounding box center [1050, 293] width 217 height 15
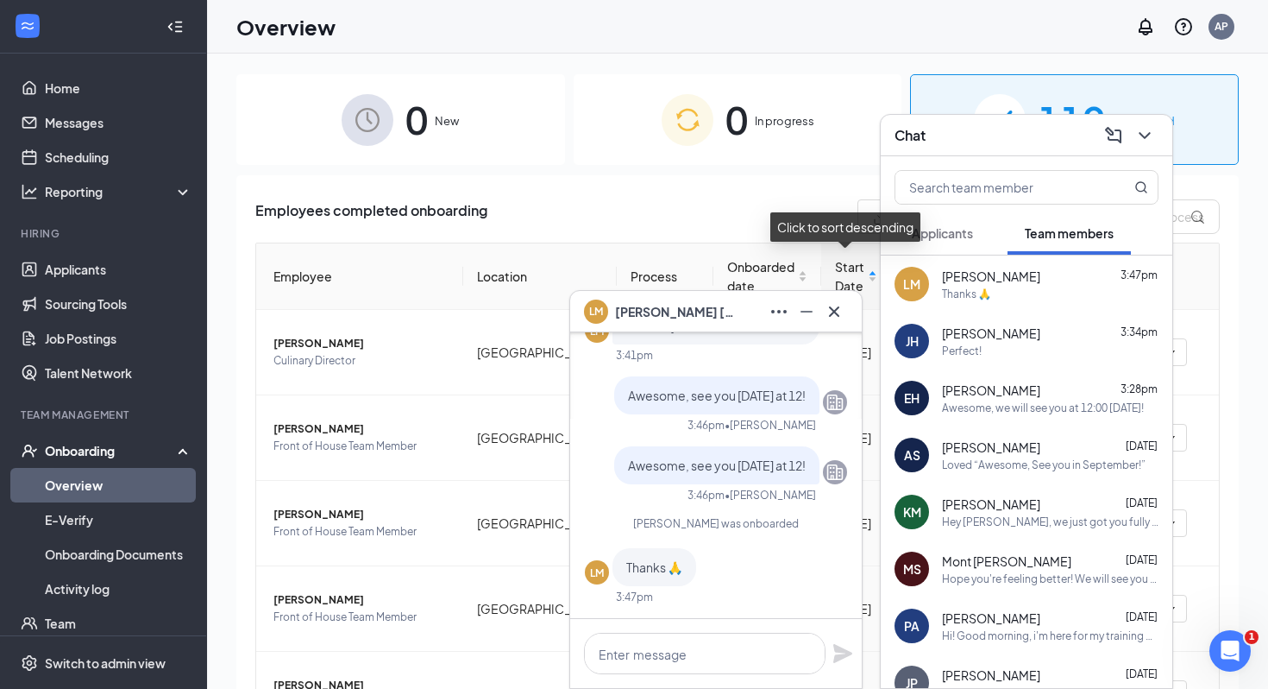
click at [843, 307] on icon "Cross" at bounding box center [834, 311] width 21 height 21
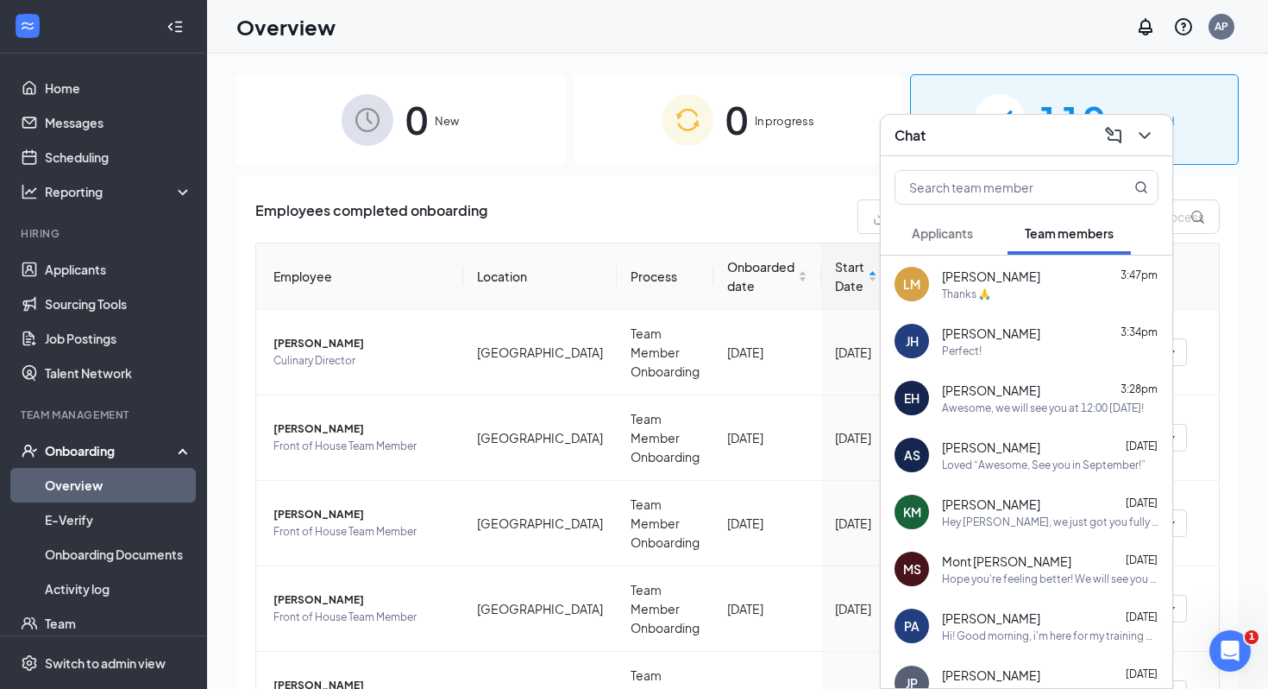
click at [958, 135] on div "Chat" at bounding box center [1027, 135] width 292 height 41
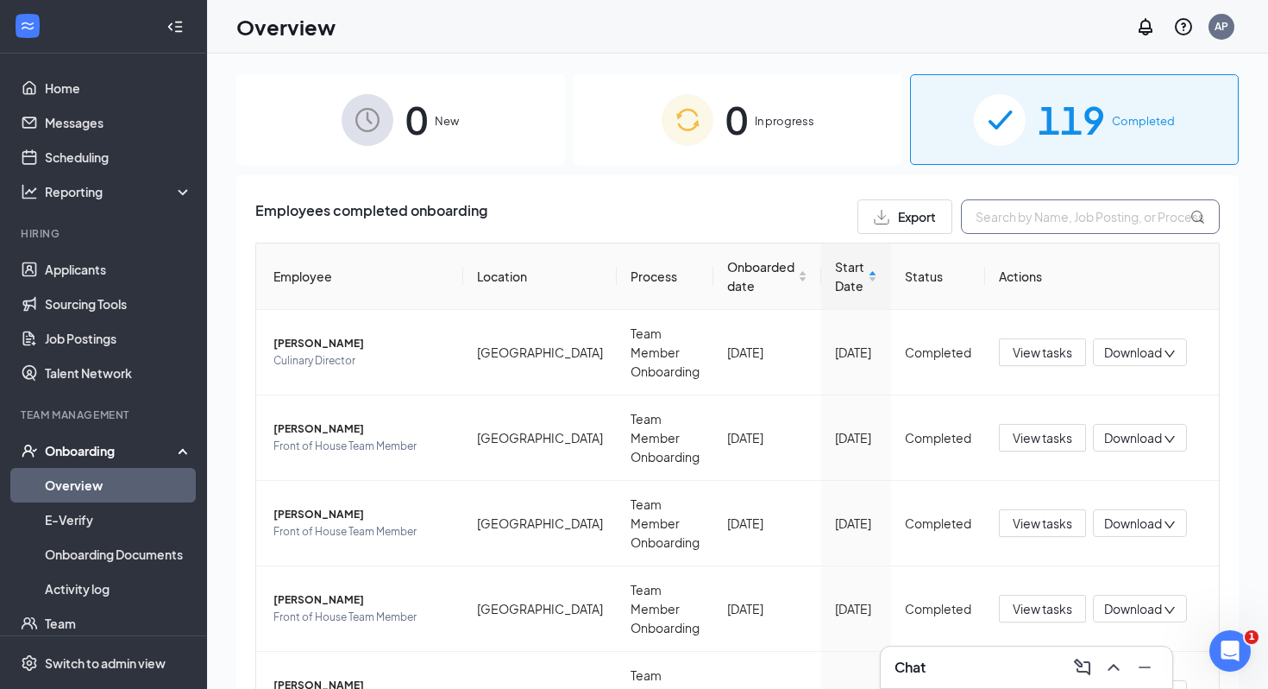
click at [958, 217] on input "text" at bounding box center [1090, 216] width 259 height 35
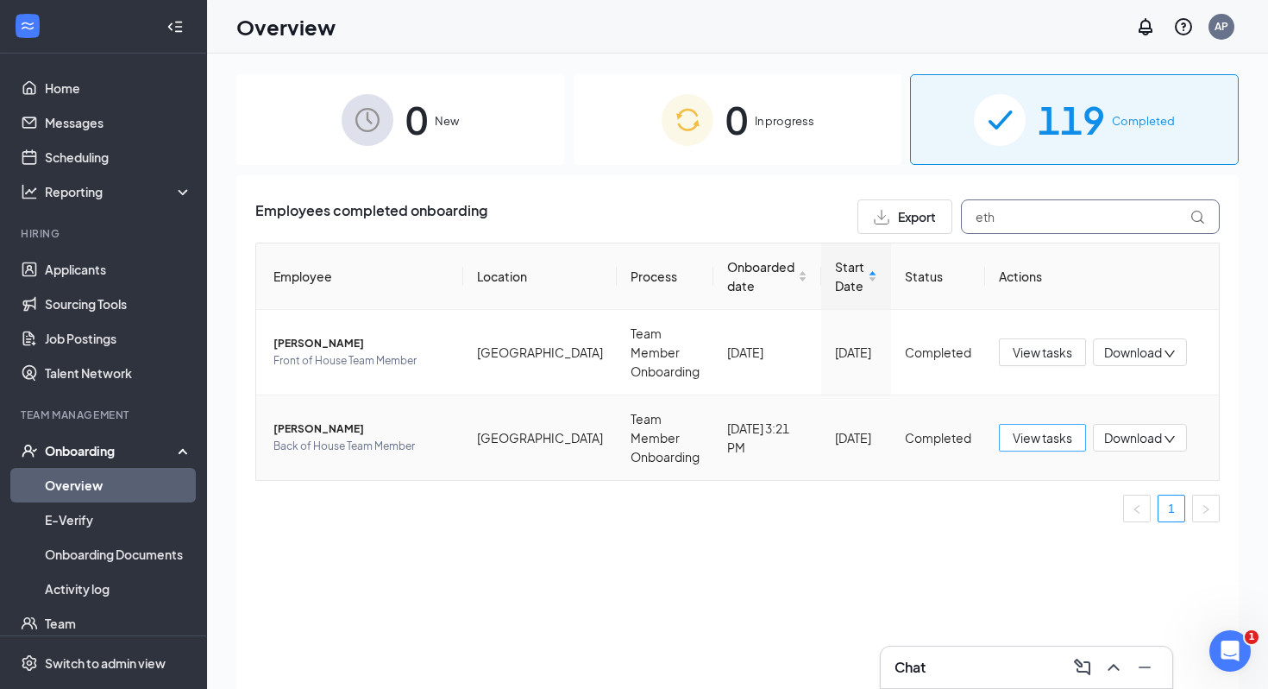
type input "eth"
click at [958, 424] on button "View tasks" at bounding box center [1042, 438] width 87 height 28
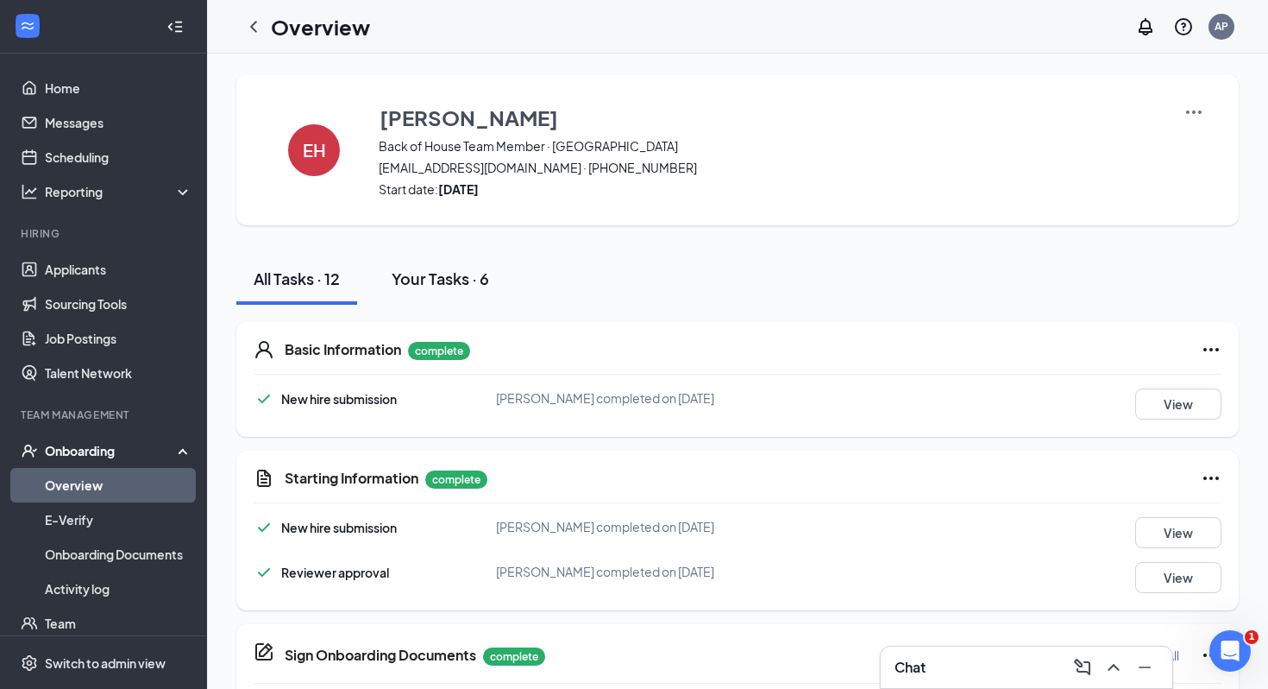
click at [432, 292] on button "Your Tasks · 6" at bounding box center [440, 279] width 132 height 52
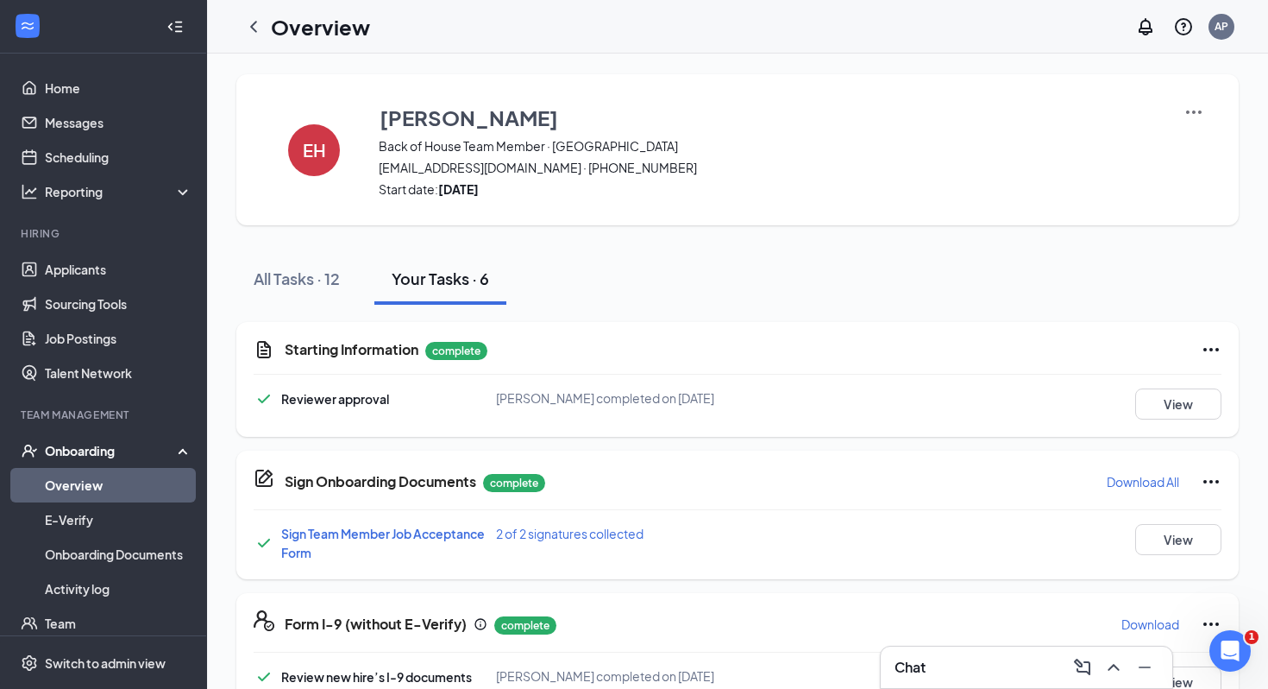
scroll to position [16, 0]
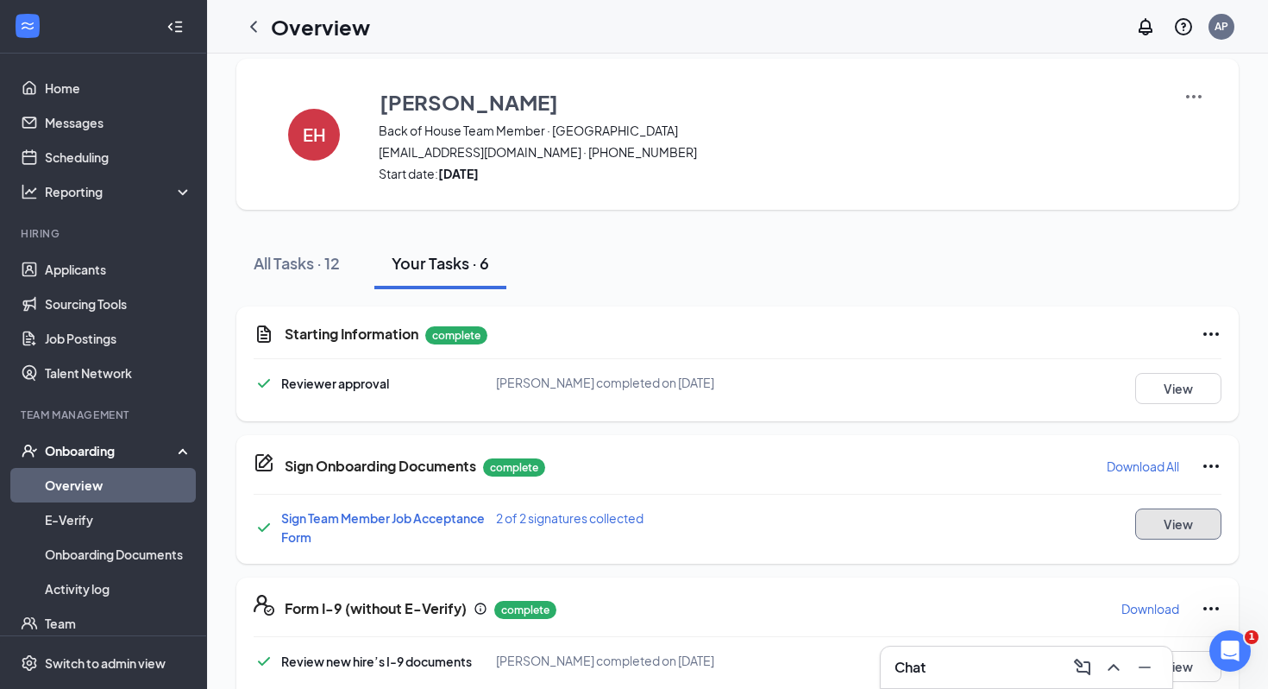
click at [958, 513] on button "View" at bounding box center [1178, 523] width 86 height 31
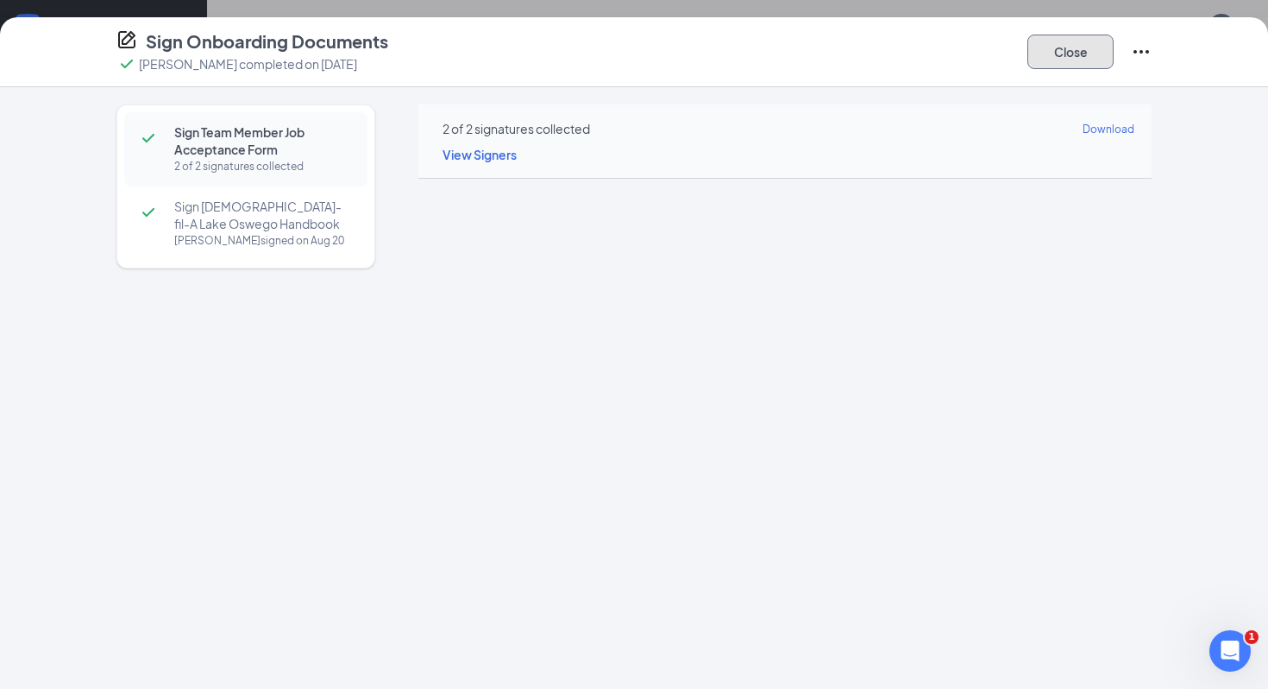
click at [958, 57] on button "Close" at bounding box center [1071, 52] width 86 height 35
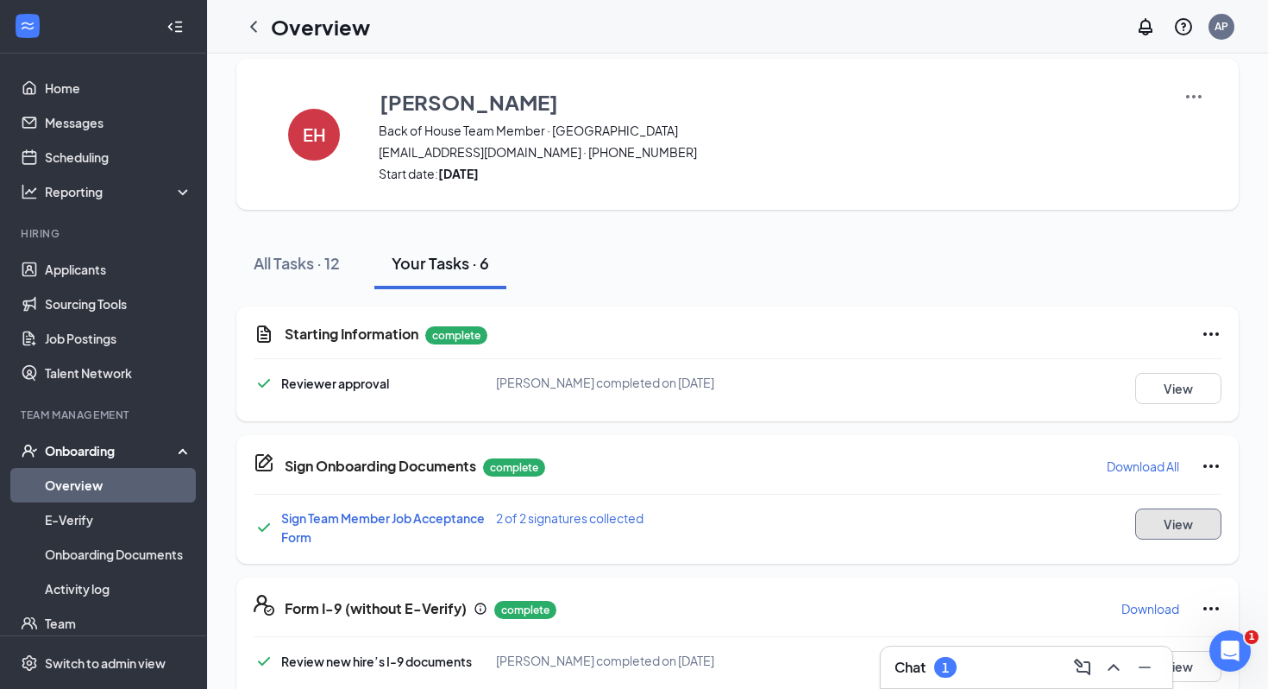
scroll to position [0, 0]
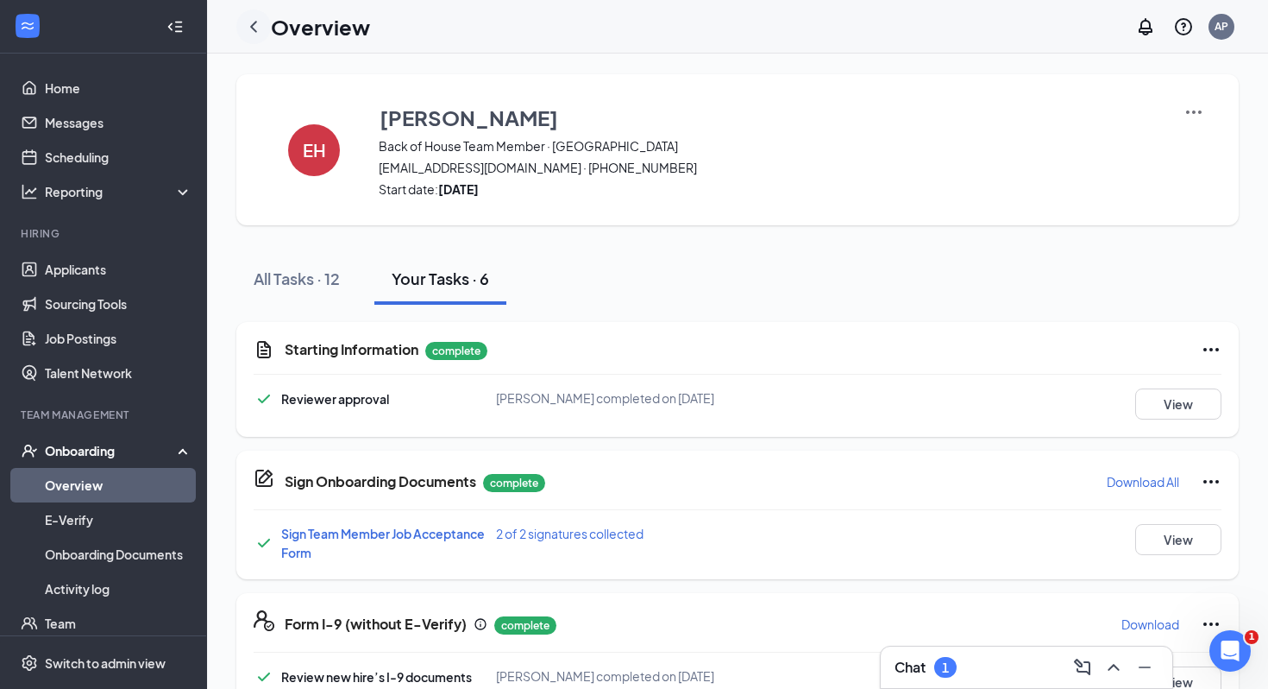
click at [261, 28] on icon "ChevronLeft" at bounding box center [253, 26] width 21 height 21
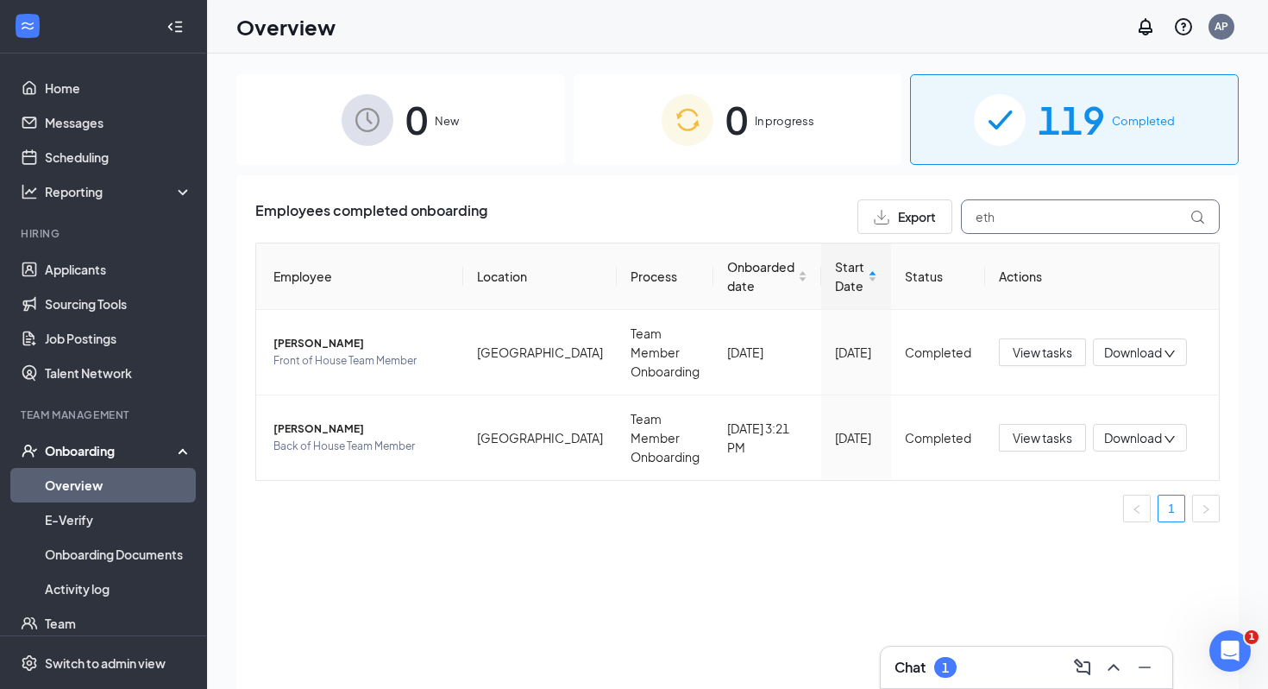
drag, startPoint x: 918, startPoint y: 211, endPoint x: 898, endPoint y: 211, distance: 19.8
click at [898, 211] on div "Export eth" at bounding box center [1039, 216] width 362 height 35
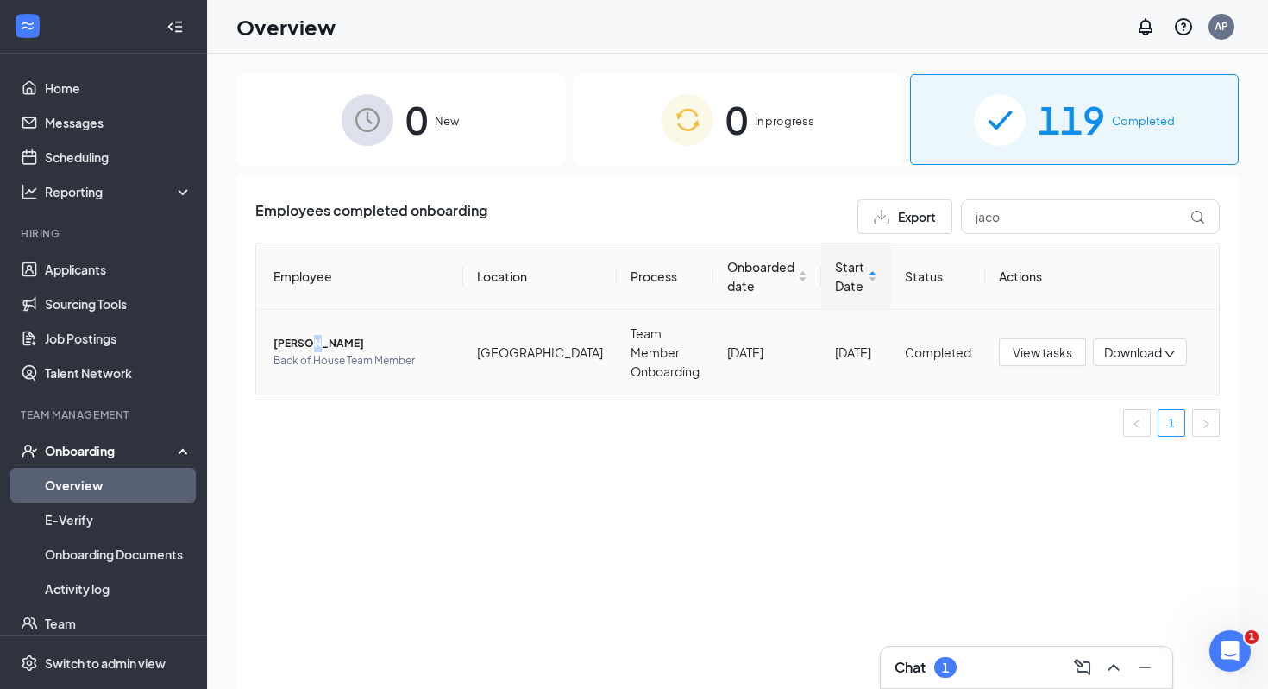
click at [309, 335] on span "[PERSON_NAME]" at bounding box center [362, 343] width 176 height 17
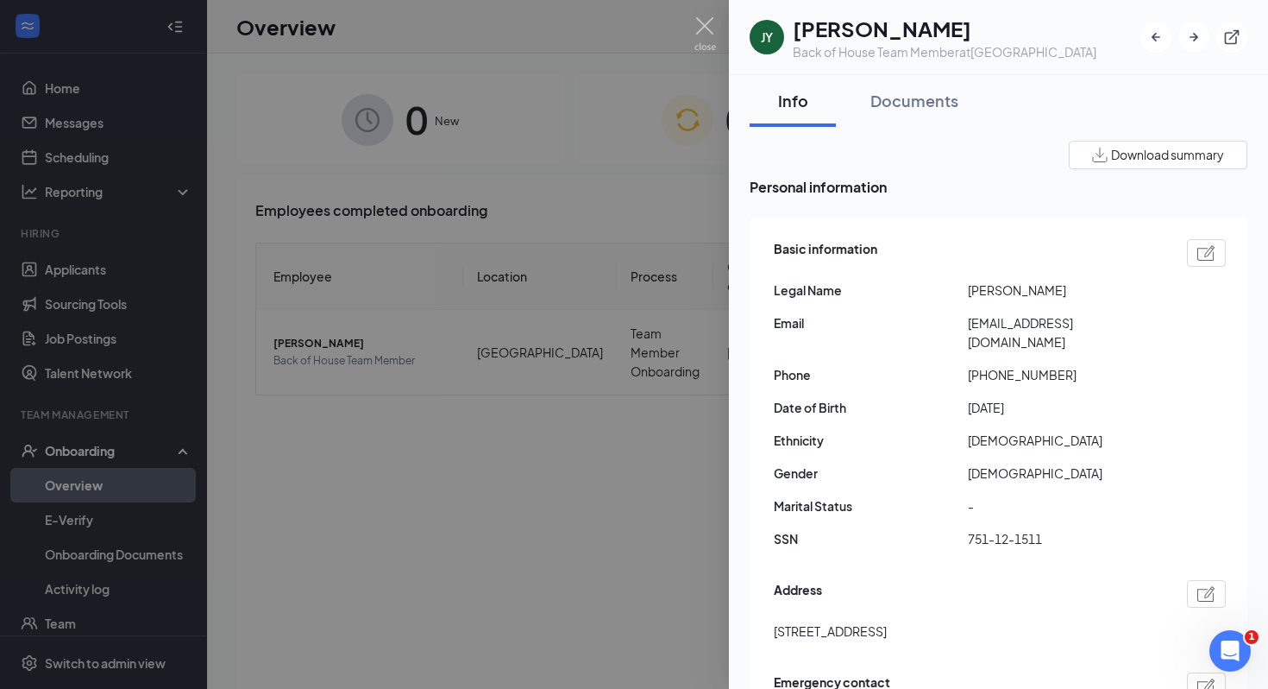
drag, startPoint x: 967, startPoint y: 323, endPoint x: 1145, endPoint y: 322, distance: 177.7
click at [958, 324] on span "[EMAIL_ADDRESS][DOMAIN_NAME]" at bounding box center [1065, 332] width 194 height 38
drag, startPoint x: 1145, startPoint y: 322, endPoint x: 965, endPoint y: 330, distance: 179.6
click at [958, 330] on div "Email [EMAIL_ADDRESS][DOMAIN_NAME]" at bounding box center [1000, 332] width 452 height 38
copy div "[EMAIL_ADDRESS][DOMAIN_NAME]"
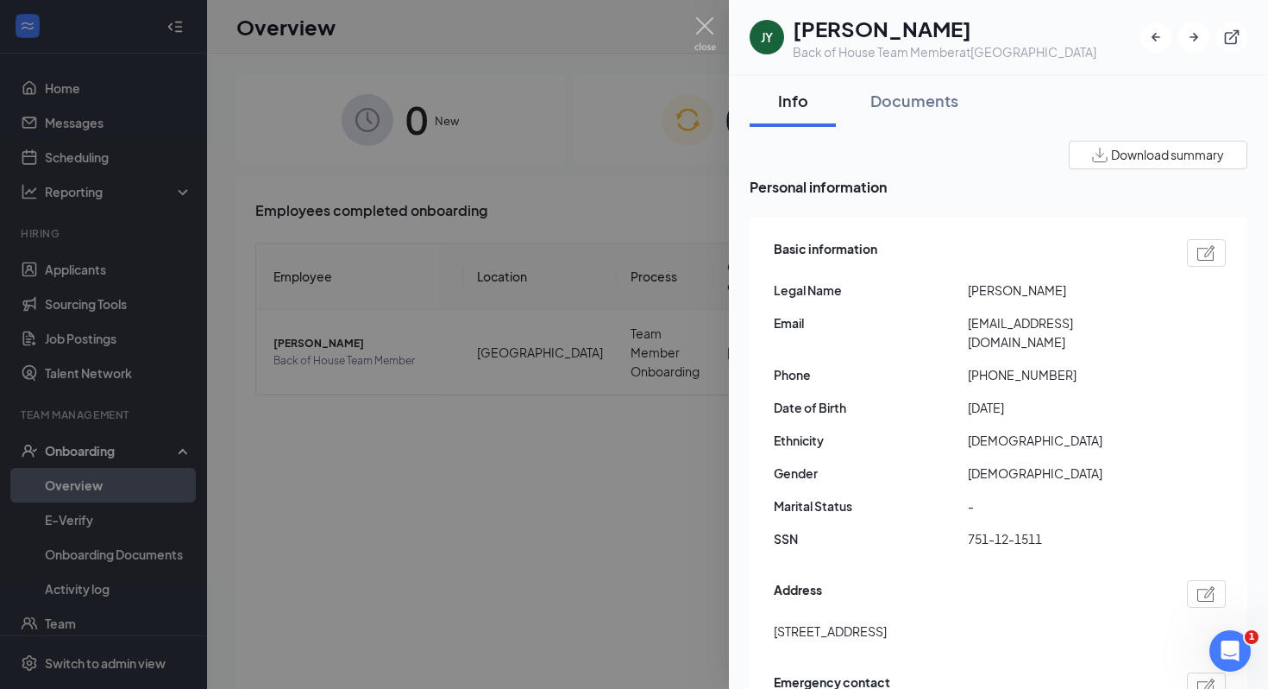
click at [620, 335] on div at bounding box center [634, 344] width 1268 height 689
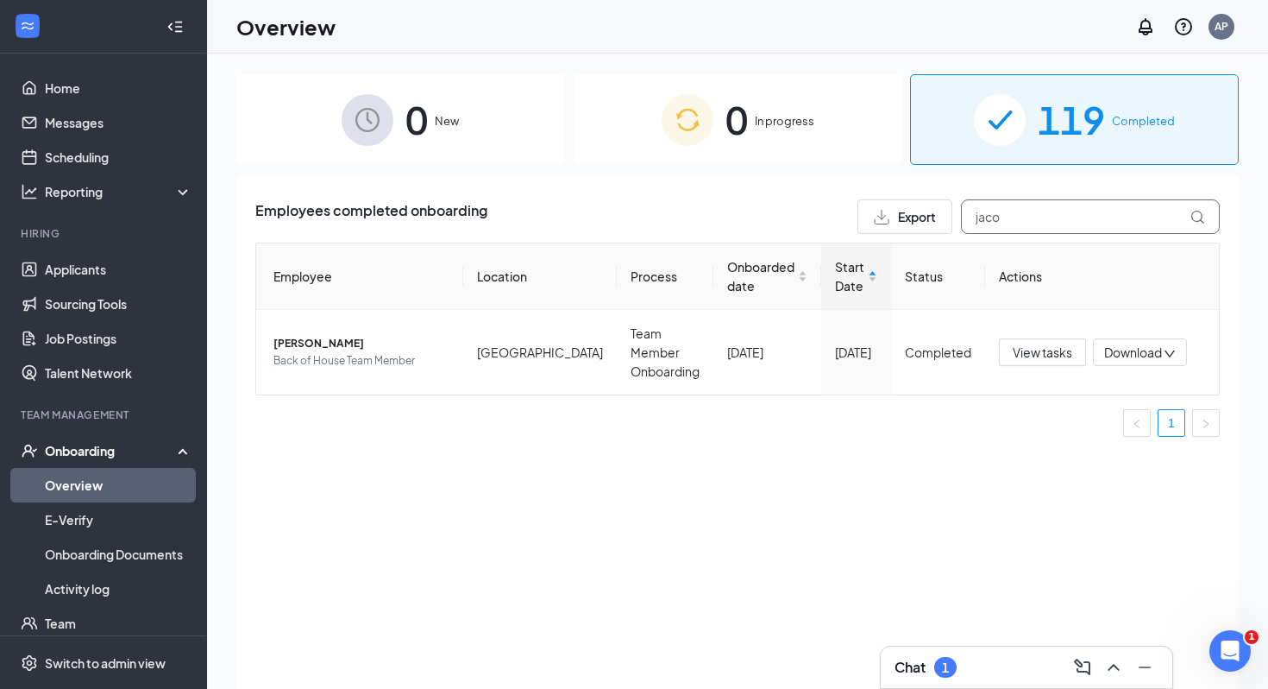
drag, startPoint x: 1016, startPoint y: 209, endPoint x: 903, endPoint y: 212, distance: 113.9
click at [903, 212] on div "Export jaco" at bounding box center [1039, 216] width 362 height 35
click at [321, 335] on span "[PERSON_NAME]" at bounding box center [362, 343] width 176 height 17
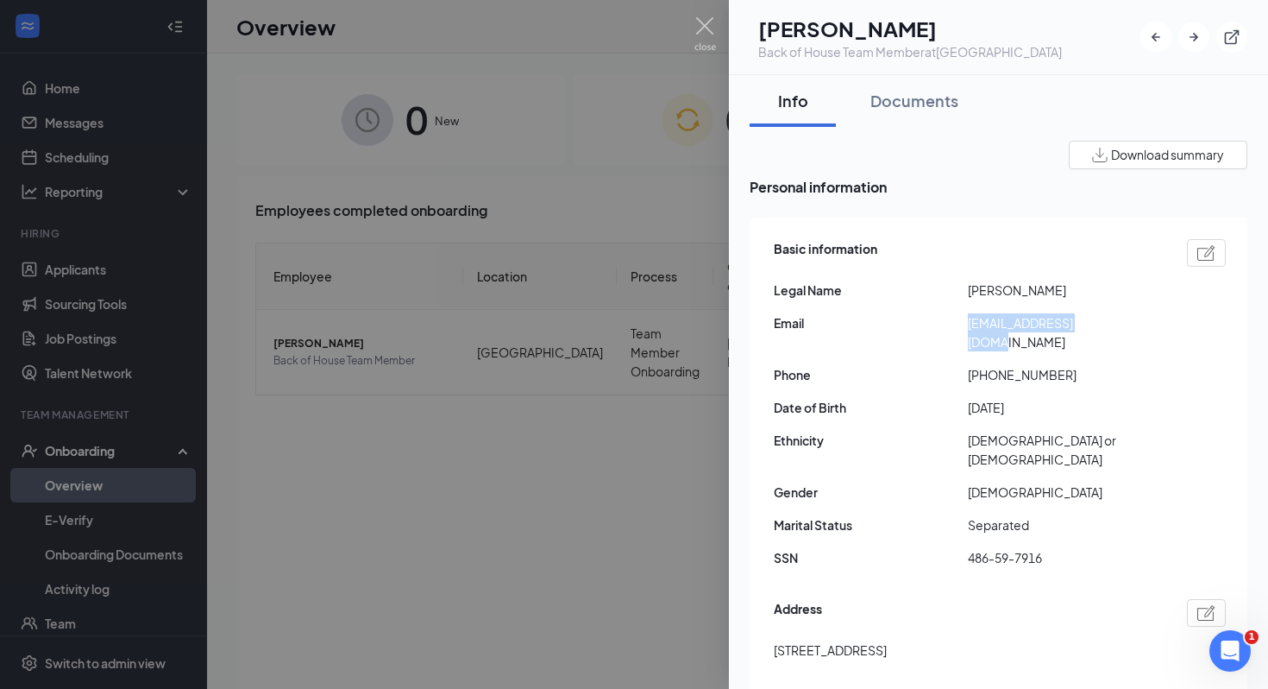
drag, startPoint x: 1098, startPoint y: 324, endPoint x: 953, endPoint y: 324, distance: 144.1
click at [953, 324] on div "Email [EMAIL_ADDRESS][DOMAIN_NAME]" at bounding box center [1000, 332] width 452 height 38
copy div "[EMAIL_ADDRESS][DOMAIN_NAME]"
click at [506, 277] on div at bounding box center [634, 344] width 1268 height 689
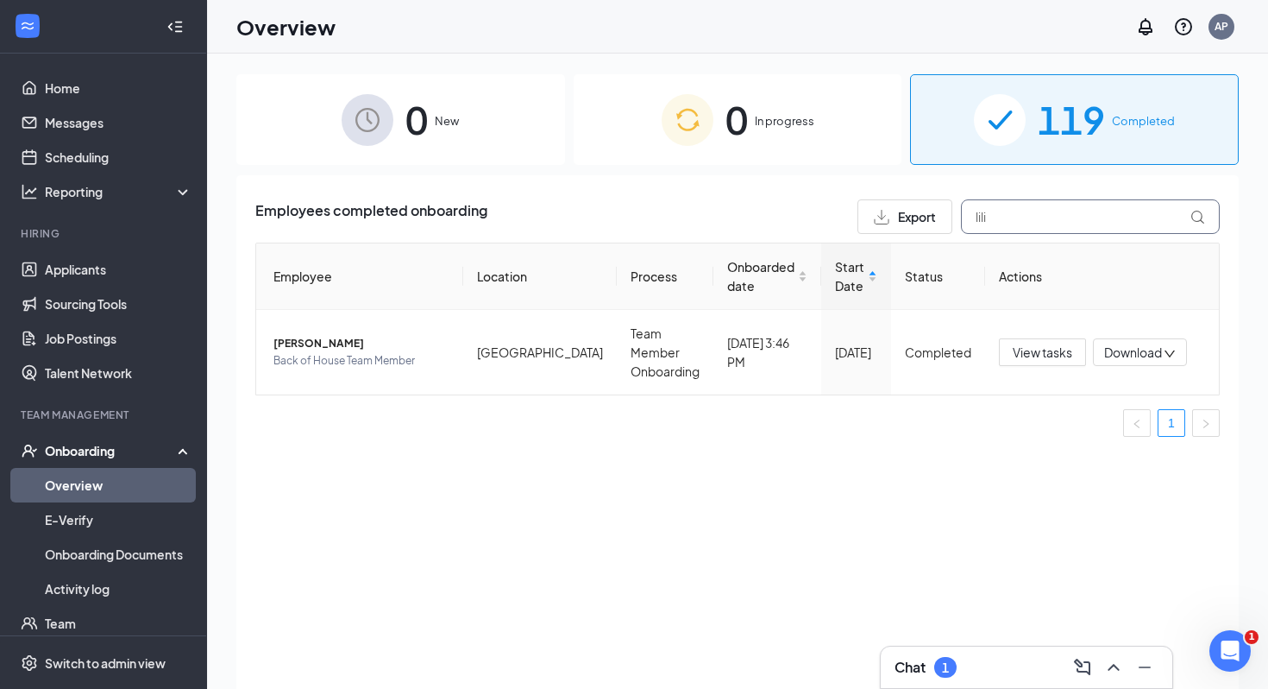
drag, startPoint x: 1039, startPoint y: 205, endPoint x: 968, endPoint y: 223, distance: 72.8
click at [958, 223] on input "lili" at bounding box center [1090, 216] width 259 height 35
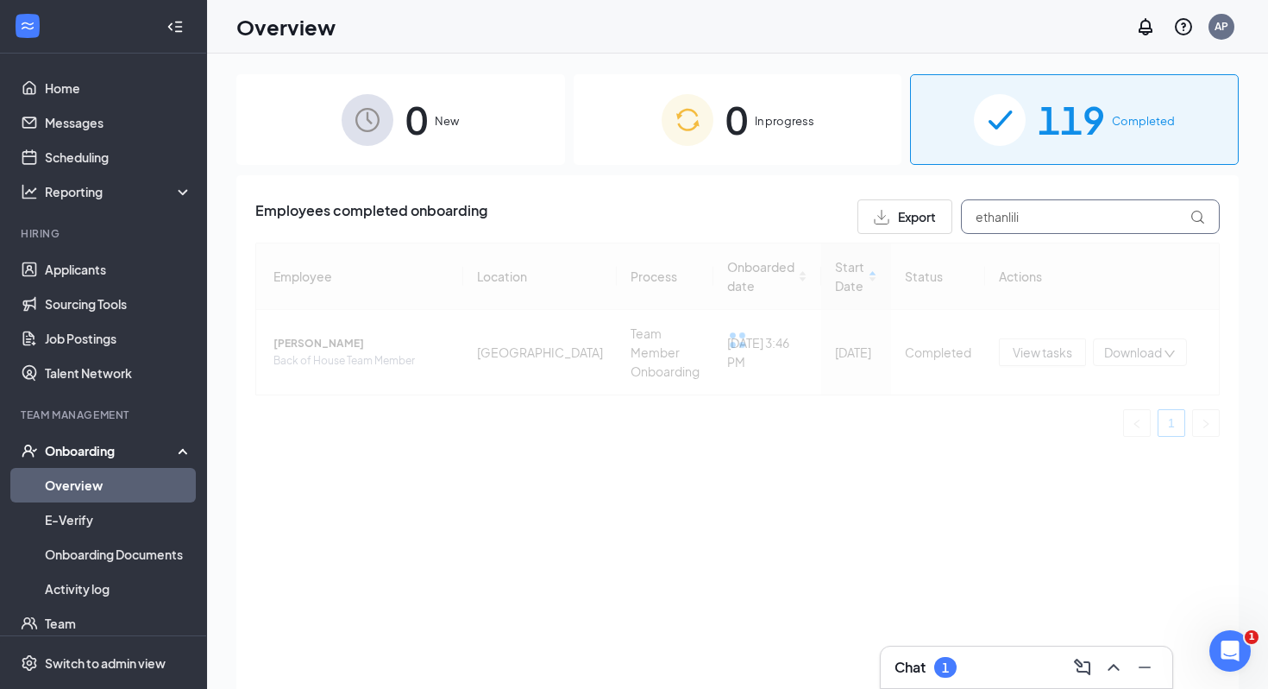
drag, startPoint x: 984, startPoint y: 215, endPoint x: 936, endPoint y: 215, distance: 47.5
click at [936, 215] on div "Export ethanlili" at bounding box center [1039, 216] width 362 height 35
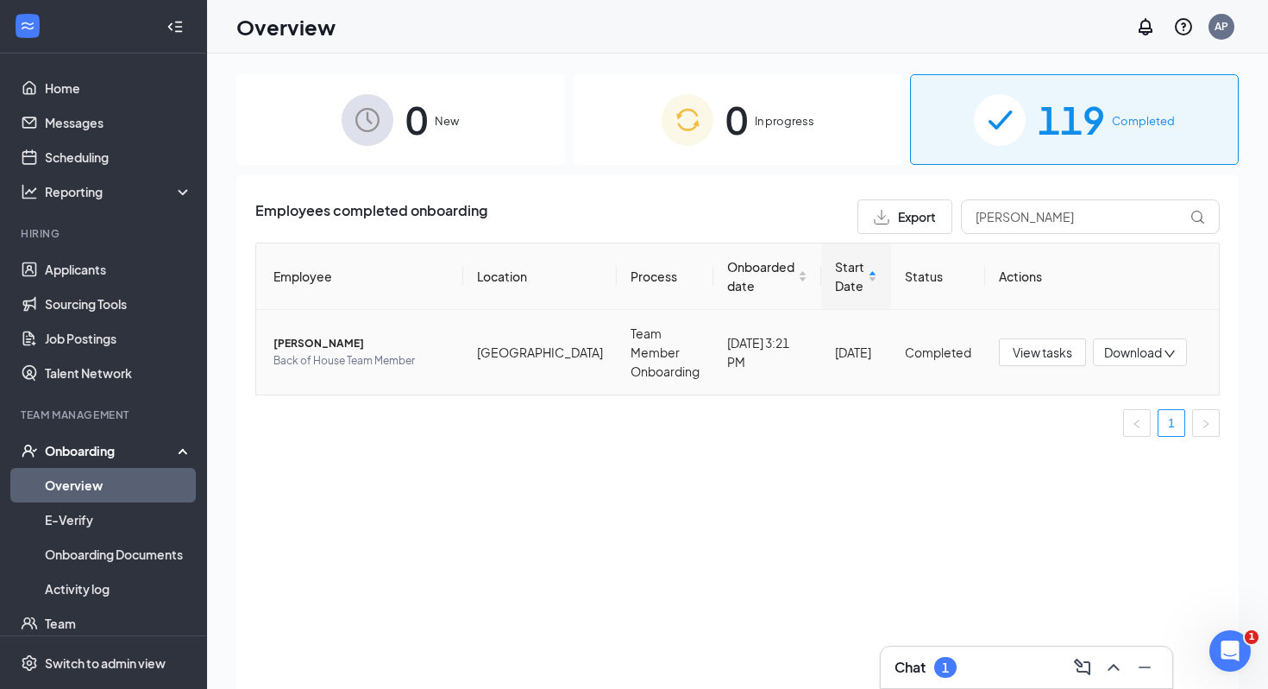
click at [316, 335] on span "[PERSON_NAME]" at bounding box center [362, 343] width 176 height 17
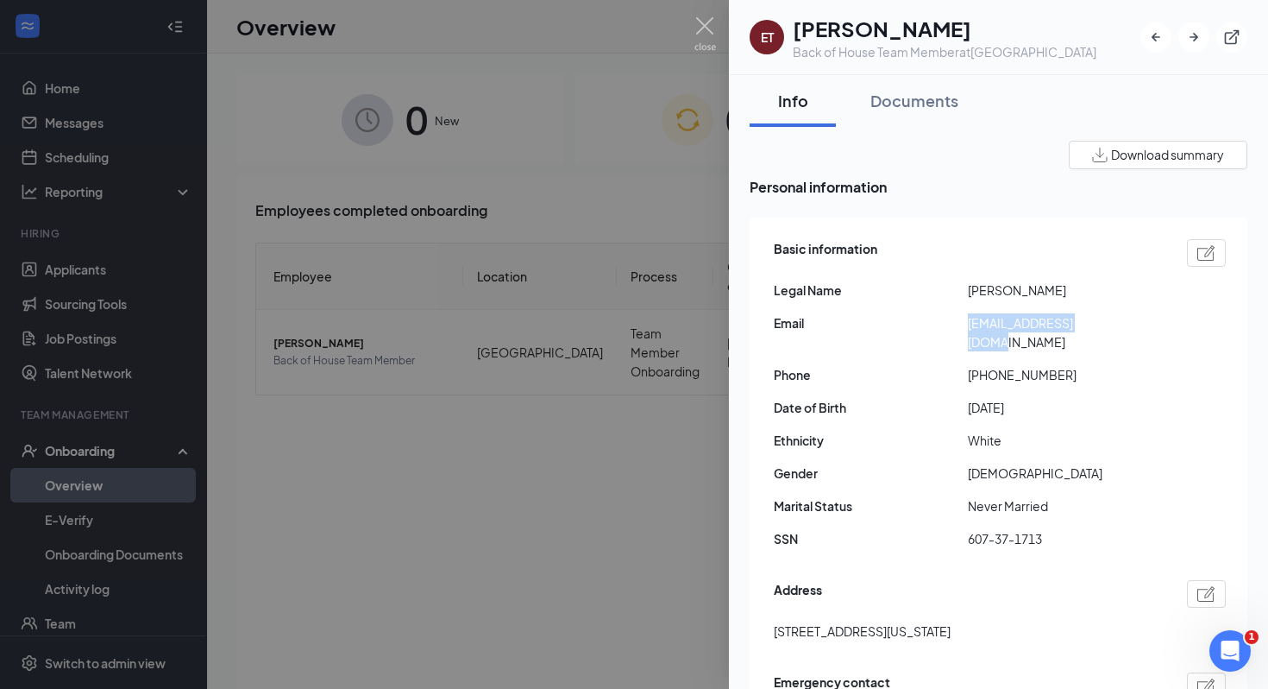
drag, startPoint x: 969, startPoint y: 324, endPoint x: 1104, endPoint y: 324, distance: 134.6
click at [958, 324] on span "[EMAIL_ADDRESS][DOMAIN_NAME]" at bounding box center [1065, 332] width 194 height 38
copy span "[EMAIL_ADDRESS][DOMAIN_NAME]"
click at [667, 388] on div at bounding box center [634, 344] width 1268 height 689
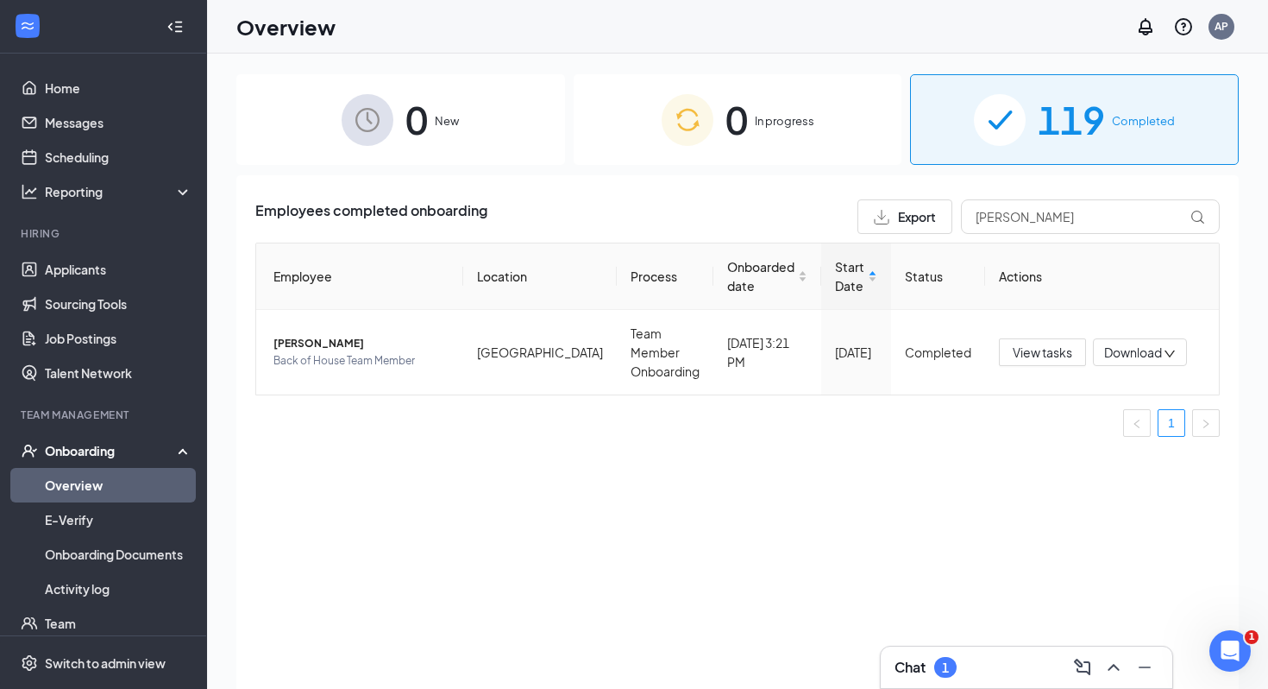
click at [958, 626] on div "Chat 1" at bounding box center [1027, 667] width 264 height 28
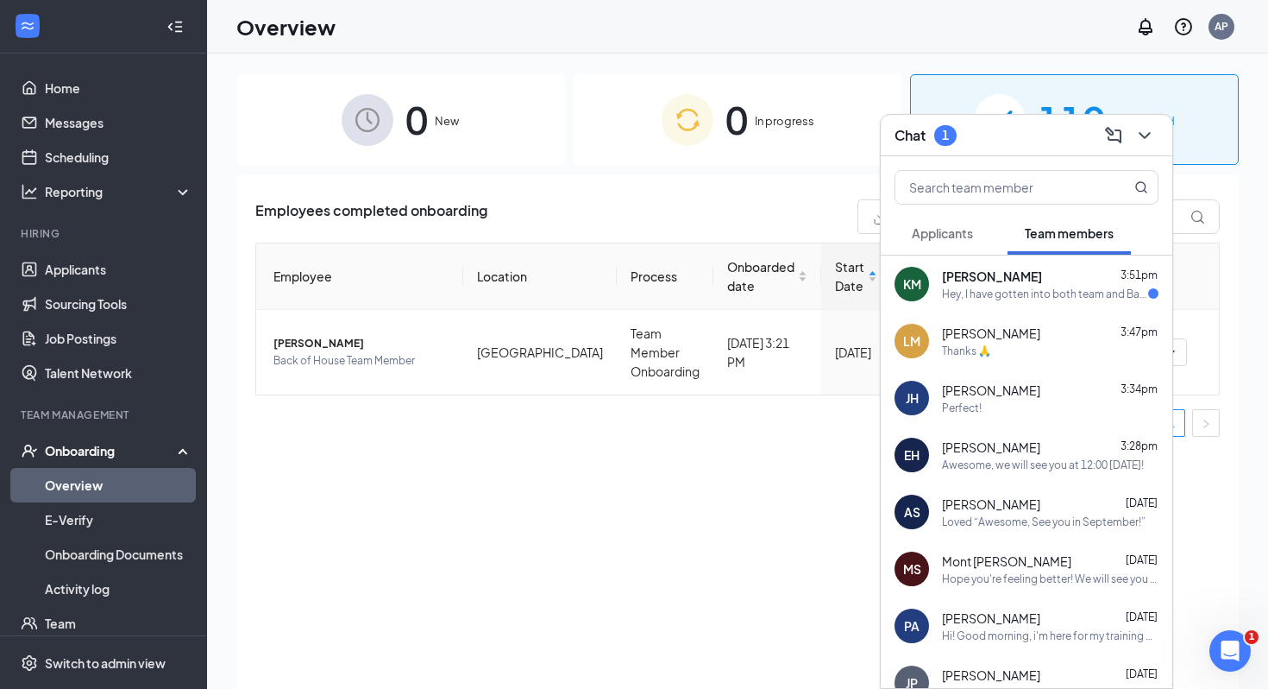
click at [958, 293] on div "Hey, I have gotten into both team and Basecamp. I am out of town at the moment …" at bounding box center [1045, 293] width 206 height 15
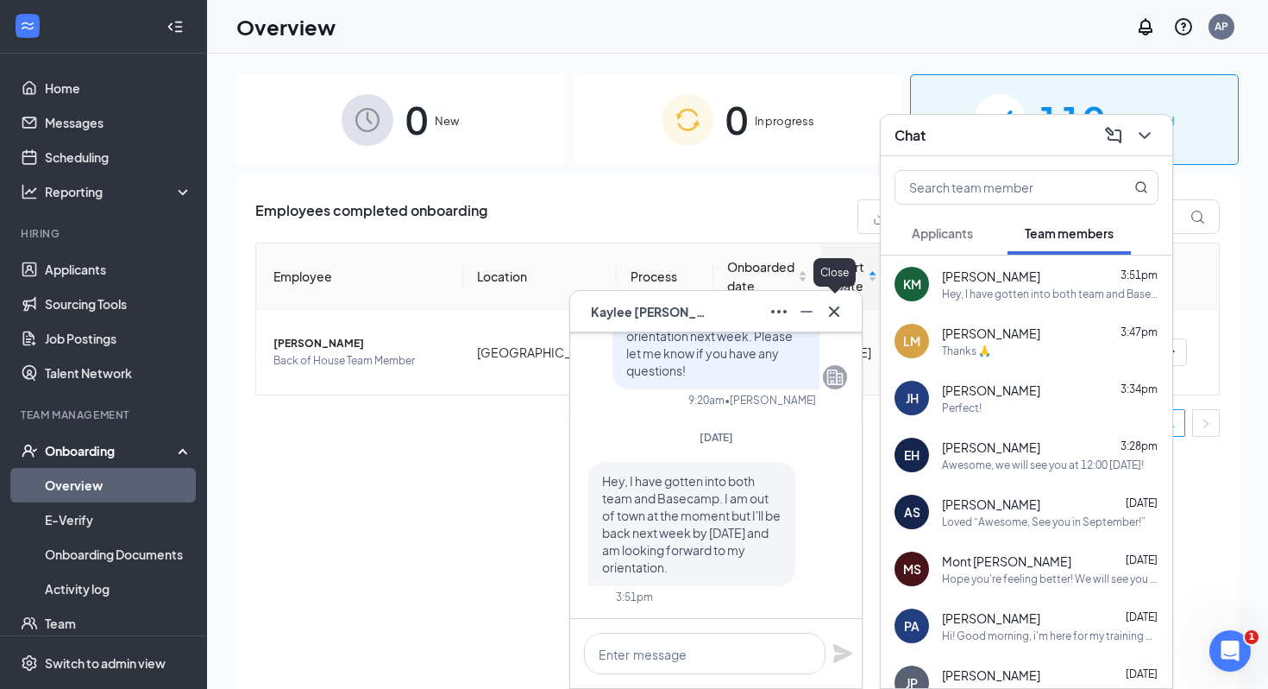
click at [842, 307] on icon "Cross" at bounding box center [834, 311] width 21 height 21
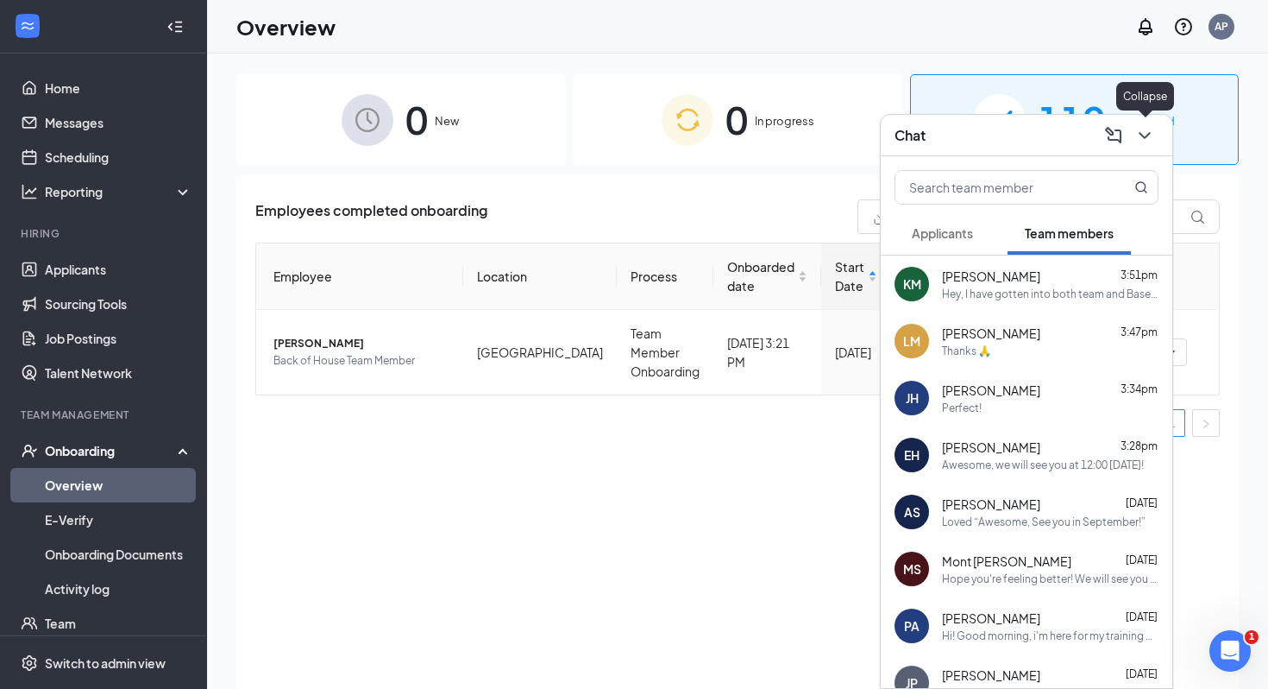
click at [958, 142] on icon "ChevronDown" at bounding box center [1145, 135] width 21 height 21
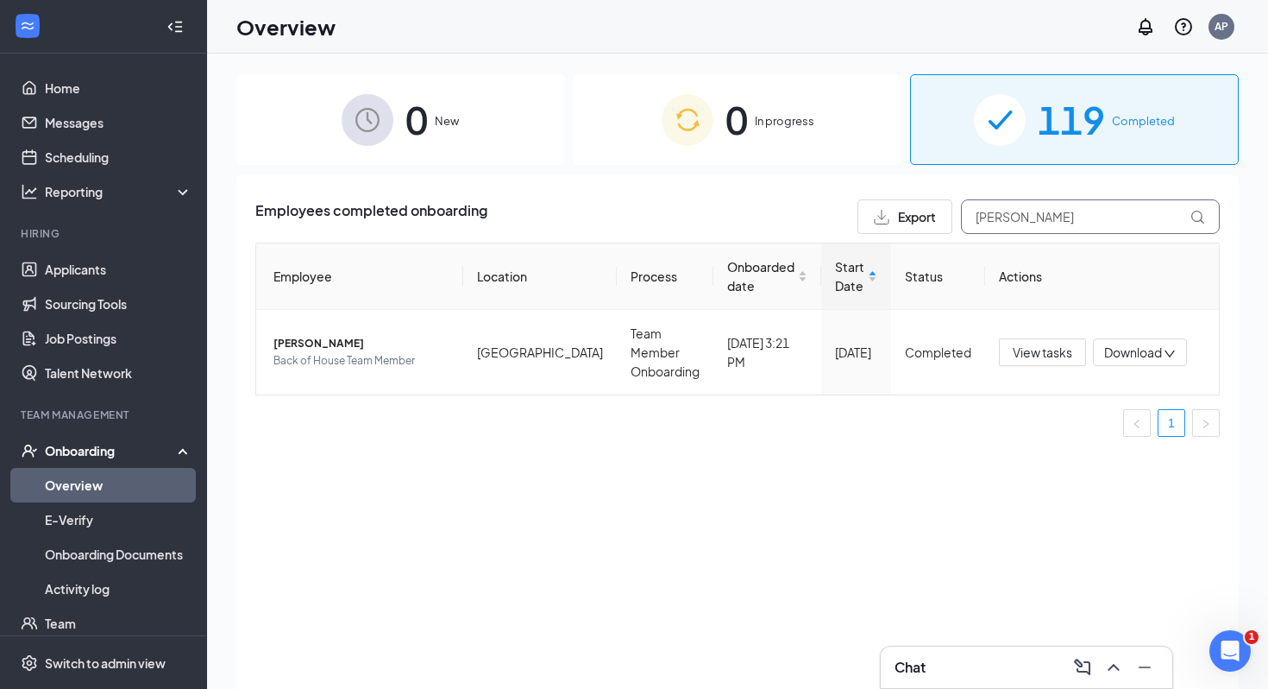
drag, startPoint x: 1021, startPoint y: 214, endPoint x: 890, endPoint y: 213, distance: 130.3
click at [890, 213] on div "Export [PERSON_NAME]" at bounding box center [1039, 216] width 362 height 35
type input "lili"
click at [958, 340] on td "View tasks Download" at bounding box center [1102, 352] width 234 height 85
click at [958, 340] on button "View tasks" at bounding box center [1042, 352] width 87 height 28
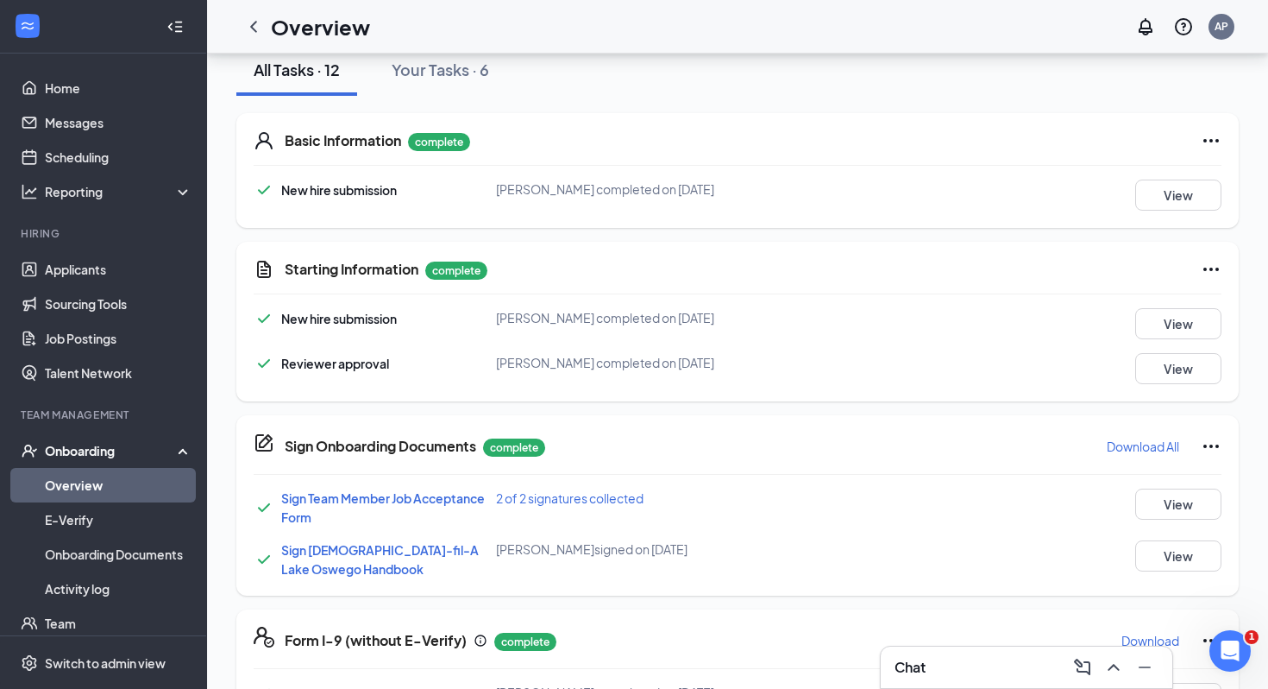
scroll to position [213, 0]
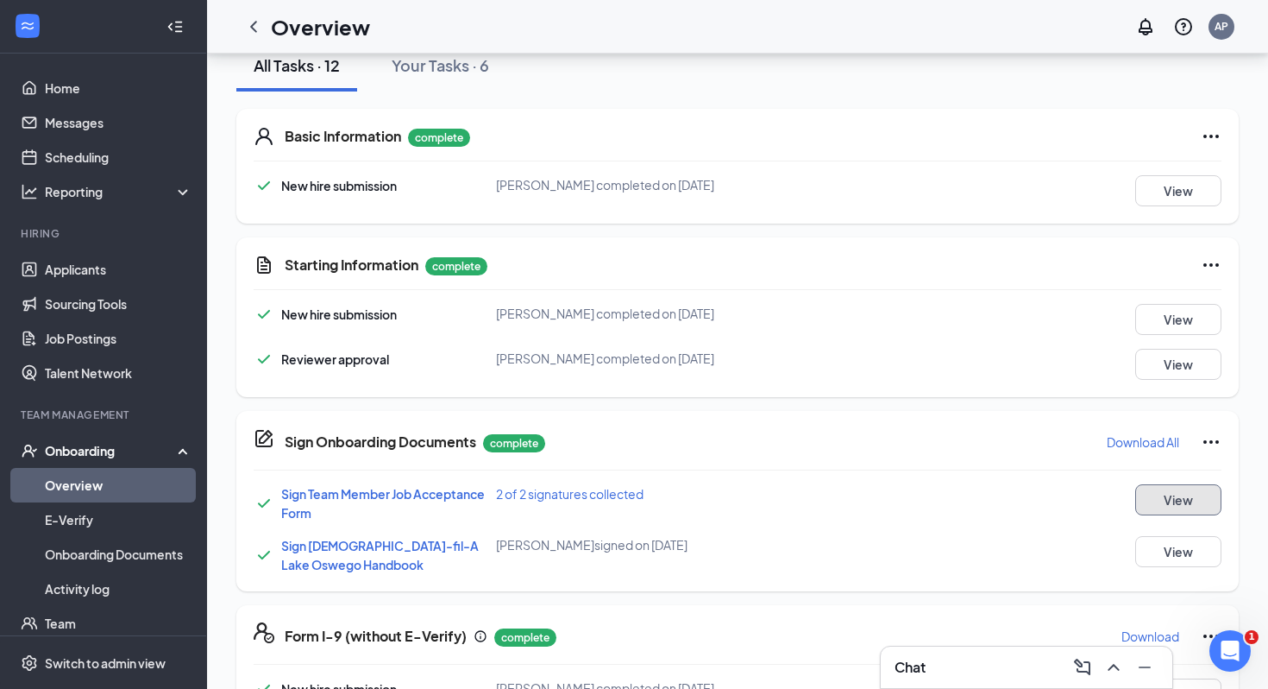
click at [958, 492] on button "View" at bounding box center [1178, 499] width 86 height 31
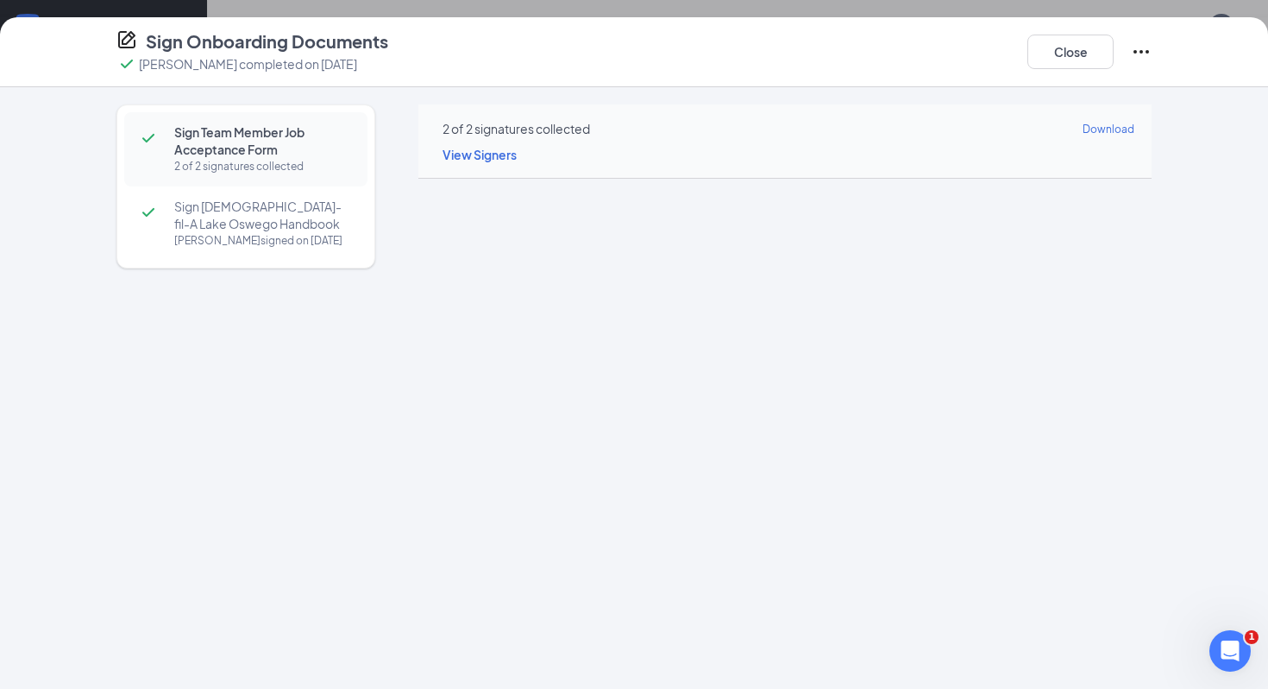
scroll to position [316, 0]
click at [958, 54] on button "Close" at bounding box center [1071, 52] width 86 height 35
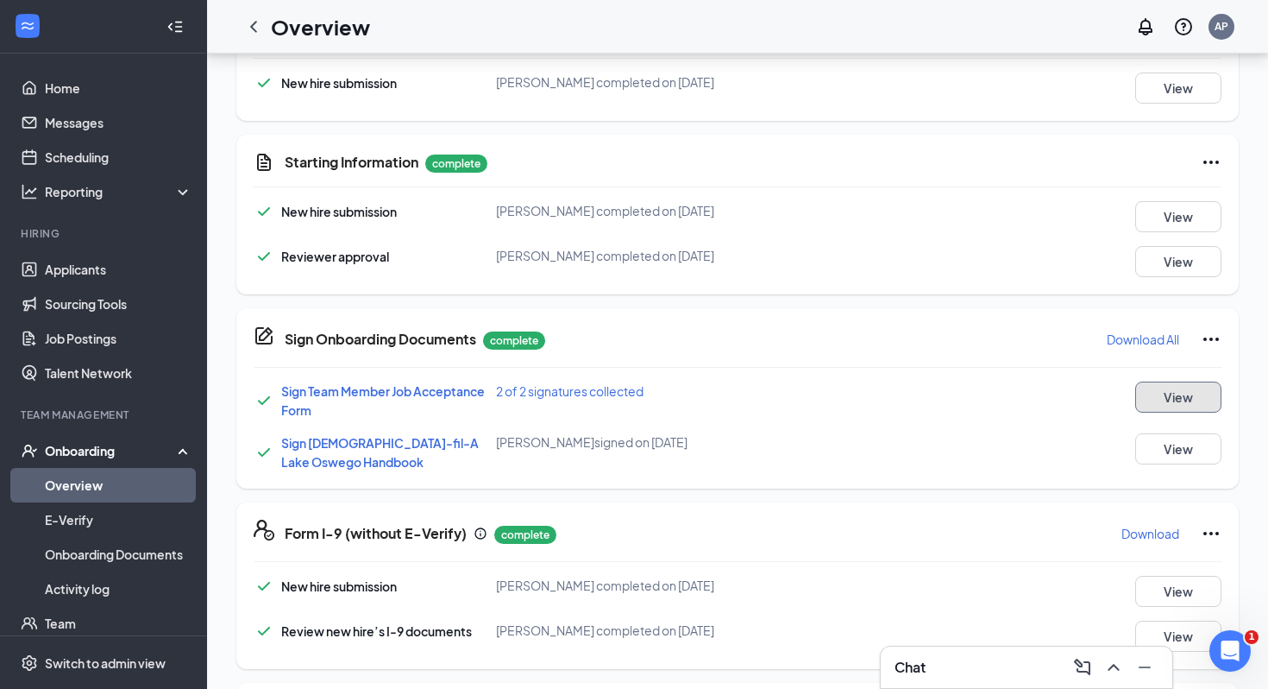
scroll to position [0, 0]
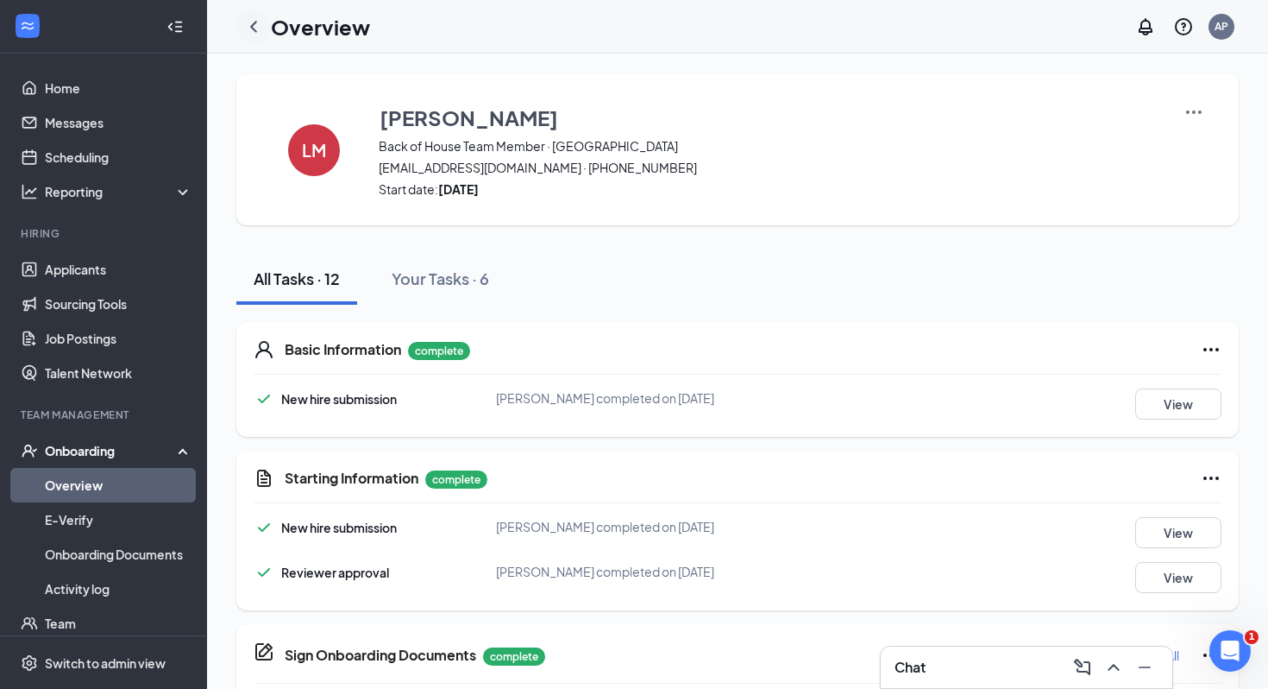
click at [248, 28] on icon "ChevronLeft" at bounding box center [253, 26] width 21 height 21
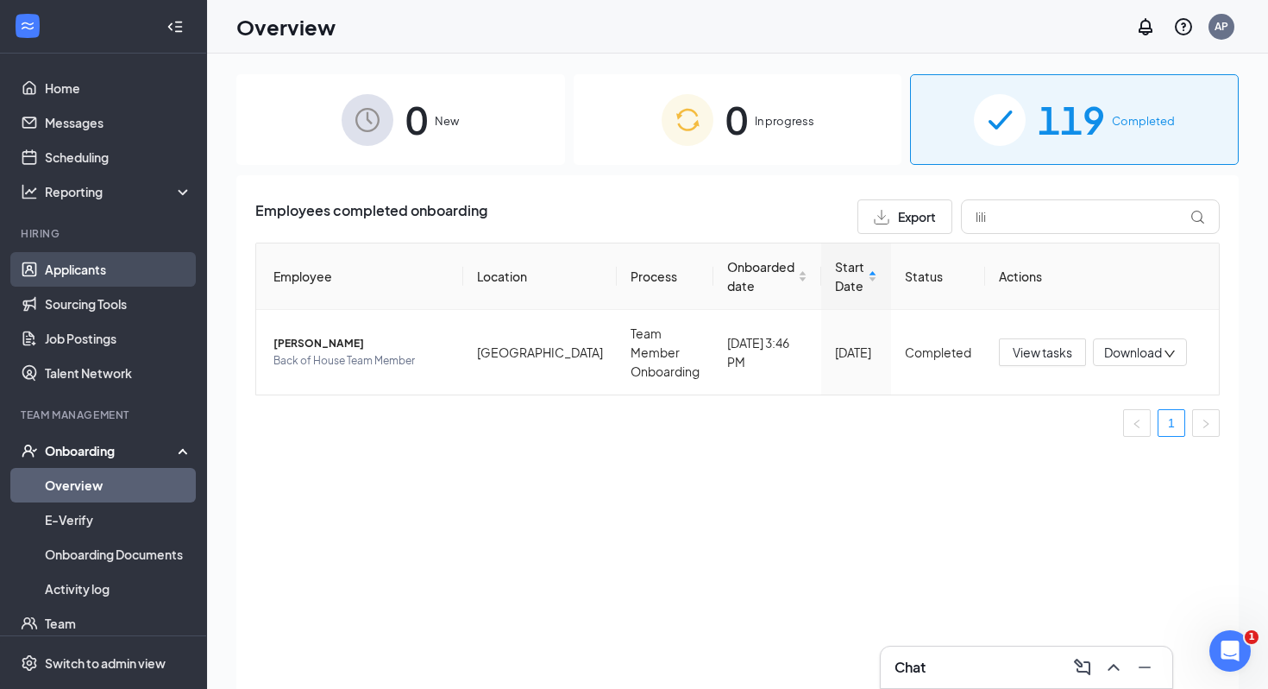
click at [110, 283] on link "Applicants" at bounding box center [119, 269] width 148 height 35
